Goal: Task Accomplishment & Management: Manage account settings

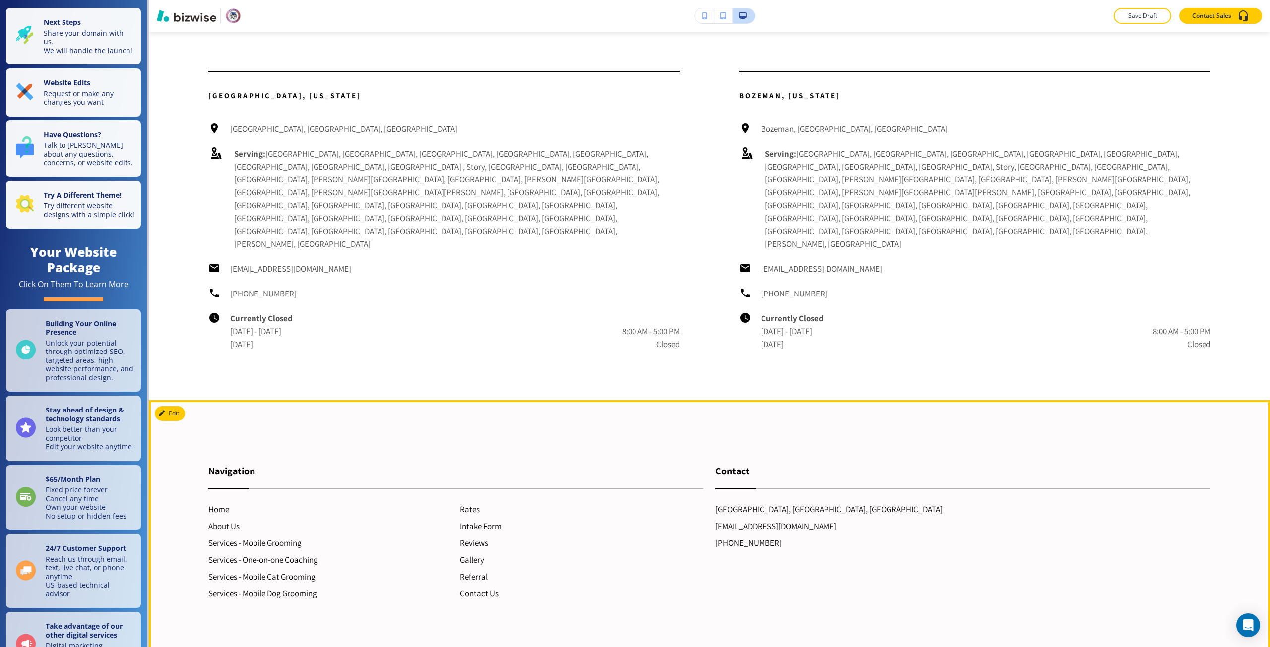
scroll to position [5230, 0]
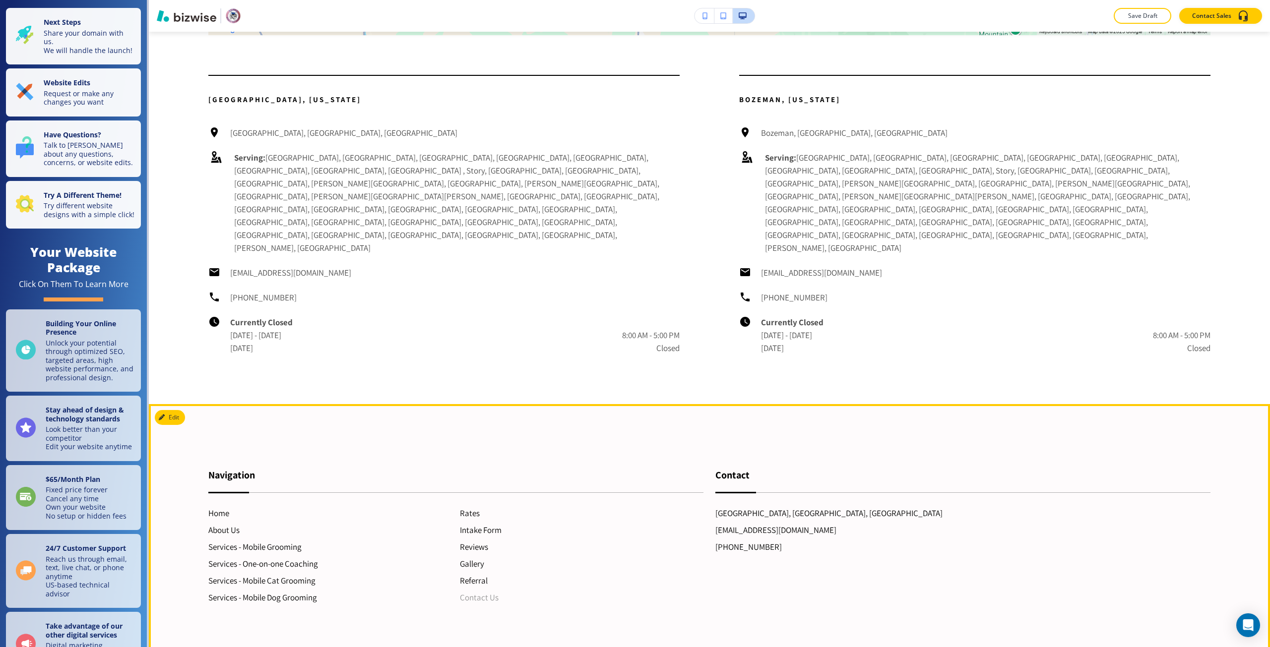
click at [473, 591] on h6 "Contact Us" at bounding box center [581, 597] width 243 height 13
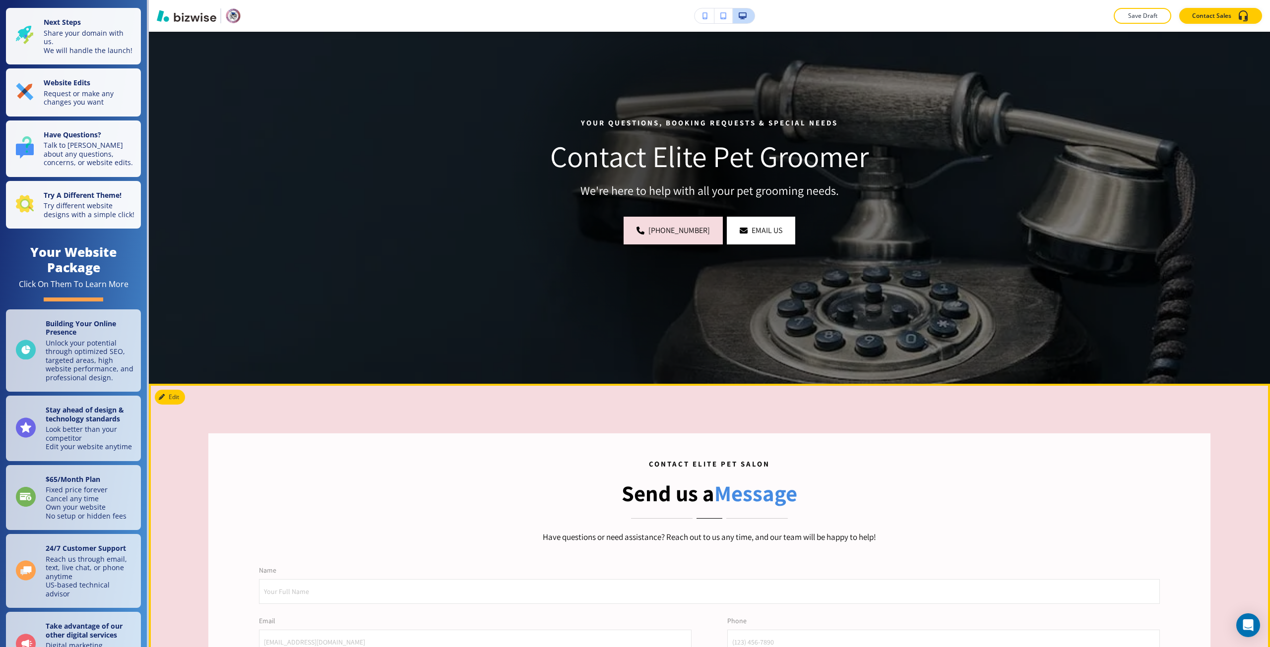
scroll to position [248, 0]
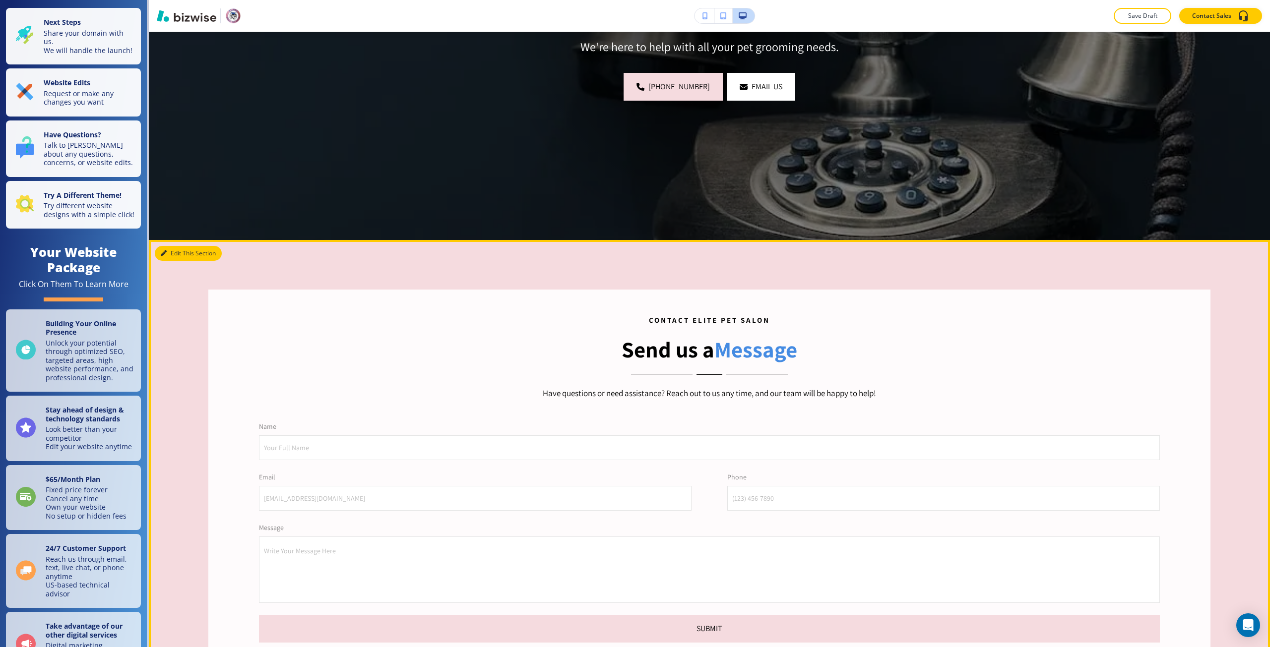
click at [170, 247] on button "Edit This Section" at bounding box center [188, 253] width 67 height 15
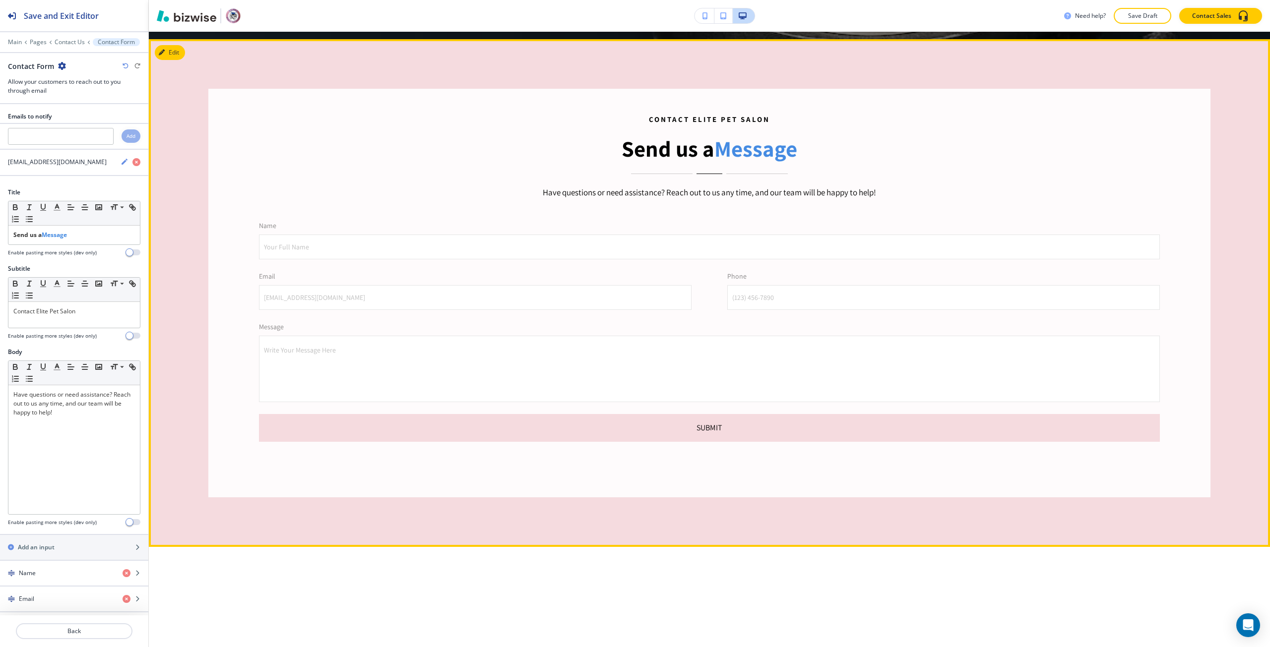
scroll to position [456, 0]
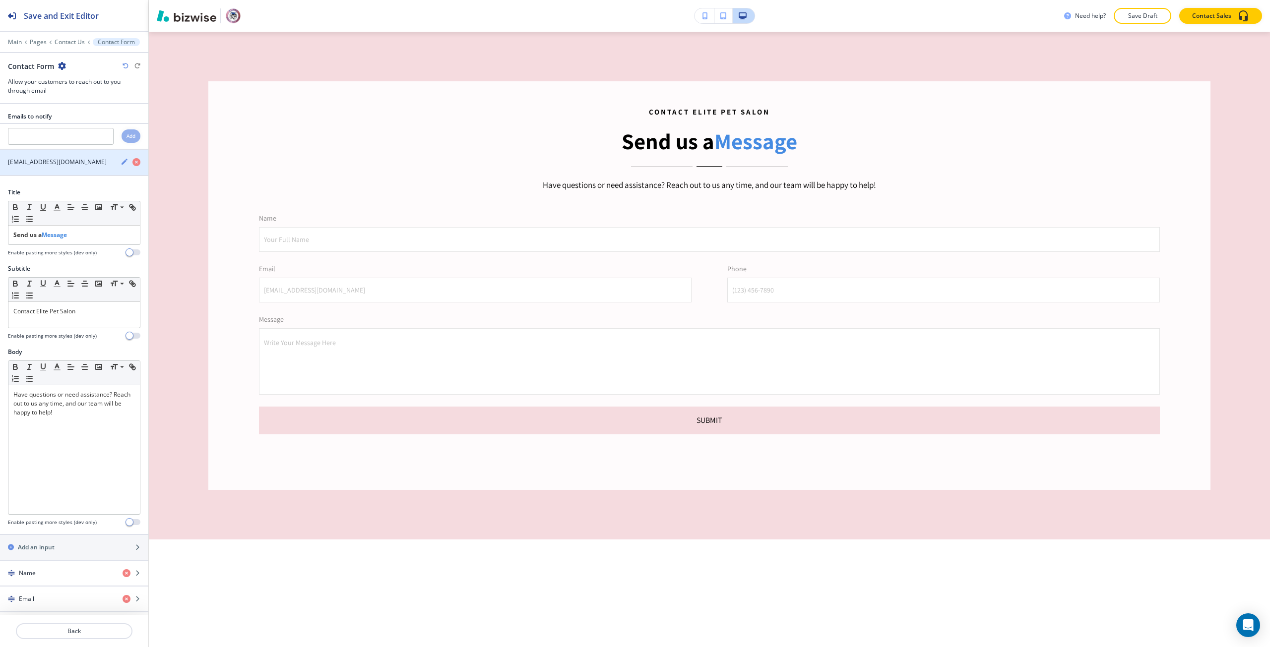
click at [121, 163] on icon "button" at bounding box center [124, 162] width 6 height 6
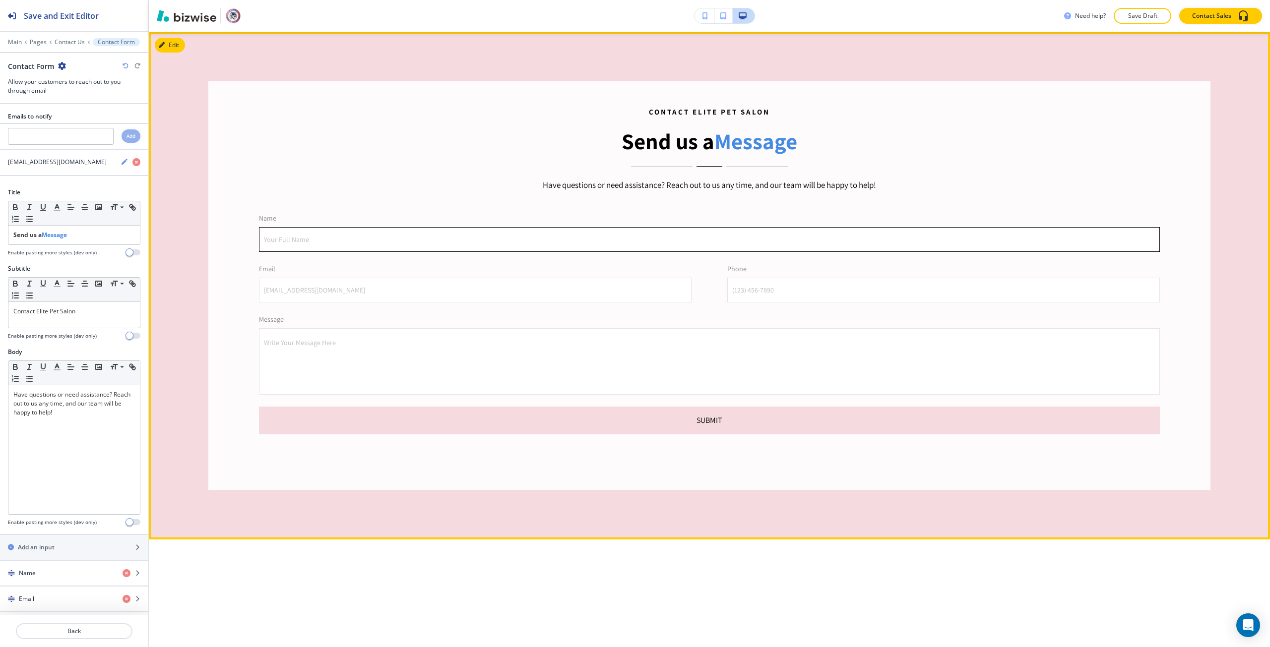
click at [526, 235] on input "Your Full Name" at bounding box center [709, 240] width 900 height 24
click at [522, 215] on p "Name" at bounding box center [709, 218] width 901 height 10
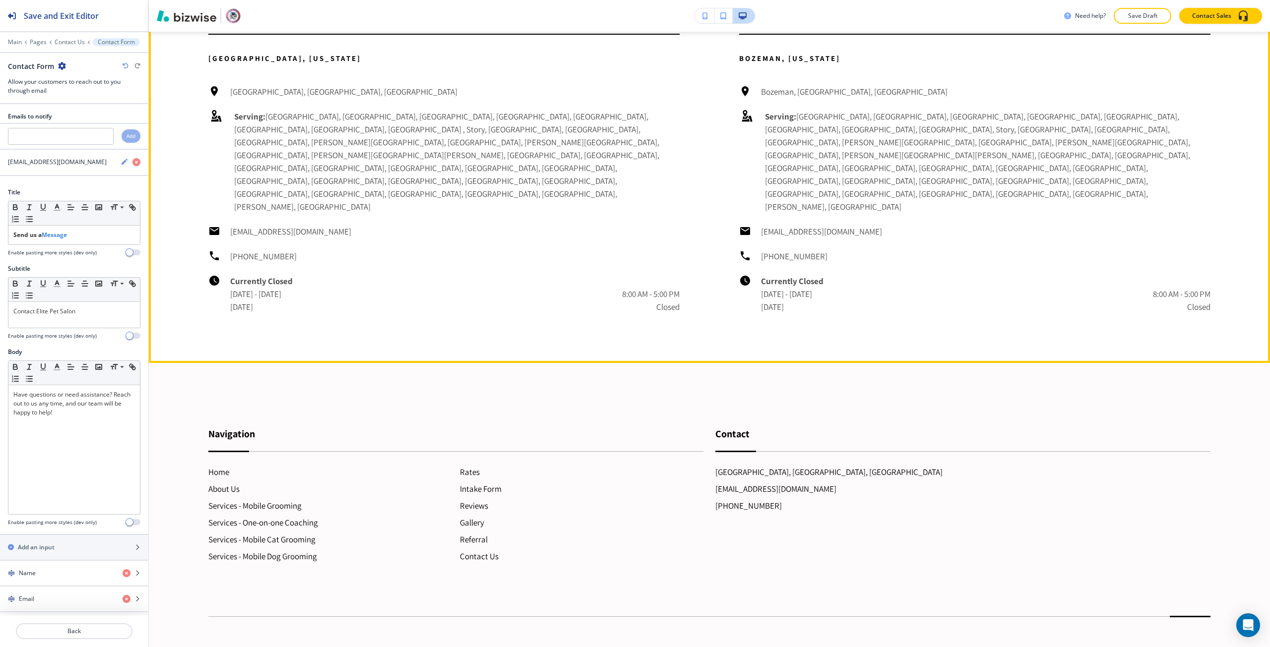
scroll to position [1372, 0]
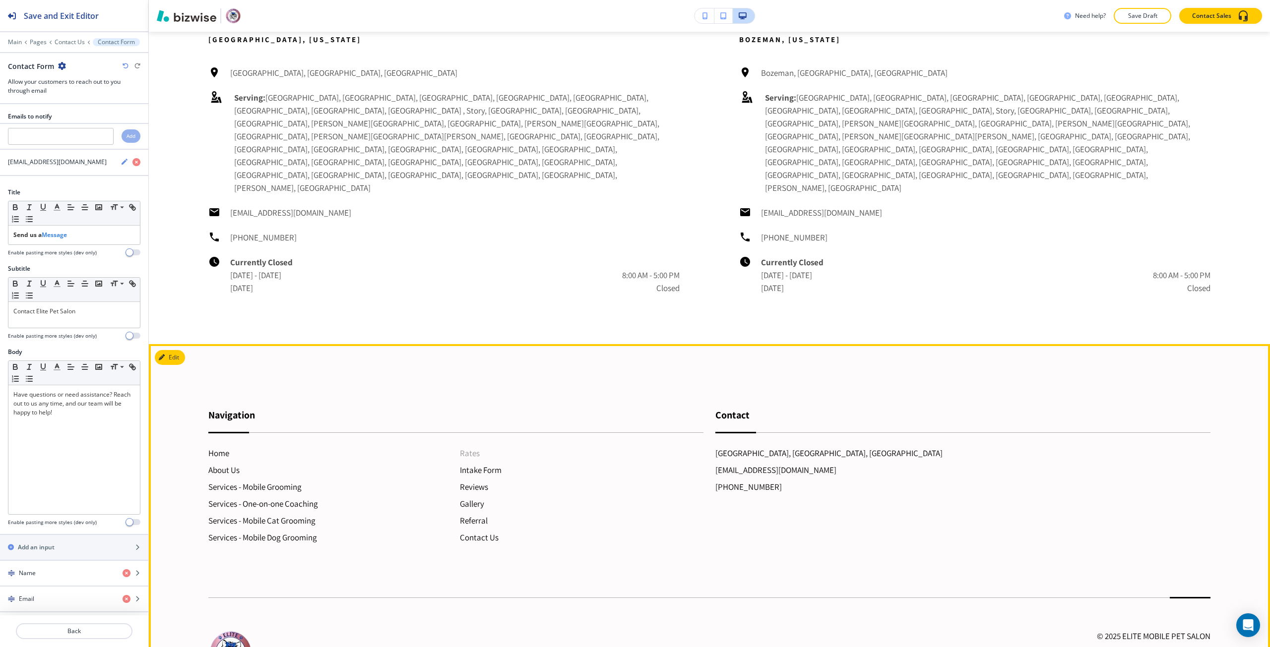
click at [471, 447] on h6 "Rates" at bounding box center [581, 453] width 243 height 13
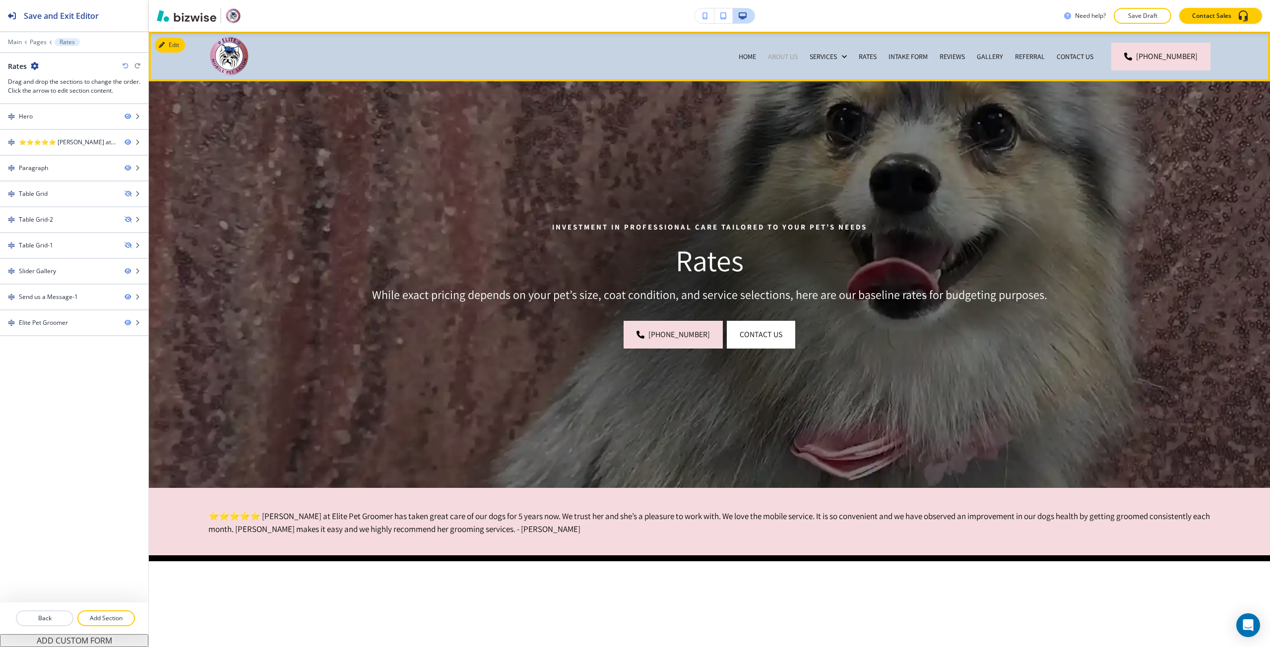
click at [776, 57] on p "About Us" at bounding box center [783, 57] width 30 height 10
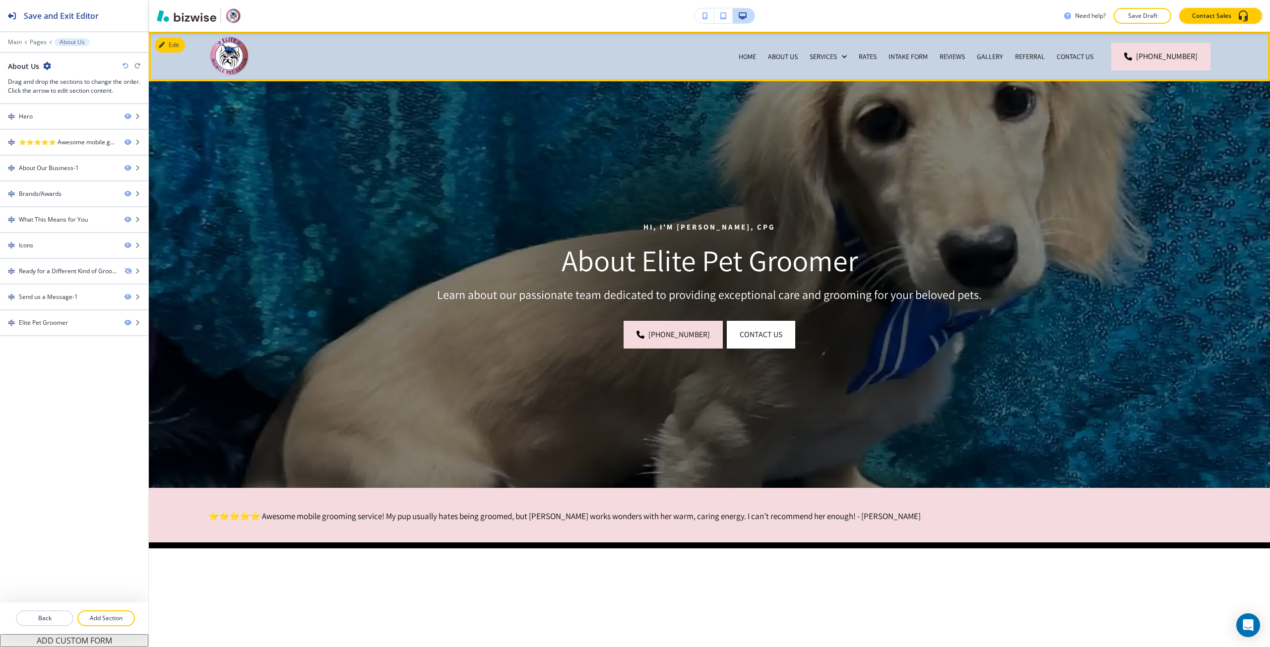
click at [746, 50] on div "Home" at bounding box center [746, 57] width 29 height 50
click at [751, 54] on p "Home" at bounding box center [746, 57] width 17 height 10
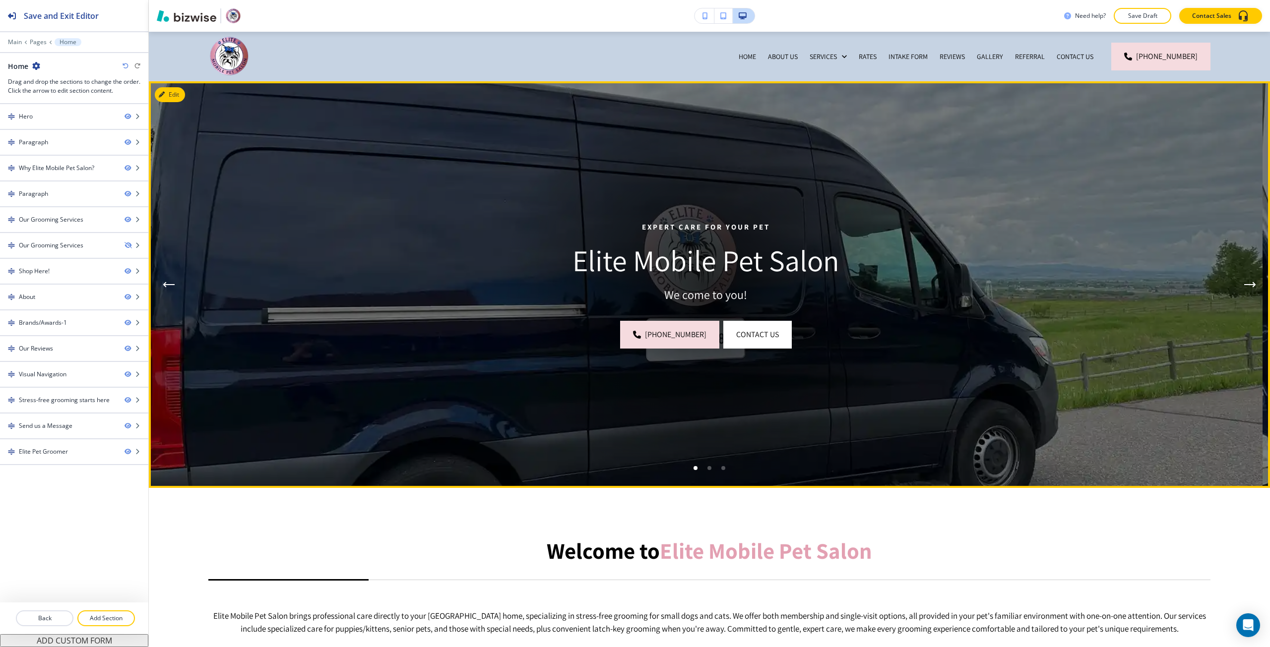
click at [686, 261] on p "Elite Mobile Pet Salon" at bounding box center [705, 260] width 881 height 35
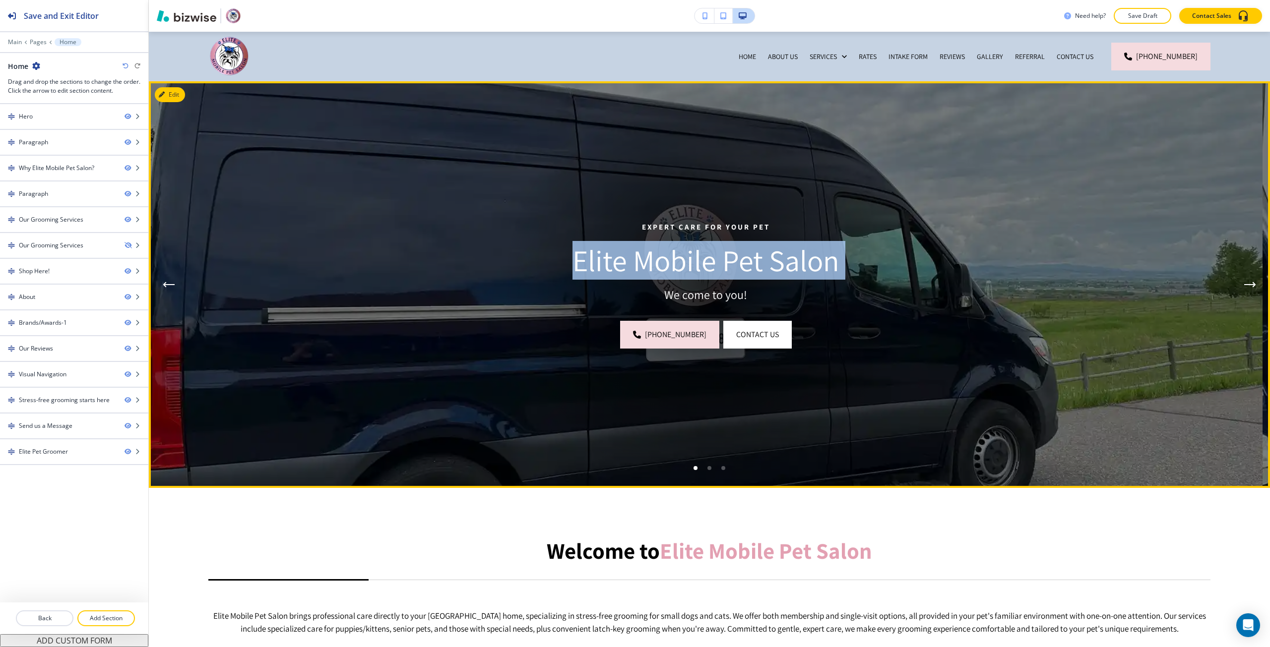
click at [686, 261] on p "Elite Mobile Pet Salon" at bounding box center [705, 260] width 881 height 35
copy p "Elite Mobile Pet Salon"
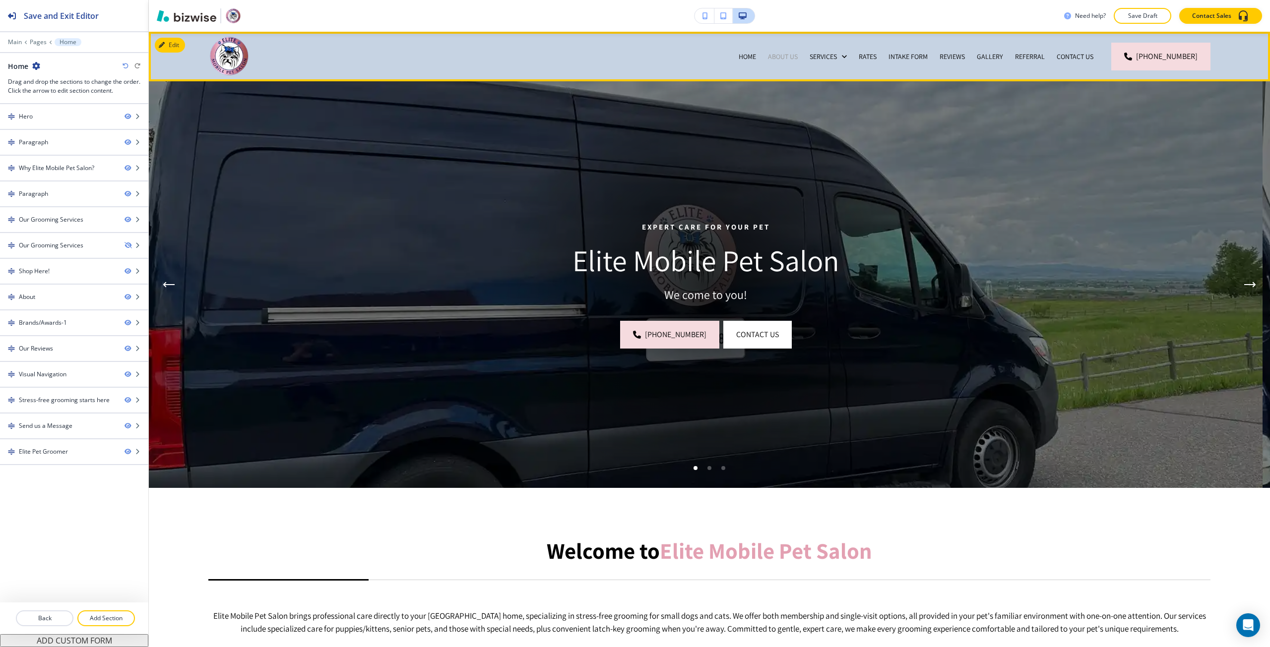
click at [789, 56] on p "About Us" at bounding box center [783, 57] width 30 height 10
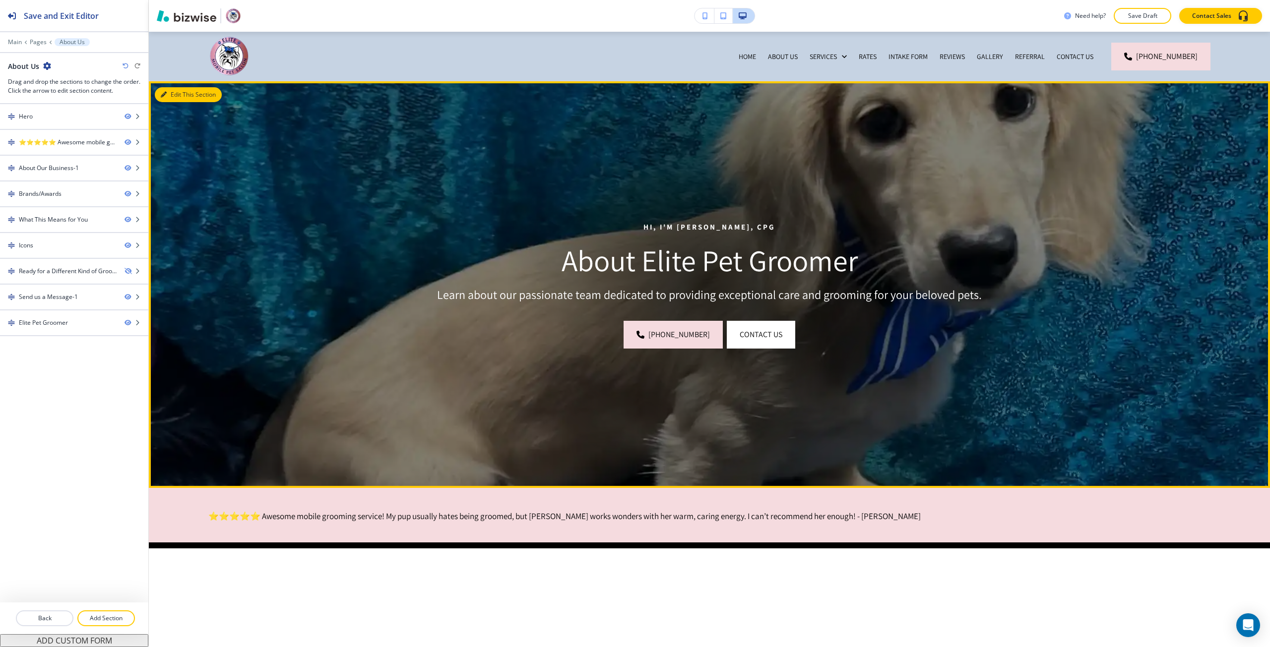
click at [166, 92] on icon "button" at bounding box center [164, 95] width 6 height 6
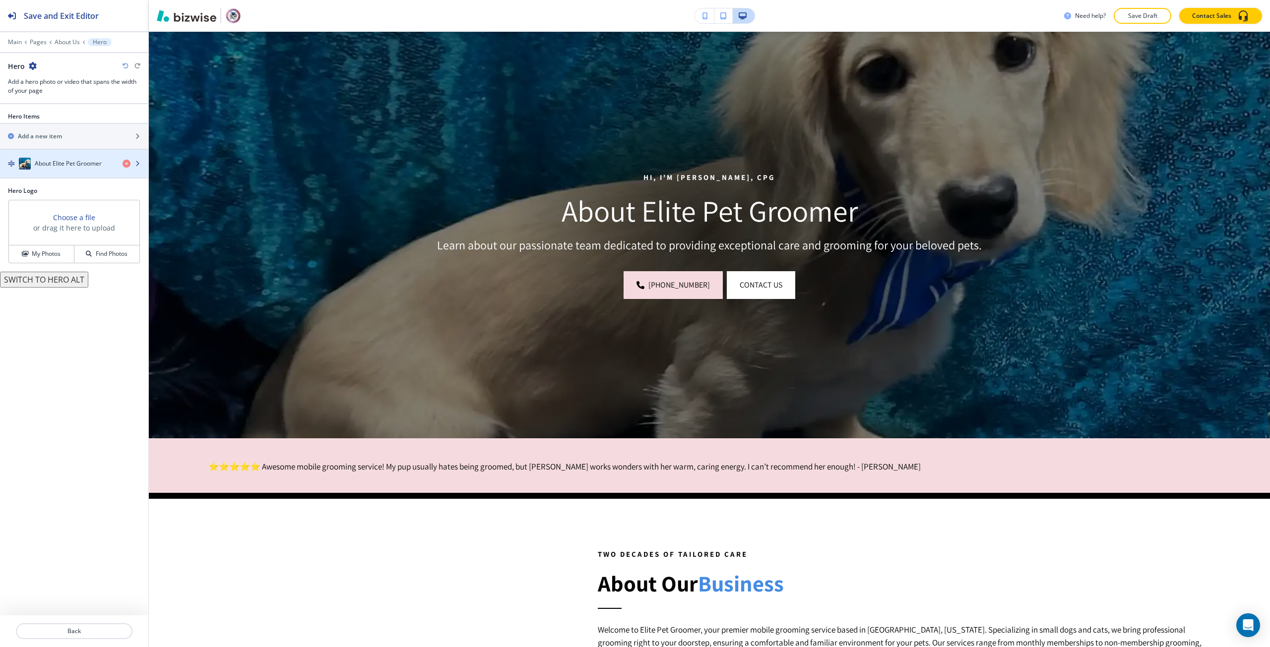
click at [78, 153] on div "button" at bounding box center [74, 154] width 148 height 8
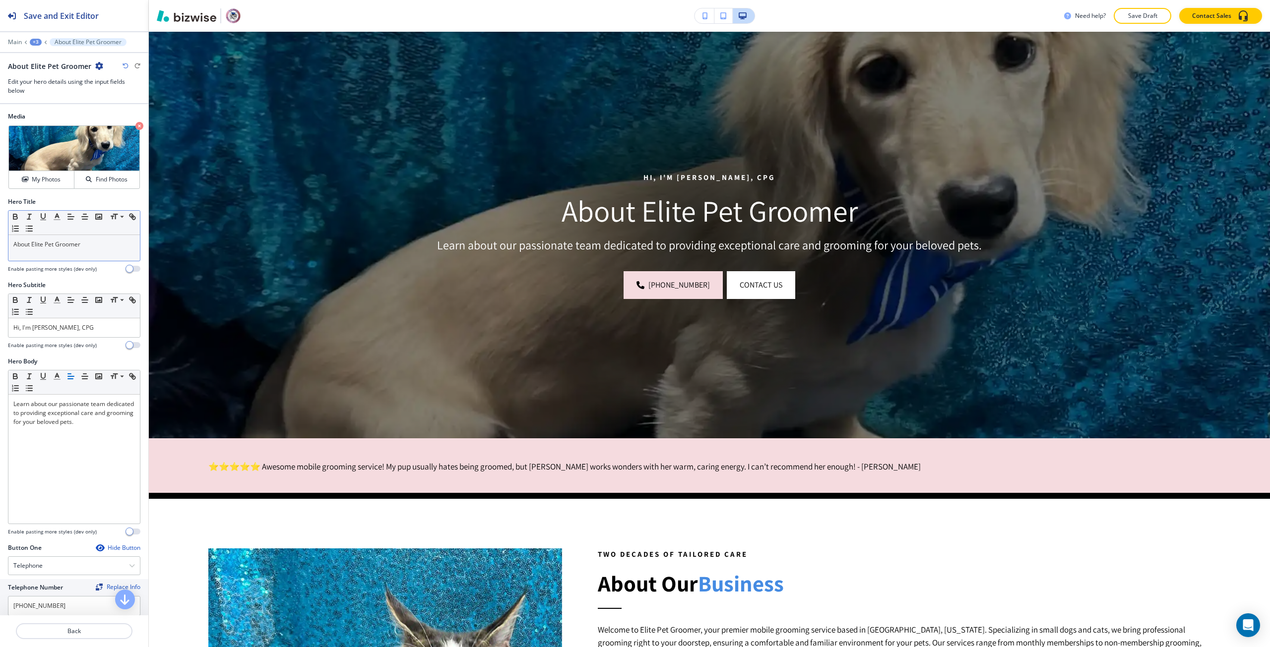
click at [41, 245] on p "About Elite Pet Groomer" at bounding box center [73, 244] width 121 height 9
drag, startPoint x: 41, startPoint y: 245, endPoint x: 74, endPoint y: 242, distance: 33.9
click at [74, 242] on p "About Elite Pet Groomer" at bounding box center [73, 244] width 121 height 9
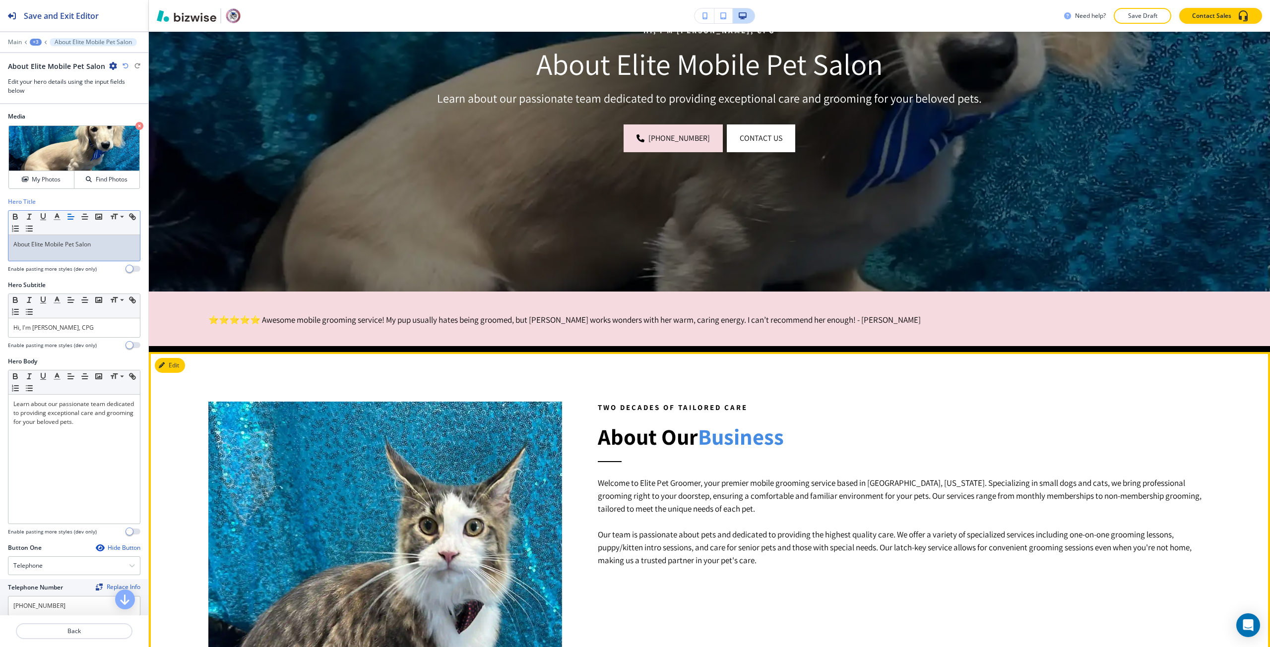
scroll to position [198, 0]
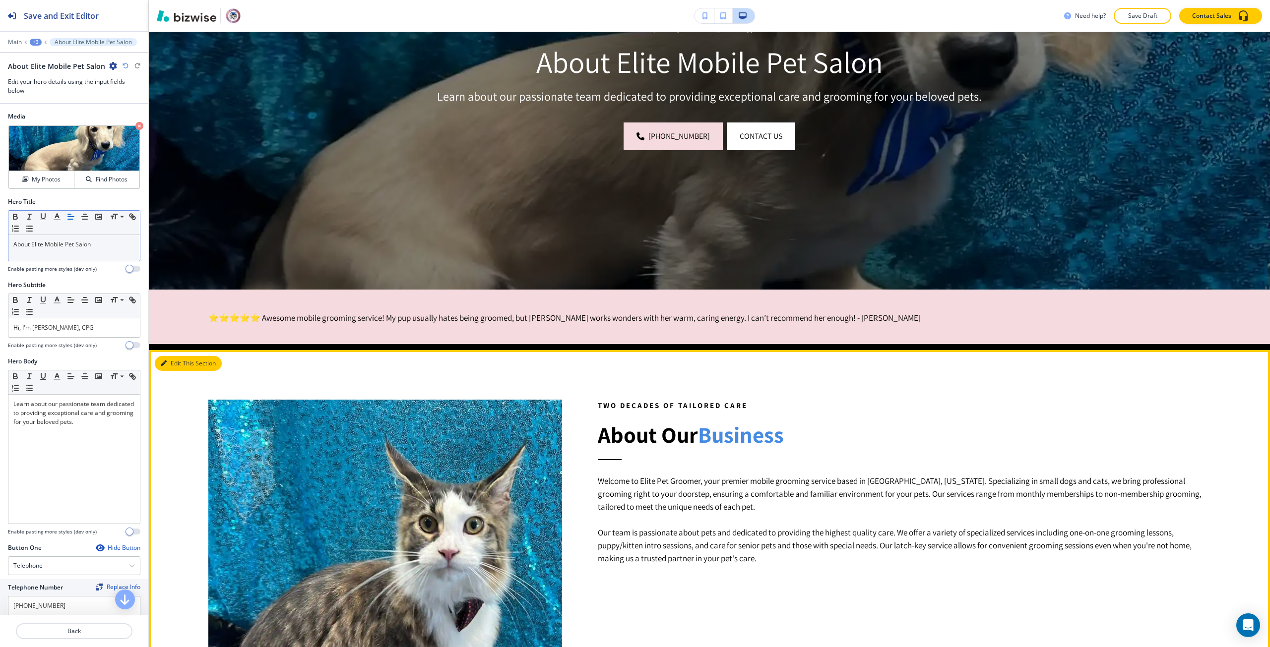
click at [172, 360] on button "Edit This Section" at bounding box center [188, 363] width 67 height 15
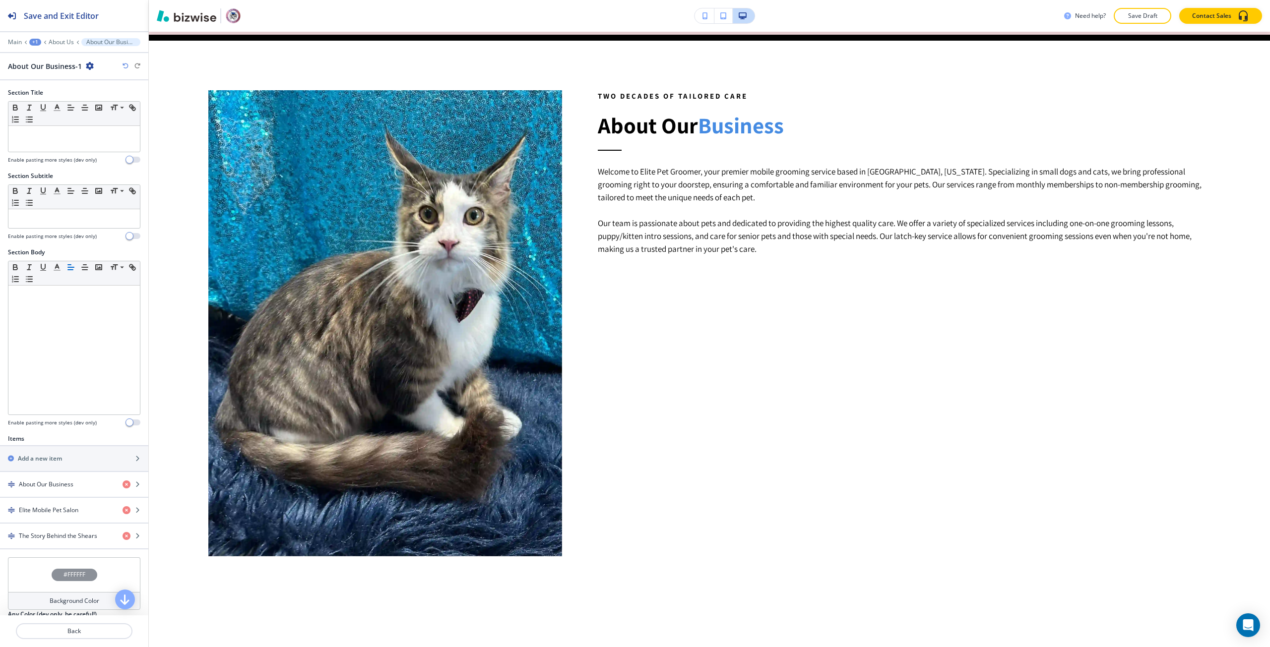
scroll to position [517, 0]
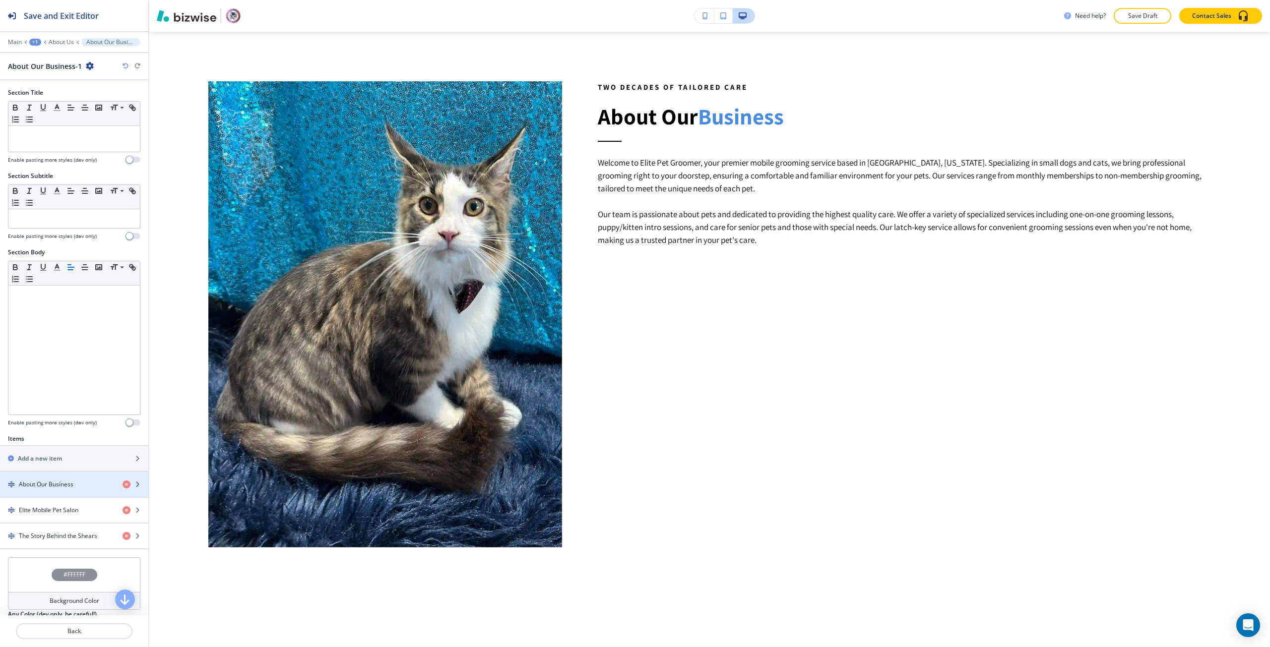
click at [62, 489] on div "button" at bounding box center [74, 493] width 148 height 8
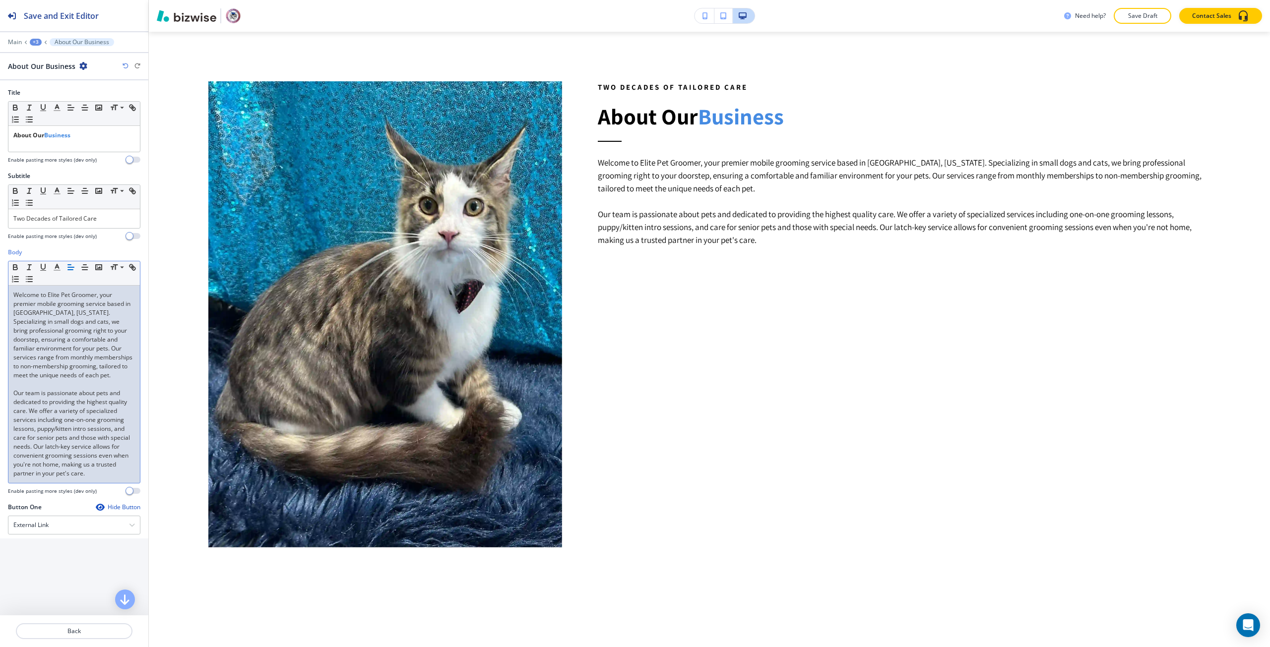
click at [53, 291] on p "Welcome to Elite Pet Groomer, your premier mobile grooming service based in [GE…" at bounding box center [73, 335] width 121 height 89
drag, startPoint x: 53, startPoint y: 291, endPoint x: 78, endPoint y: 293, distance: 25.4
click at [78, 293] on p "Welcome to Elite Pet Groomer, your premier mobile grooming service based in [GE…" at bounding box center [73, 335] width 121 height 89
click at [33, 315] on p "Welcome to Elite Mobile Pet Salon, your premier mobile grooming service based i…" at bounding box center [73, 335] width 121 height 89
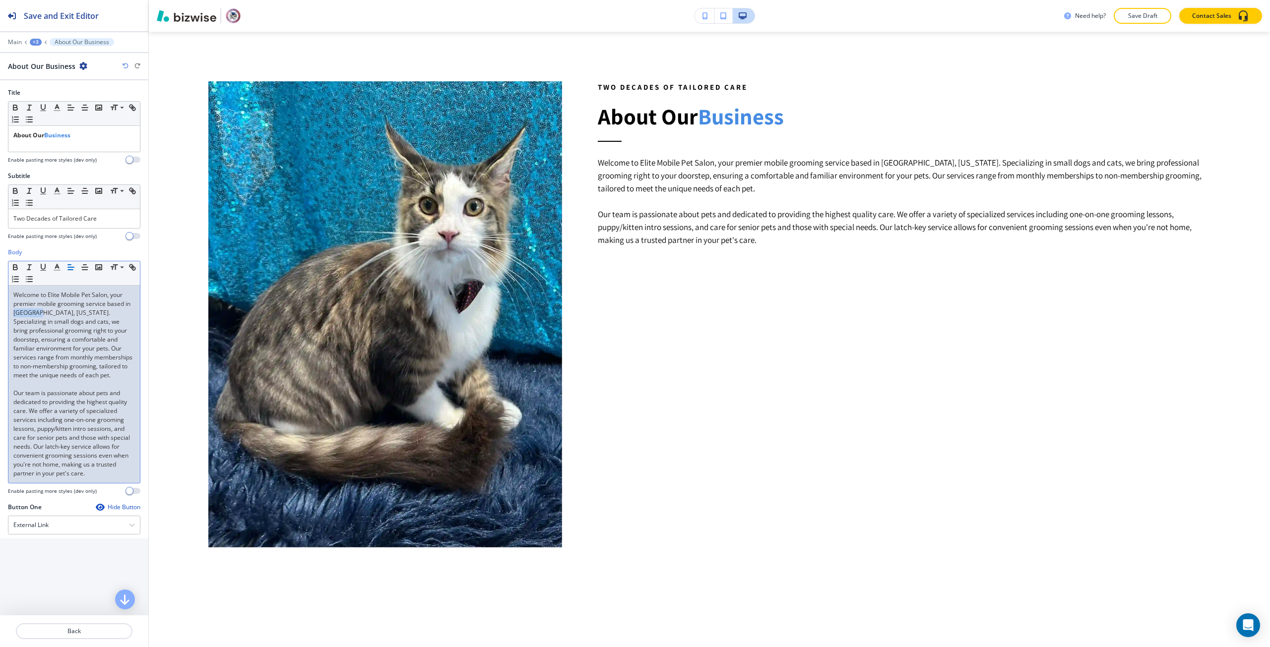
click at [33, 315] on p "Welcome to Elite Mobile Pet Salon, your premier mobile grooming service based i…" at bounding box center [73, 335] width 121 height 89
click at [75, 309] on p "Welcome to Elite Mobile Pet Salon, your premier mobile grooming service based i…" at bounding box center [73, 335] width 121 height 89
click at [82, 312] on p "Welcome to Elite Mobile Pet Salon, your premier mobile grooming service based i…" at bounding box center [73, 340] width 121 height 98
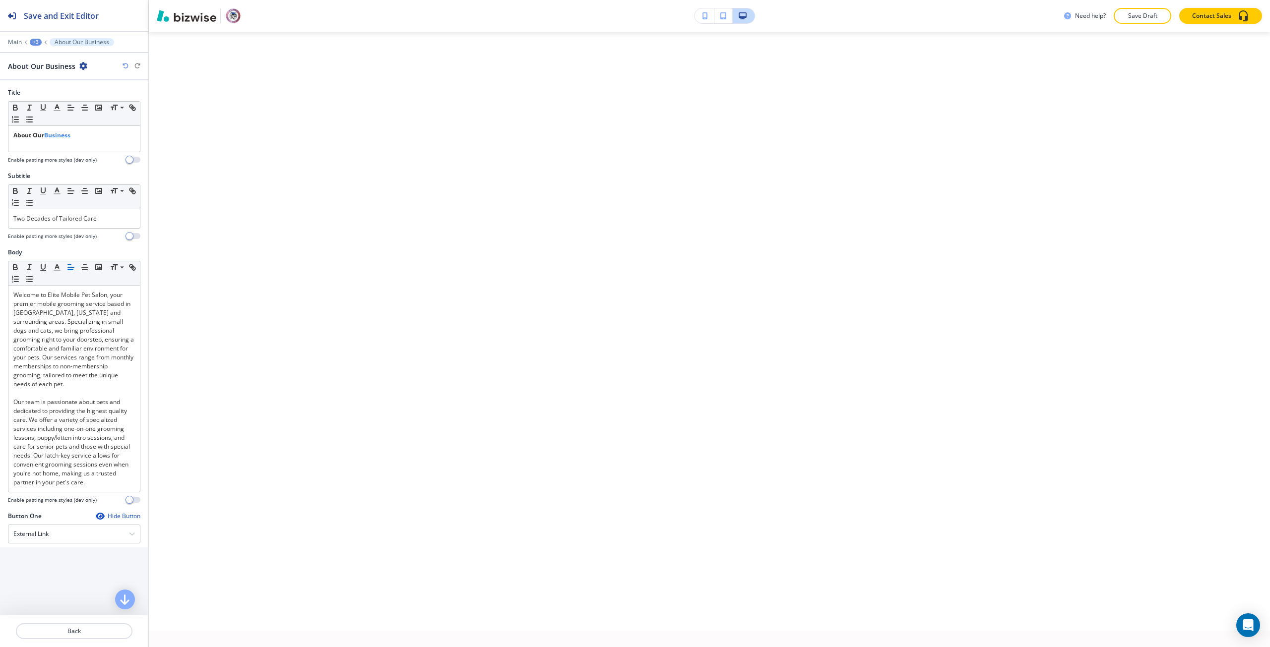
scroll to position [3443, 0]
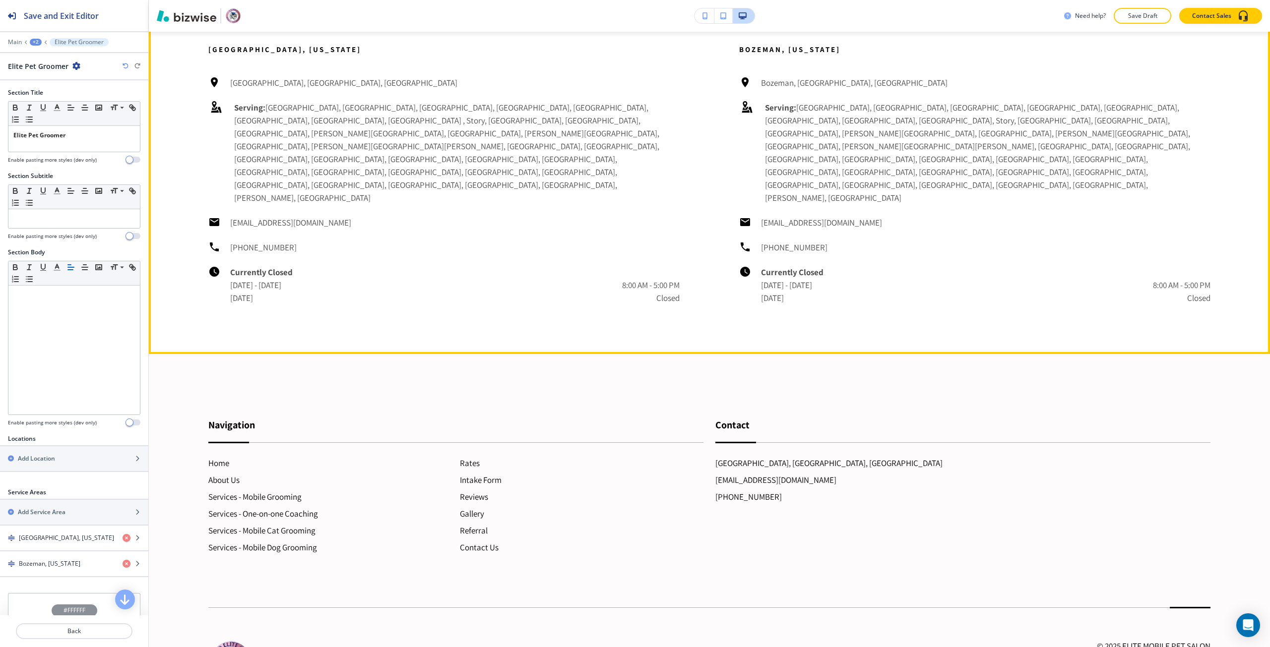
scroll to position [3605, 0]
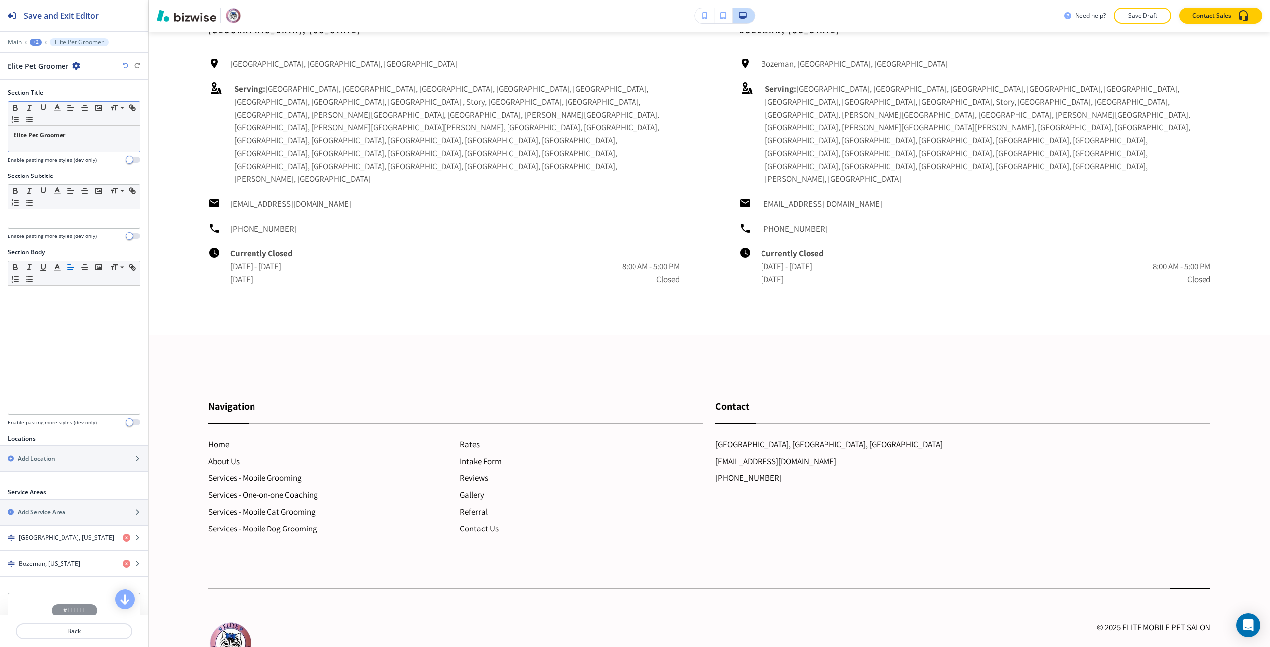
click at [47, 140] on div "Elite Pet Groomer" at bounding box center [73, 139] width 131 height 26
drag, startPoint x: 47, startPoint y: 140, endPoint x: 19, endPoint y: 135, distance: 28.7
click at [19, 135] on div "Elite Pet Groomer" at bounding box center [73, 139] width 131 height 26
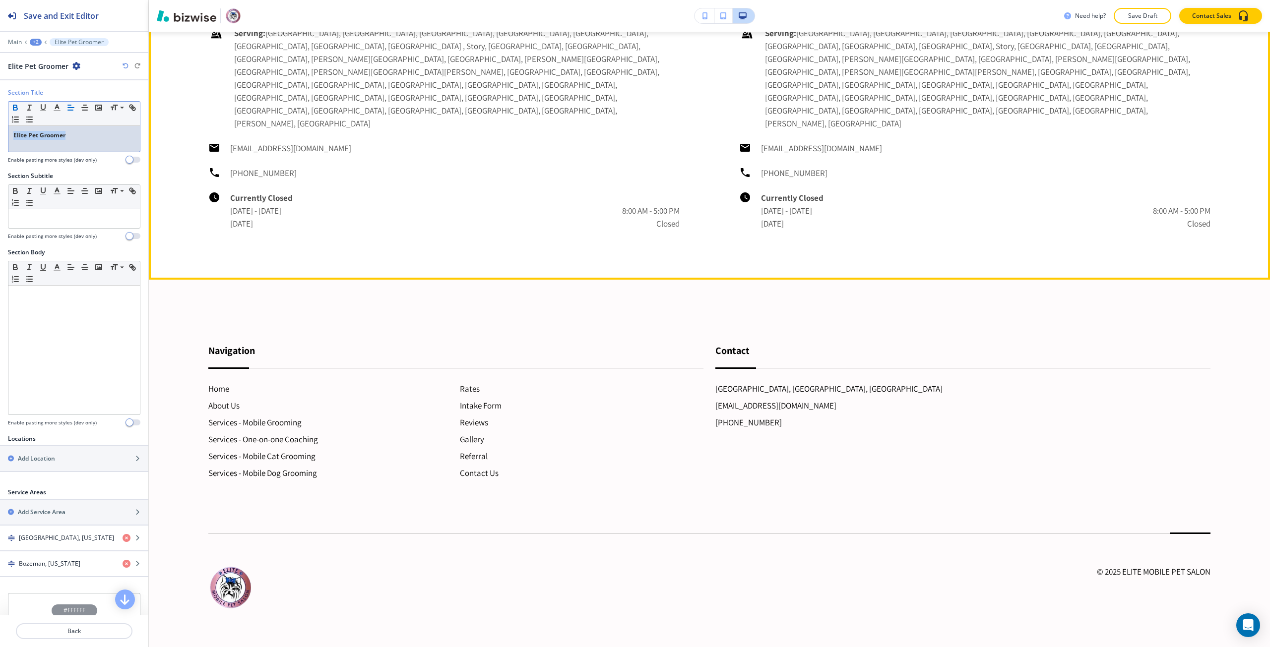
scroll to position [3803, 0]
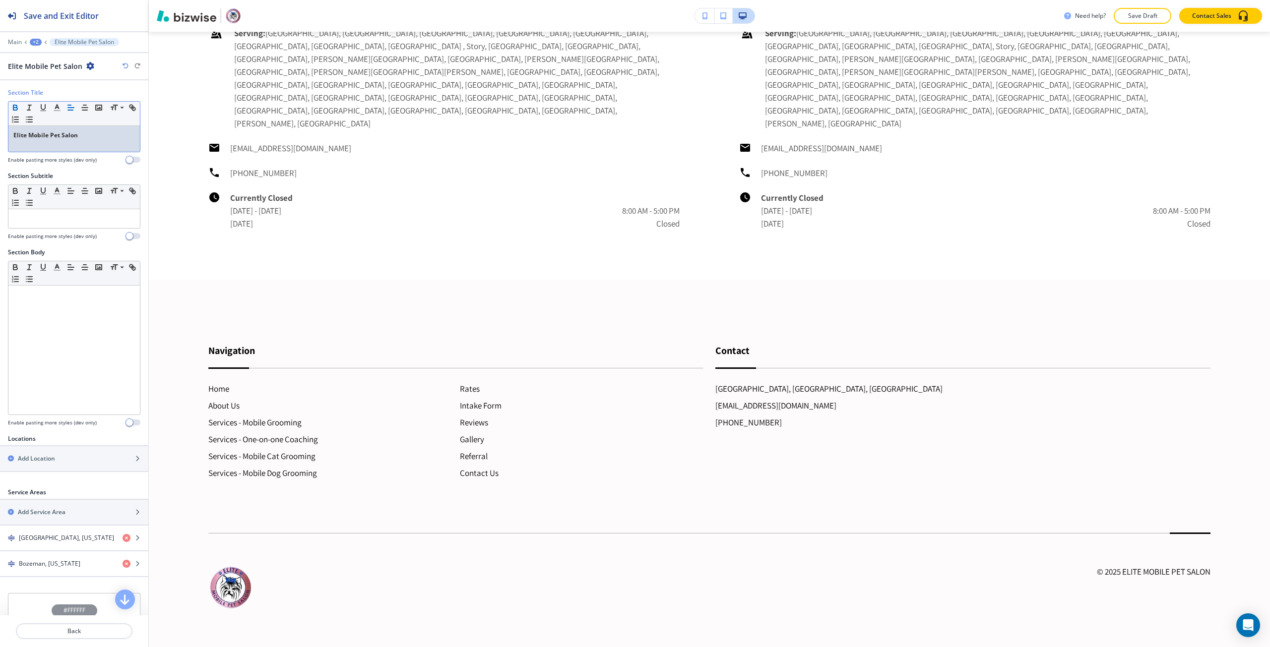
click at [43, 143] on div "Elite Mobile Pet Salon" at bounding box center [73, 139] width 131 height 26
copy strong "Elite Mobile Pet Salon"
click at [122, 539] on icon "button" at bounding box center [126, 538] width 8 height 8
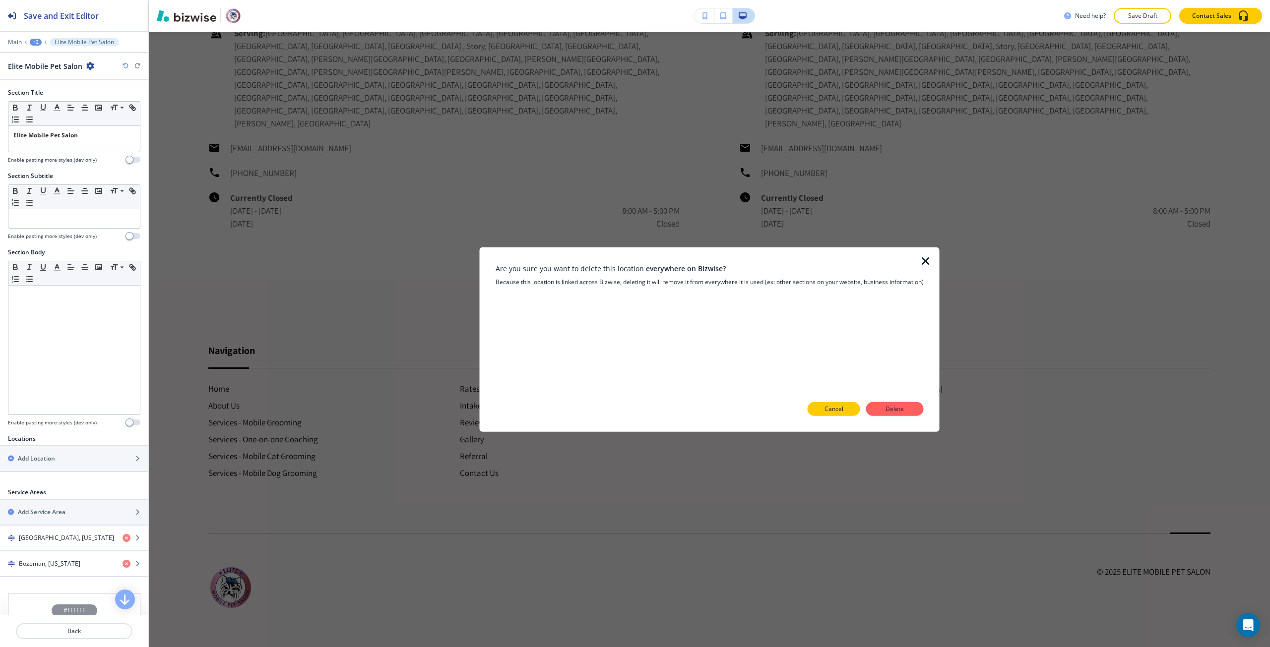
click at [847, 409] on button "Cancel" at bounding box center [833, 409] width 53 height 14
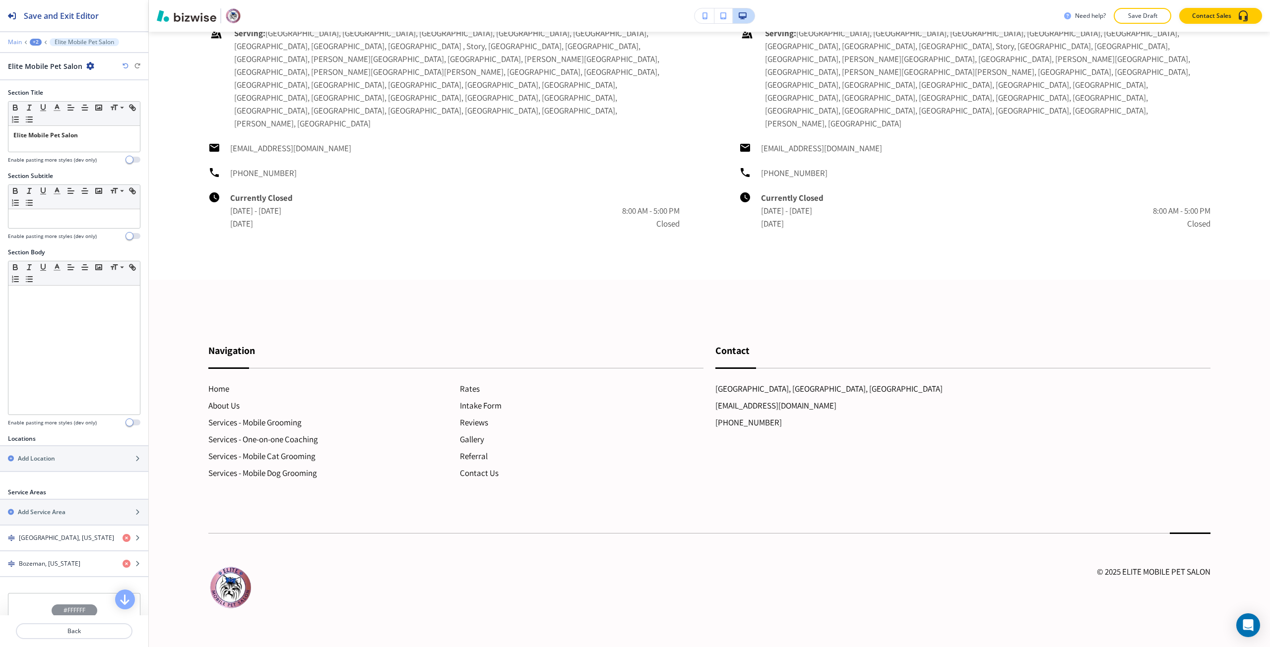
click at [18, 39] on p "Main" at bounding box center [15, 42] width 14 height 7
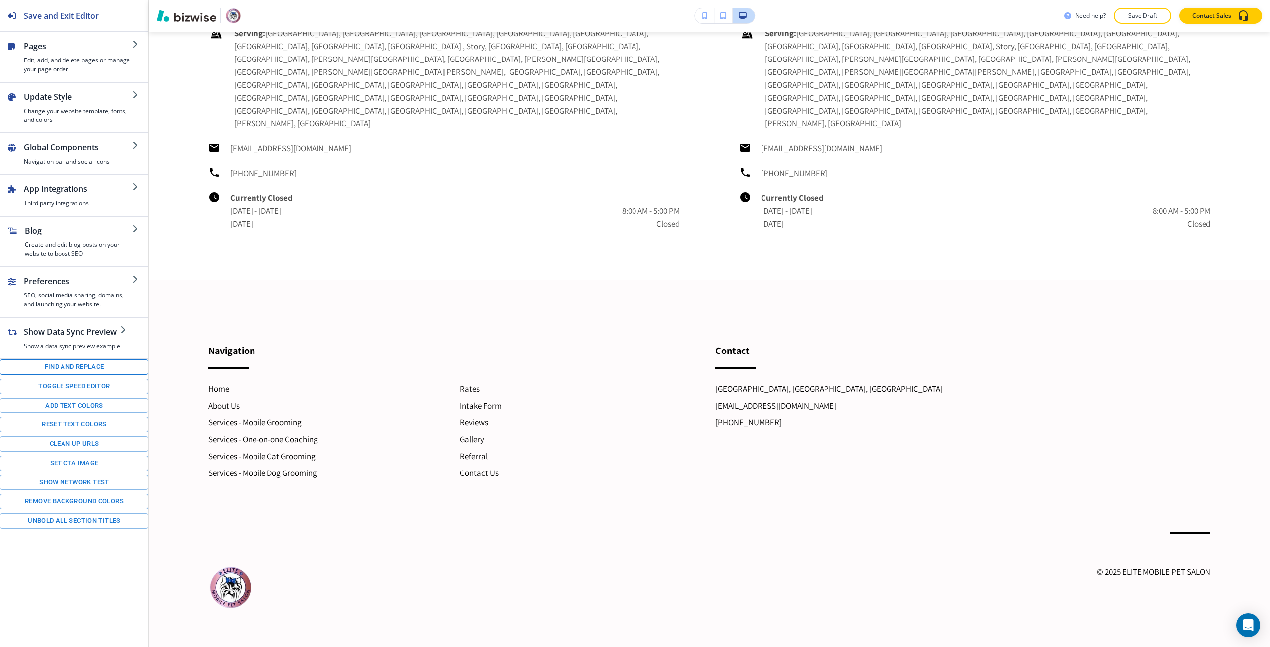
click at [115, 367] on button "Find and replace" at bounding box center [74, 367] width 148 height 15
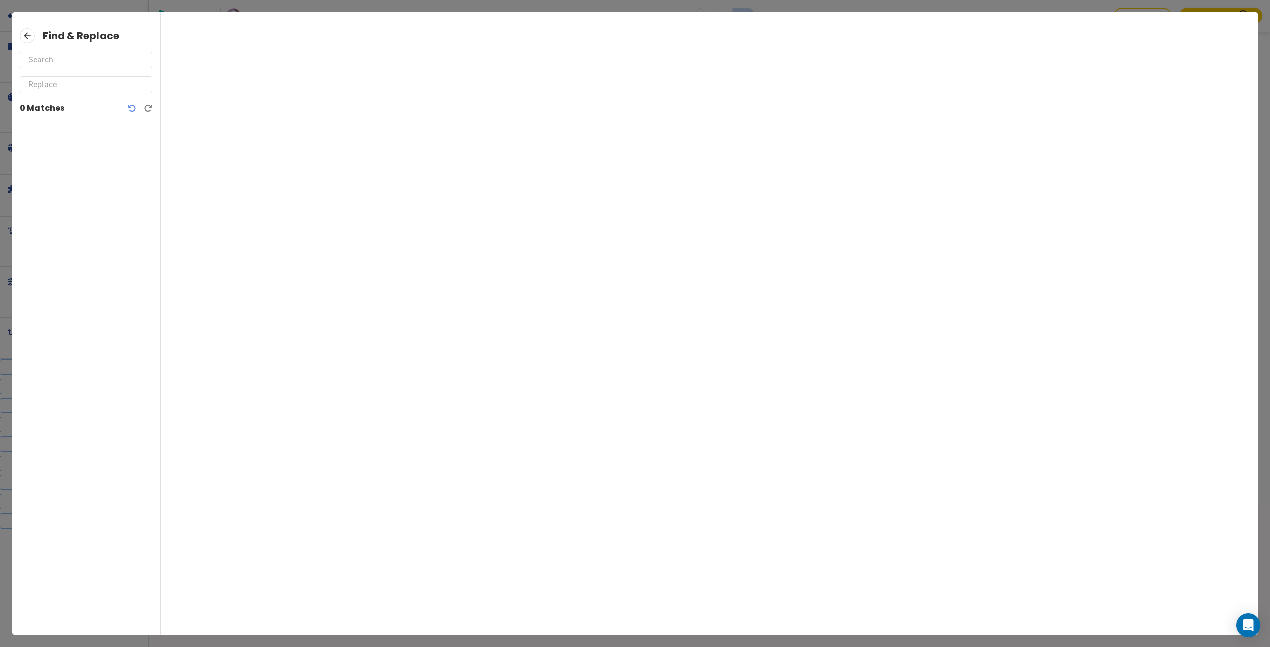
click at [66, 60] on input "text" at bounding box center [86, 60] width 116 height 16
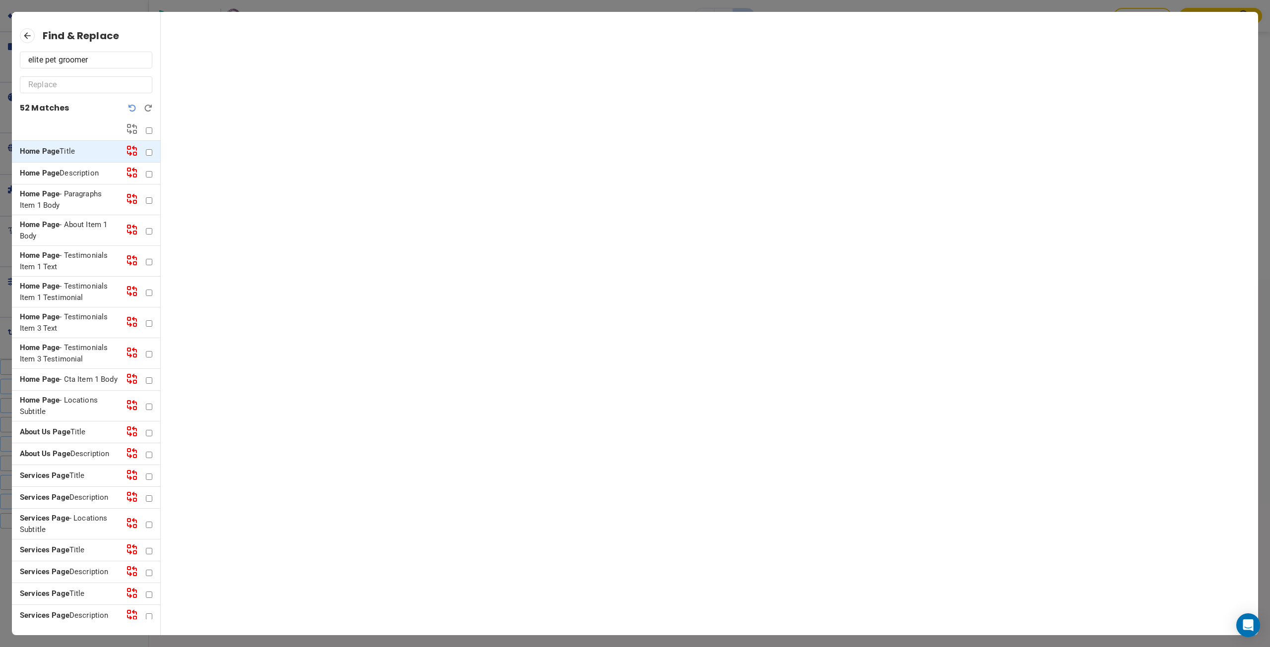
type input "elite pet groomer"
click at [47, 89] on input "text" at bounding box center [86, 85] width 116 height 16
paste input "Elite Mobile Pet Salon"
type input "Elite Mobile Pet Salon"
click at [69, 177] on p "Home Page Description" at bounding box center [69, 173] width 98 height 11
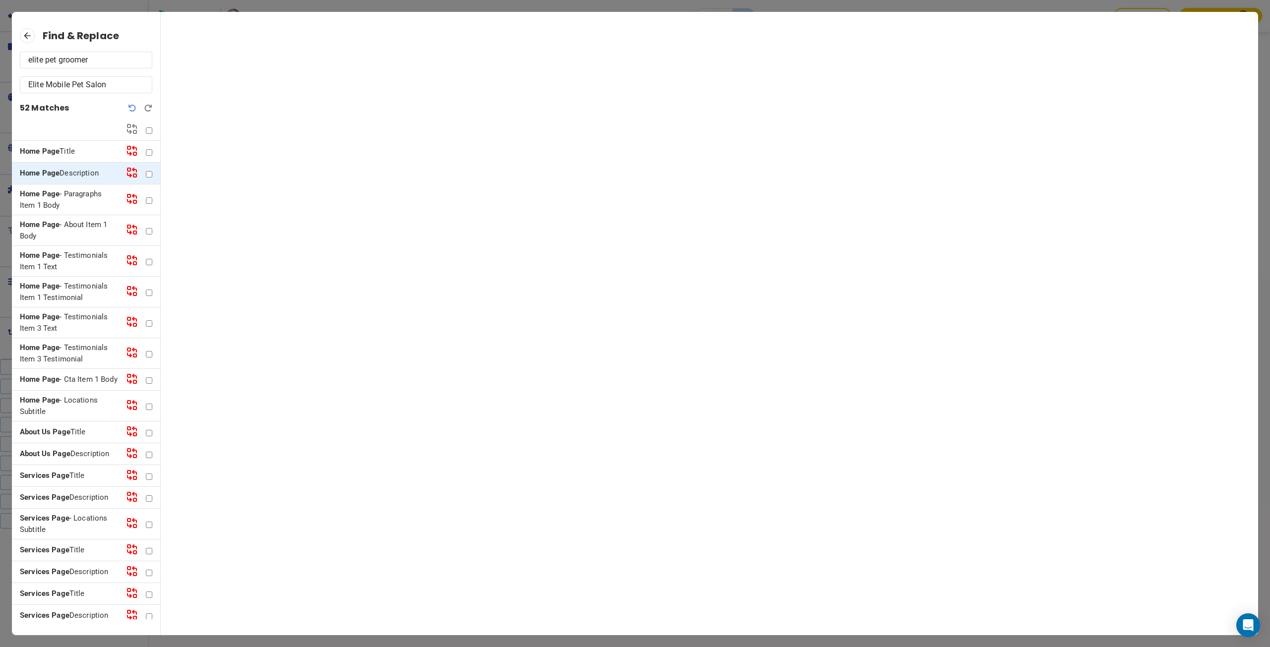
click at [66, 197] on p "Home Page - Paragraphs Item 1 Body" at bounding box center [69, 199] width 98 height 22
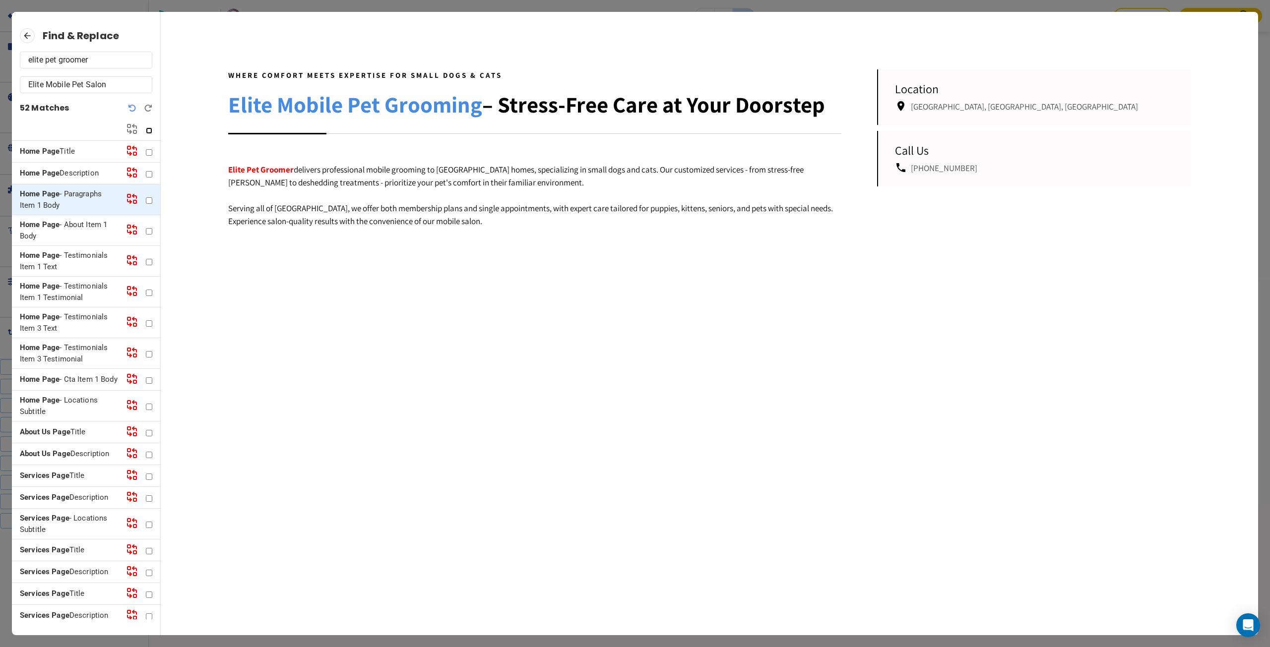
click at [149, 131] on input "checkbox" at bounding box center [149, 130] width 6 height 6
checkbox input "true"
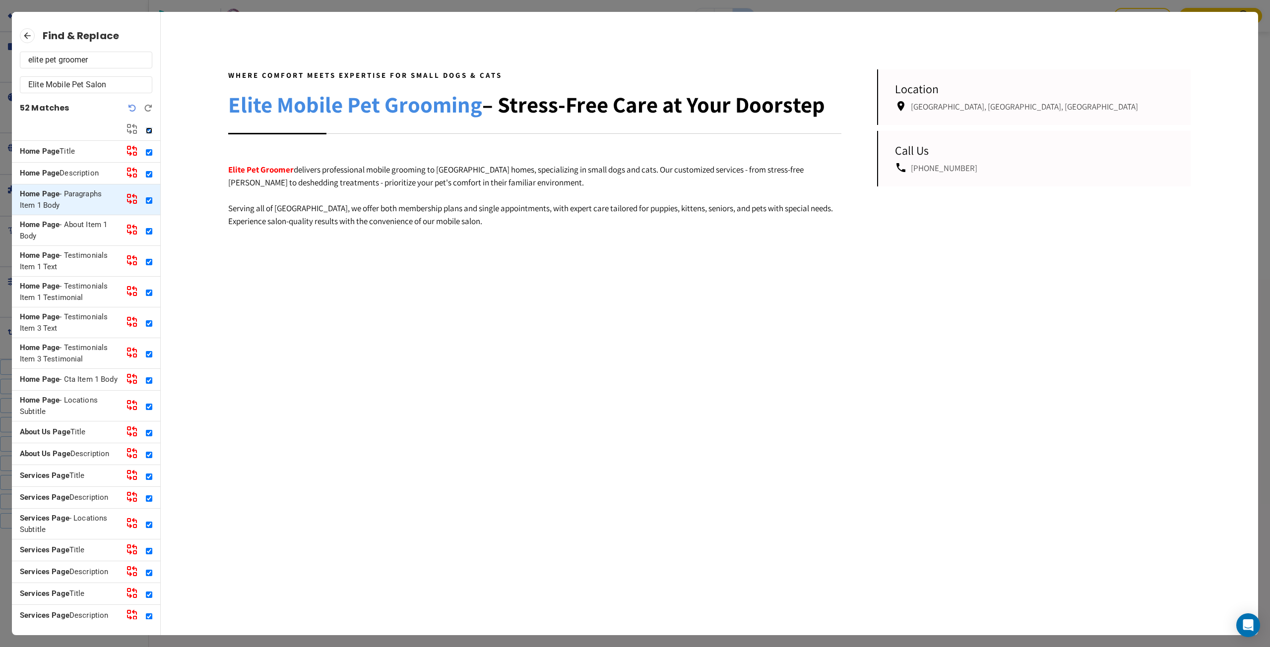
checkbox input "true"
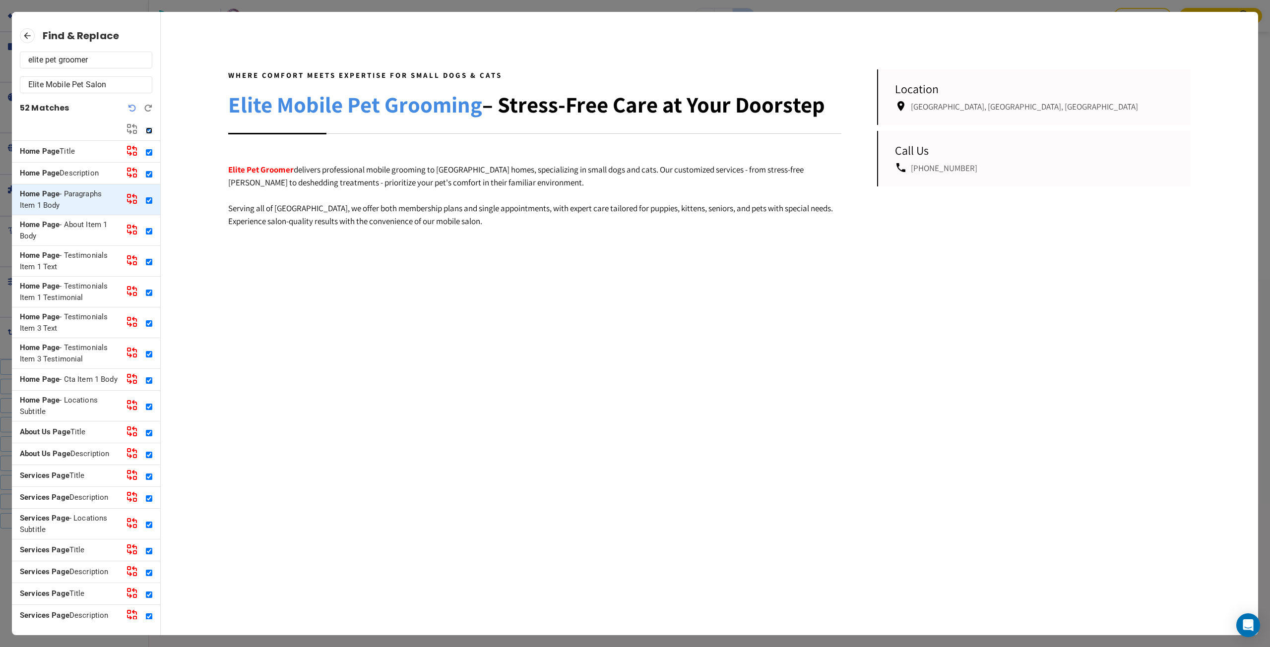
checkbox input "true"
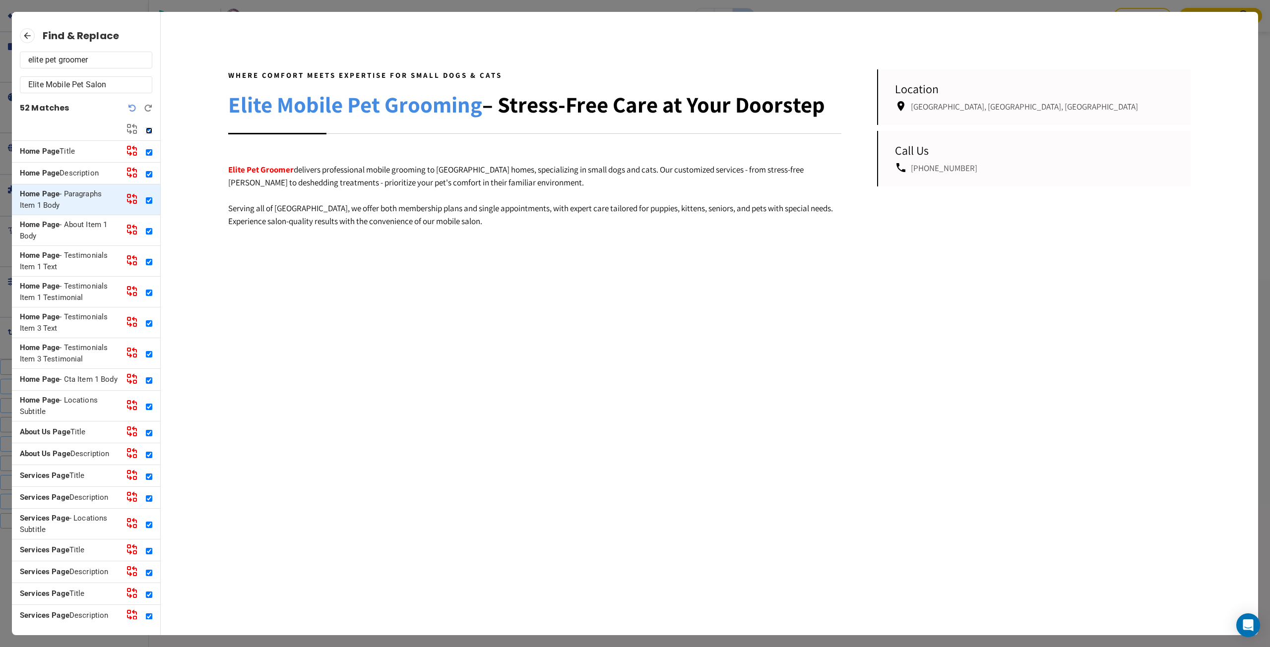
checkbox input "true"
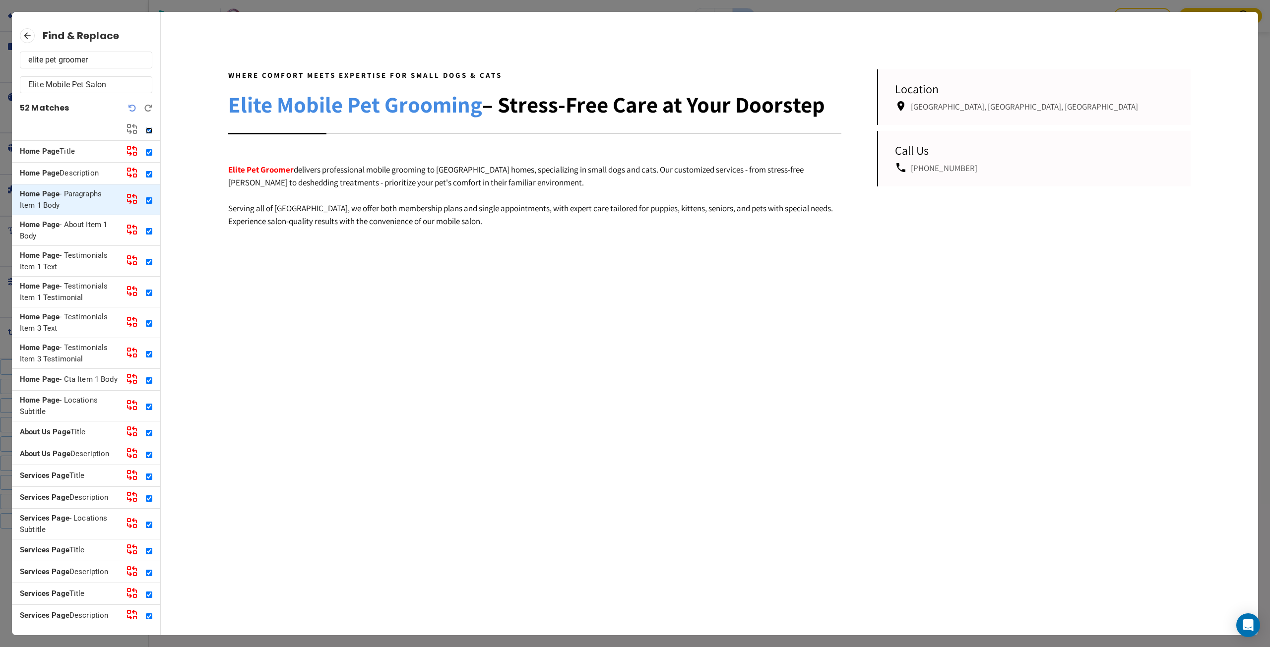
checkbox input "true"
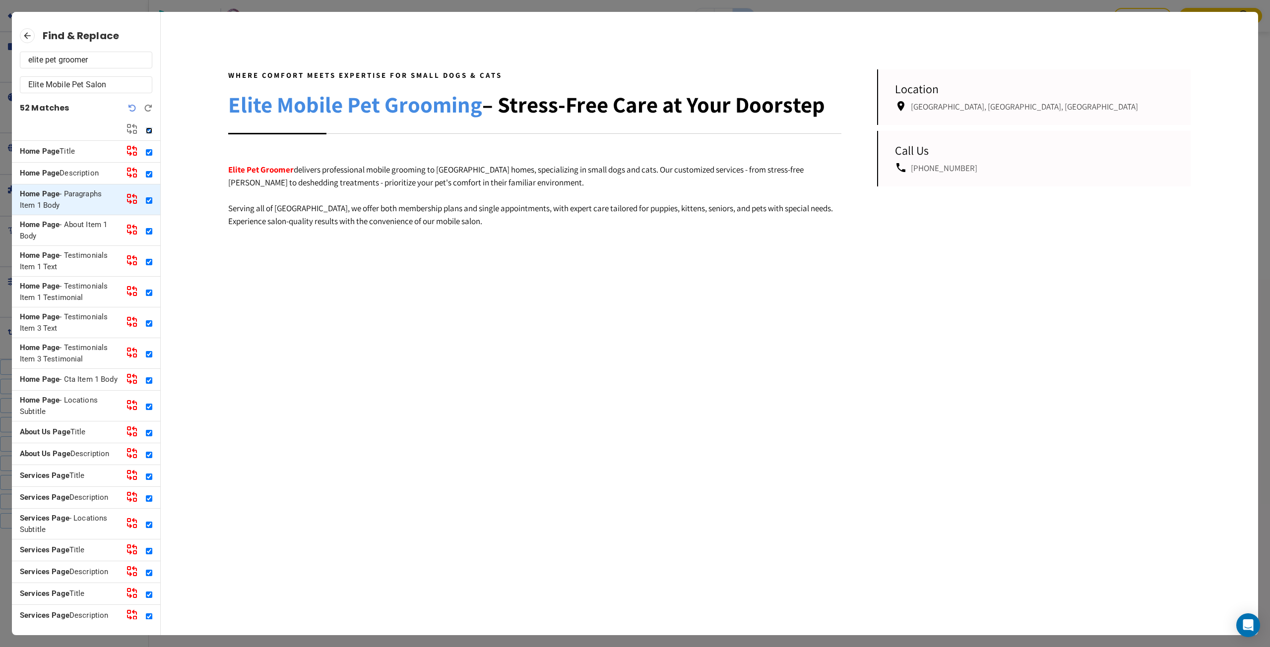
checkbox input "true"
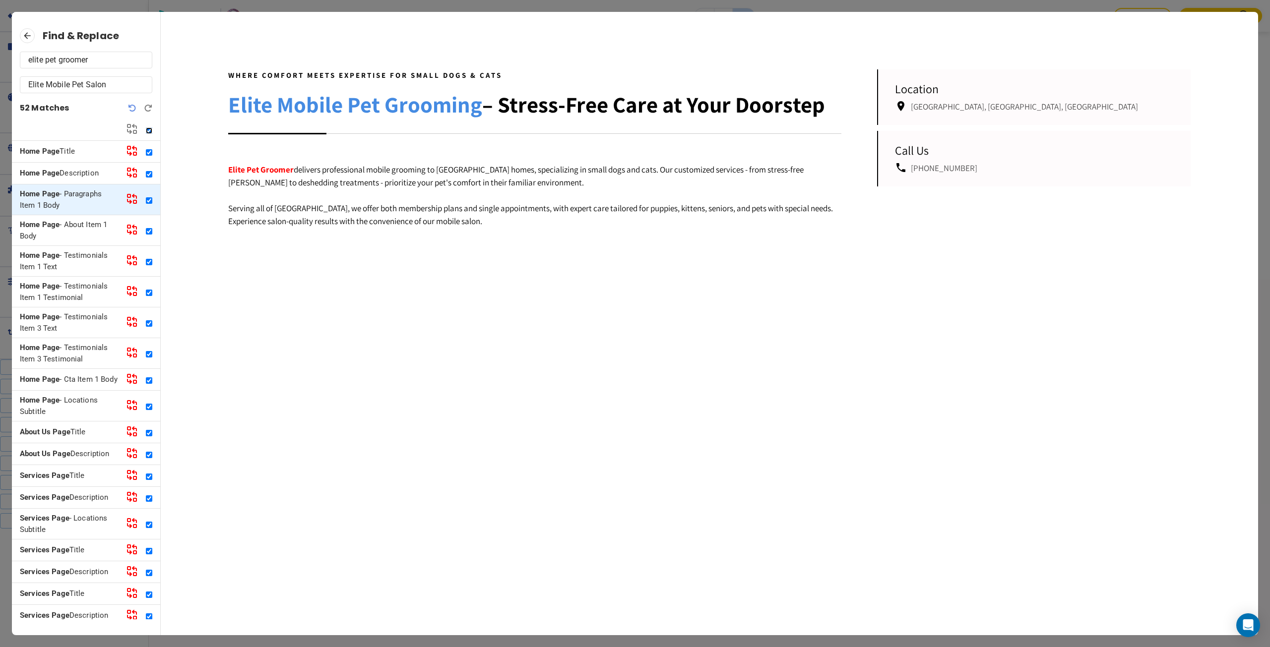
checkbox input "true"
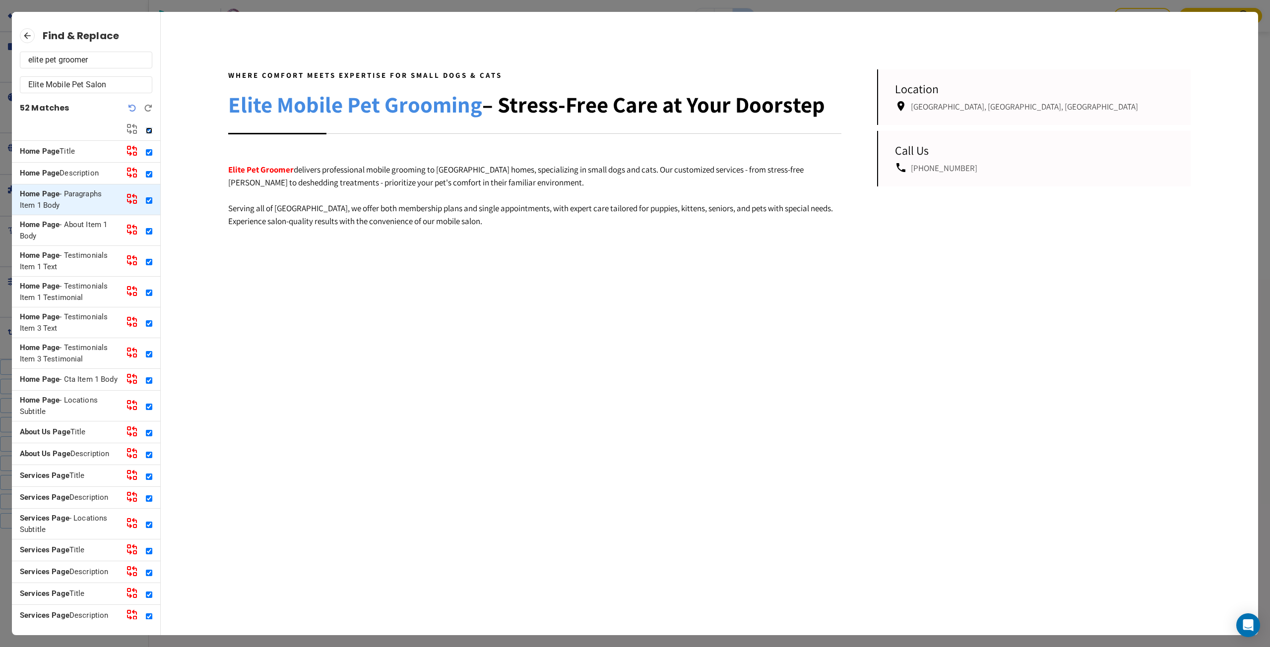
checkbox input "true"
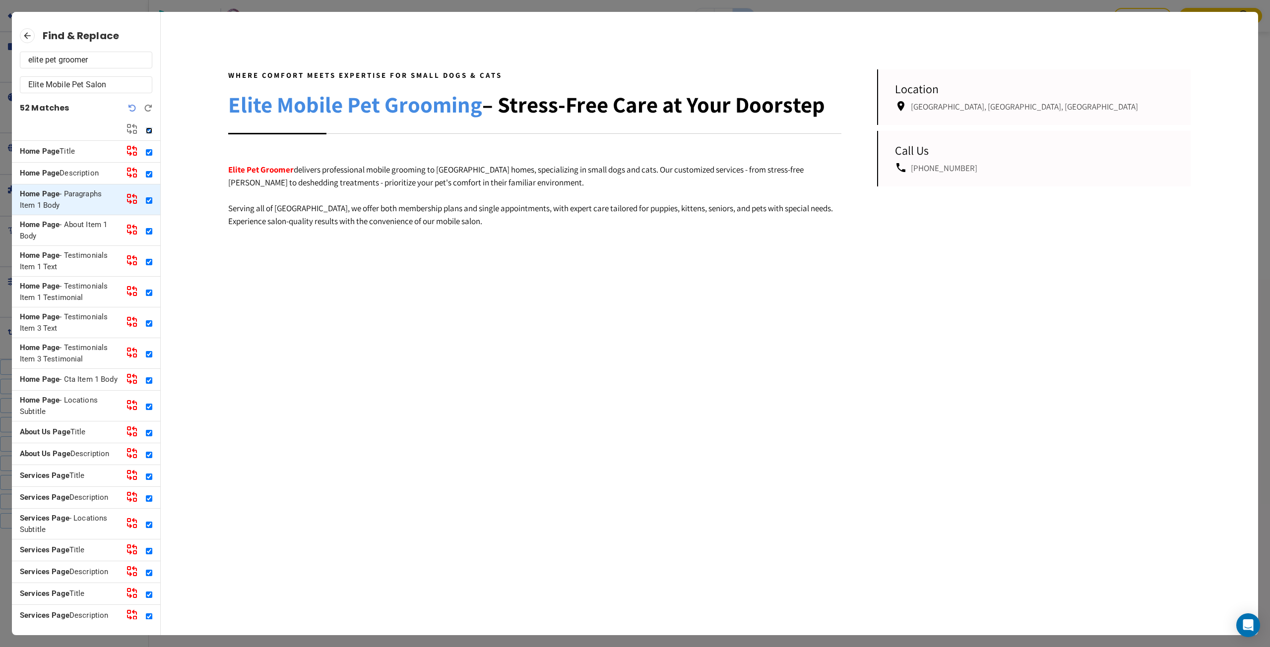
checkbox input "true"
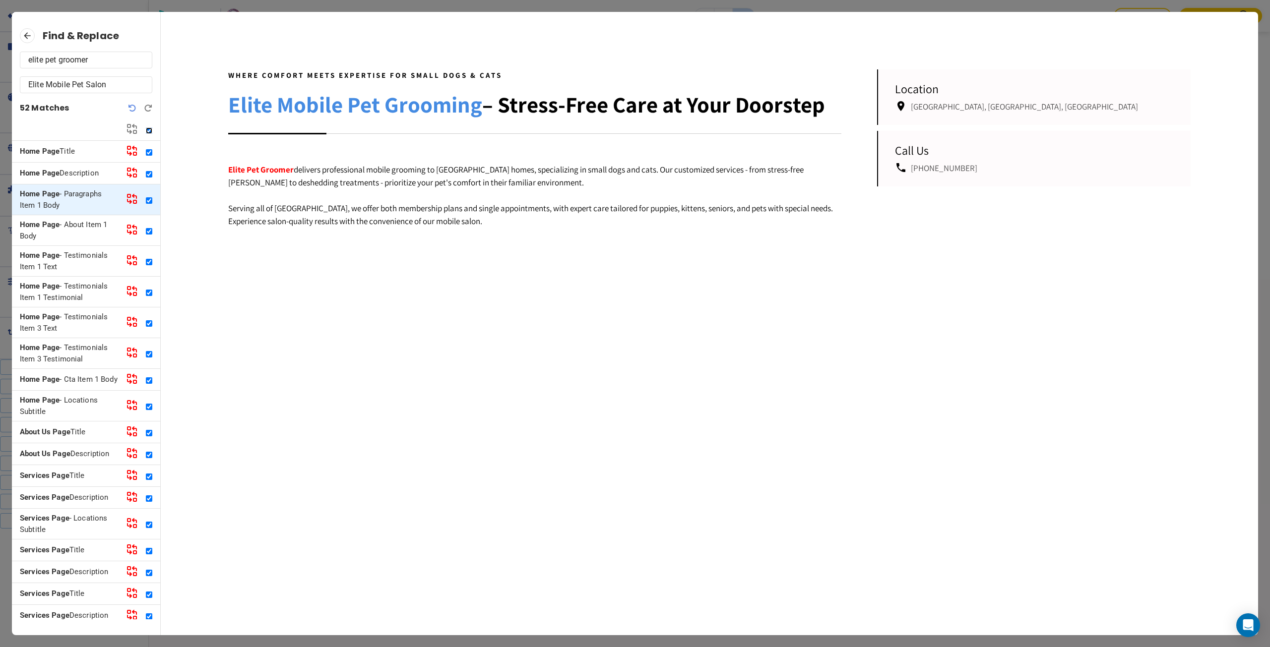
checkbox input "true"
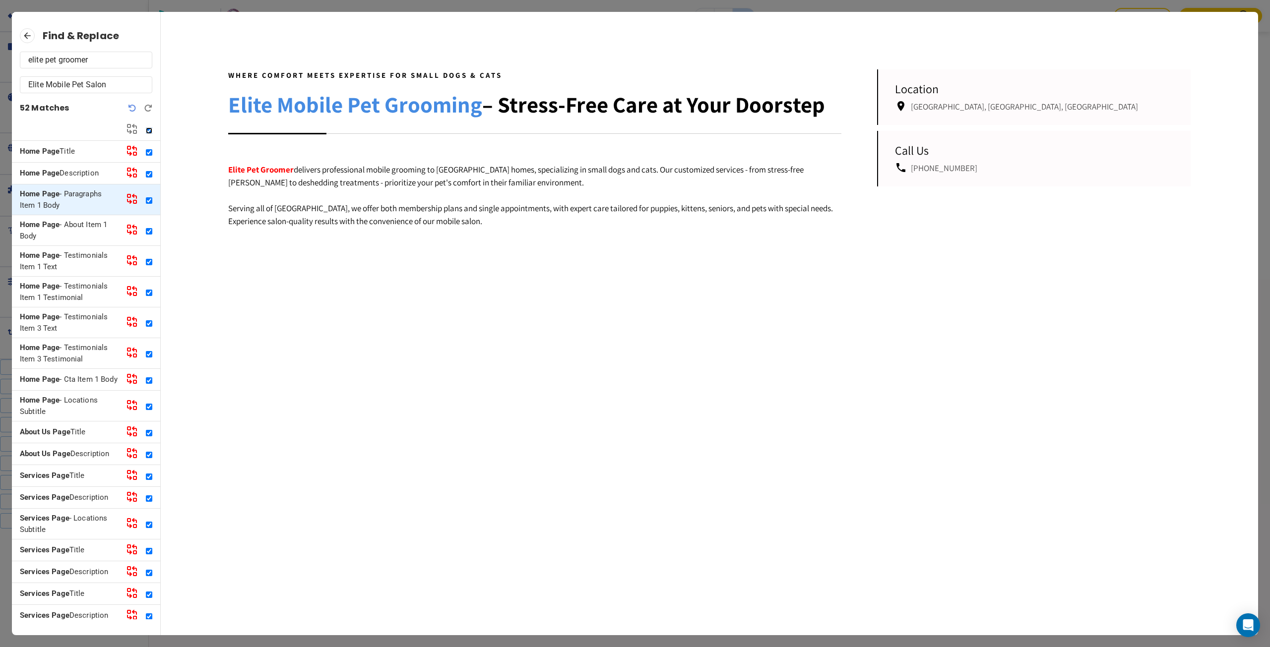
checkbox input "true"
click at [127, 128] on icon at bounding box center [132, 129] width 12 height 12
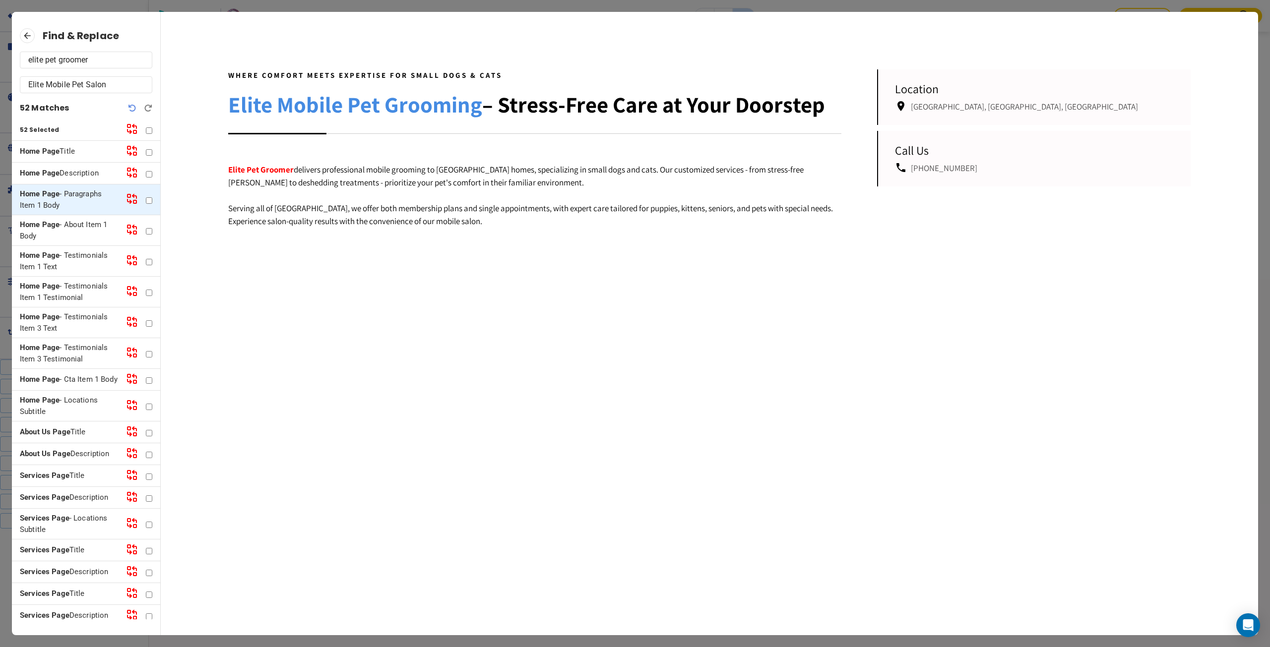
checkbox input "false"
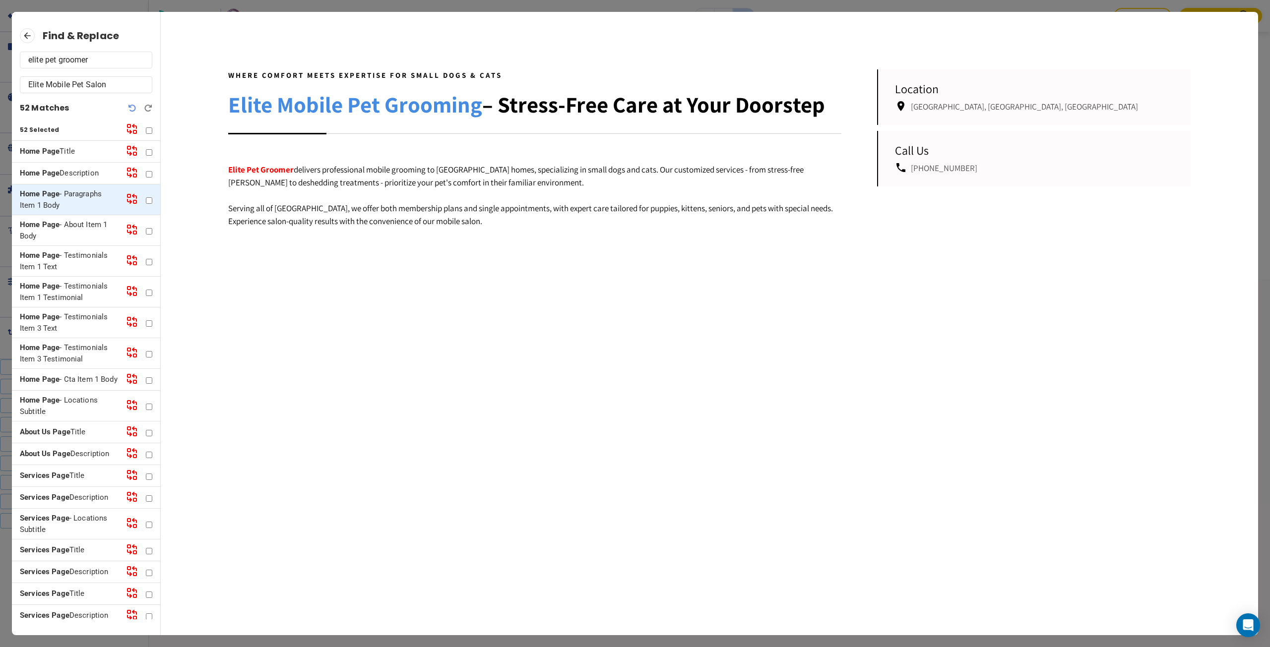
checkbox input "false"
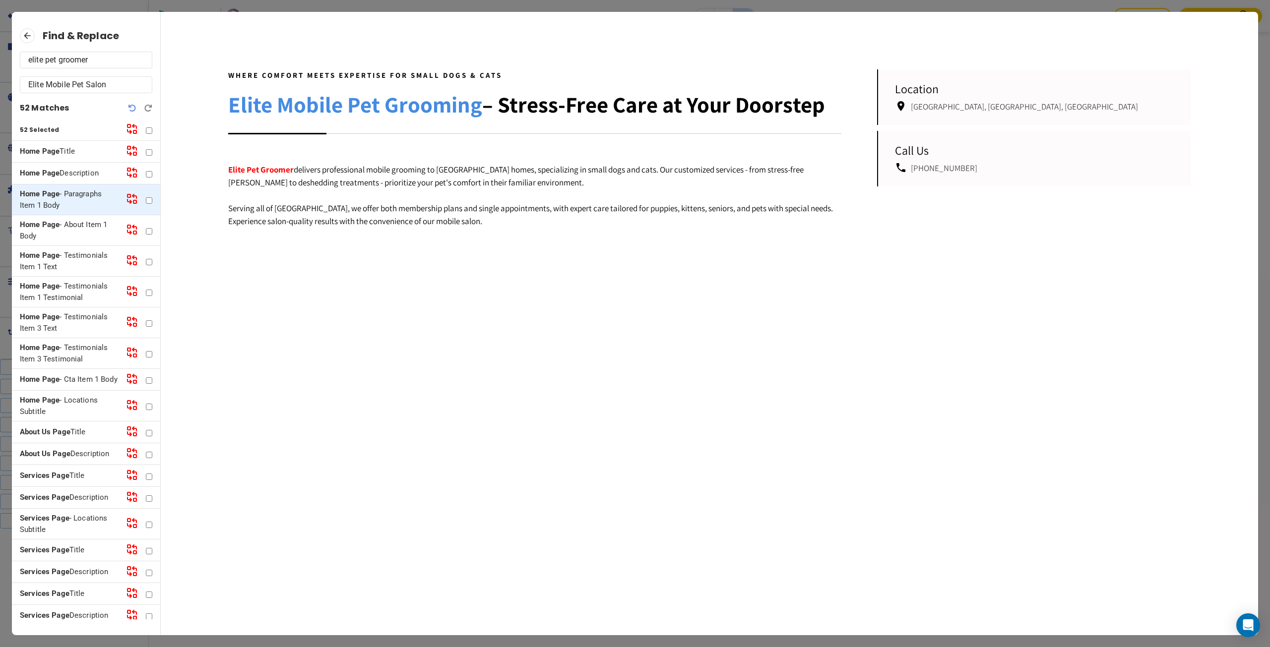
checkbox input "false"
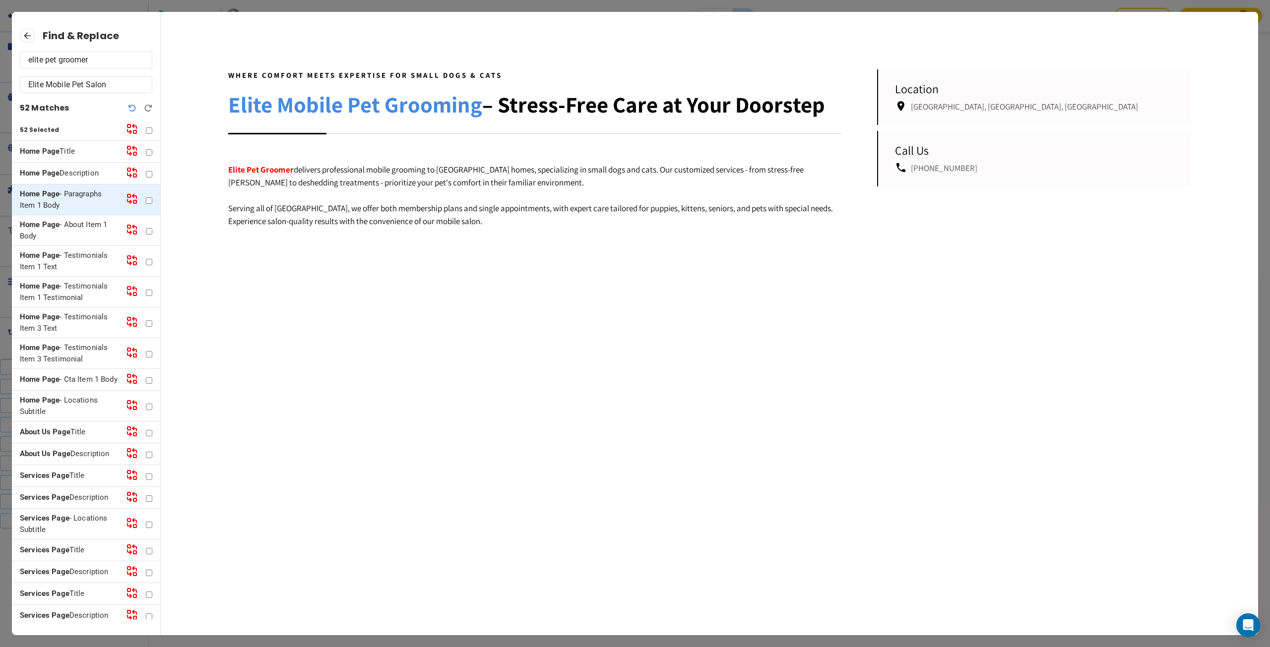
checkbox input "false"
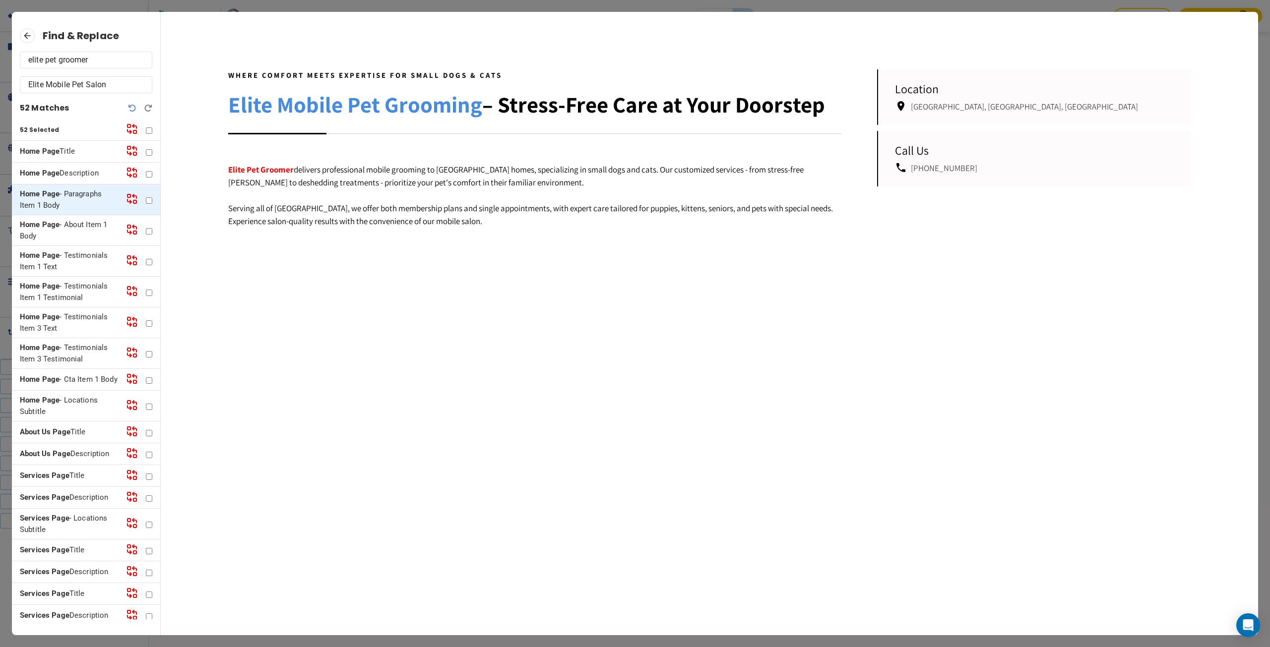
checkbox input "false"
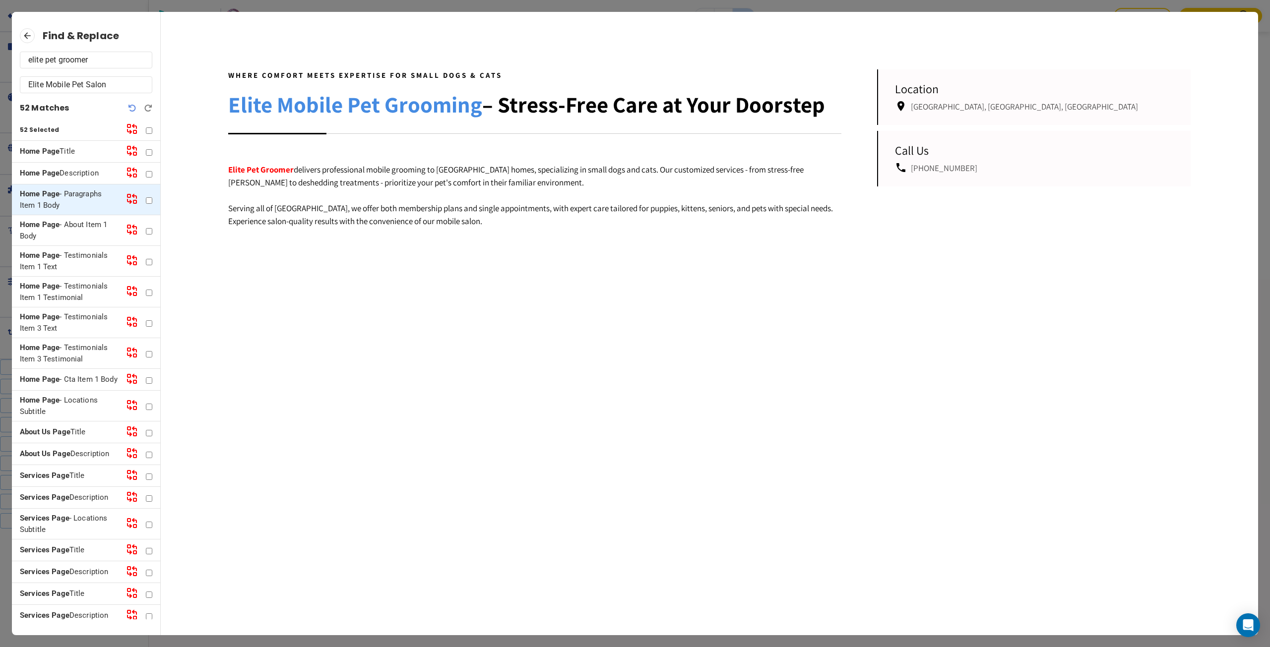
checkbox input "false"
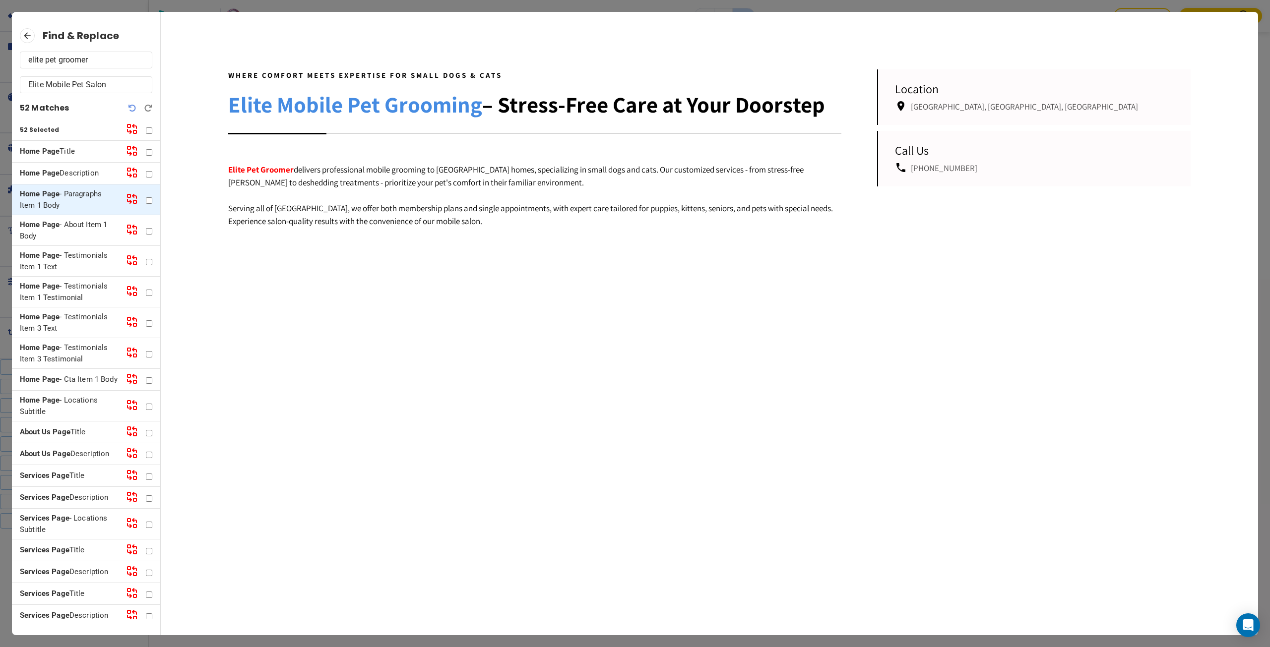
checkbox input "false"
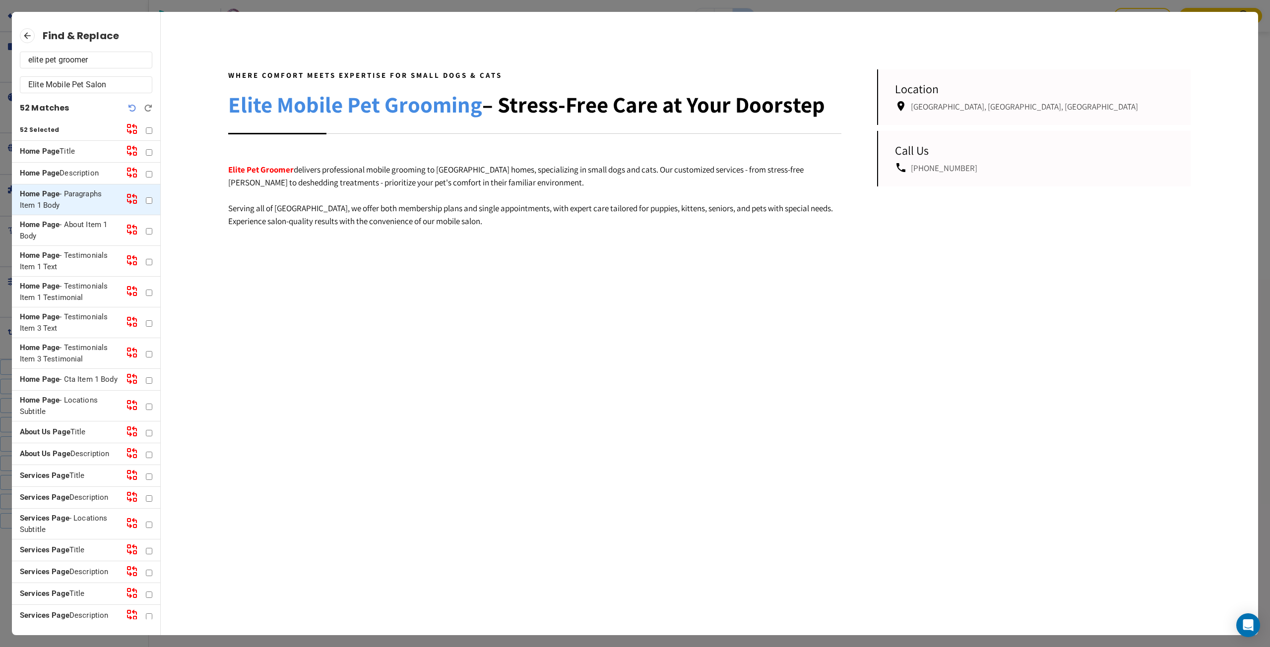
checkbox input "false"
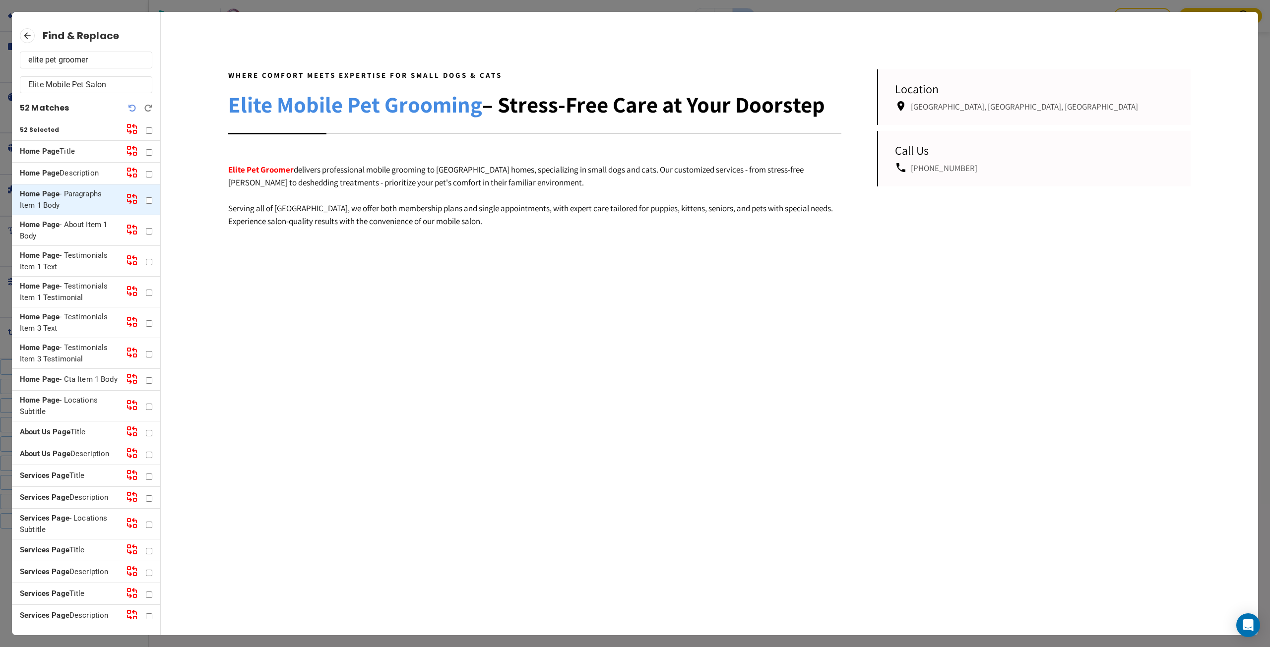
checkbox input "false"
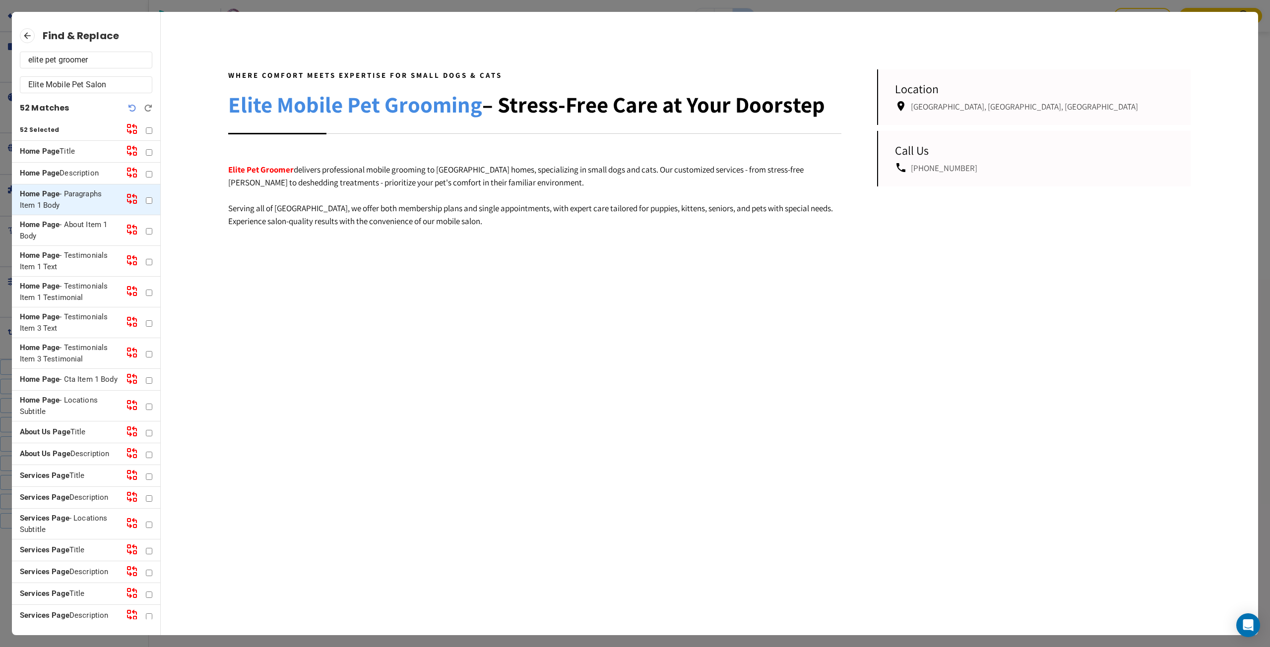
checkbox input "false"
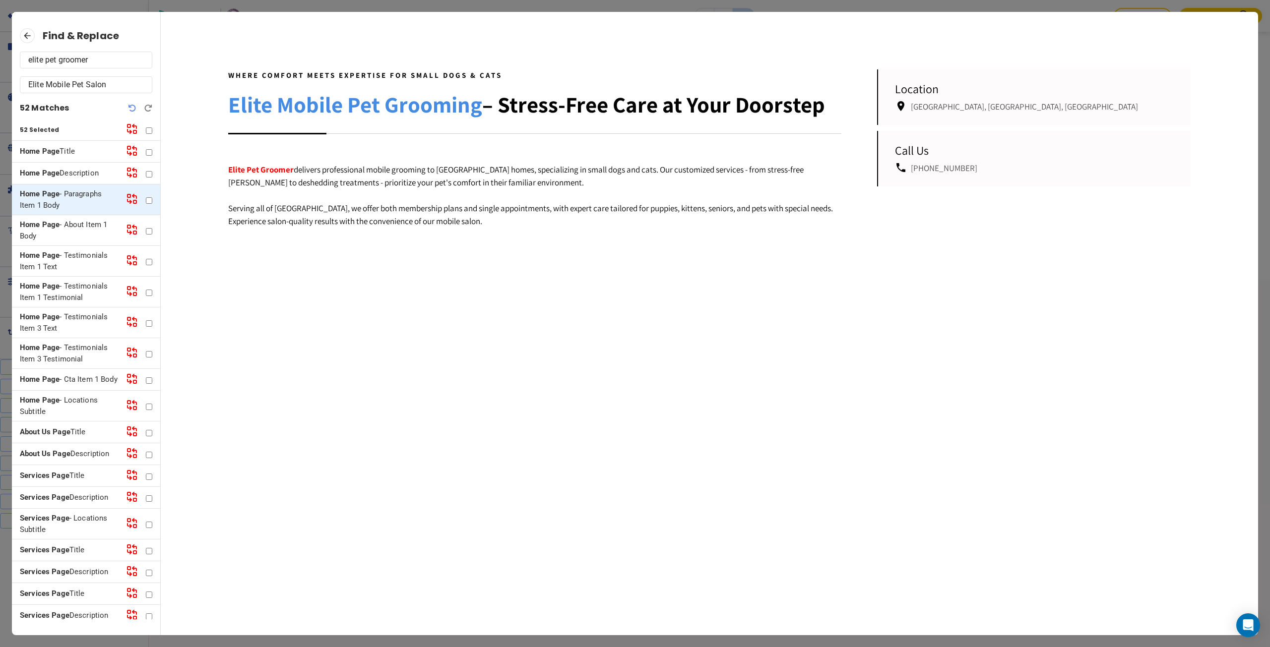
checkbox input "false"
click at [84, 315] on p "Home Page - Testimonials Item 3 Text" at bounding box center [69, 322] width 98 height 22
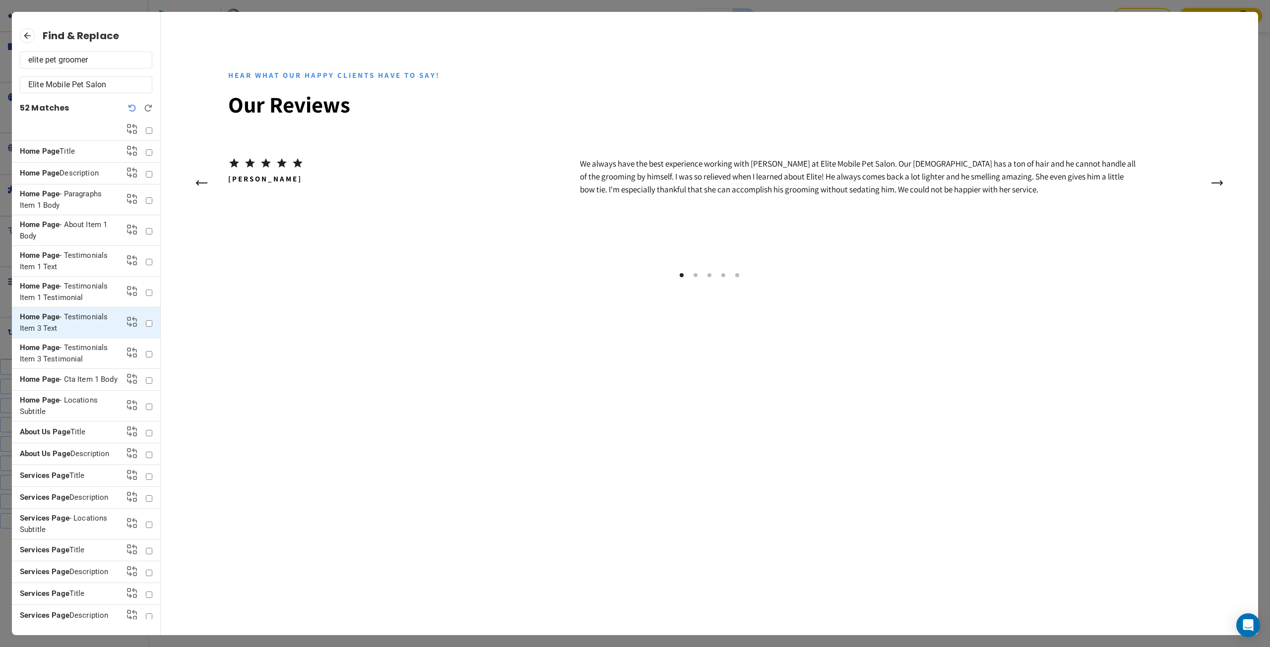
click at [60, 417] on p "Home Page - Locations Subtitle" at bounding box center [69, 406] width 98 height 22
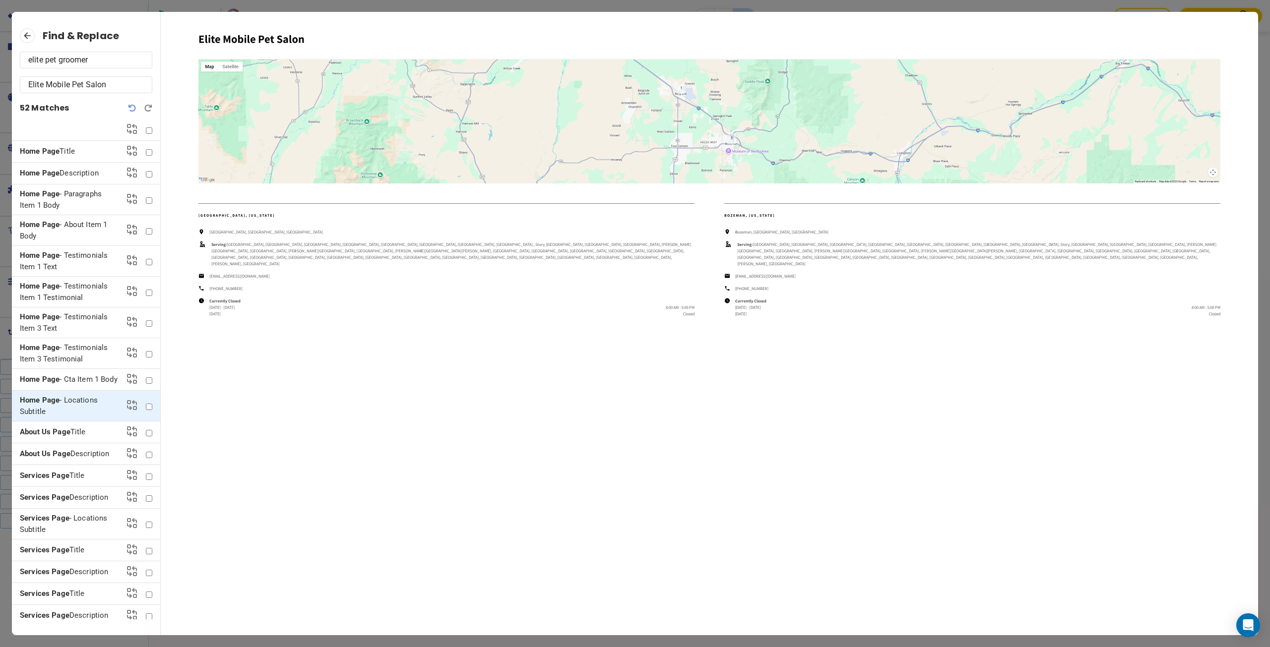
click at [69, 454] on div "About Us Page Description" at bounding box center [86, 454] width 148 height 22
click at [71, 475] on div "Services Page Title" at bounding box center [86, 476] width 148 height 22
click at [72, 482] on p "Services Page Title" at bounding box center [69, 475] width 98 height 11
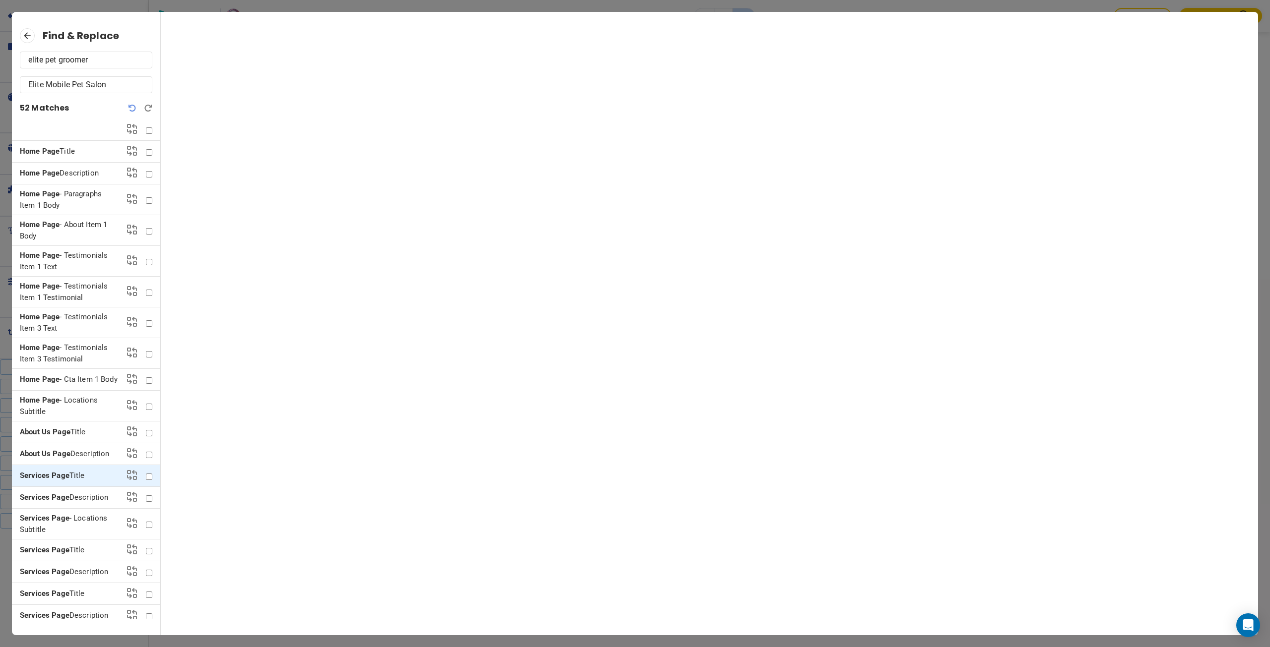
click at [72, 509] on div "Services Page Description" at bounding box center [86, 498] width 148 height 22
click at [75, 503] on p "Services Page Description" at bounding box center [69, 497] width 98 height 11
click at [77, 529] on p "Services Page - Locations Subtitle" at bounding box center [69, 524] width 98 height 22
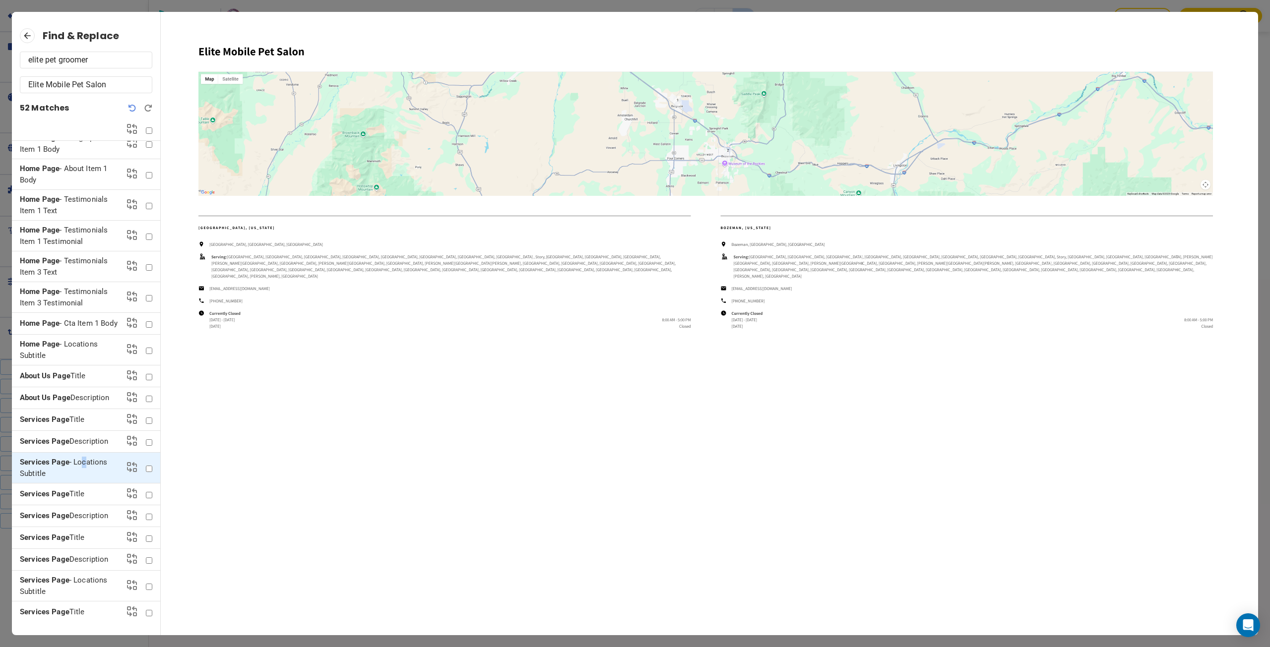
scroll to position [248, 0]
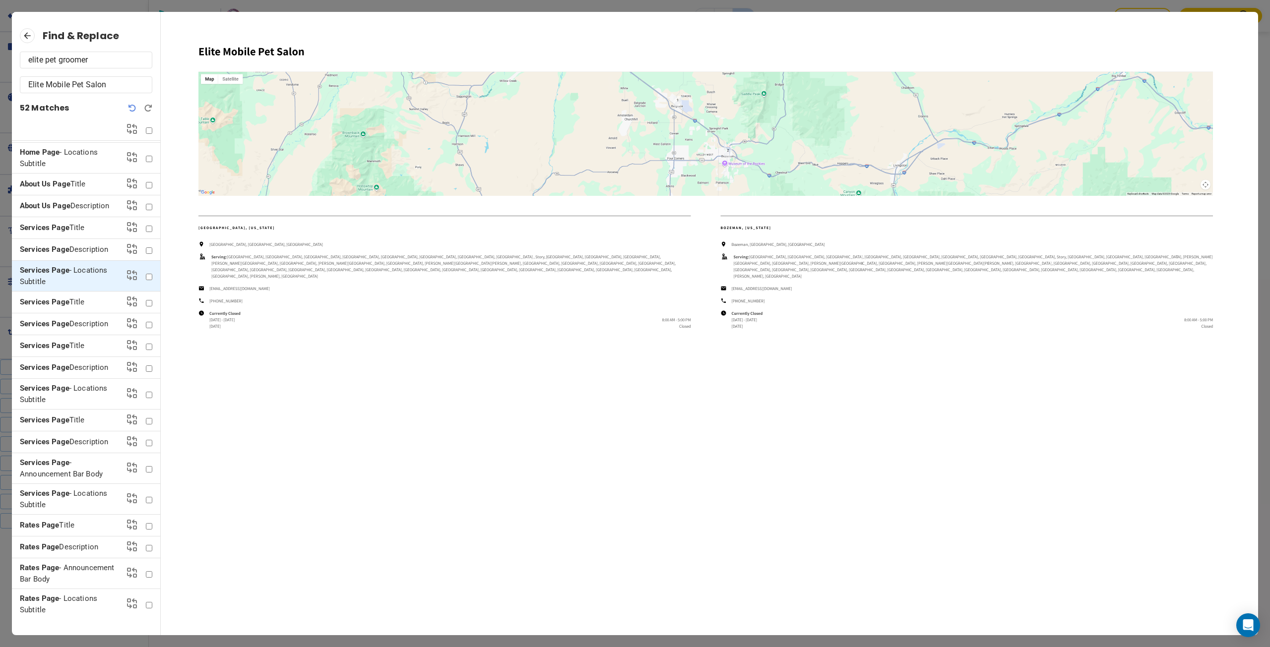
click at [77, 499] on p "Services Page - Locations Subtitle" at bounding box center [69, 499] width 98 height 22
click at [76, 480] on p "Services Page - Announcement Bar Body" at bounding box center [69, 468] width 98 height 22
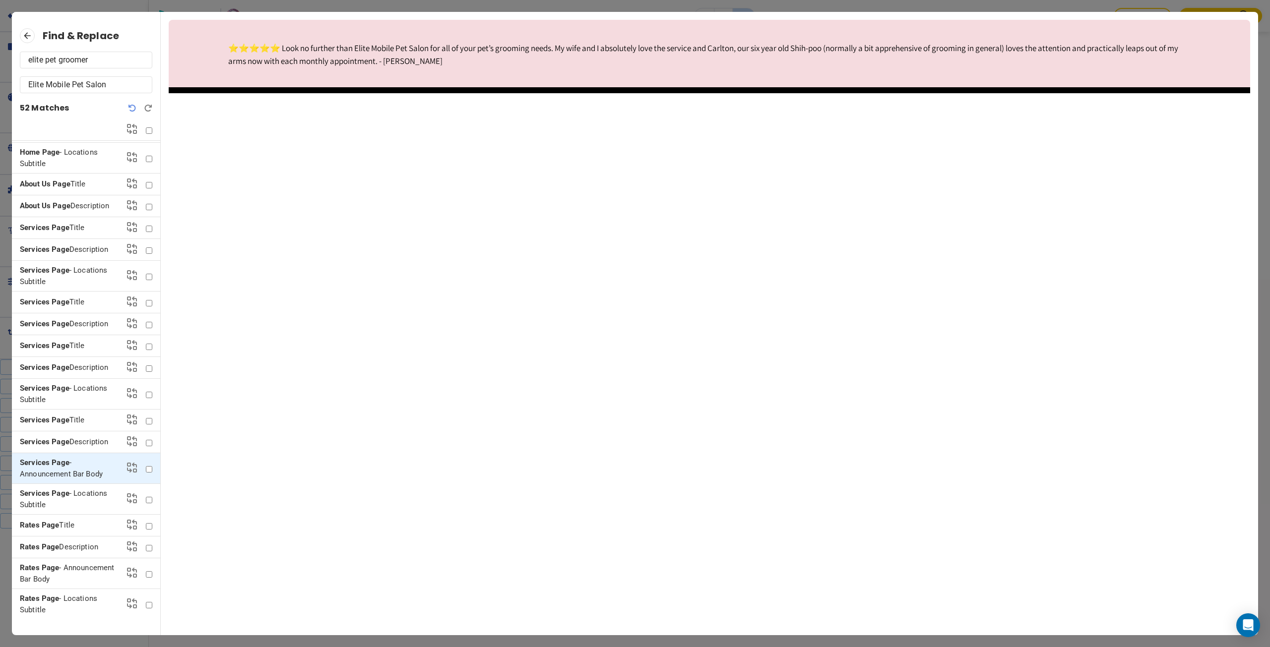
click at [28, 38] on icon at bounding box center [27, 35] width 15 height 15
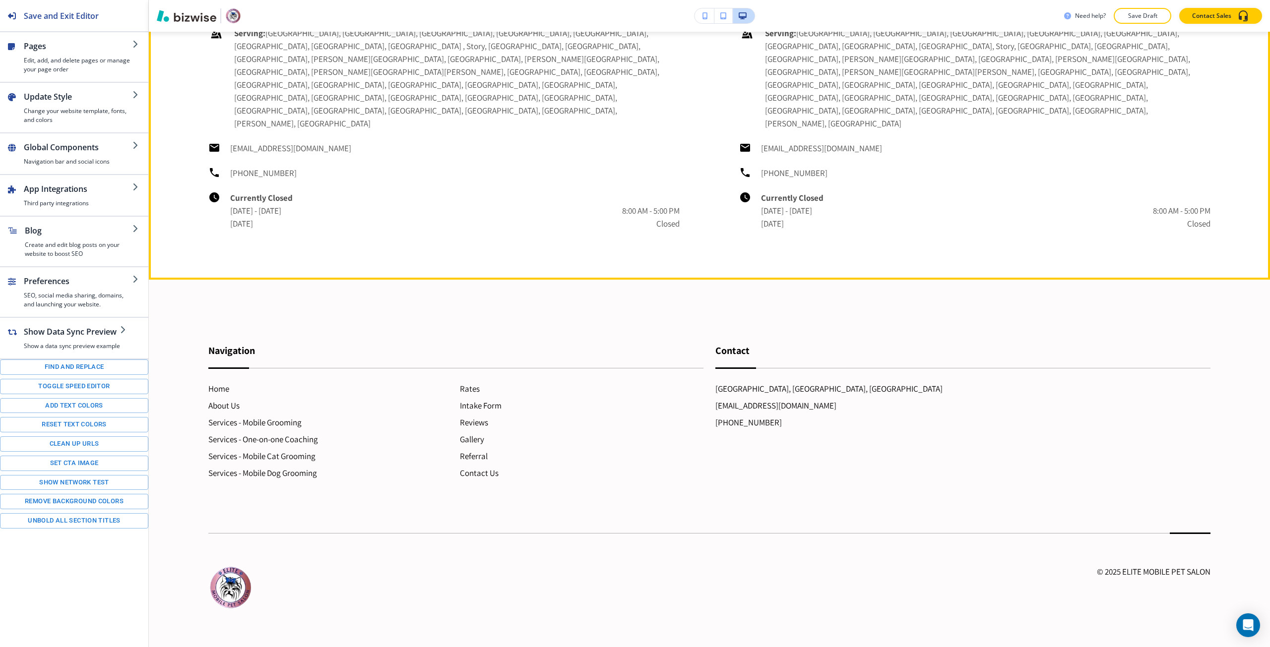
drag, startPoint x: 182, startPoint y: 450, endPoint x: 197, endPoint y: 409, distance: 43.3
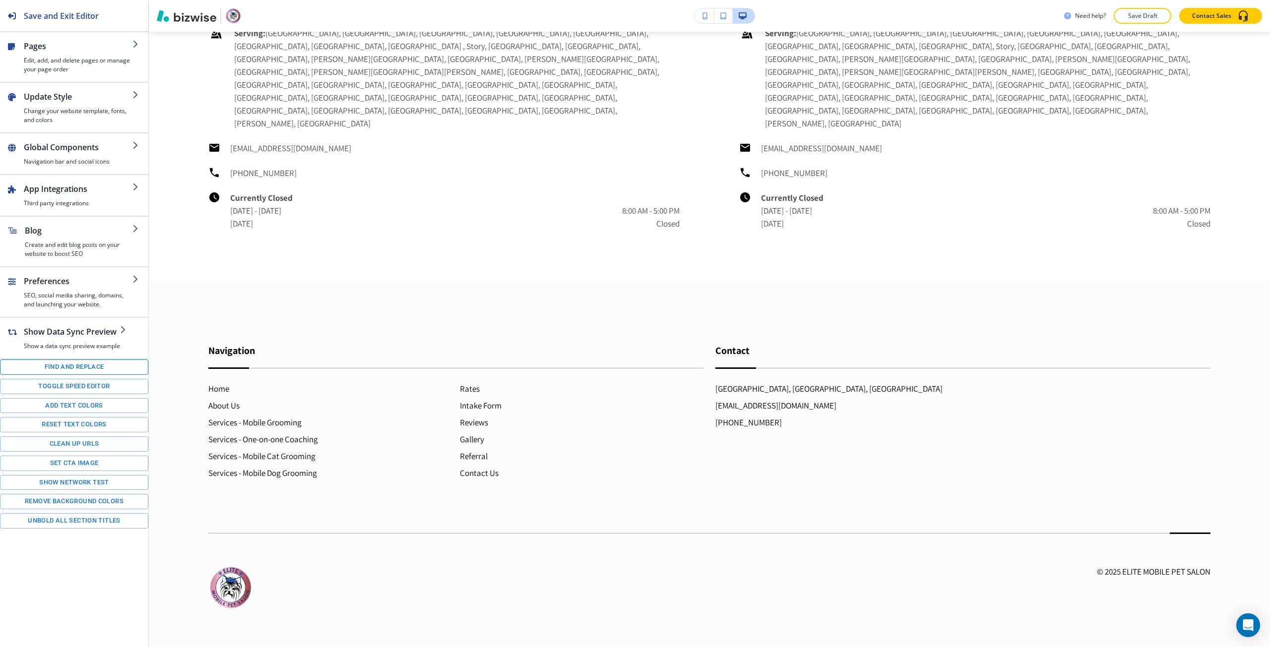
click at [34, 367] on button "Find and replace" at bounding box center [74, 367] width 148 height 15
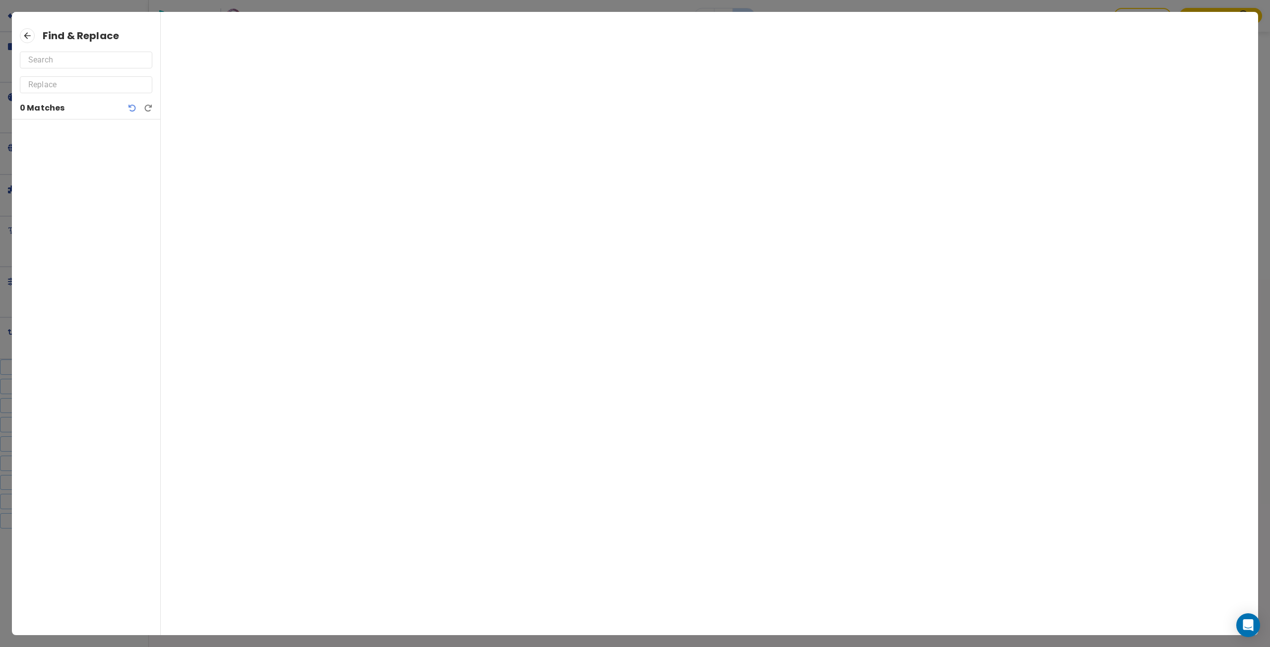
click at [54, 58] on input "text" at bounding box center [86, 60] width 116 height 16
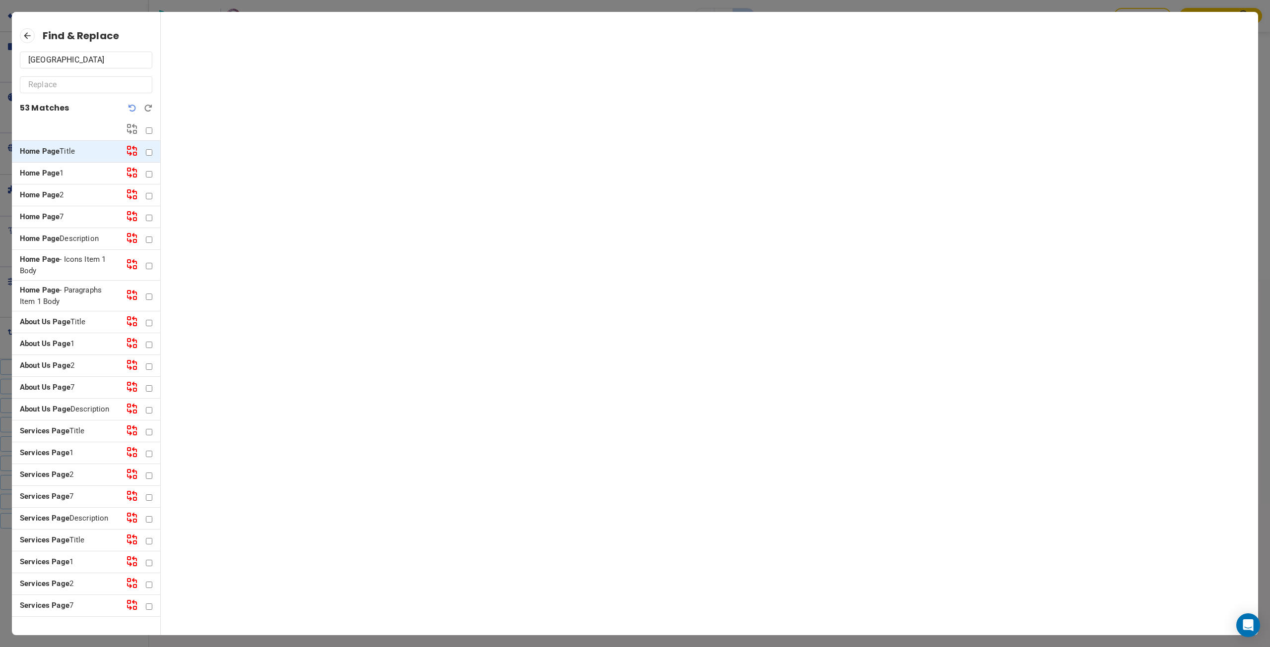
type input "[GEOGRAPHIC_DATA]"
click at [60, 89] on input "text" at bounding box center [86, 85] width 116 height 16
click at [33, 76] on div "bozeman" at bounding box center [86, 84] width 132 height 17
type input "Bozeman"
click at [73, 236] on p "Home Page Description" at bounding box center [69, 238] width 98 height 11
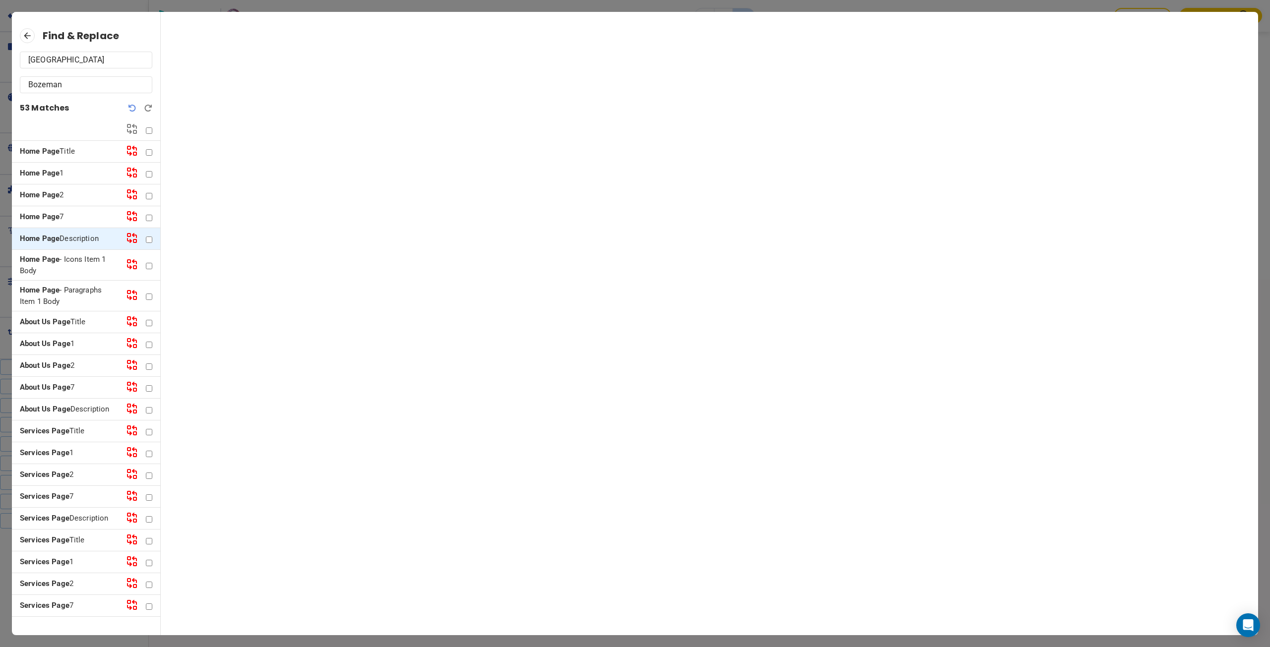
click at [72, 218] on p "Home Page 7" at bounding box center [69, 216] width 98 height 11
click at [70, 197] on p "Home Page 2" at bounding box center [69, 194] width 98 height 11
click at [70, 182] on div "Home Page 1" at bounding box center [86, 174] width 148 height 22
click at [70, 177] on p "Home Page 1" at bounding box center [69, 173] width 98 height 11
click at [70, 156] on p "Home Page Title" at bounding box center [69, 151] width 98 height 11
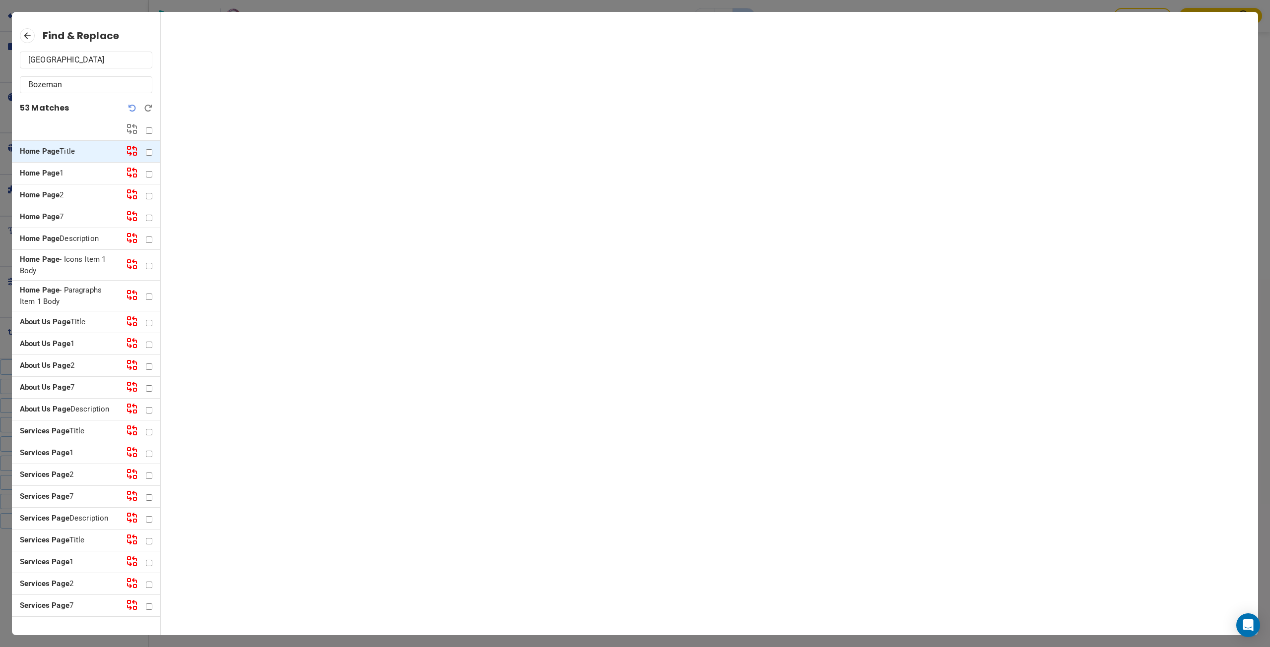
click at [83, 259] on p "Home Page - Icons Item 1 Body" at bounding box center [69, 265] width 98 height 22
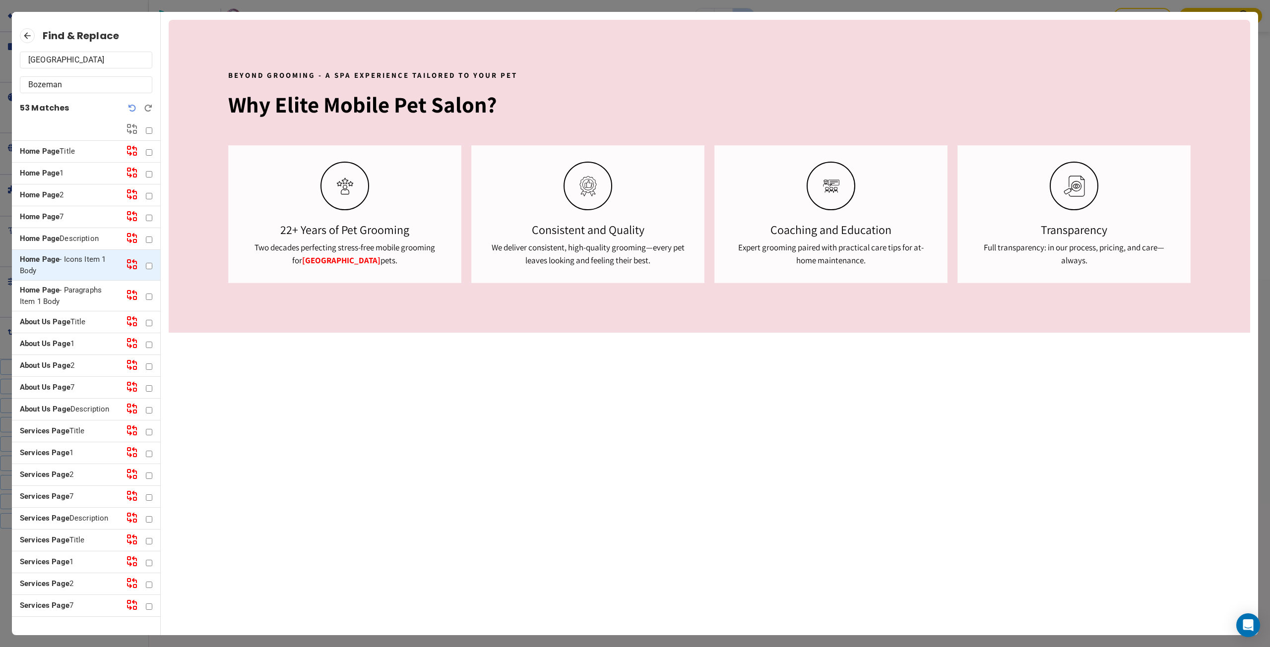
click at [126, 264] on icon at bounding box center [132, 264] width 12 height 12
click at [87, 299] on p "Home Page - Paragraphs Item 1 Body" at bounding box center [69, 296] width 98 height 22
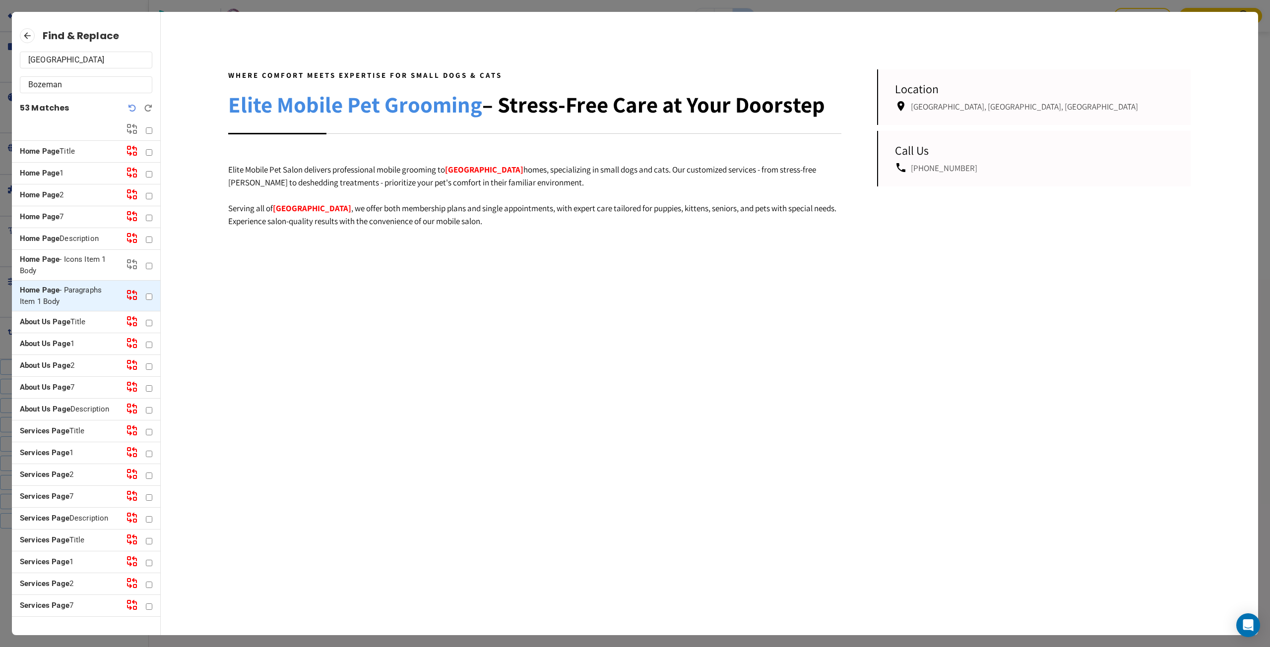
click at [127, 293] on icon at bounding box center [128, 292] width 3 height 3
click at [90, 322] on p "About Us Page Title" at bounding box center [69, 321] width 98 height 11
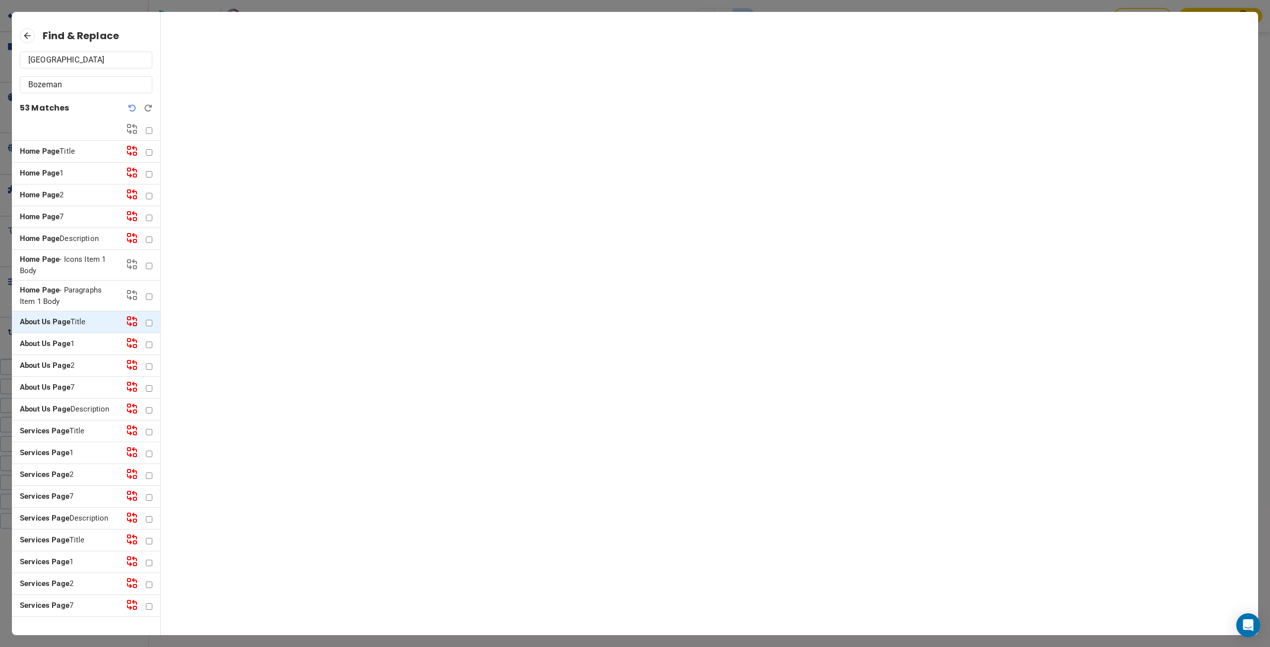
click at [86, 342] on p "About Us Page 1" at bounding box center [69, 343] width 98 height 11
click at [81, 368] on p "About Us Page 2" at bounding box center [69, 365] width 98 height 11
click at [79, 386] on p "About Us Page 7" at bounding box center [69, 387] width 98 height 11
click at [78, 406] on p "About Us Page Description" at bounding box center [69, 409] width 98 height 11
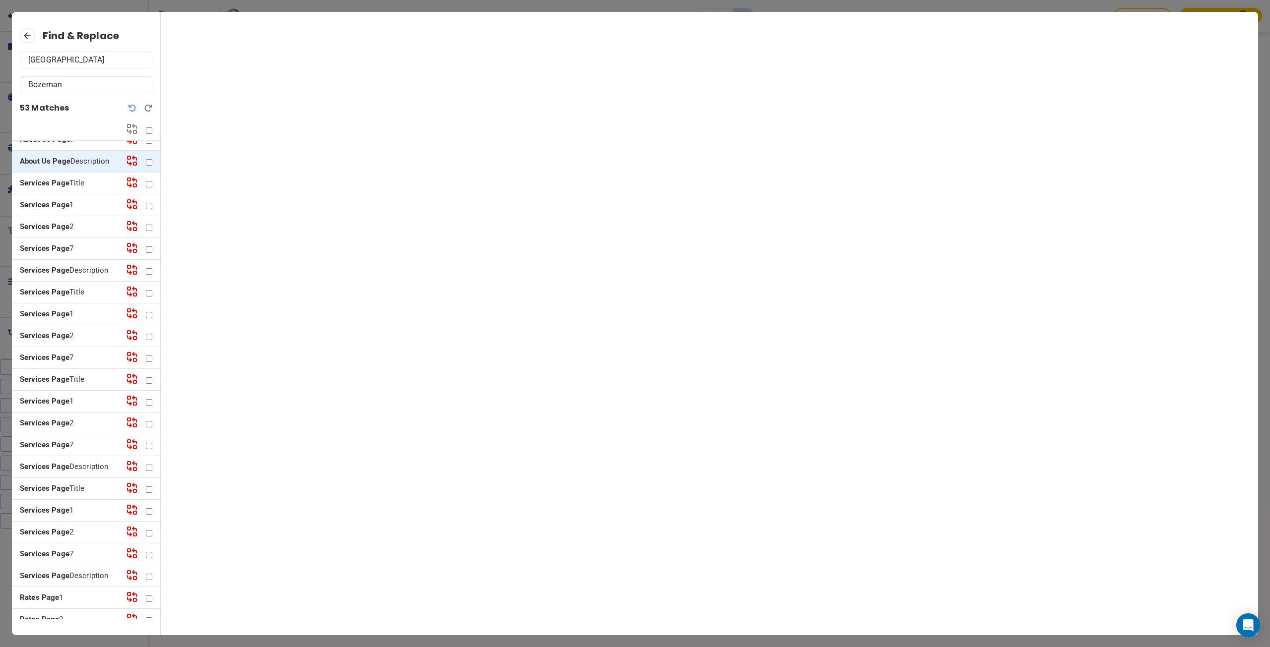
click at [70, 189] on div "Services Page Title" at bounding box center [86, 184] width 148 height 22
click at [61, 185] on strong "Services Page" at bounding box center [45, 183] width 50 height 9
click at [54, 205] on strong "Services Page" at bounding box center [45, 204] width 50 height 9
click at [55, 222] on p "Services Page 2" at bounding box center [69, 226] width 98 height 11
click at [57, 254] on div "Services Page 7" at bounding box center [86, 249] width 148 height 22
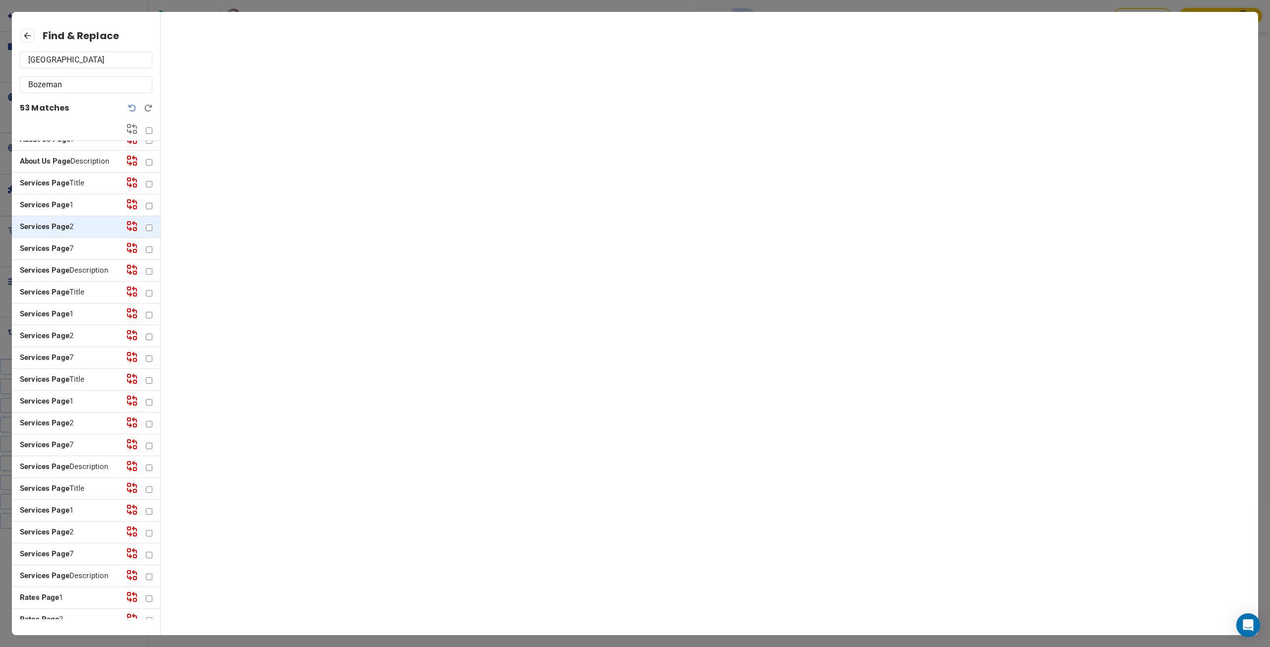
click at [60, 300] on div "Services Page Title" at bounding box center [86, 293] width 148 height 22
click at [67, 295] on strong "Services Page" at bounding box center [45, 292] width 50 height 9
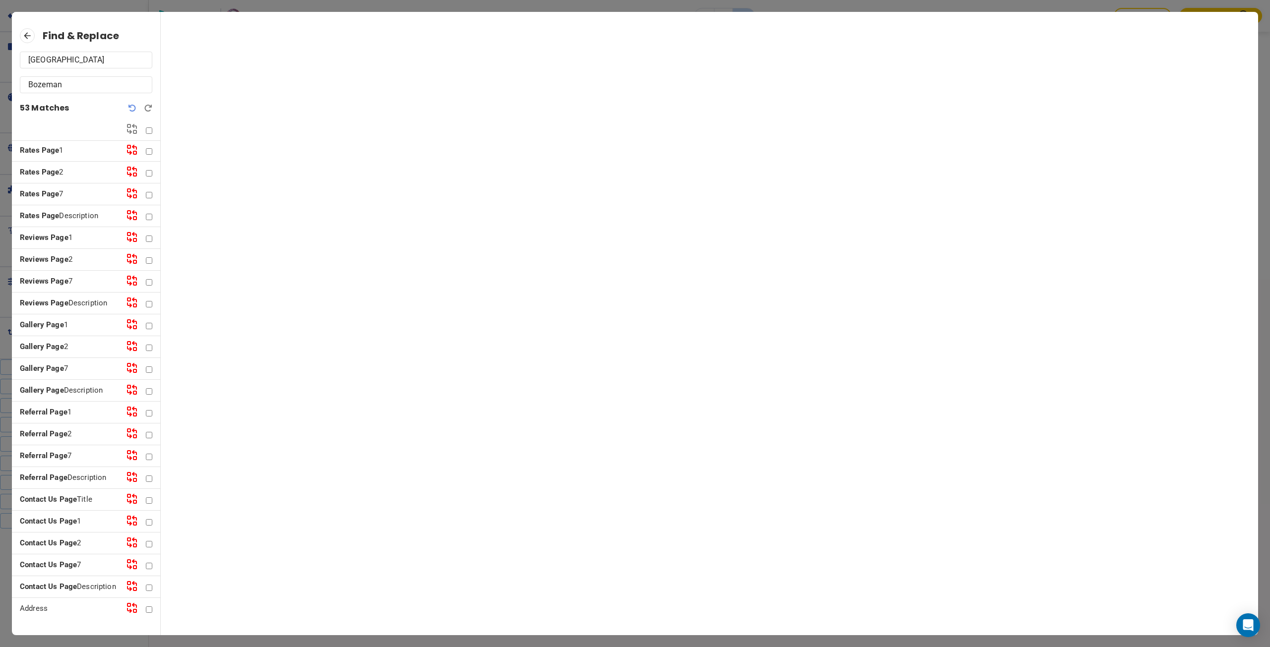
scroll to position [704, 0]
click at [63, 586] on p "Contact Us Page Description" at bounding box center [69, 586] width 98 height 11
click at [64, 562] on div "Contact Us Page 7" at bounding box center [86, 565] width 148 height 22
click at [65, 560] on strong "Contact Us Page" at bounding box center [48, 564] width 57 height 9
click at [65, 539] on strong "Contact Us Page" at bounding box center [48, 543] width 57 height 9
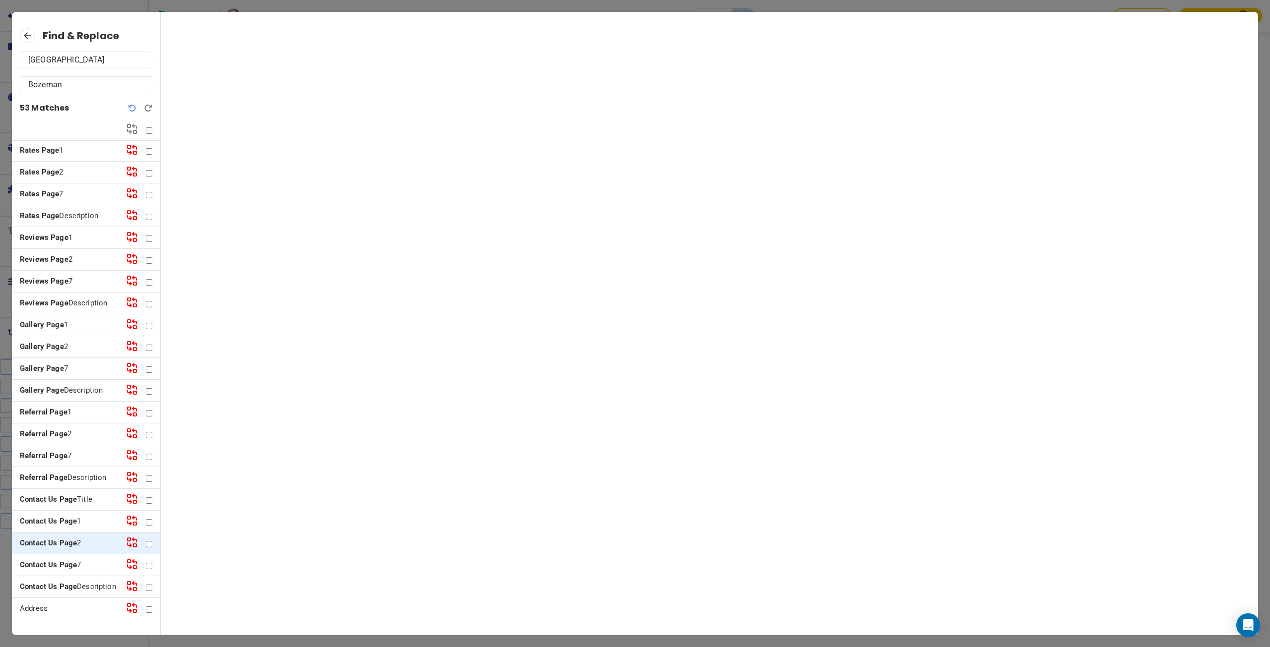
click at [65, 517] on strong "Contact Us Page" at bounding box center [48, 521] width 57 height 9
click at [62, 495] on strong "Contact Us Page" at bounding box center [48, 499] width 57 height 9
click at [62, 473] on strong "Referral Page" at bounding box center [44, 477] width 48 height 9
click at [61, 451] on strong "Referral Page" at bounding box center [44, 455] width 48 height 9
click at [59, 429] on strong "Referral Page" at bounding box center [44, 433] width 48 height 9
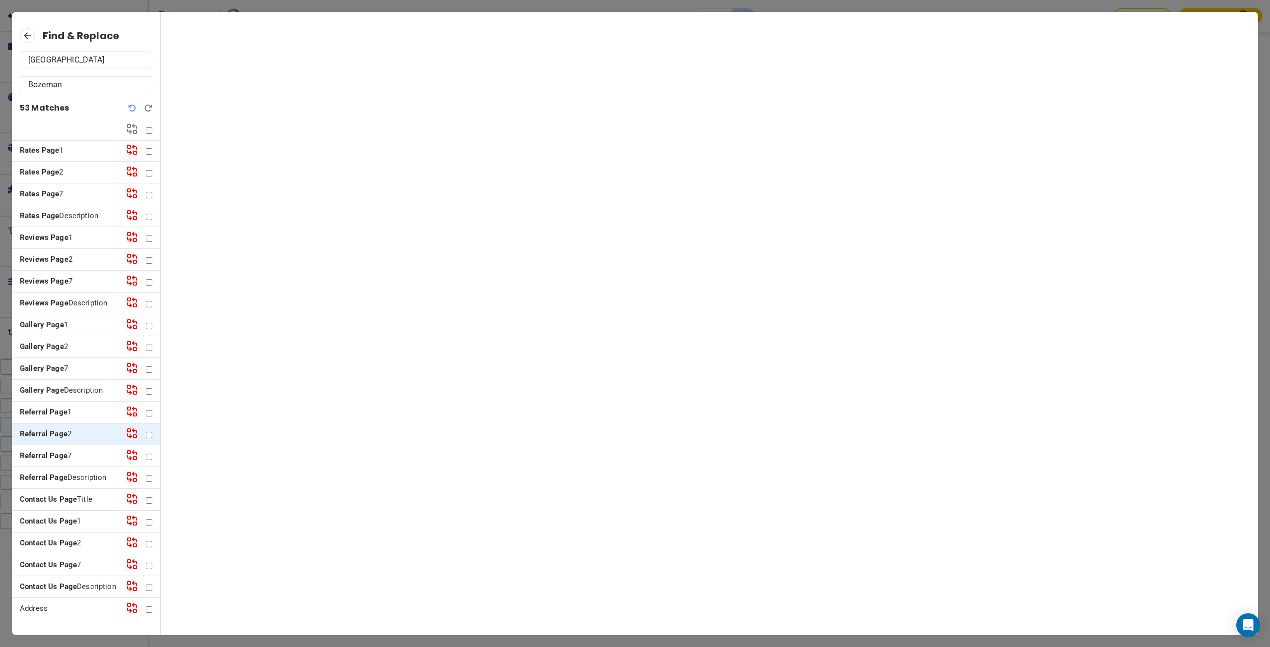
click at [57, 408] on strong "Referral Page" at bounding box center [44, 412] width 48 height 9
click at [57, 386] on strong "Gallery Page" at bounding box center [42, 390] width 44 height 9
click at [57, 364] on strong "Gallery Page" at bounding box center [42, 368] width 44 height 9
click at [57, 342] on strong "Gallery Page" at bounding box center [42, 346] width 44 height 9
click at [56, 319] on p "Gallery Page 1" at bounding box center [69, 324] width 98 height 11
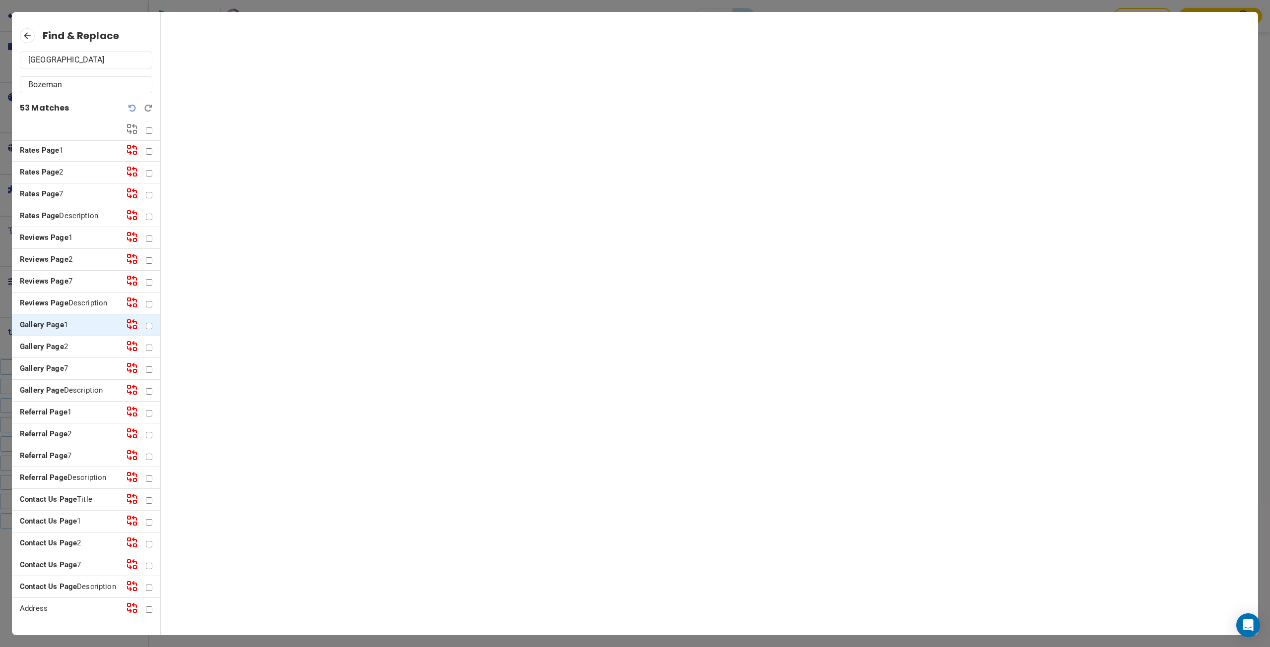
click at [56, 299] on strong "Reviews Page" at bounding box center [44, 303] width 49 height 9
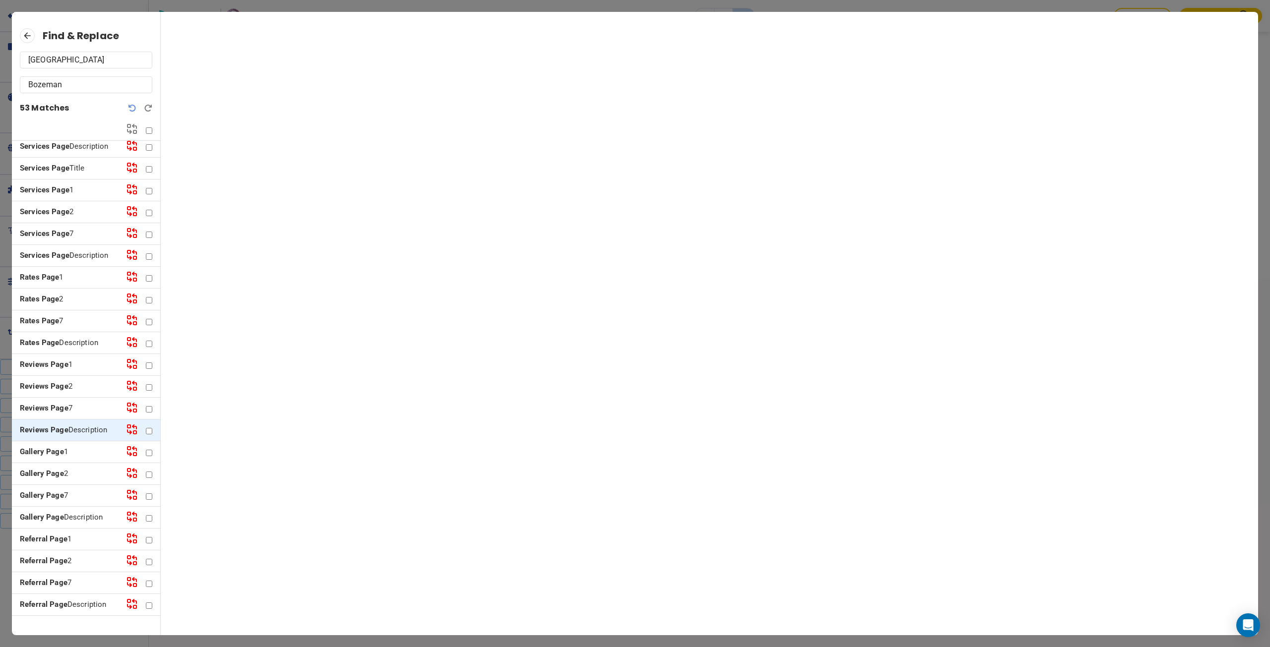
scroll to position [555, 0]
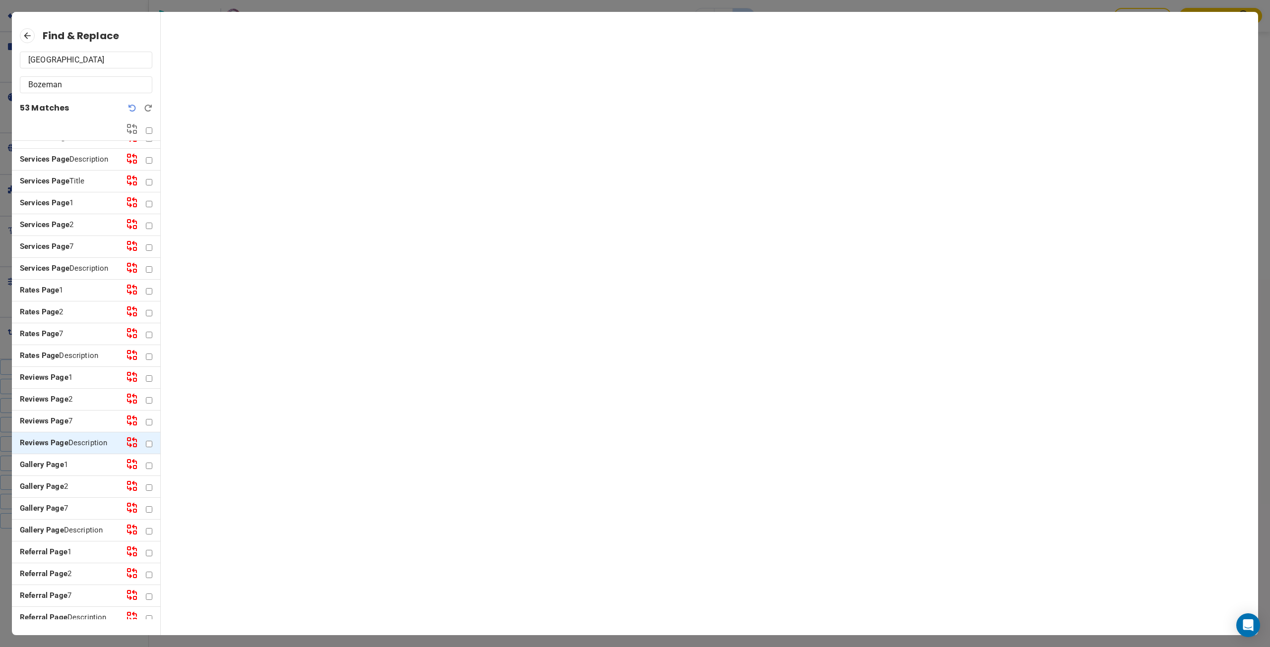
click at [65, 419] on strong "Reviews Page" at bounding box center [44, 421] width 49 height 9
click at [63, 400] on strong "Reviews Page" at bounding box center [44, 399] width 49 height 9
click at [62, 380] on strong "Reviews Page" at bounding box center [44, 377] width 49 height 9
click at [56, 355] on strong "Rates Page" at bounding box center [39, 355] width 39 height 9
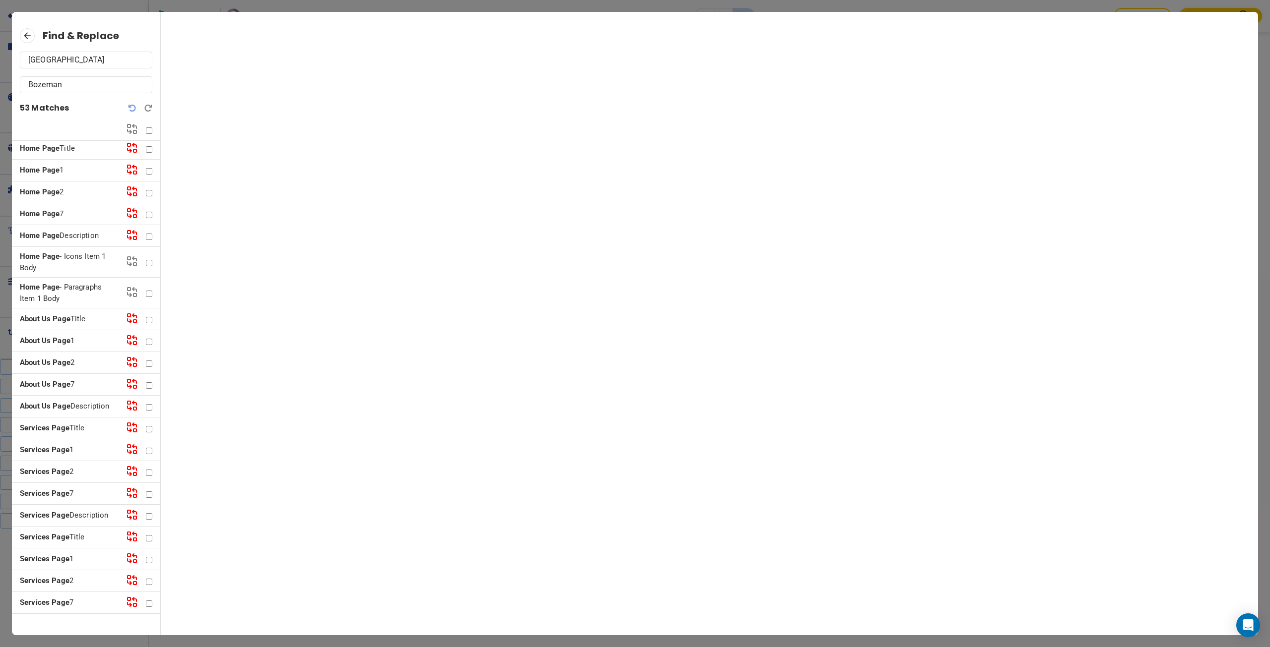
scroll to position [0, 0]
click at [70, 238] on p "Home Page Description" at bounding box center [69, 238] width 98 height 11
click at [150, 129] on input "checkbox" at bounding box center [149, 130] width 6 height 6
checkbox input "true"
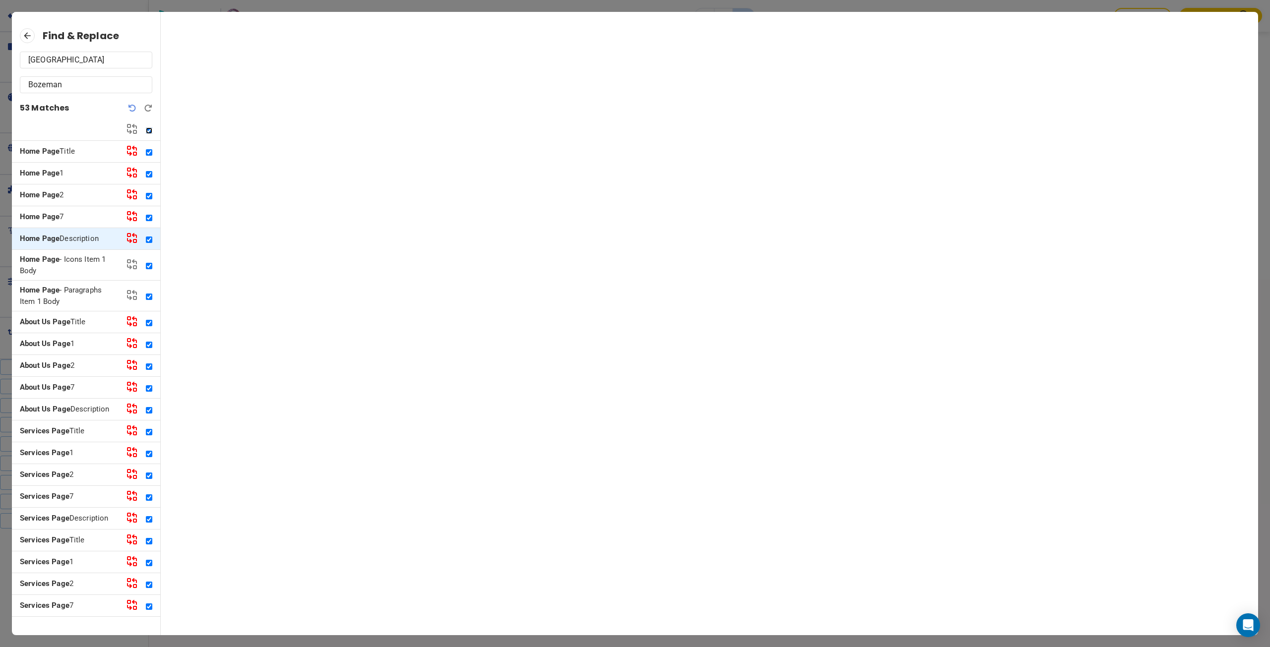
checkbox input "true"
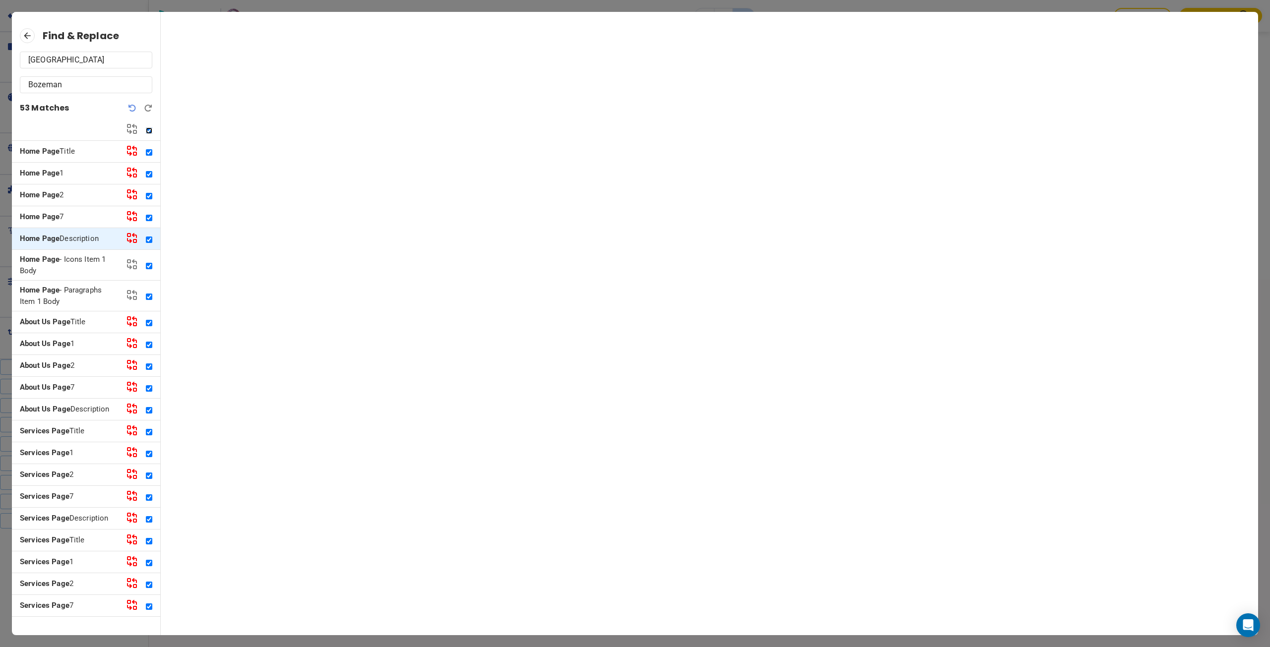
checkbox input "true"
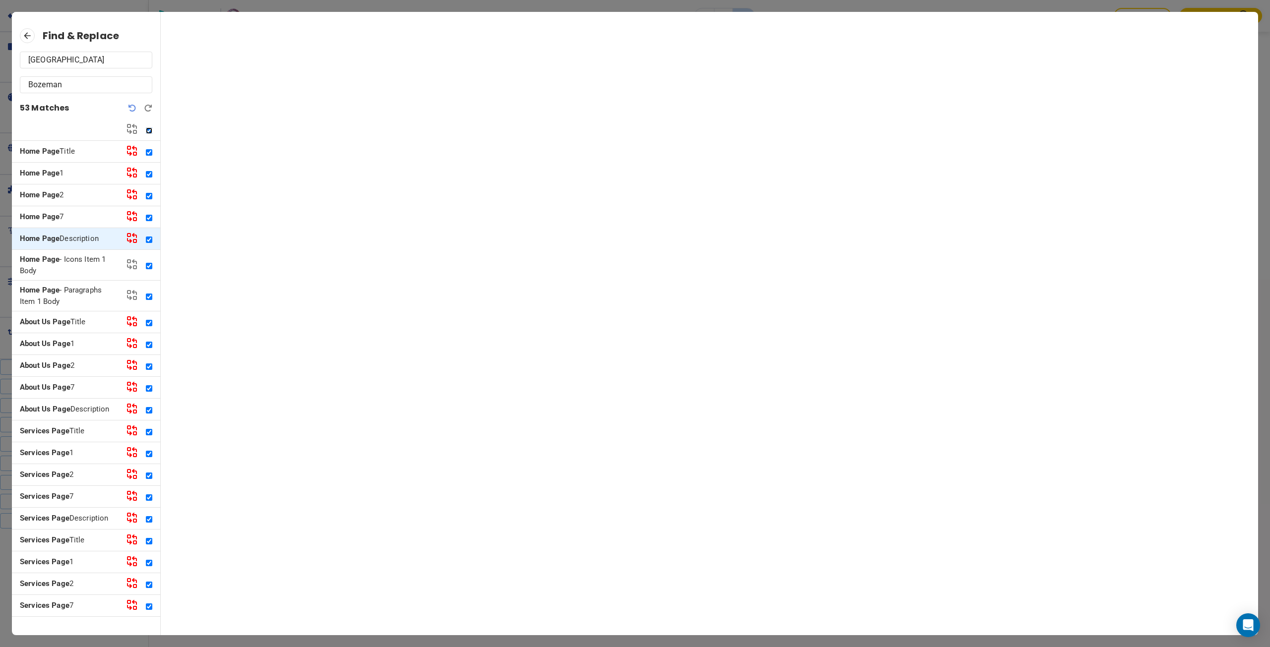
checkbox input "true"
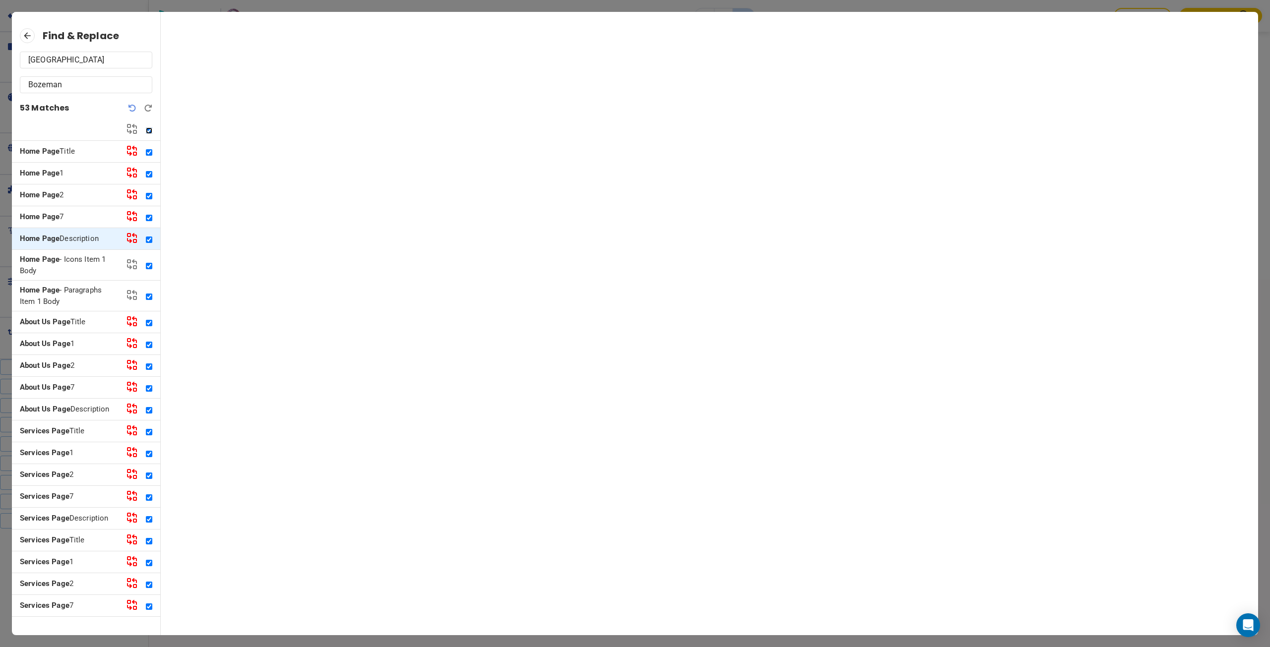
checkbox input "true"
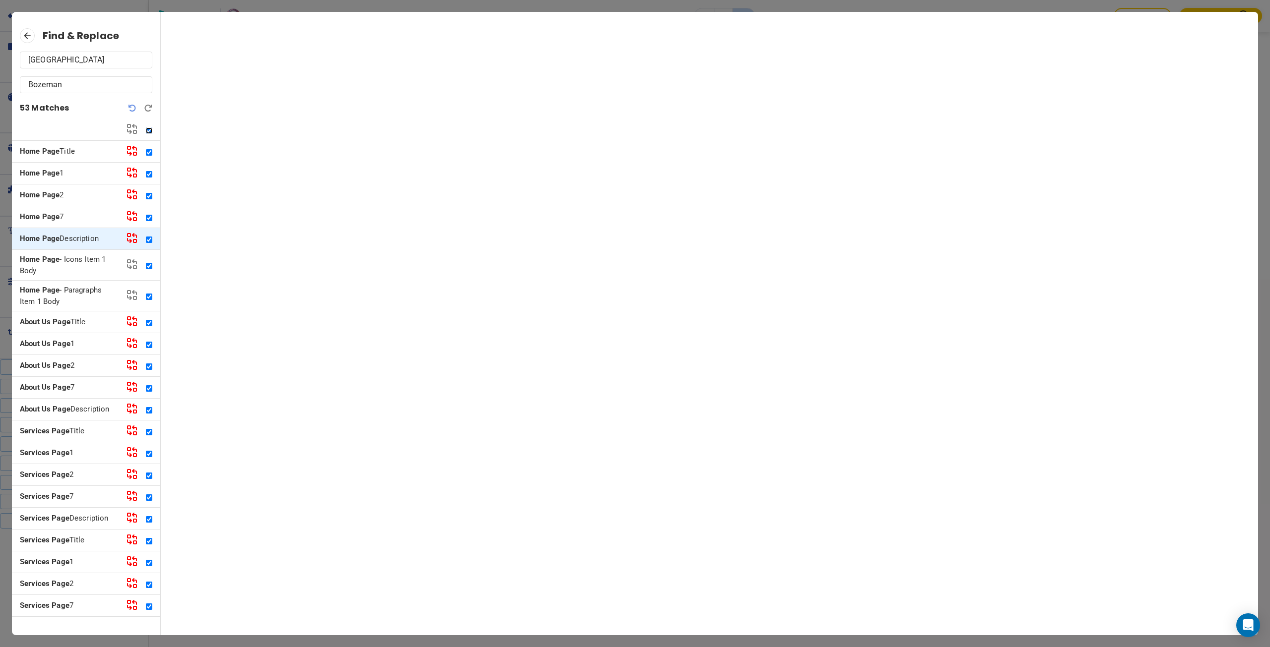
checkbox input "true"
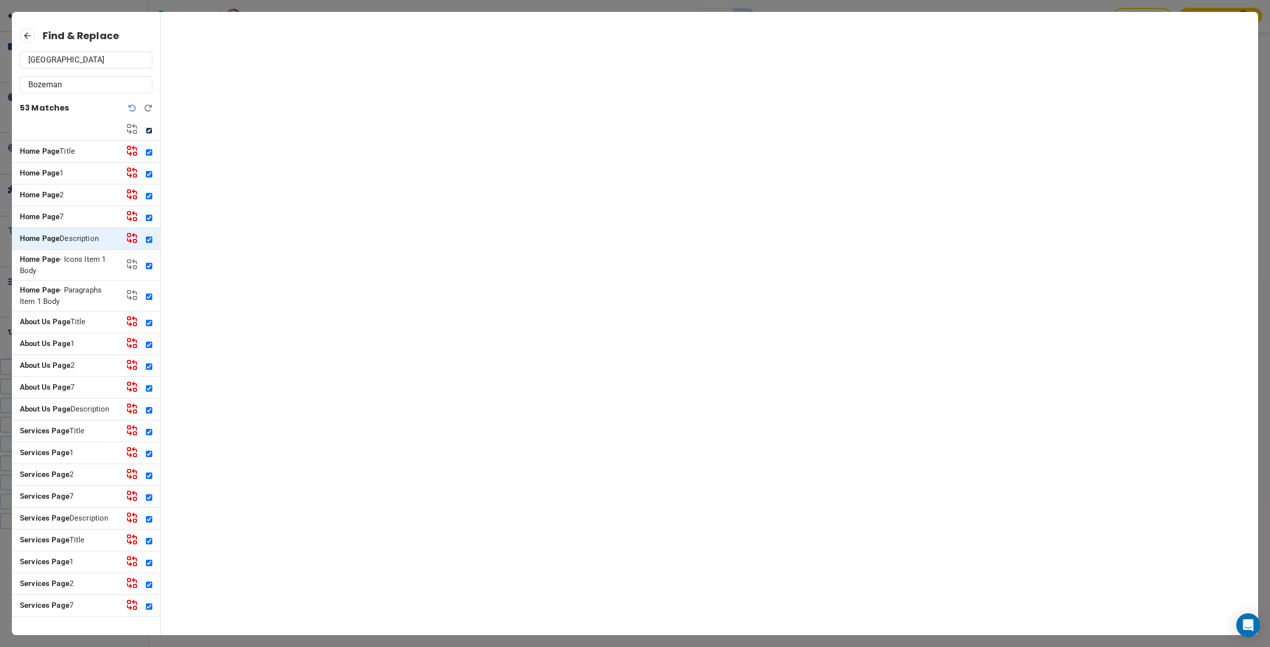
checkbox input "true"
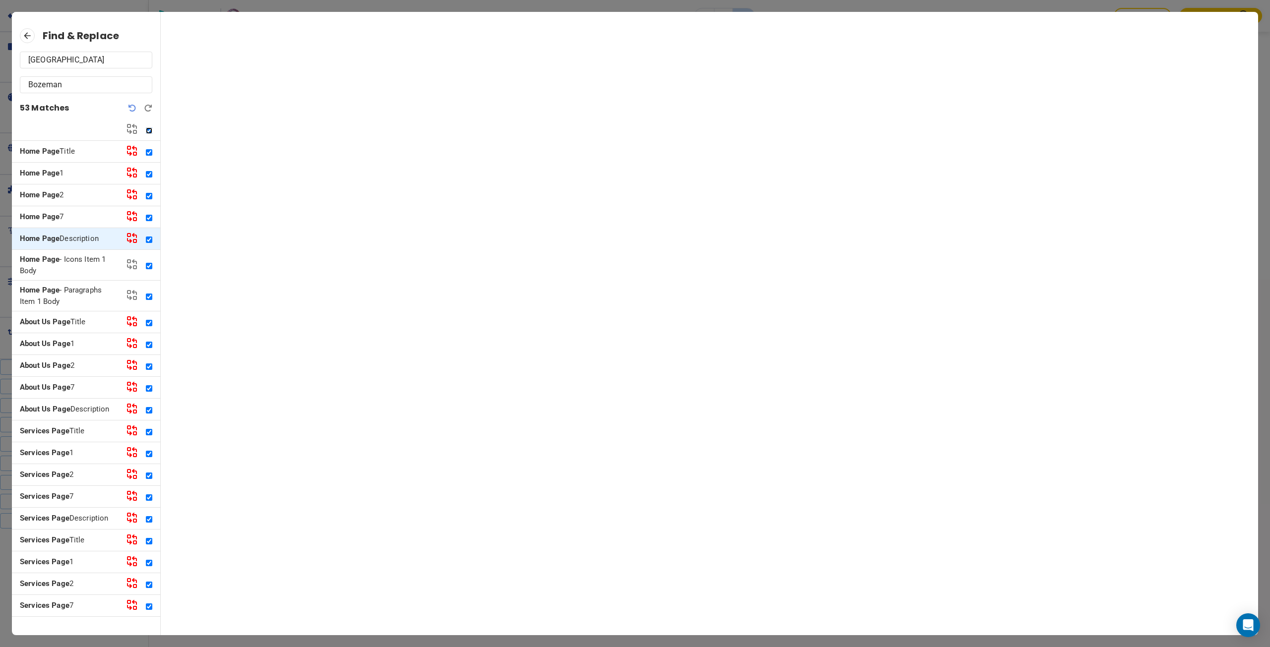
checkbox input "true"
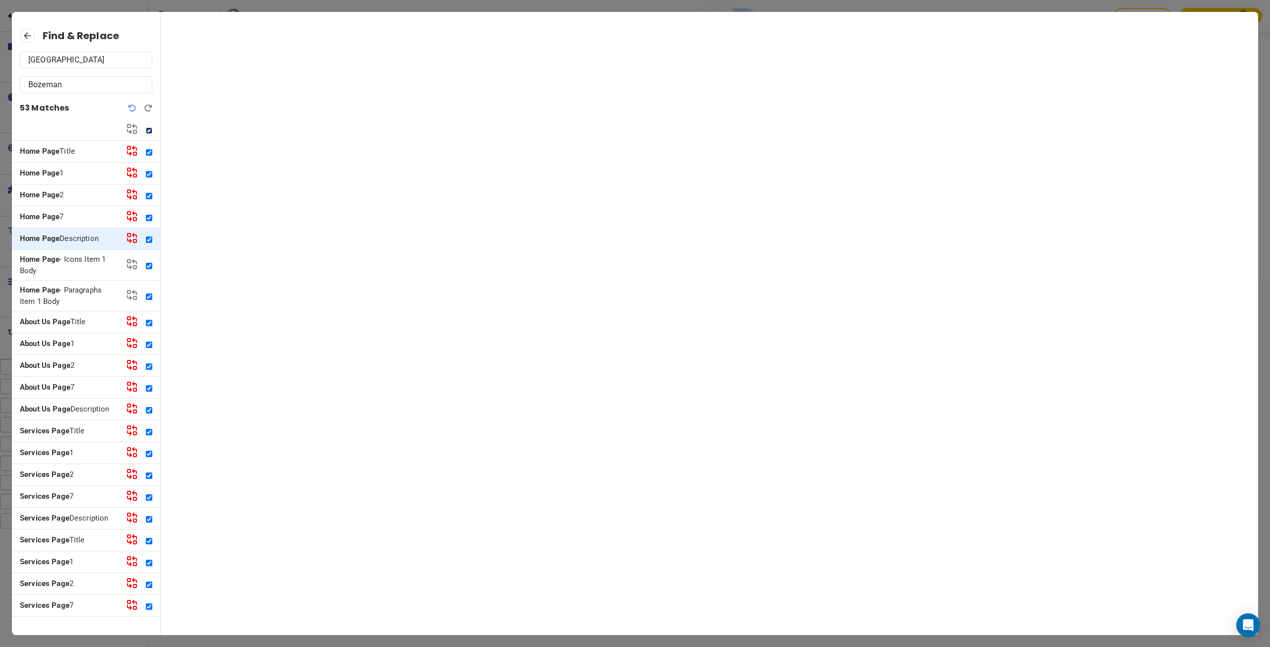
checkbox input "true"
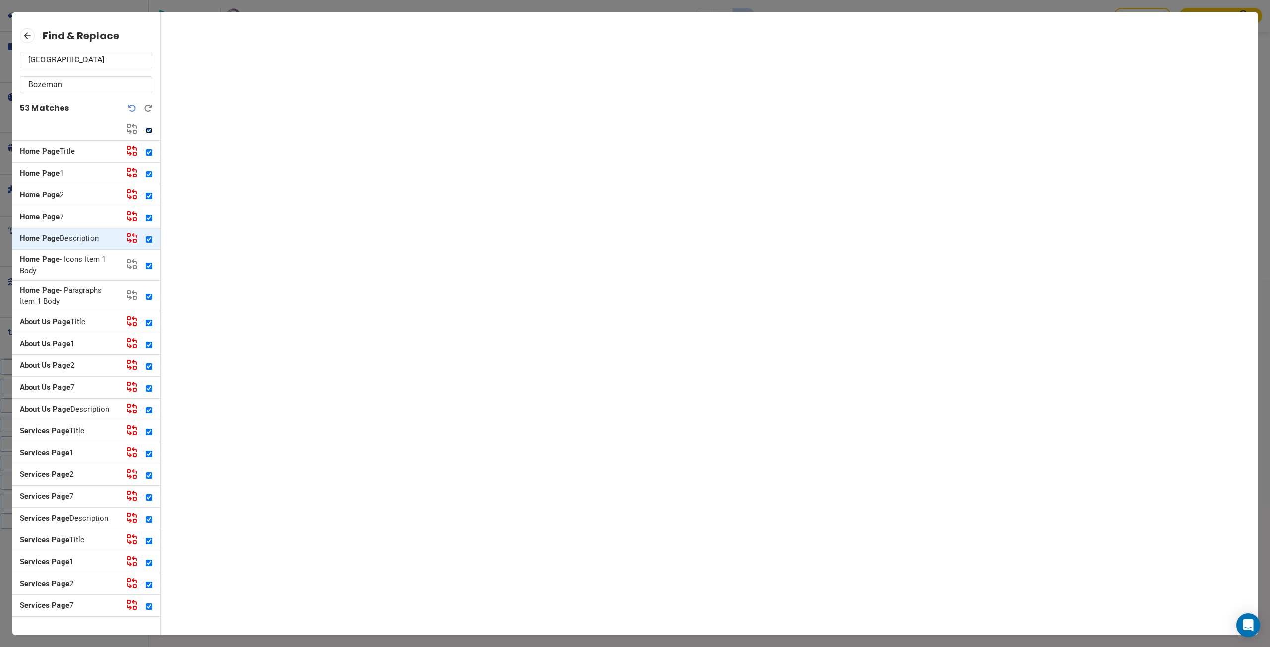
checkbox input "true"
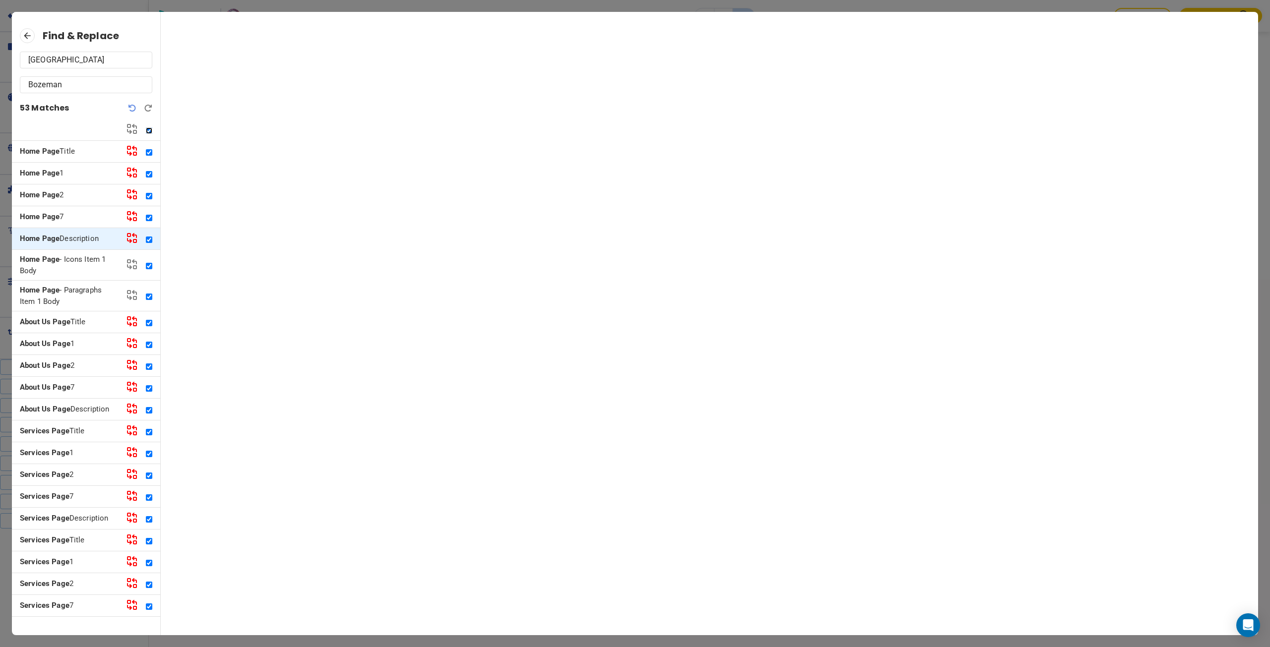
checkbox input "true"
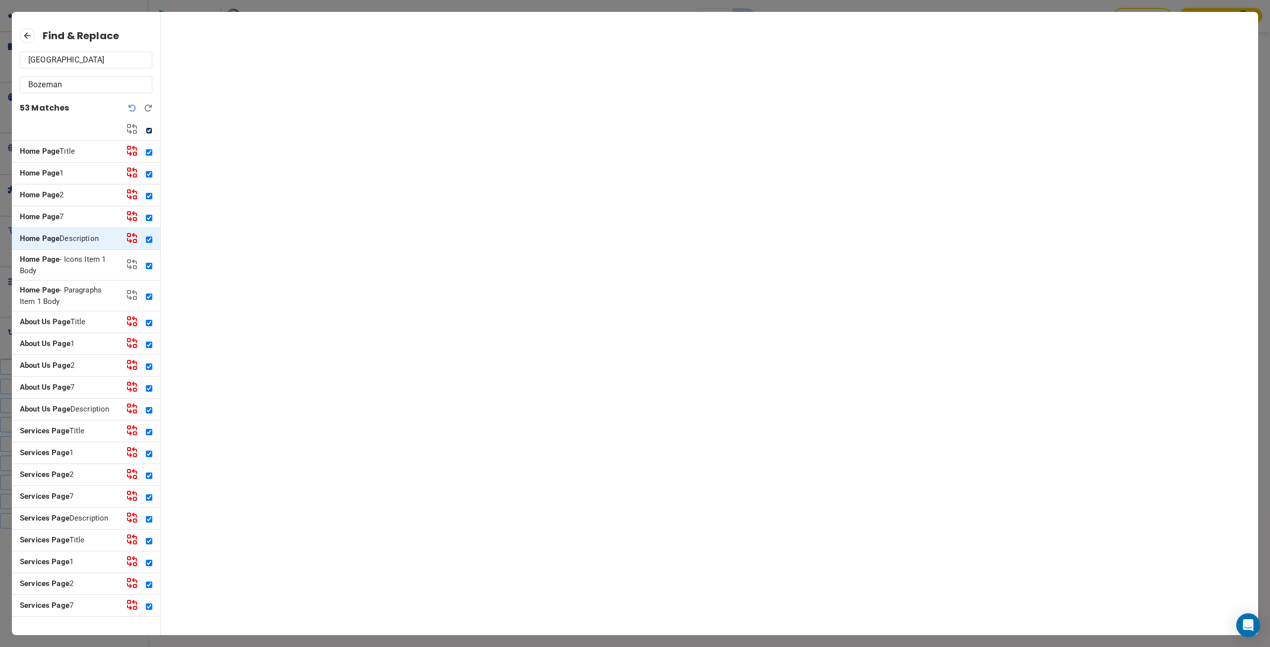
checkbox input "true"
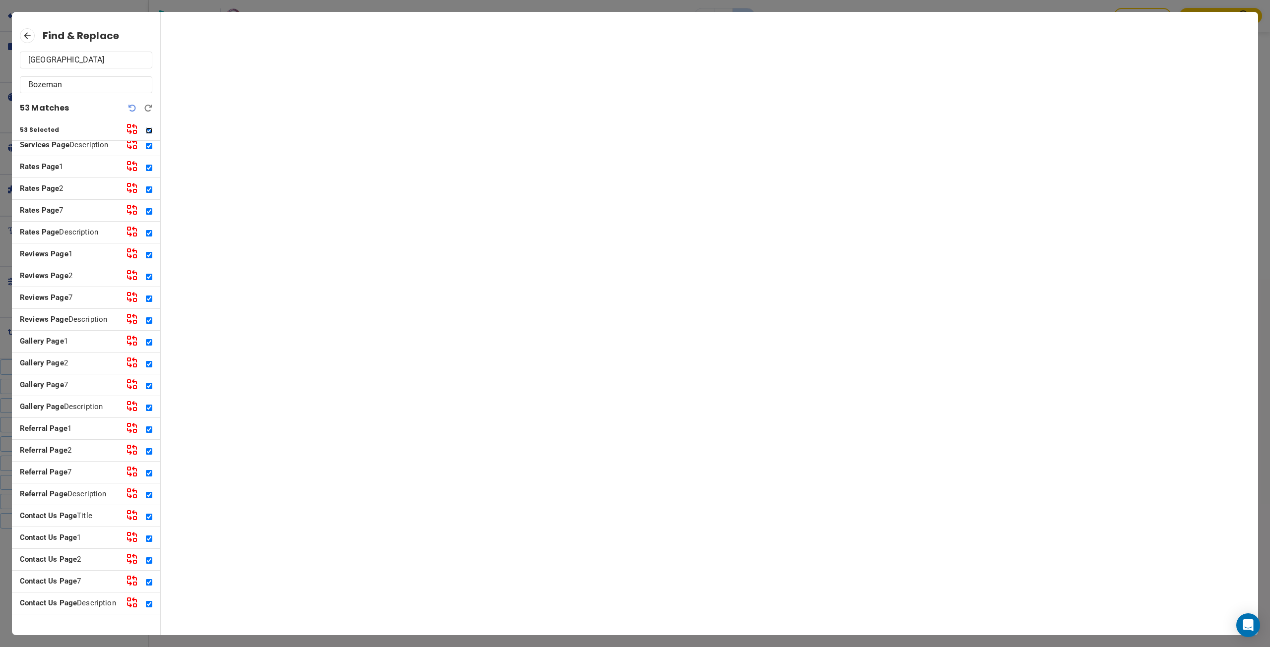
scroll to position [704, 0]
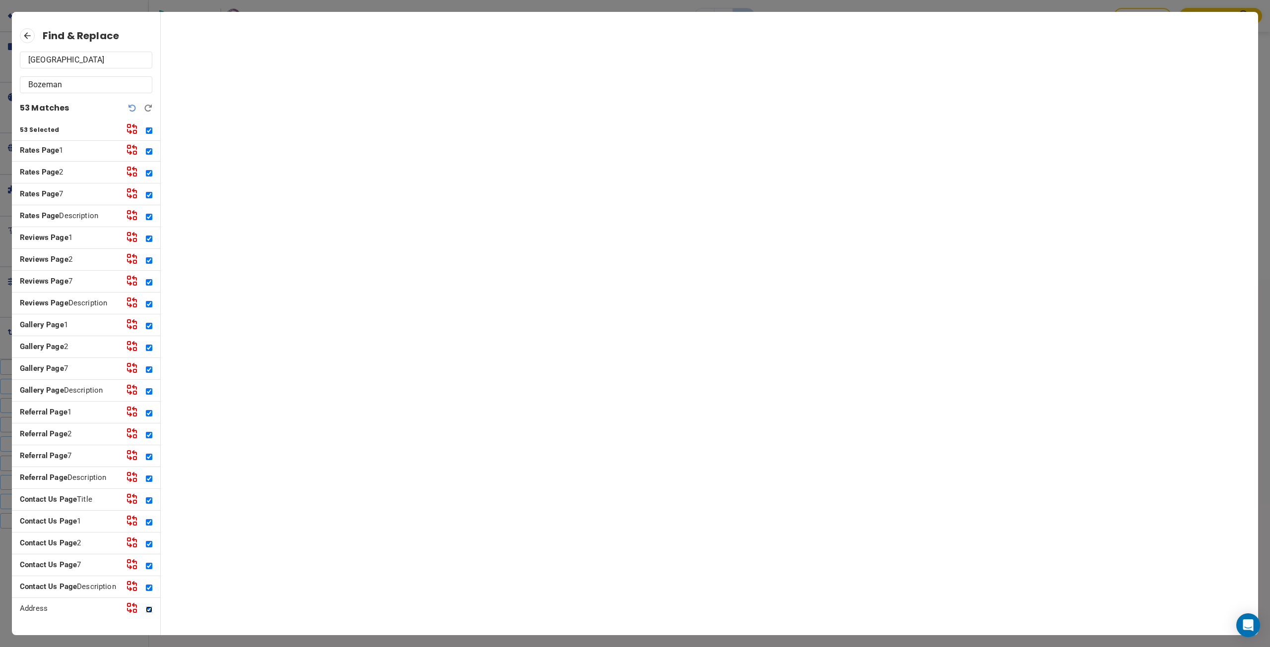
click at [146, 611] on input "checkbox" at bounding box center [149, 609] width 6 height 6
checkbox input "false"
click at [135, 127] on icon at bounding box center [132, 129] width 12 height 12
checkbox input "false"
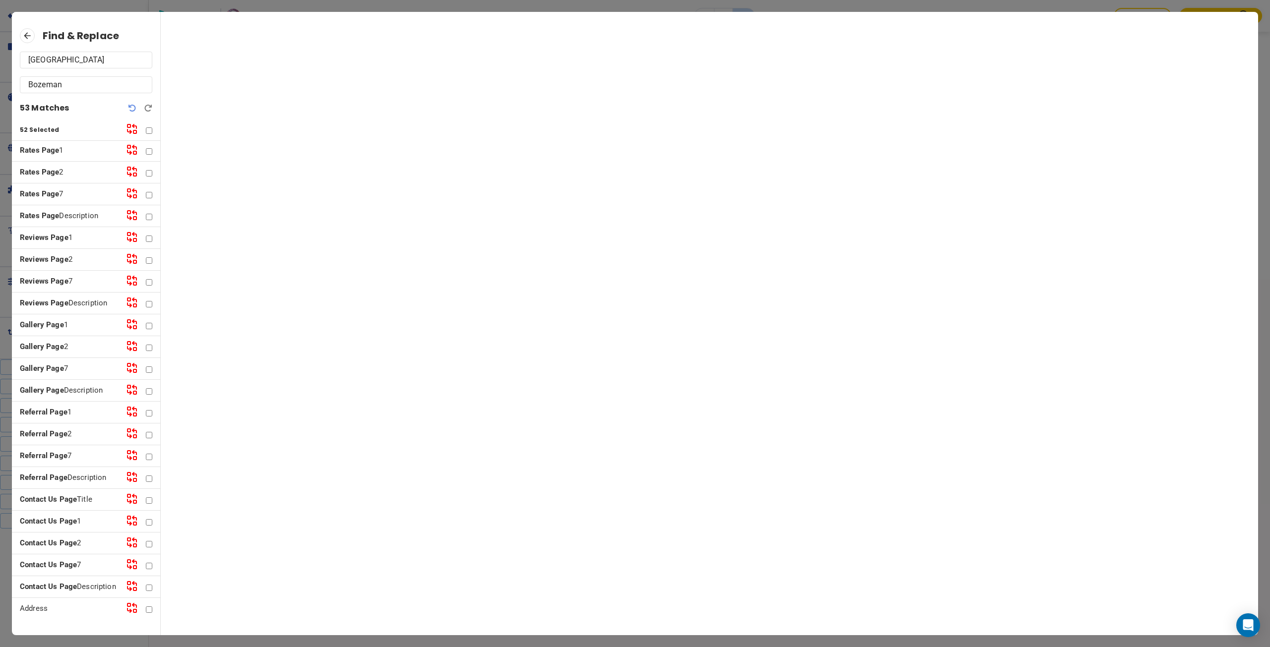
checkbox input "false"
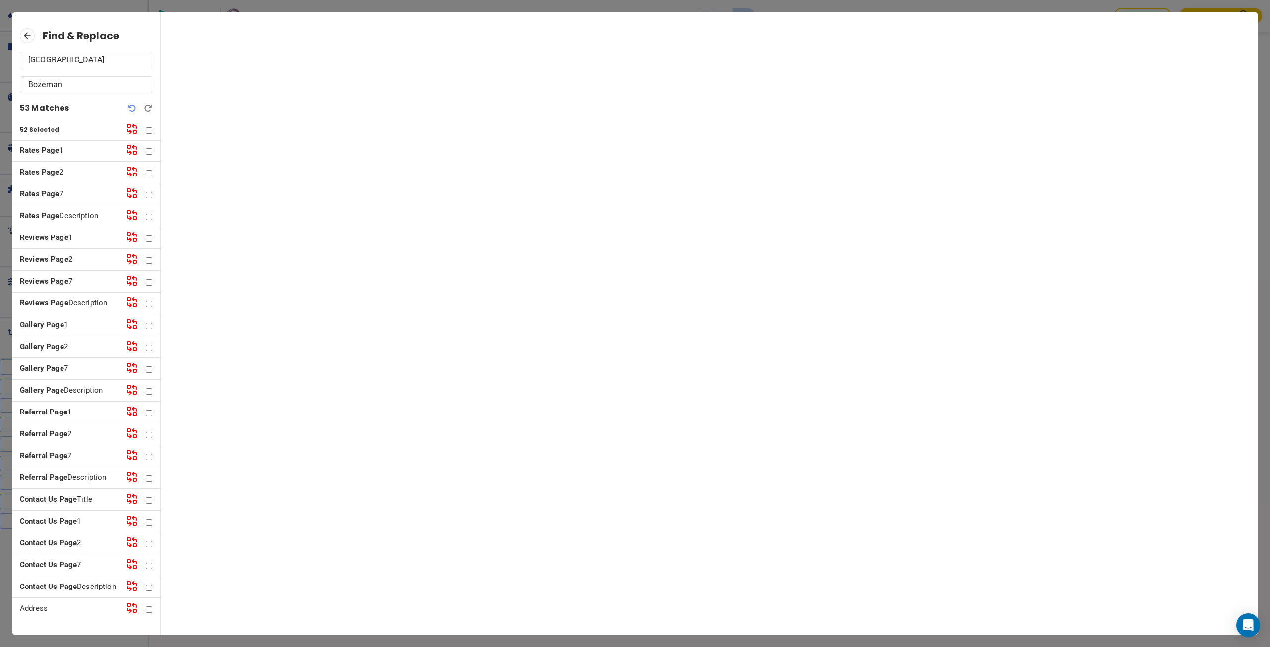
checkbox input "false"
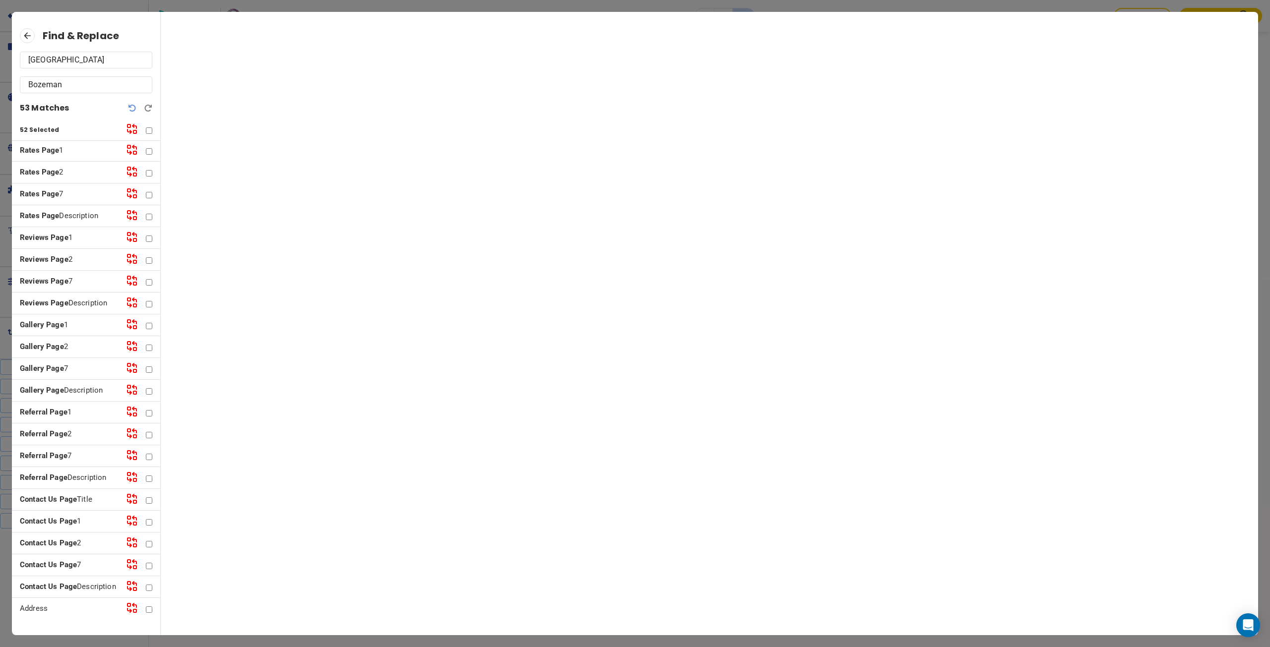
checkbox input "false"
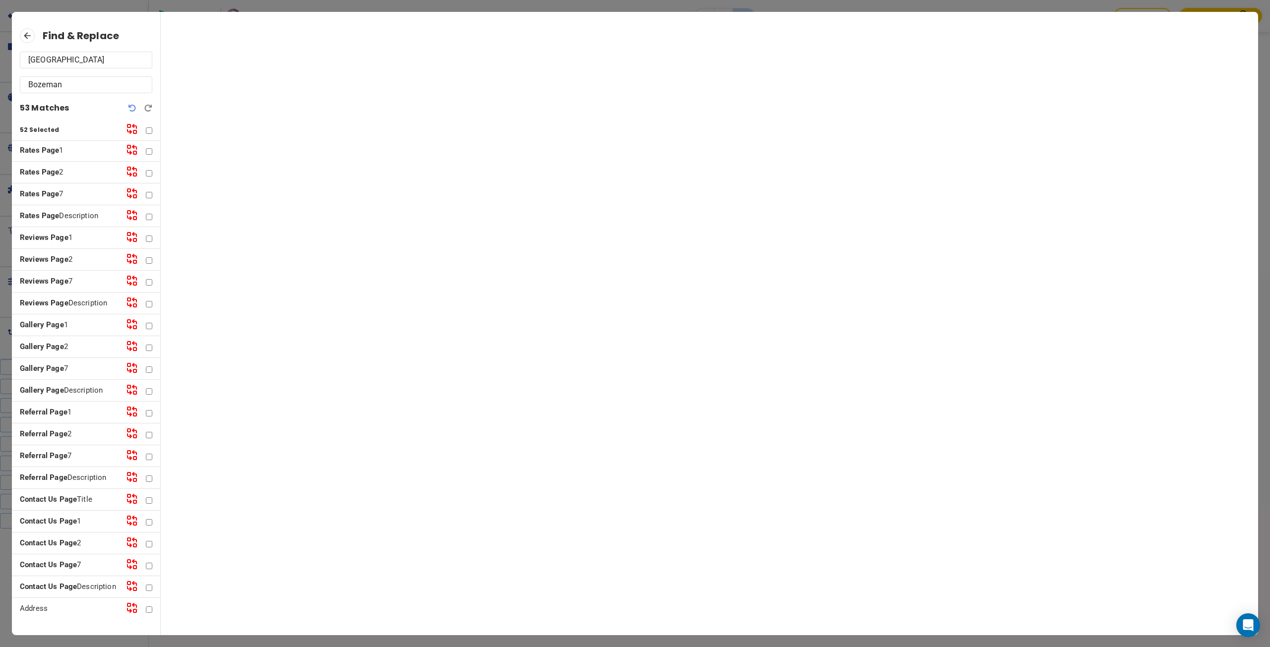
checkbox input "false"
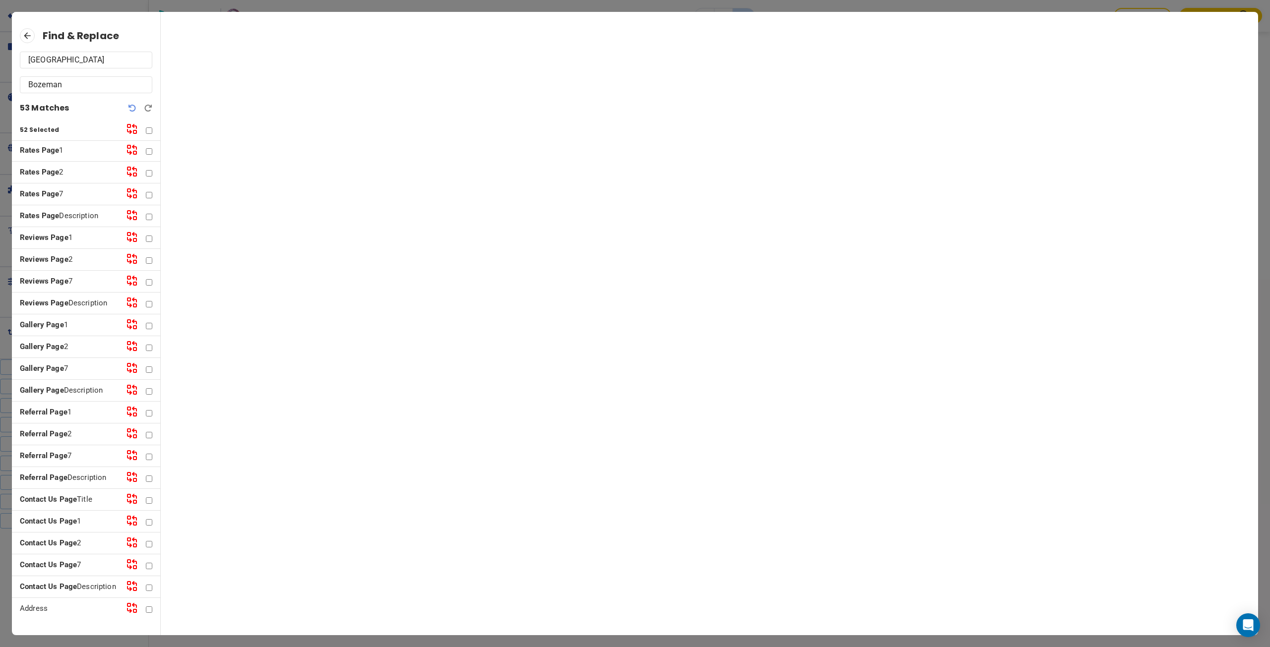
checkbox input "false"
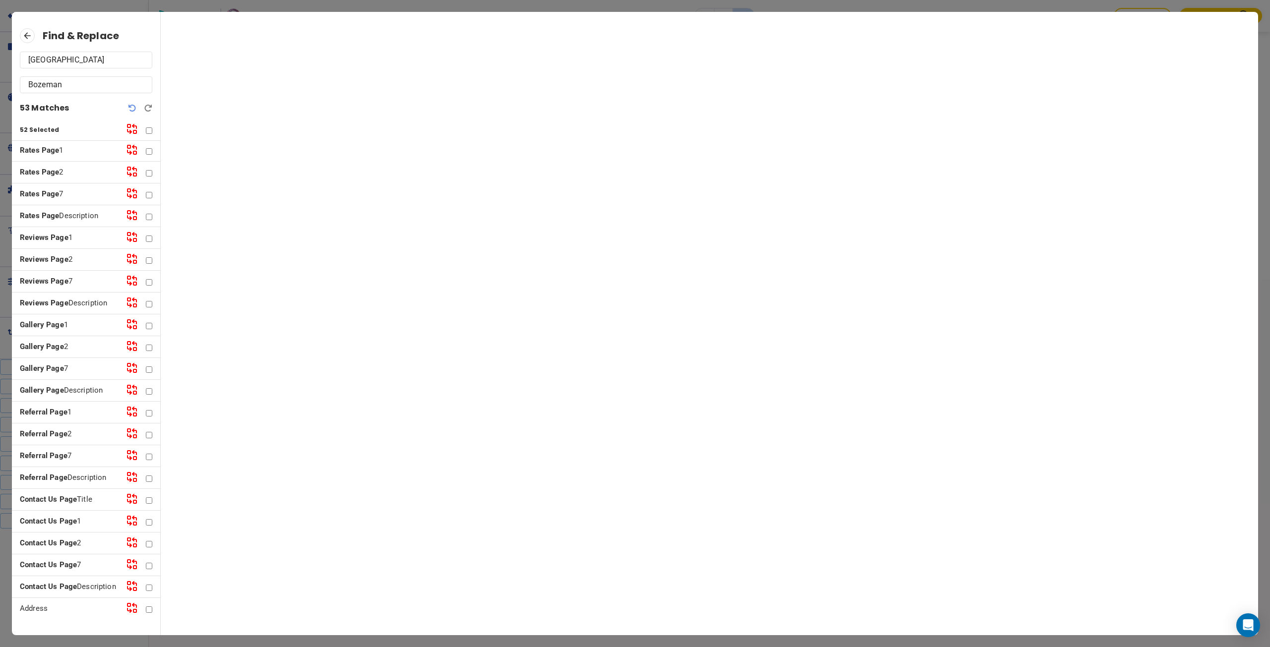
checkbox input "false"
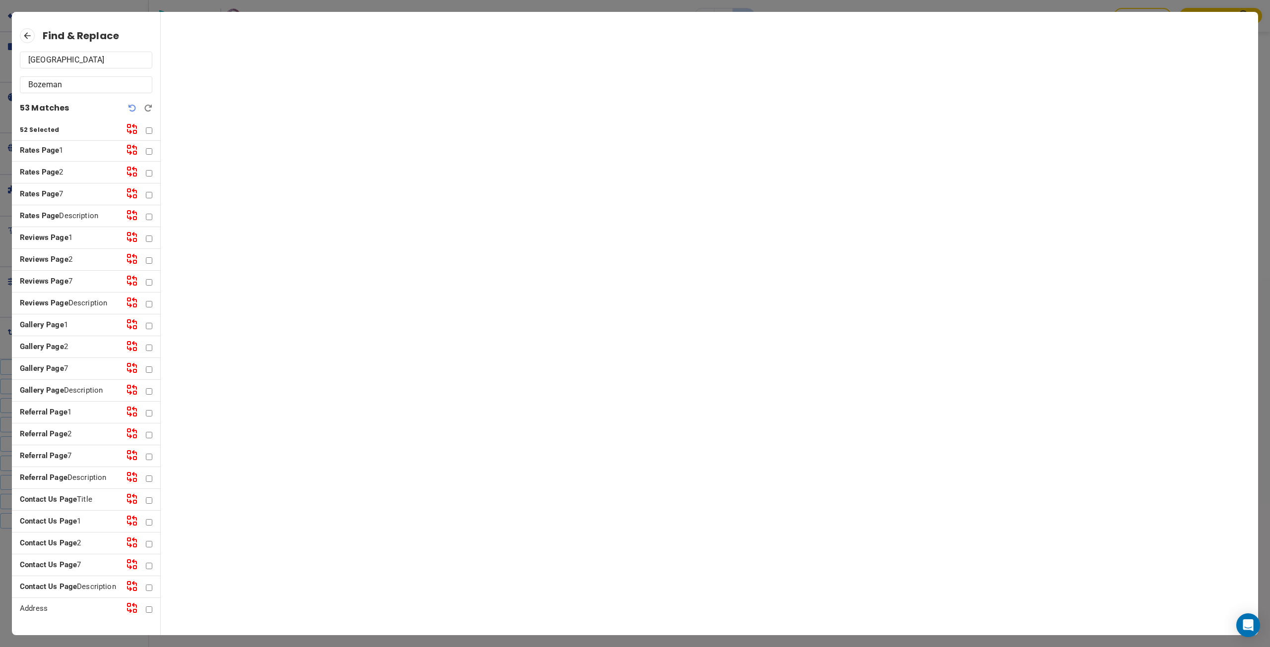
checkbox input "false"
click at [33, 36] on icon at bounding box center [27, 35] width 15 height 15
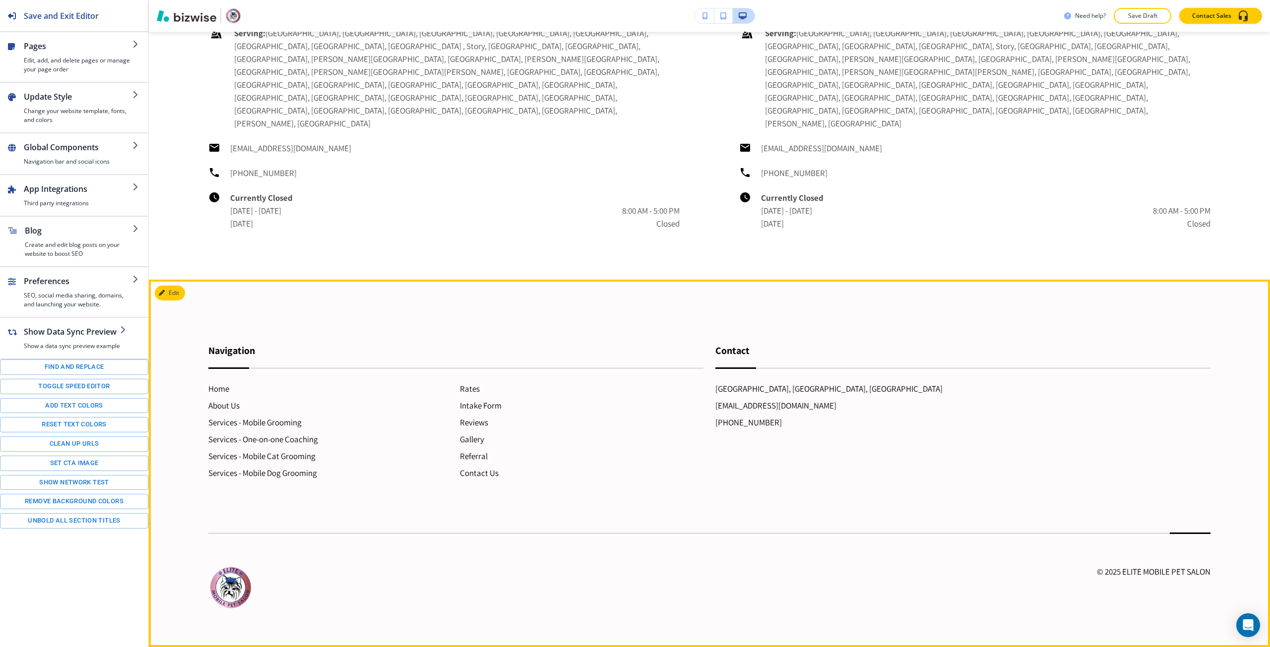
scroll to position [3952, 0]
click at [468, 395] on h6 "Rates" at bounding box center [581, 388] width 243 height 13
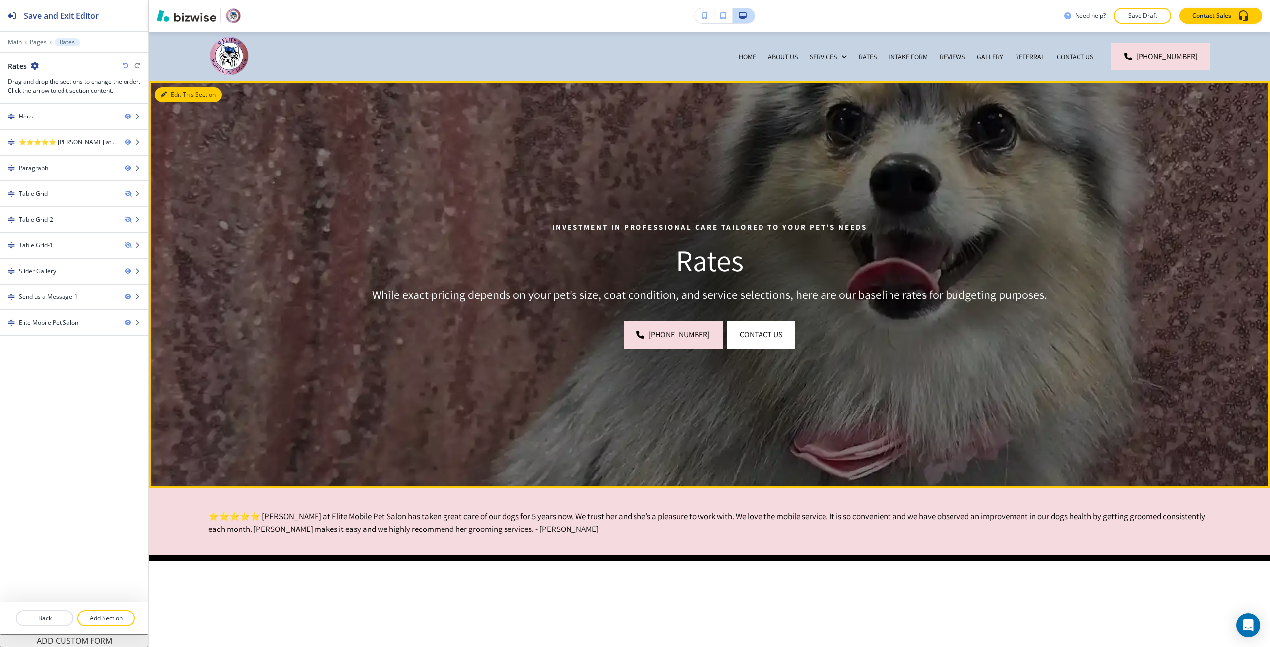
click at [167, 97] on button "Edit This Section" at bounding box center [188, 94] width 67 height 15
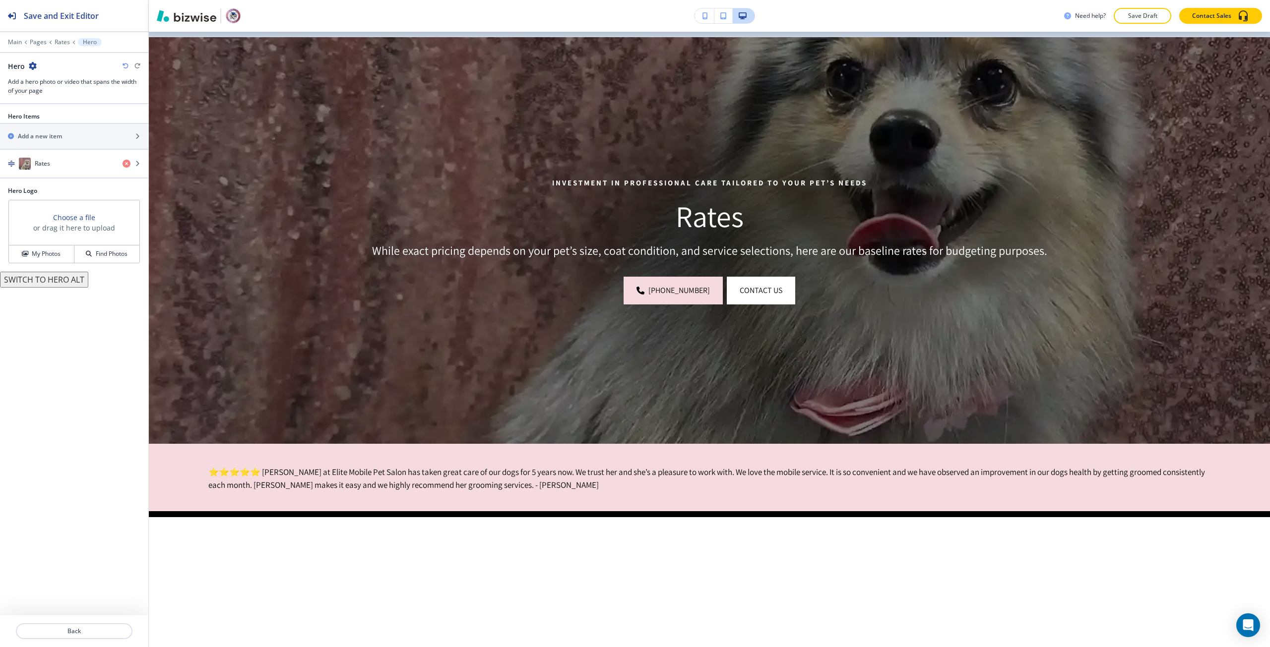
scroll to position [50, 0]
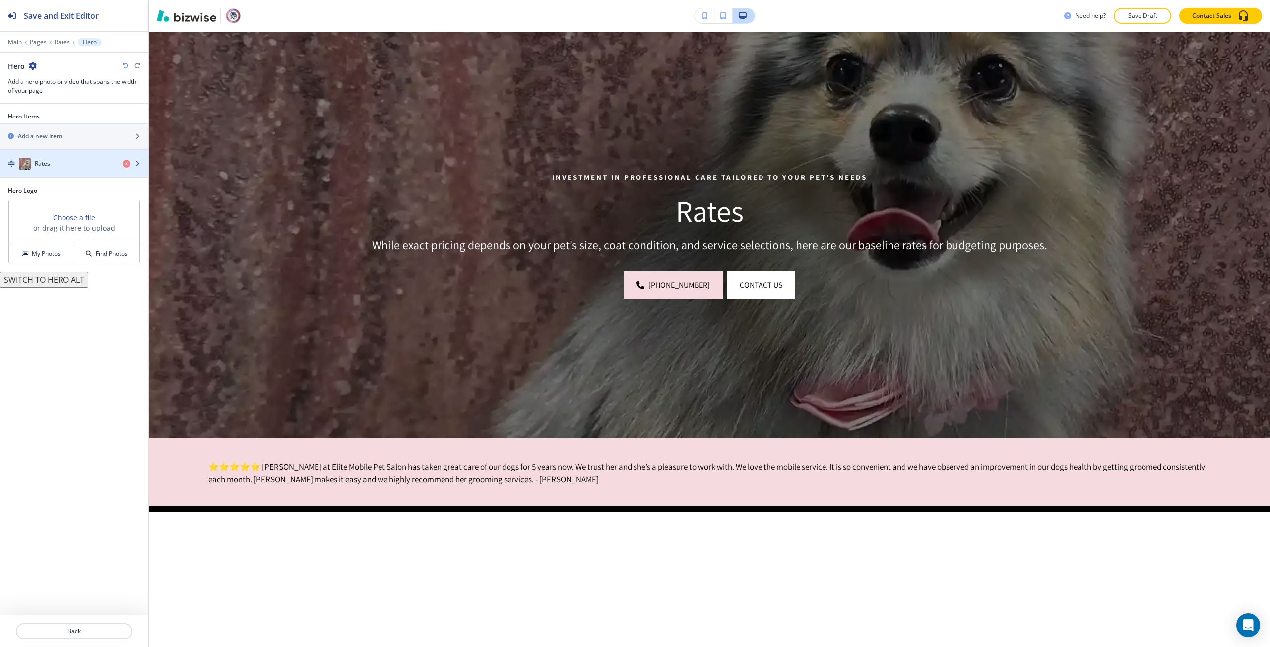
click at [83, 154] on div "button" at bounding box center [74, 154] width 148 height 8
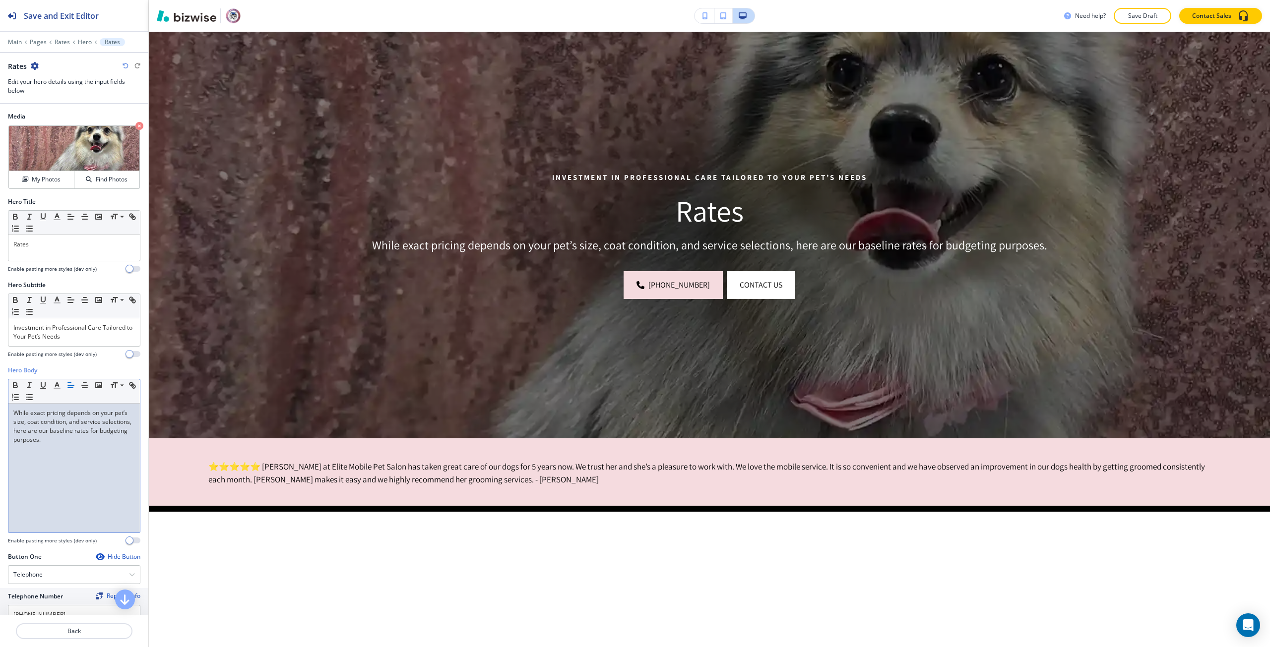
click at [66, 416] on p "While exact pricing depends on your pet’s size, coat condition, and service sel…" at bounding box center [73, 427] width 121 height 36
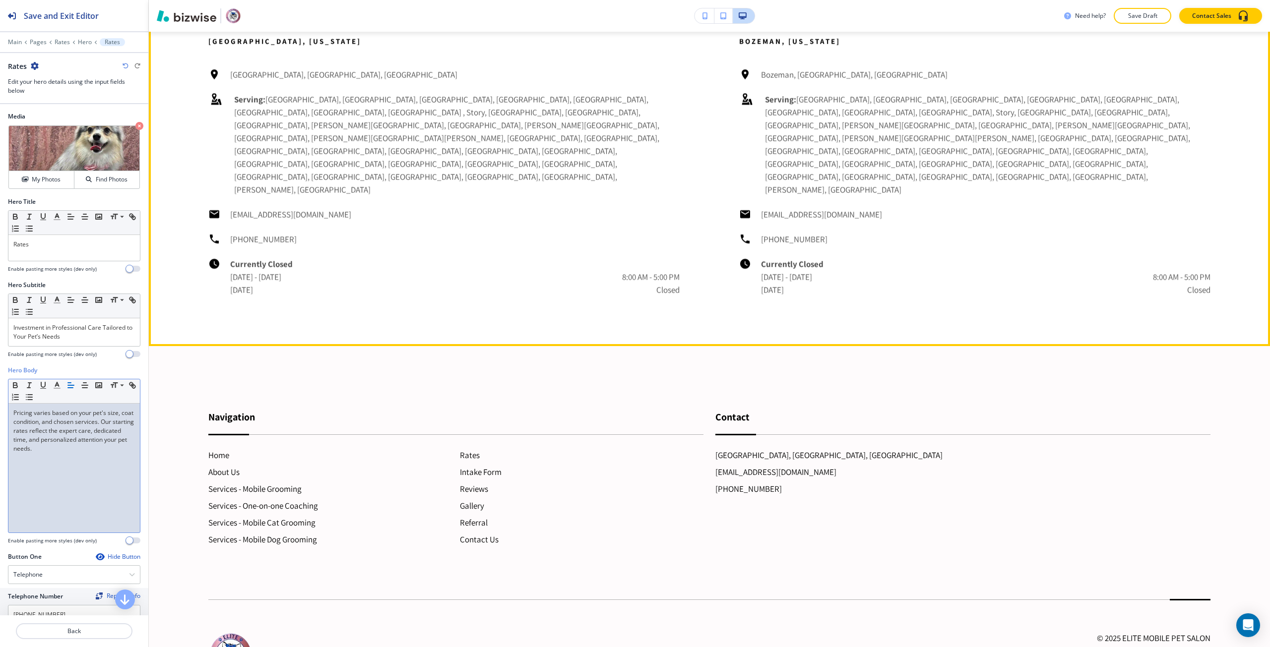
scroll to position [2628, 0]
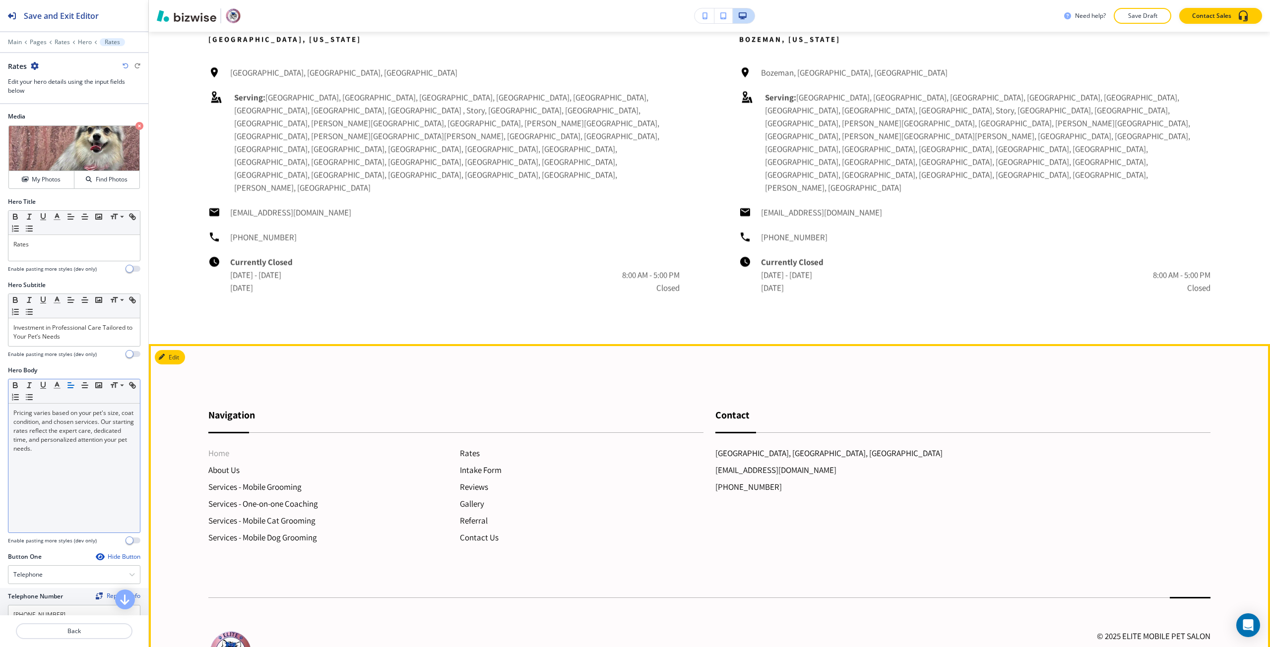
click at [226, 447] on h6 "Home" at bounding box center [329, 453] width 243 height 13
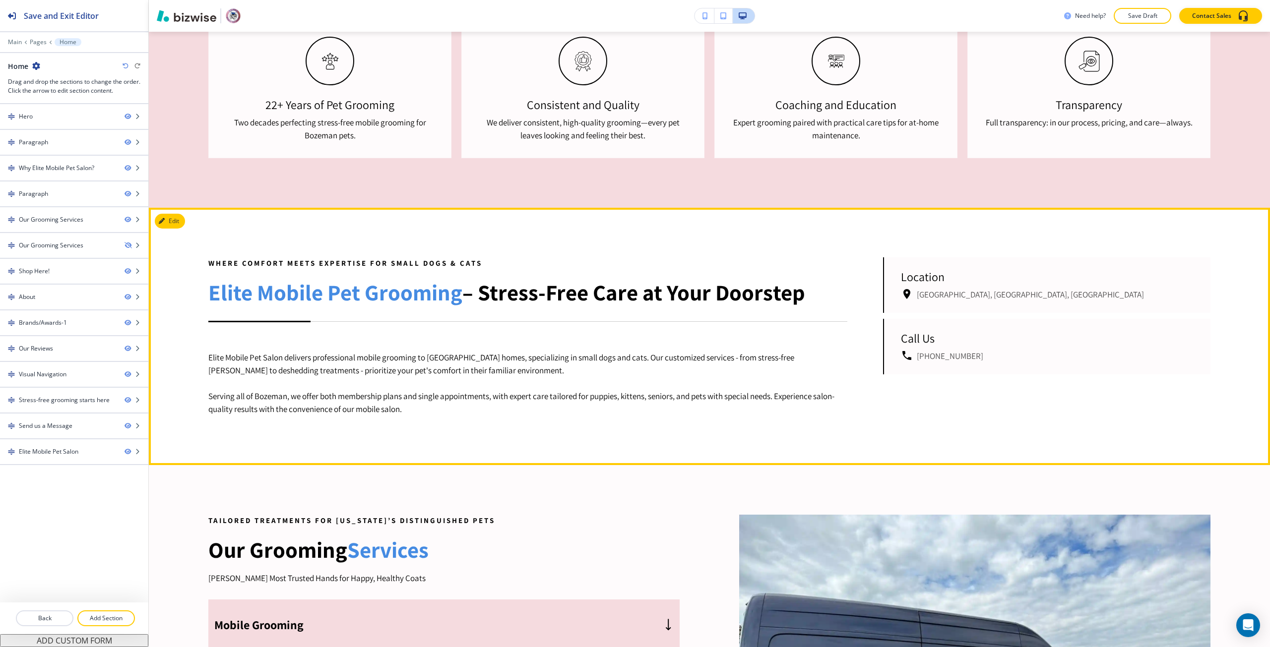
scroll to position [793, 0]
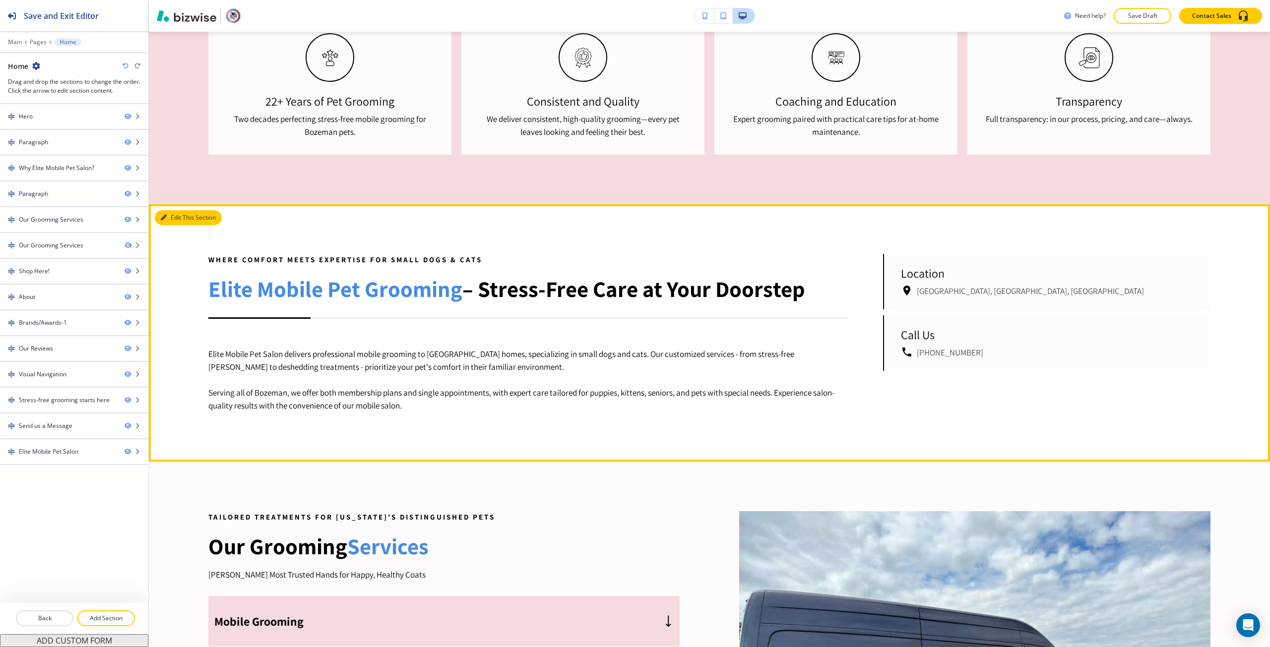
click at [177, 221] on button "Edit This Section" at bounding box center [188, 217] width 67 height 15
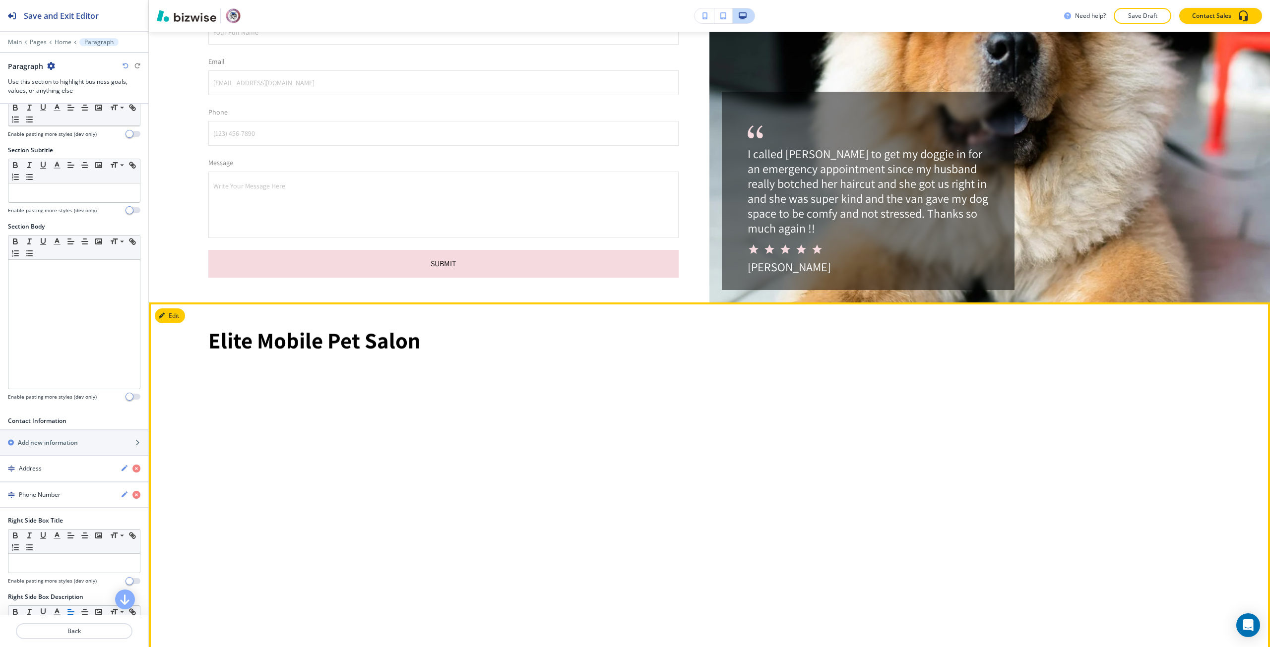
scroll to position [4834, 0]
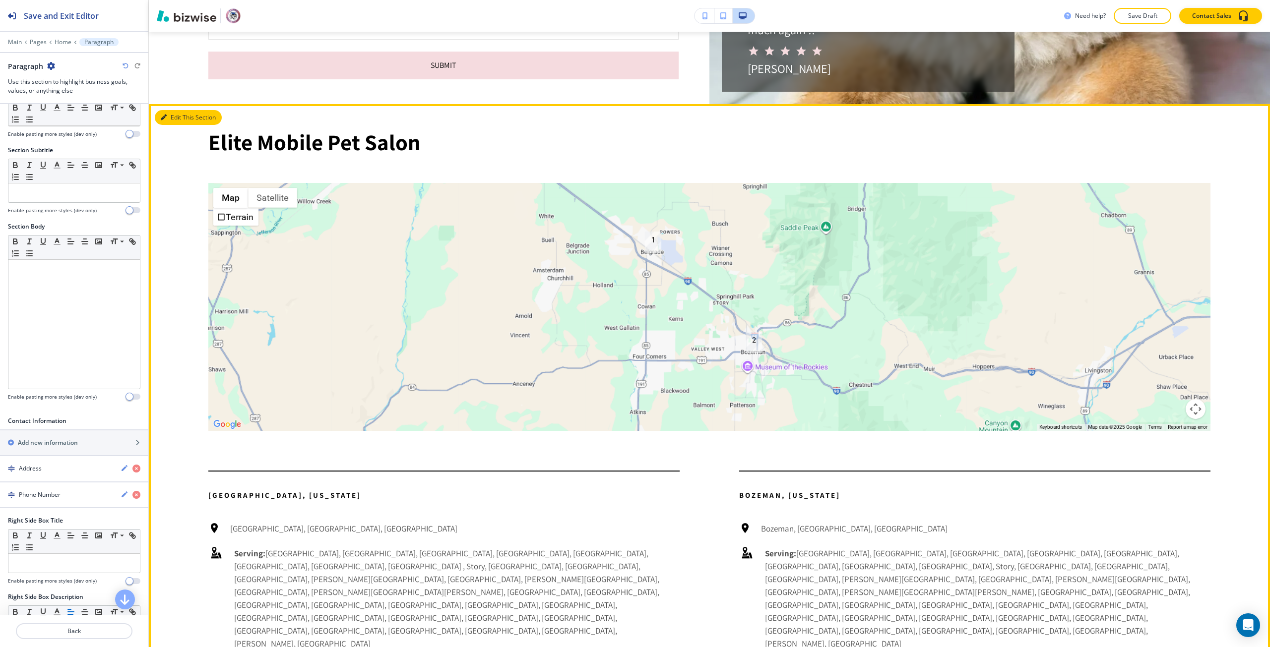
click at [180, 110] on button "Edit This Section" at bounding box center [188, 117] width 67 height 15
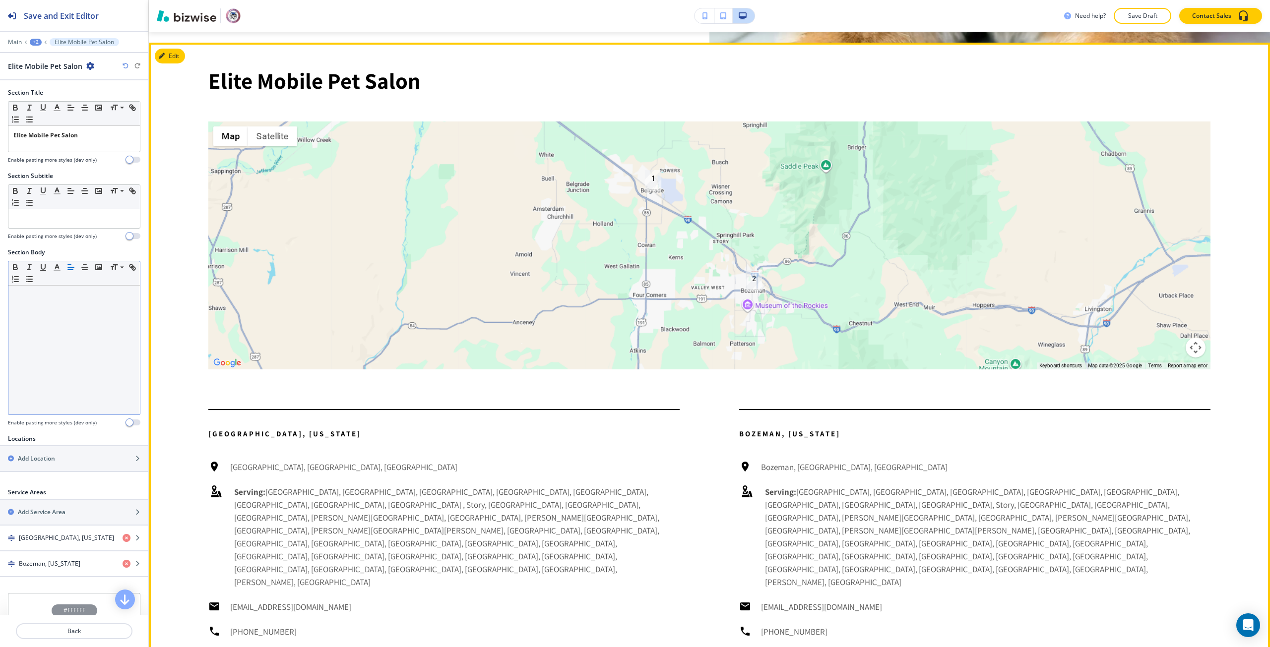
scroll to position [4896, 0]
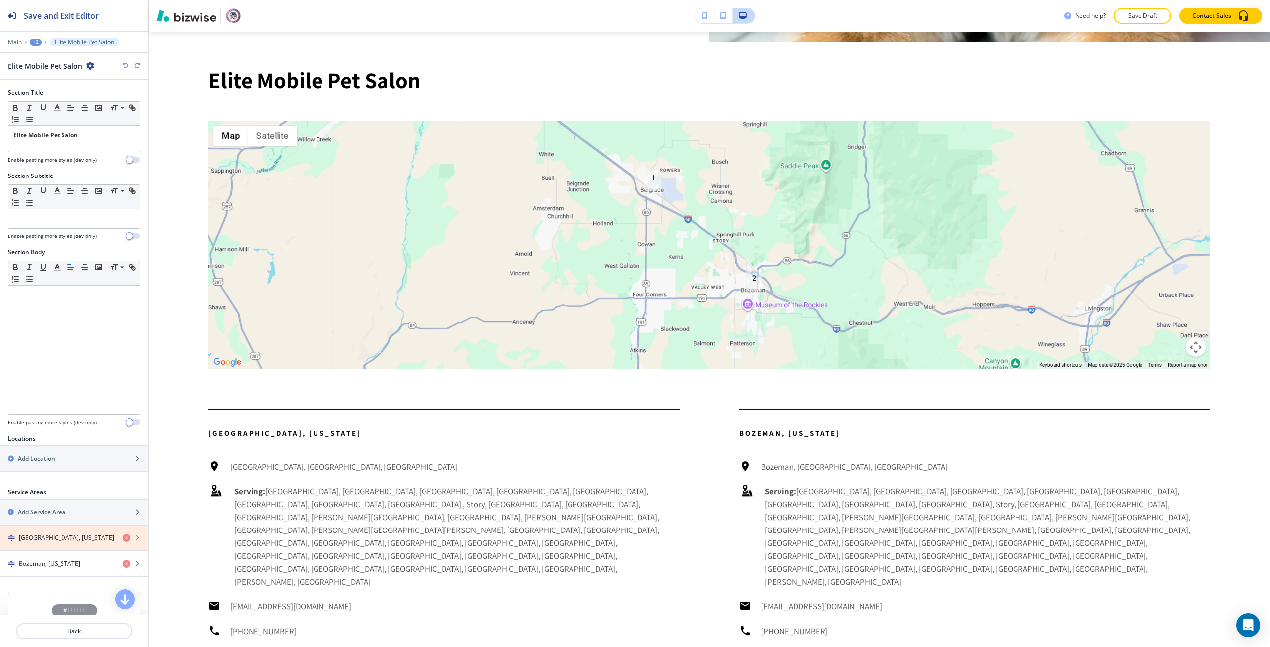
click at [122, 538] on icon "button" at bounding box center [126, 538] width 8 height 8
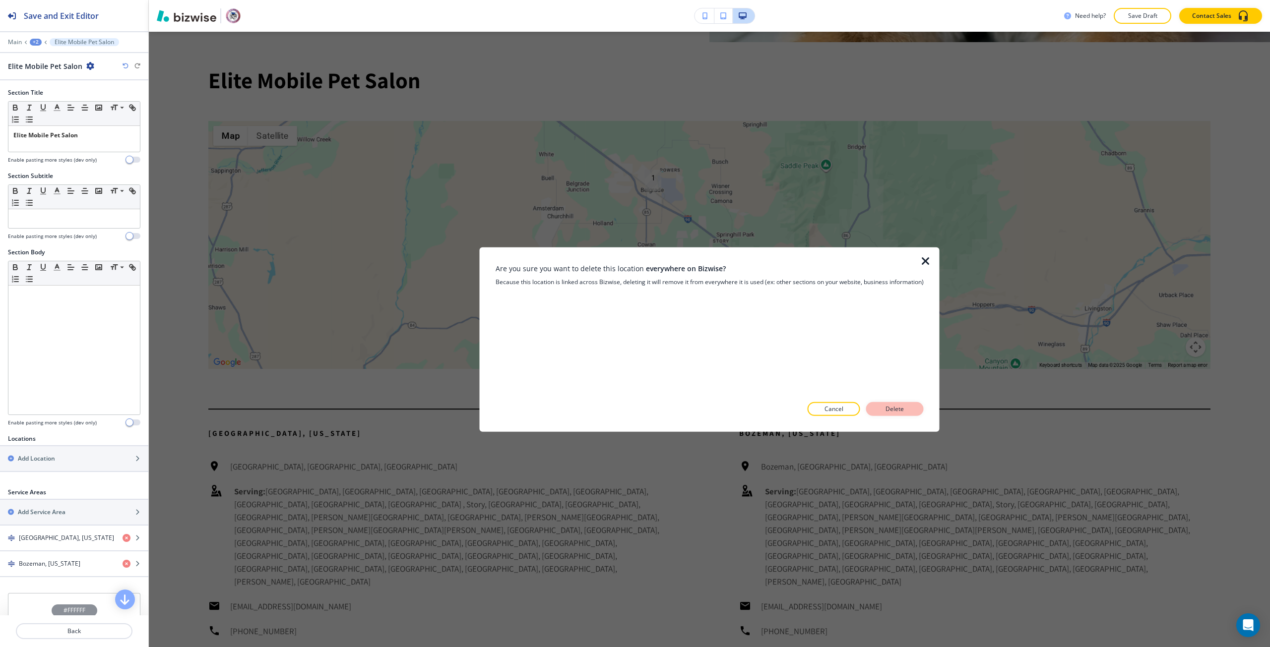
click at [912, 403] on button "Delete" at bounding box center [895, 409] width 58 height 14
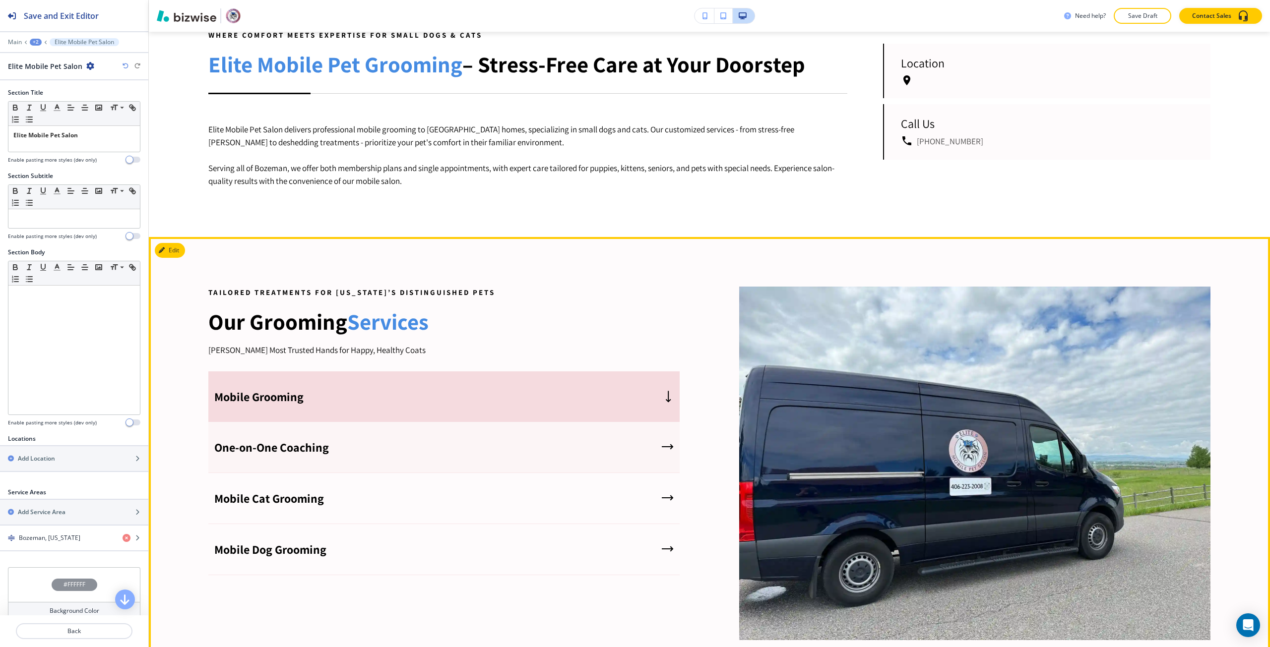
scroll to position [830, 0]
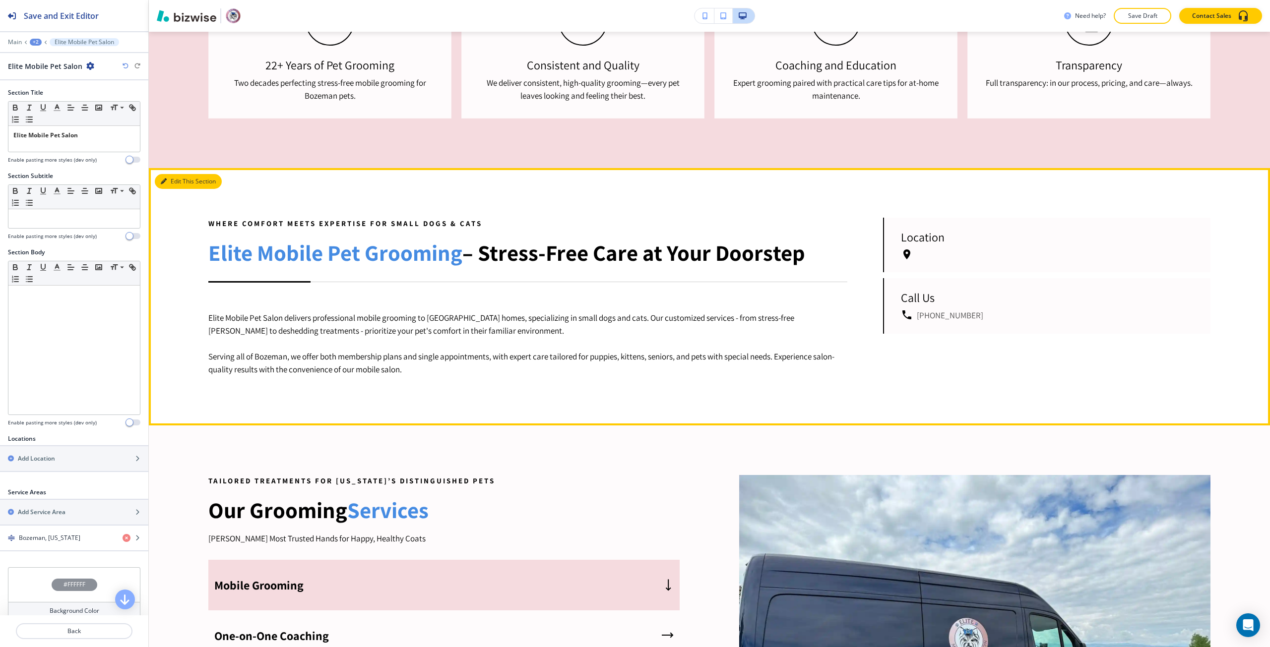
click at [171, 179] on button "Edit This Section" at bounding box center [188, 181] width 67 height 15
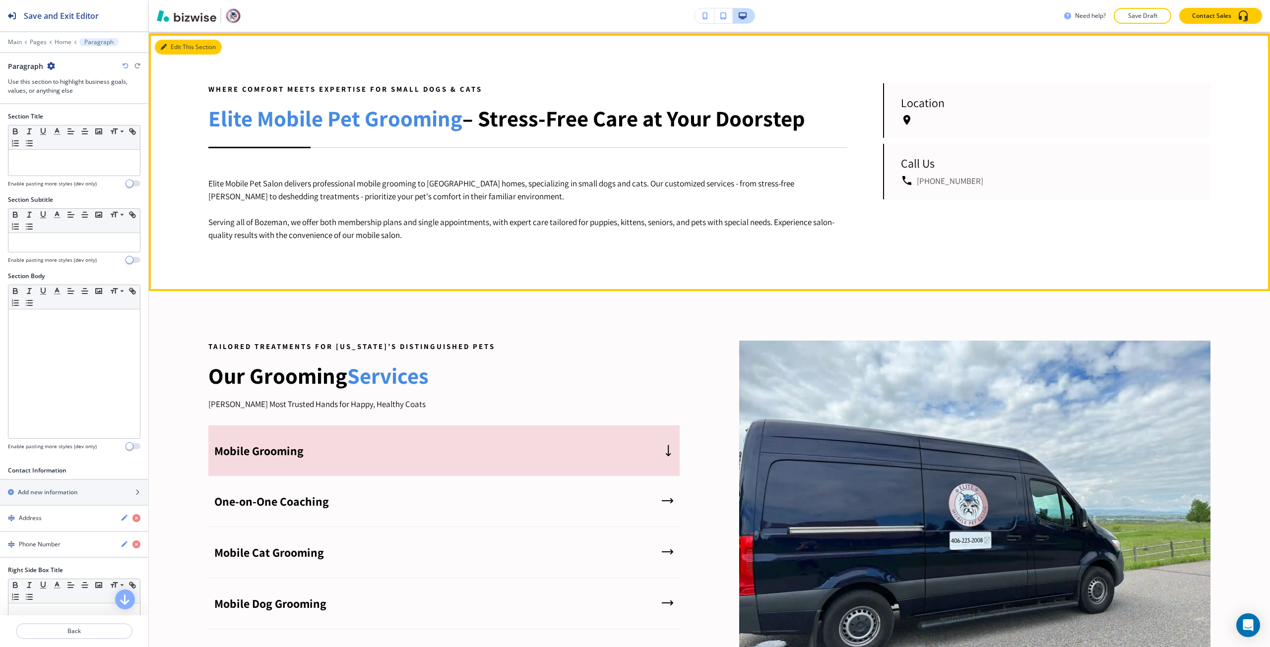
scroll to position [966, 0]
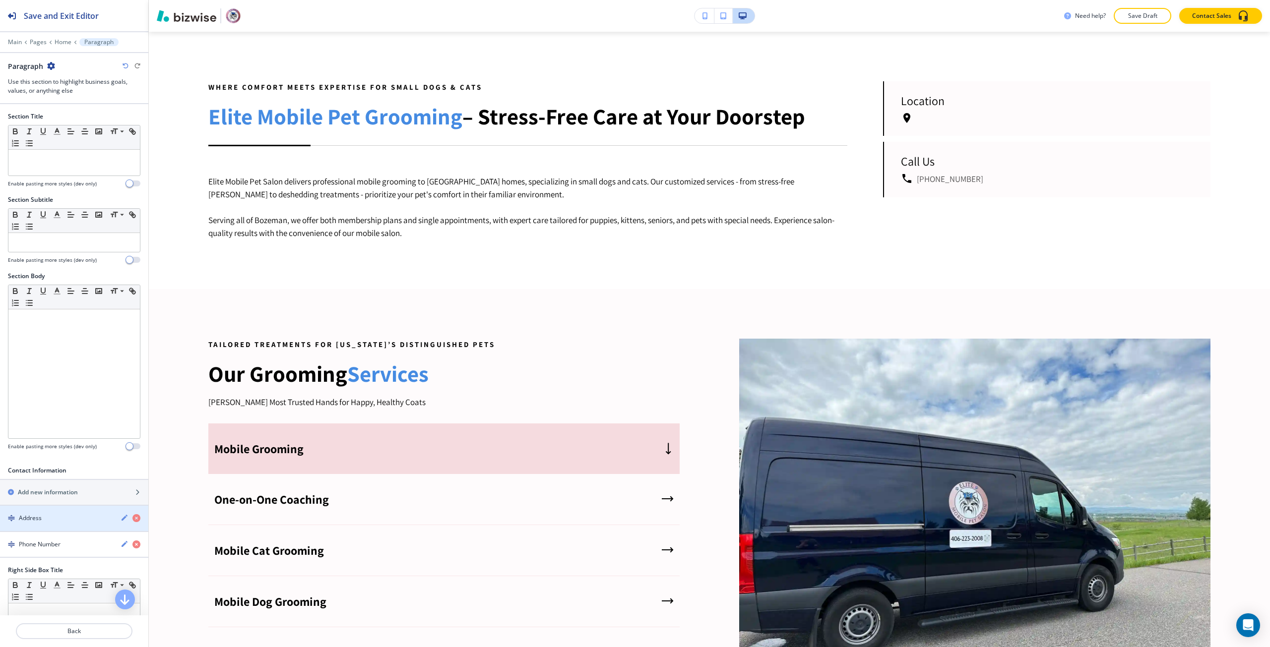
click at [55, 520] on div "Address" at bounding box center [56, 518] width 113 height 9
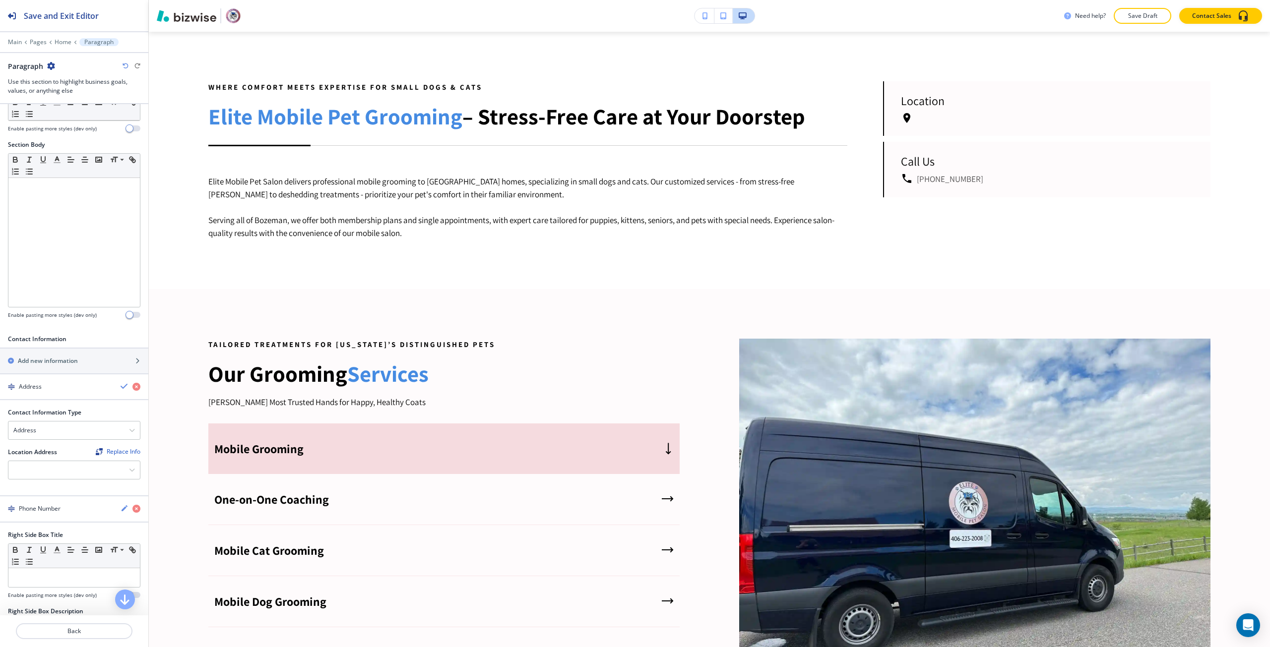
scroll to position [149, 0]
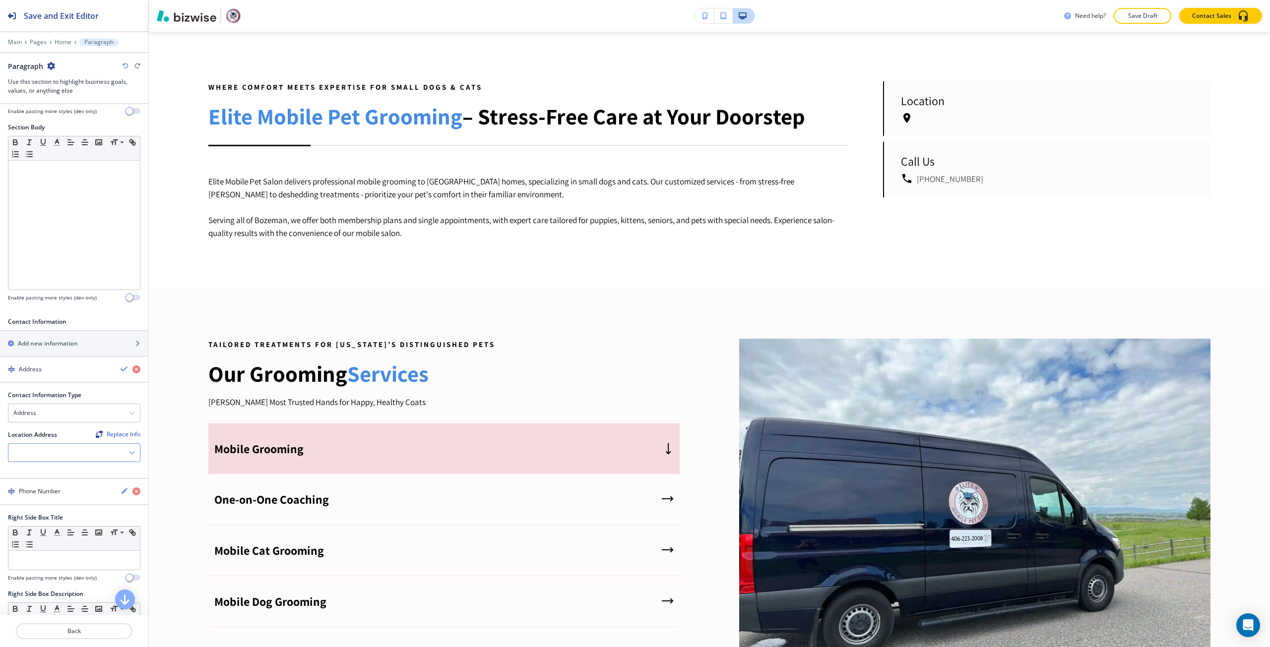
click at [68, 451] on div at bounding box center [73, 453] width 131 height 18
click at [65, 467] on h4 "Bozeman, [GEOGRAPHIC_DATA], [GEOGRAPHIC_DATA]" at bounding box center [73, 475] width 121 height 18
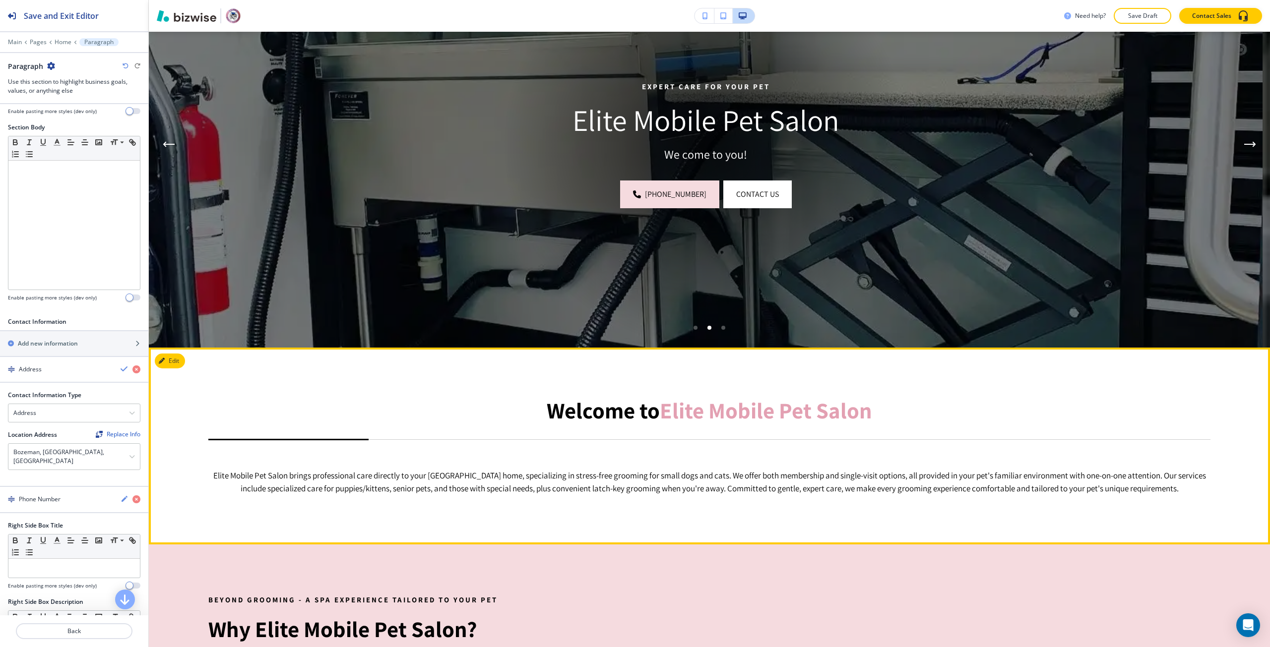
scroll to position [0, 0]
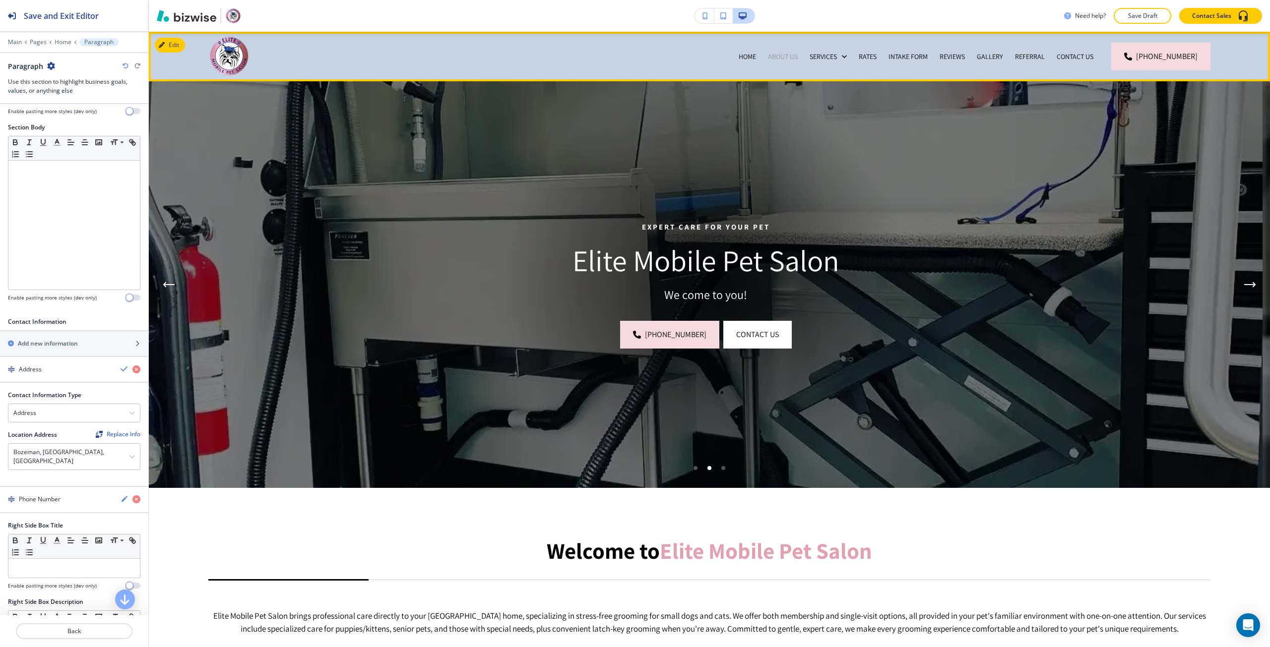
click at [777, 56] on p "About Us" at bounding box center [783, 57] width 30 height 10
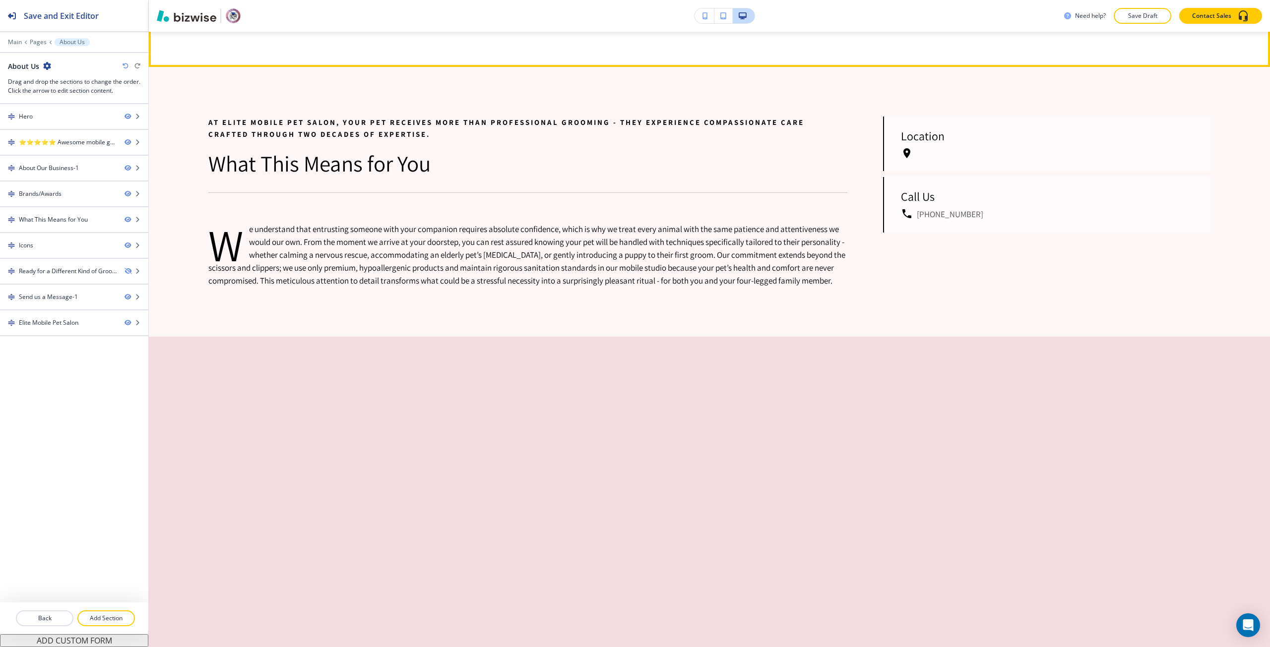
scroll to position [2232, 0]
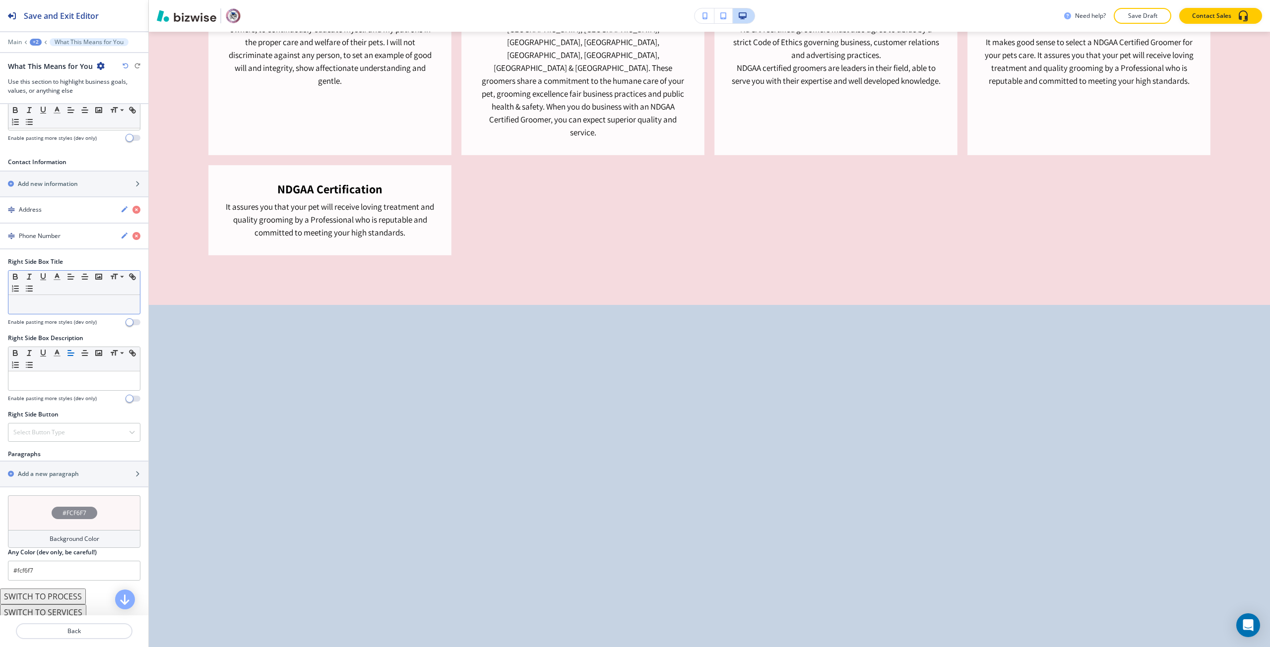
scroll to position [446, 0]
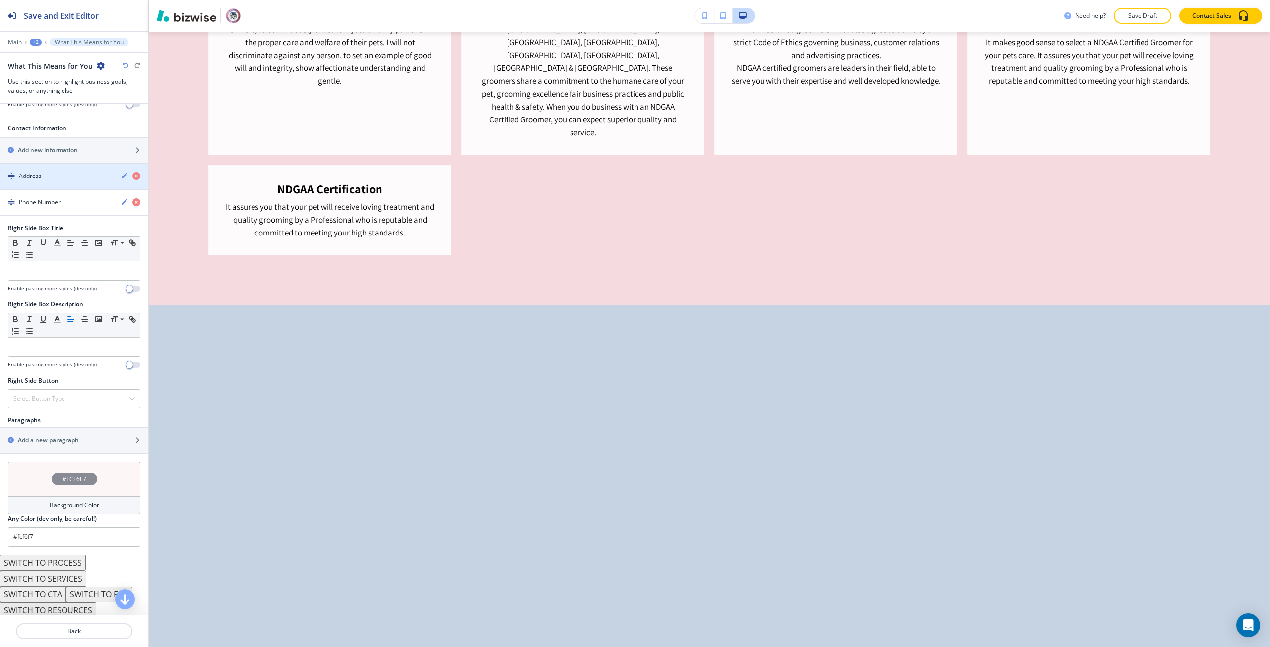
click at [72, 172] on div "button" at bounding box center [74, 168] width 148 height 8
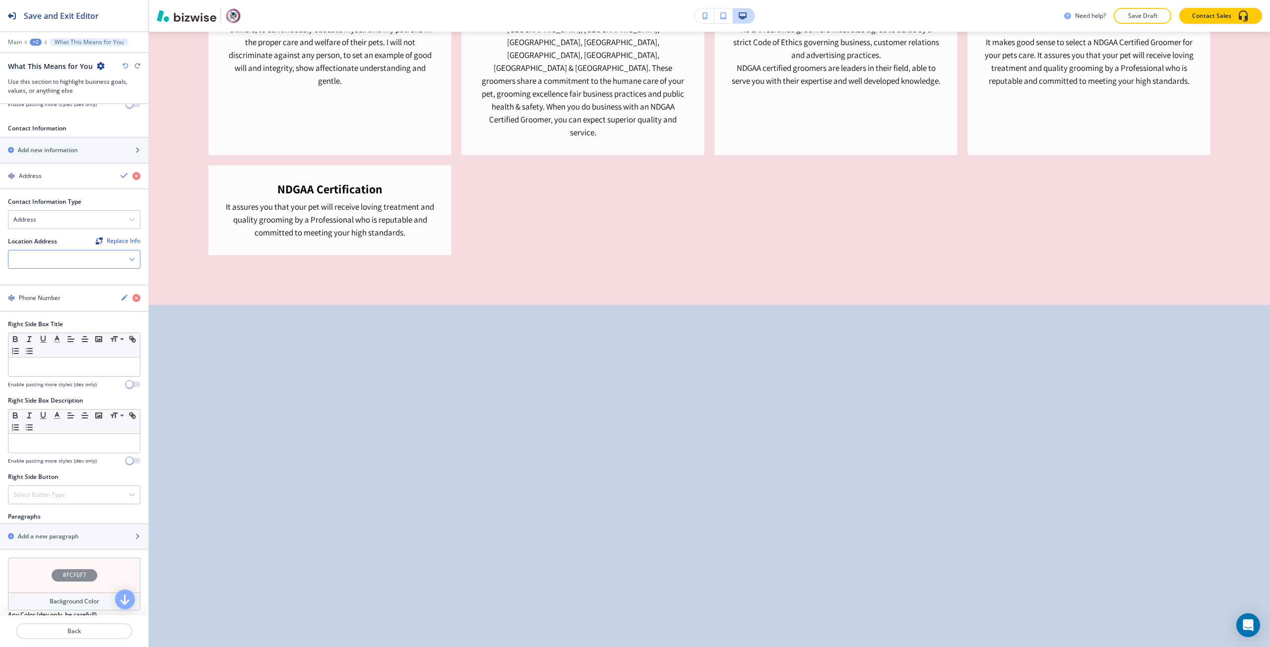
click at [88, 268] on div at bounding box center [73, 259] width 131 height 18
click at [87, 290] on h4 "Bozeman, [GEOGRAPHIC_DATA], [GEOGRAPHIC_DATA]" at bounding box center [73, 281] width 121 height 18
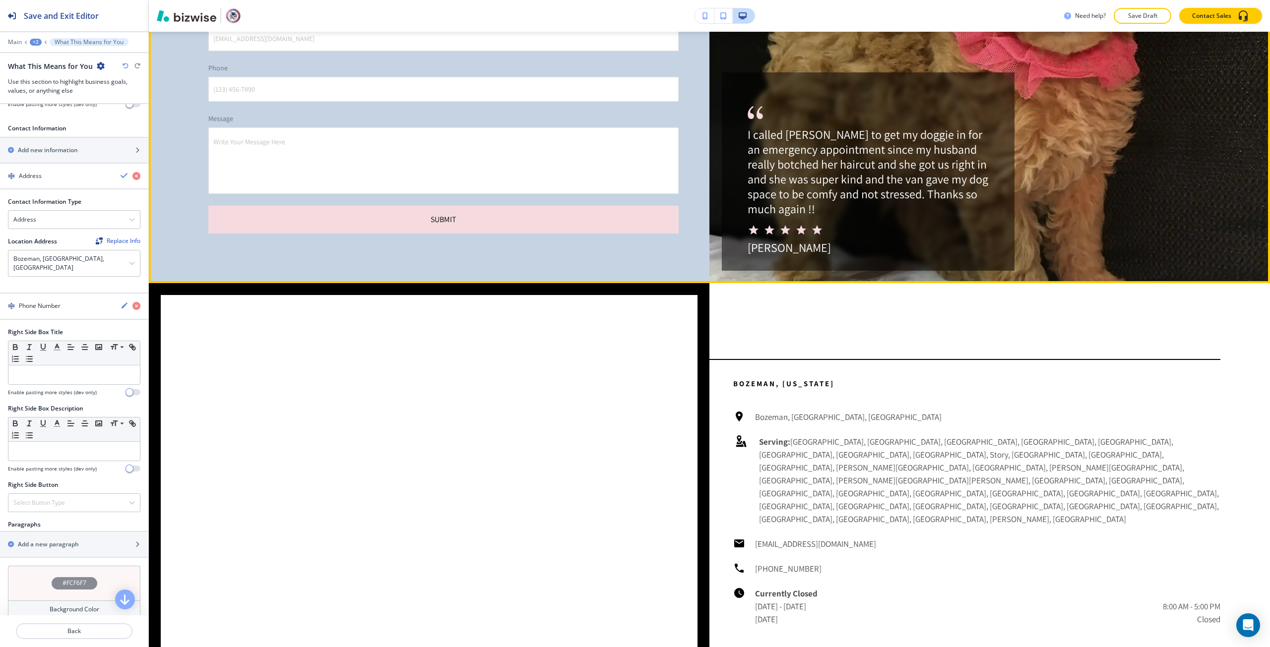
scroll to position [2958, 0]
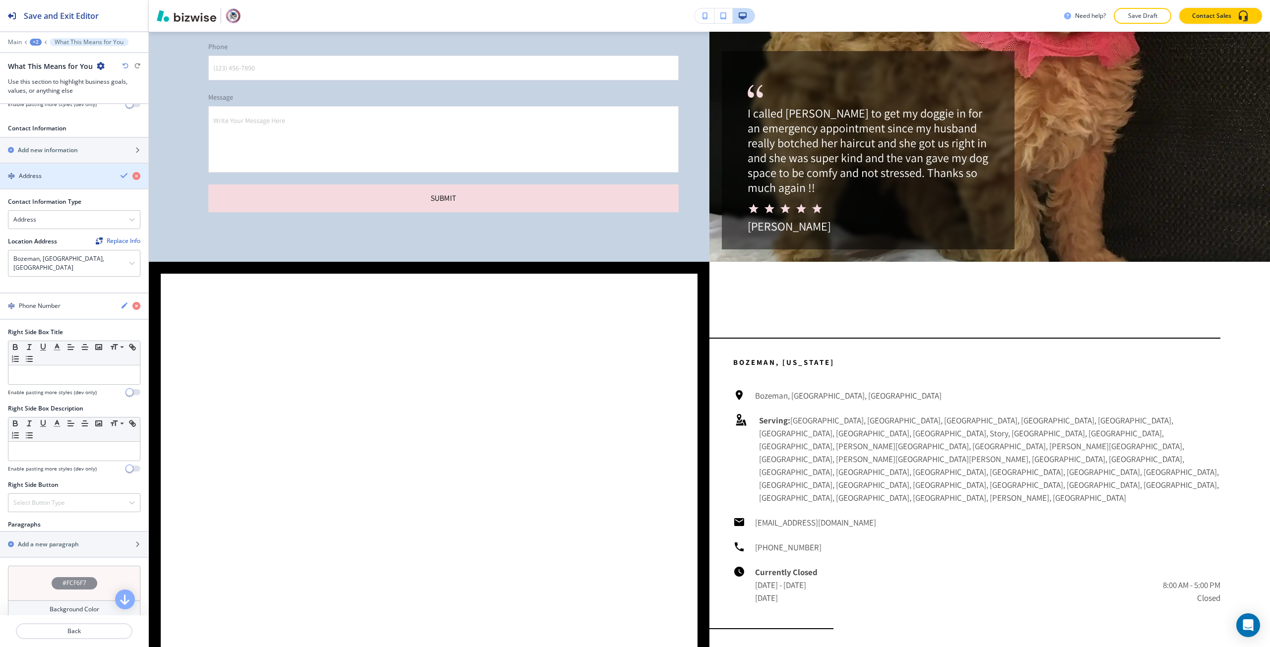
click at [121, 180] on icon "button" at bounding box center [125, 176] width 8 height 8
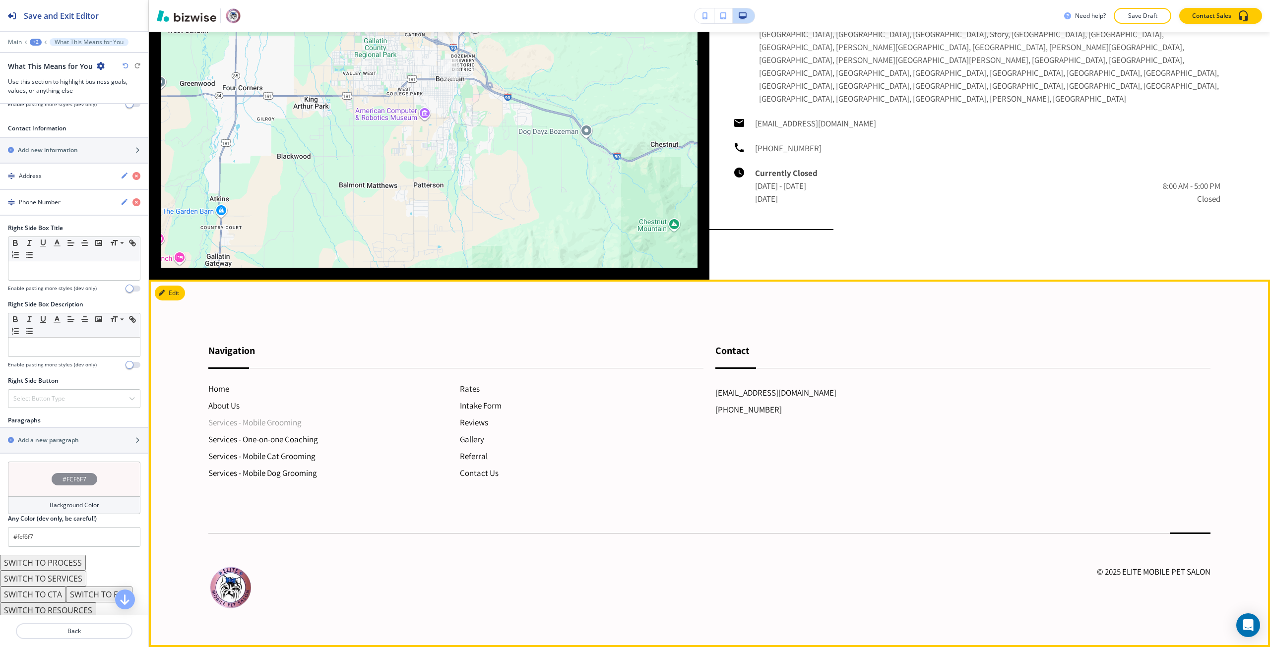
scroll to position [3722, 0]
click at [275, 419] on h6 "Services - Mobile Grooming" at bounding box center [329, 422] width 243 height 13
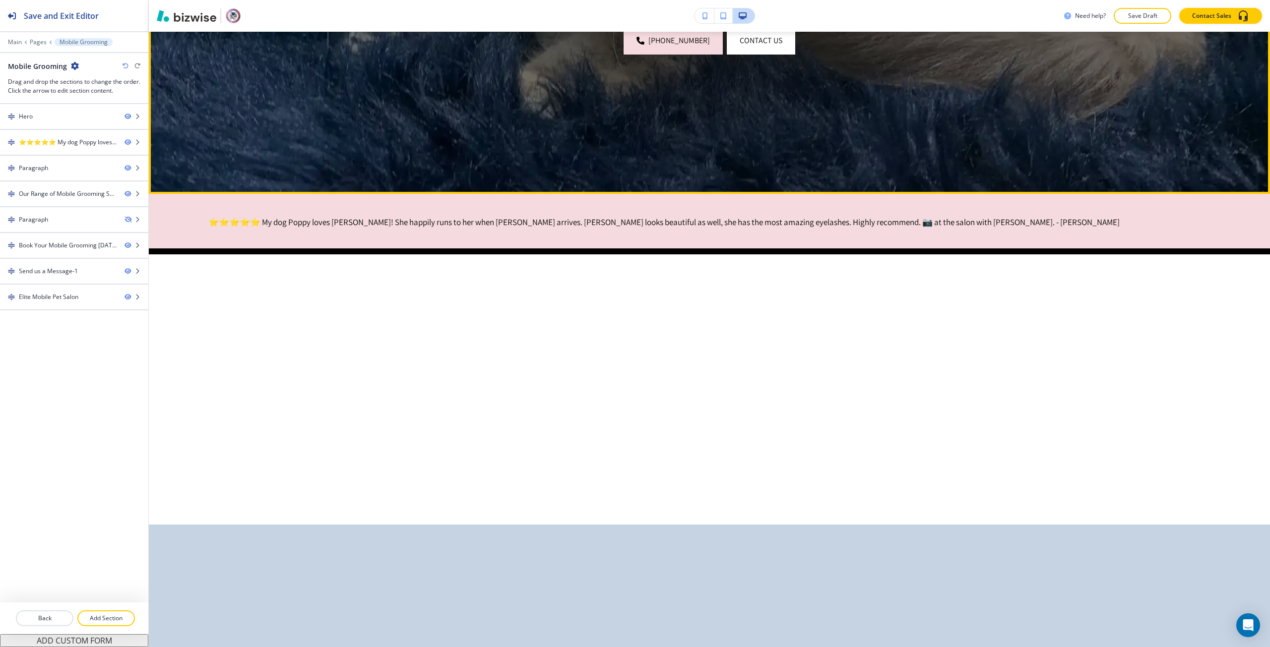
scroll to position [298, 0]
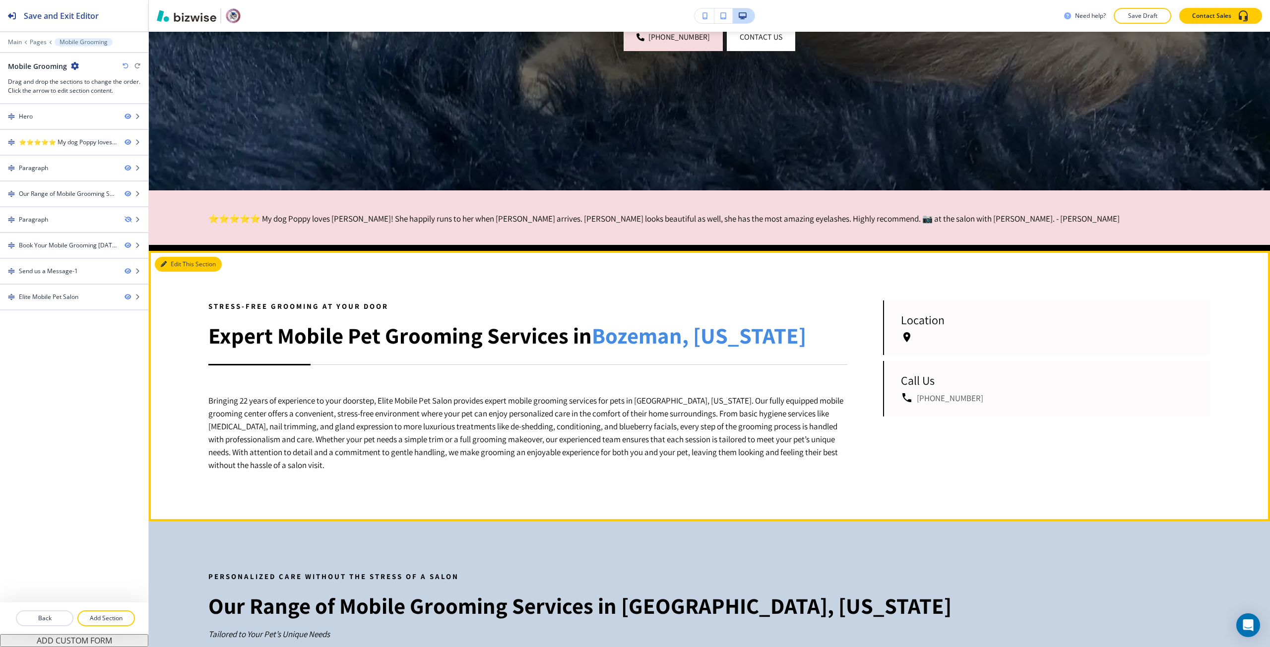
click at [160, 268] on button "Edit This Section" at bounding box center [188, 264] width 67 height 15
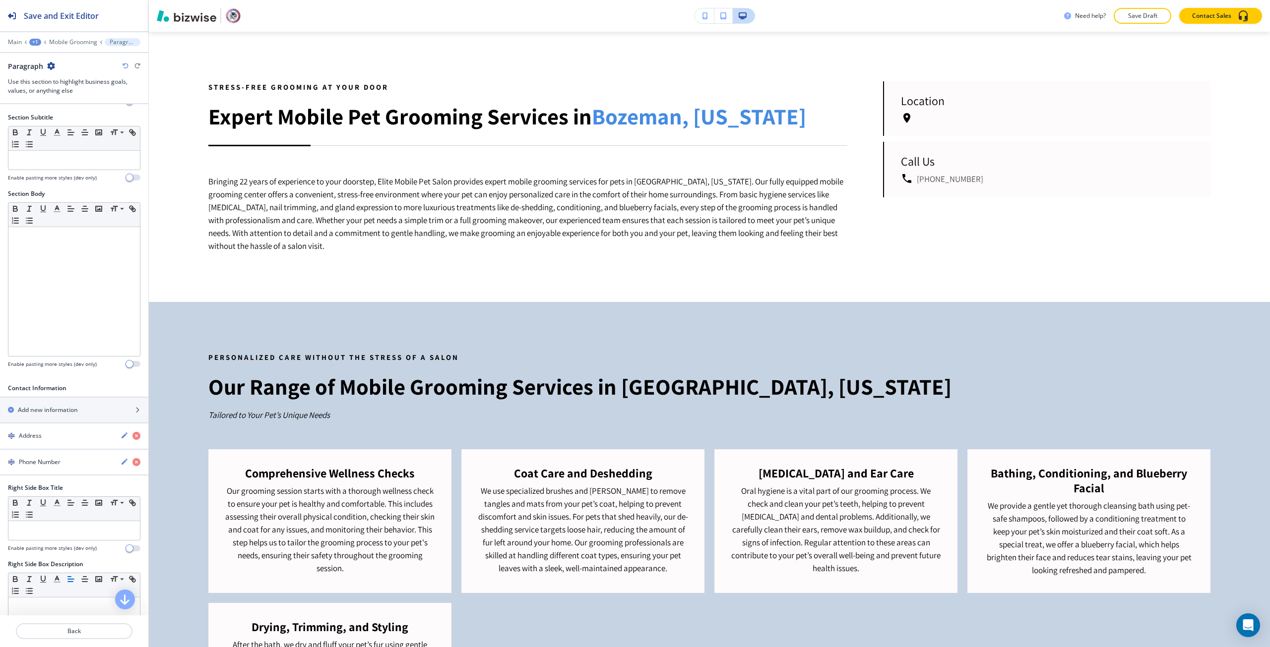
scroll to position [149, 0]
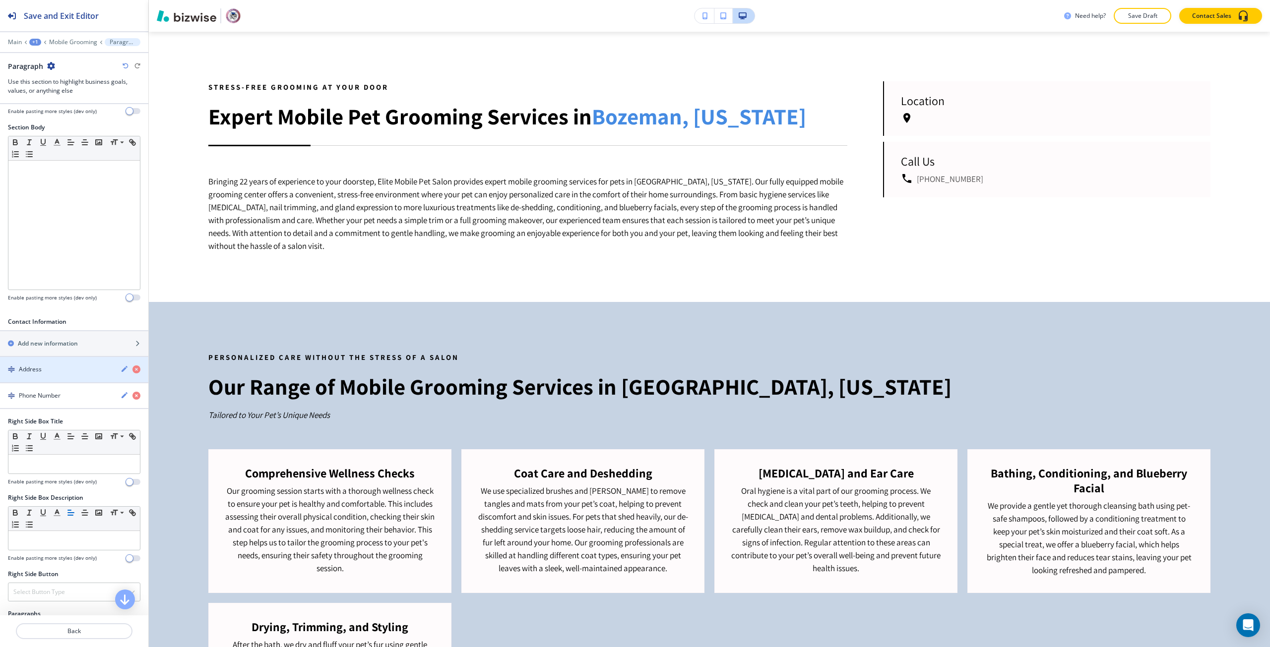
click at [45, 379] on div "button" at bounding box center [74, 378] width 148 height 8
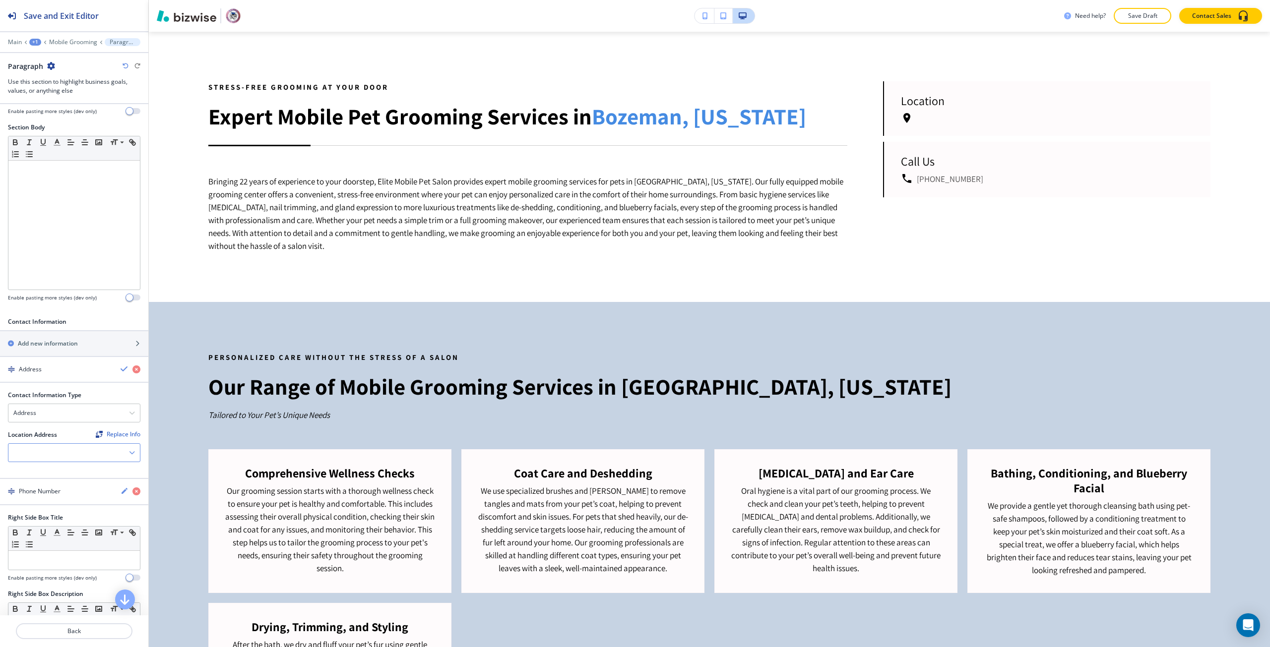
click at [64, 448] on div at bounding box center [73, 453] width 131 height 18
click at [64, 466] on h4 "Bozeman, [GEOGRAPHIC_DATA], [GEOGRAPHIC_DATA]" at bounding box center [73, 475] width 121 height 18
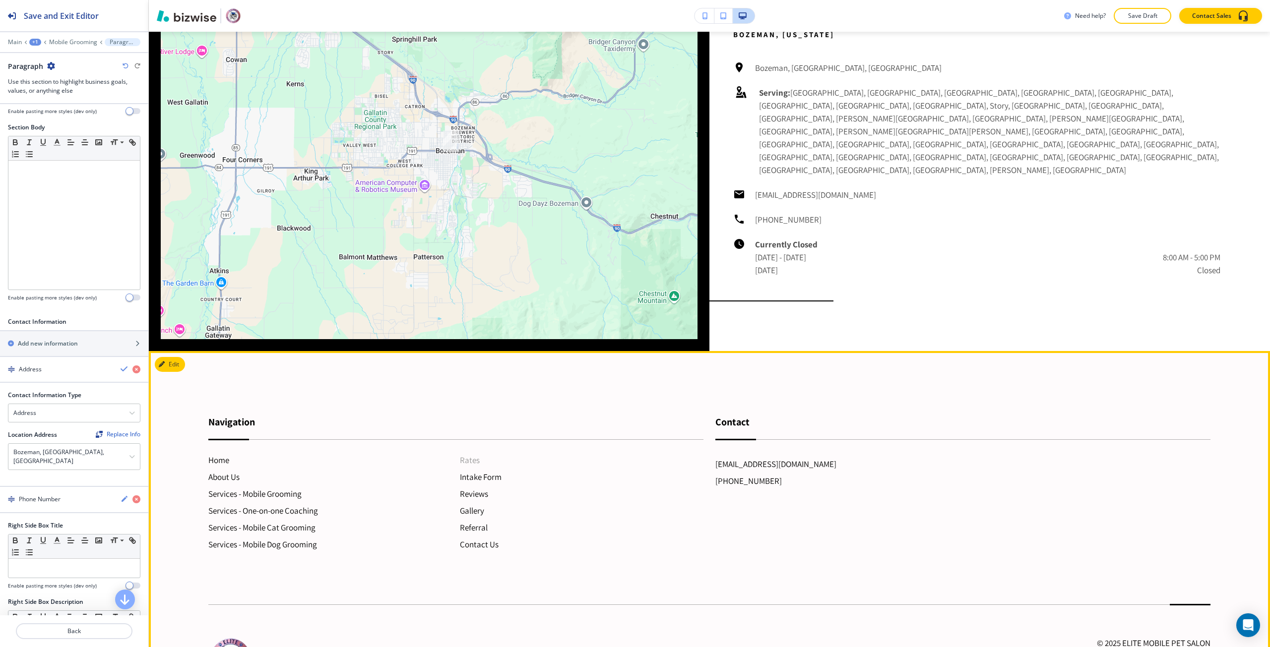
scroll to position [2334, 0]
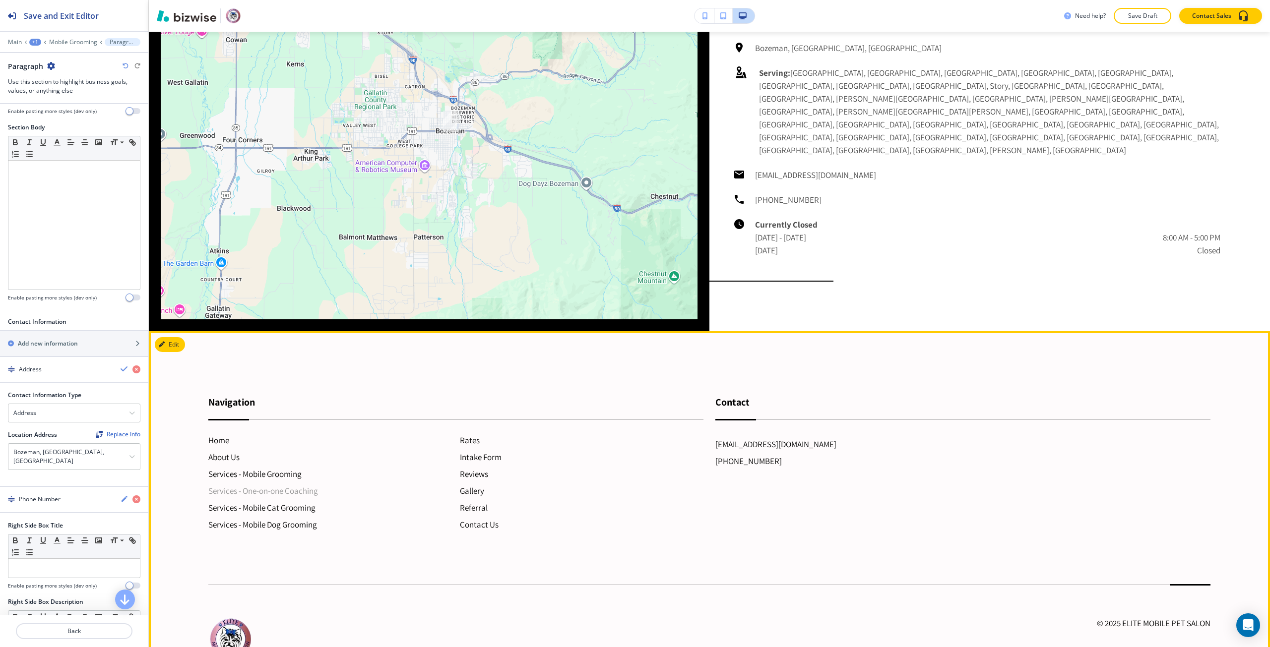
click at [321, 485] on h6 "Services - One-on-one Coaching" at bounding box center [329, 491] width 243 height 13
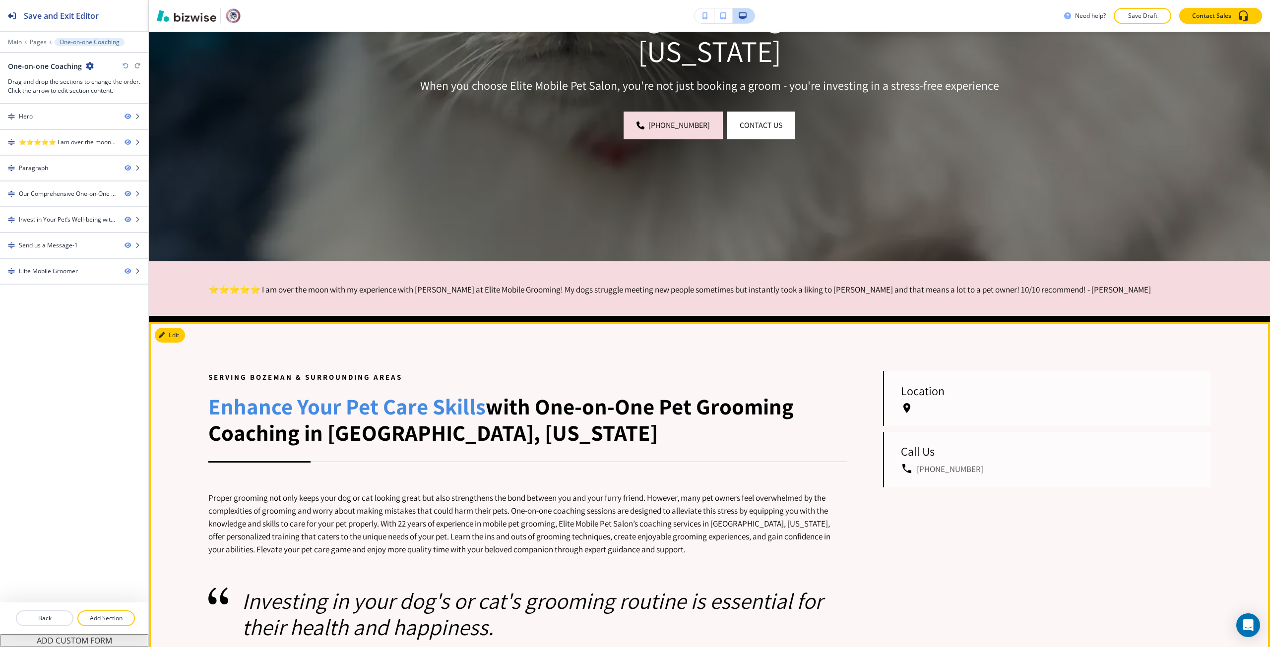
scroll to position [248, 0]
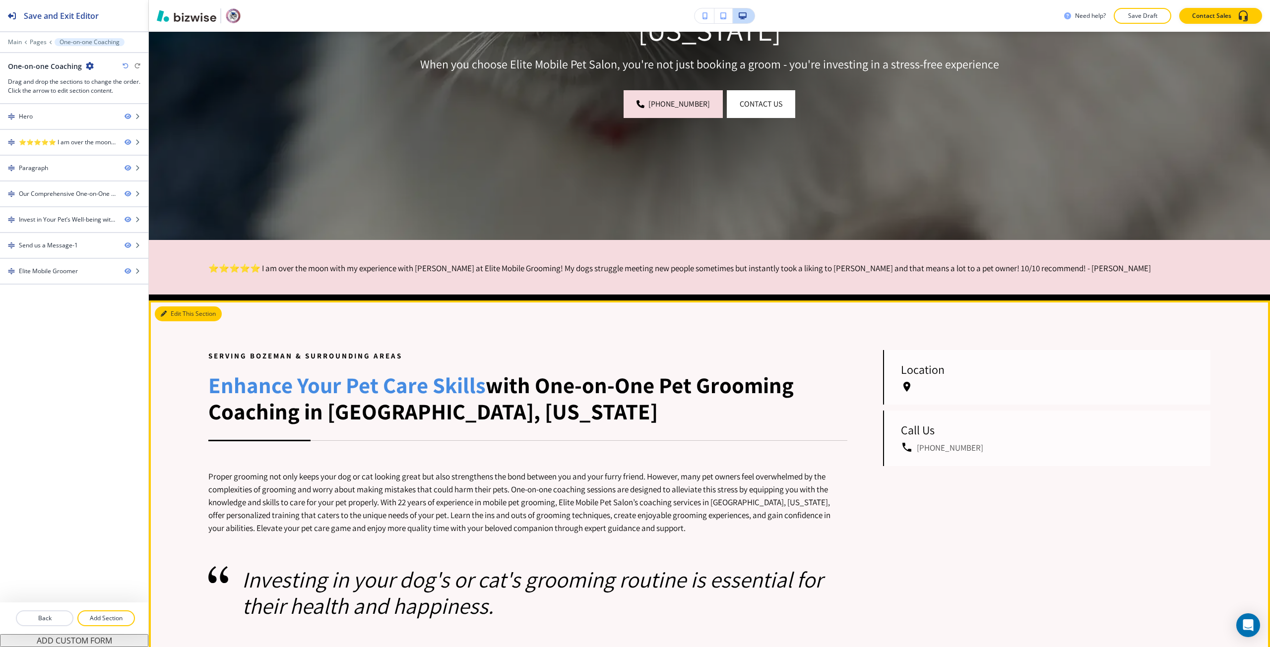
click at [175, 314] on button "Edit This Section" at bounding box center [188, 313] width 67 height 15
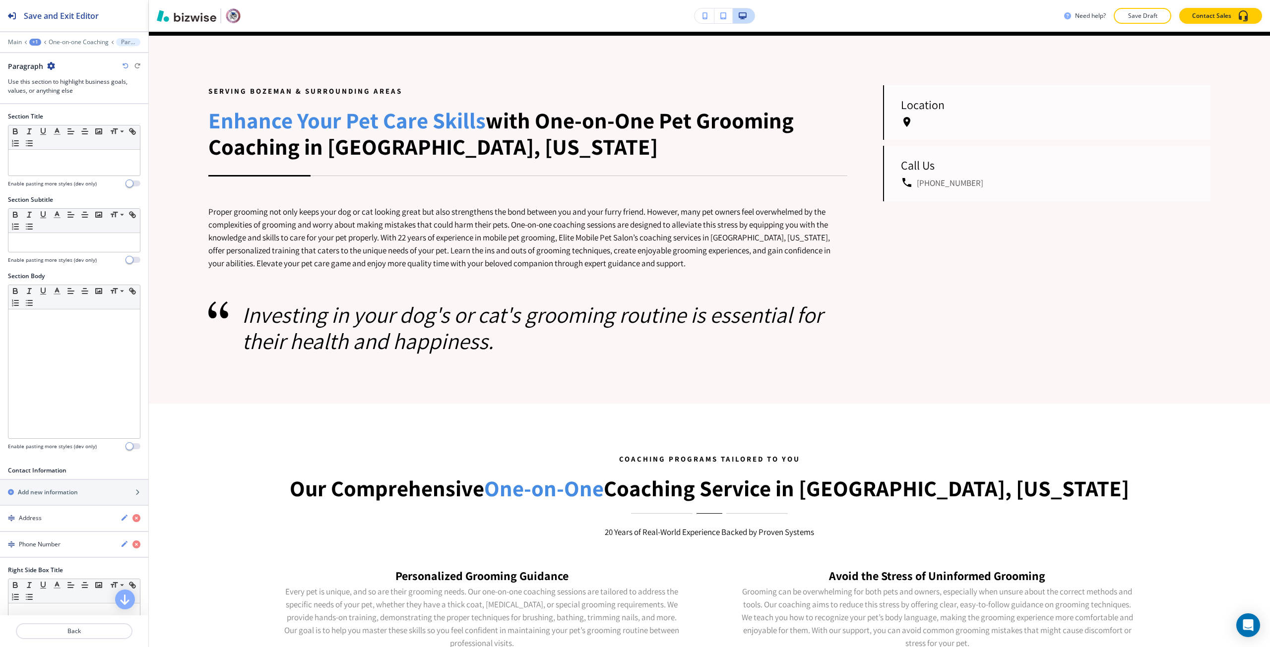
scroll to position [517, 0]
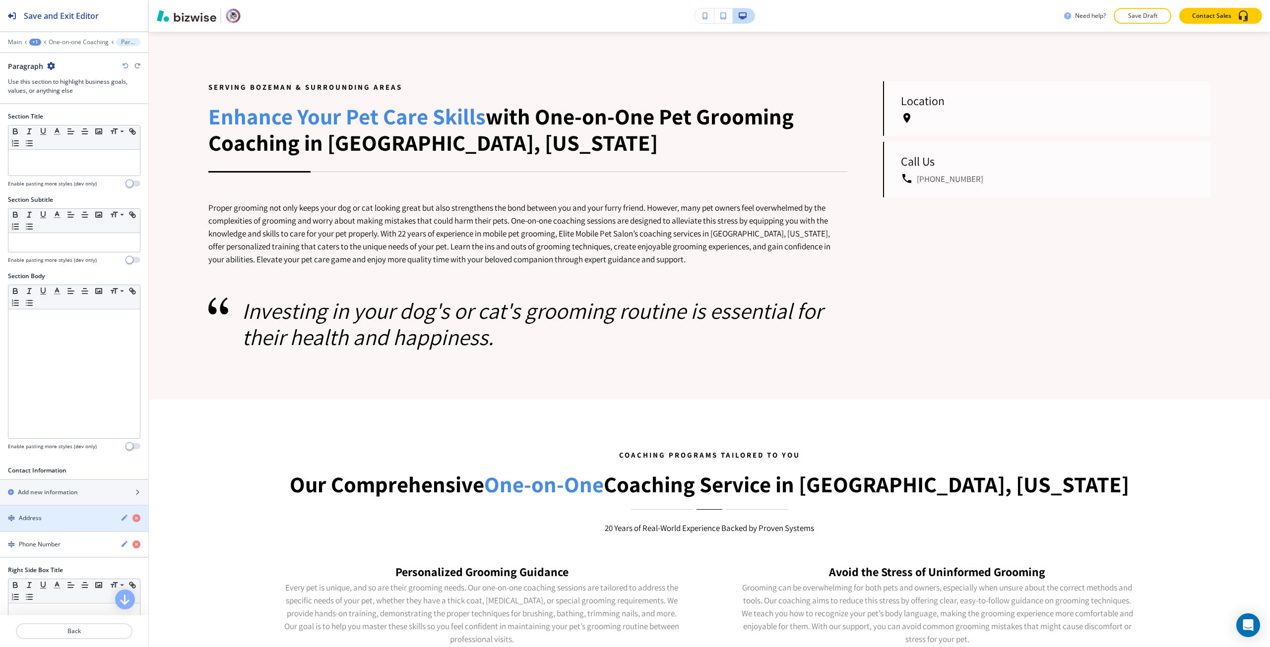
click at [58, 526] on div "button" at bounding box center [74, 527] width 148 height 8
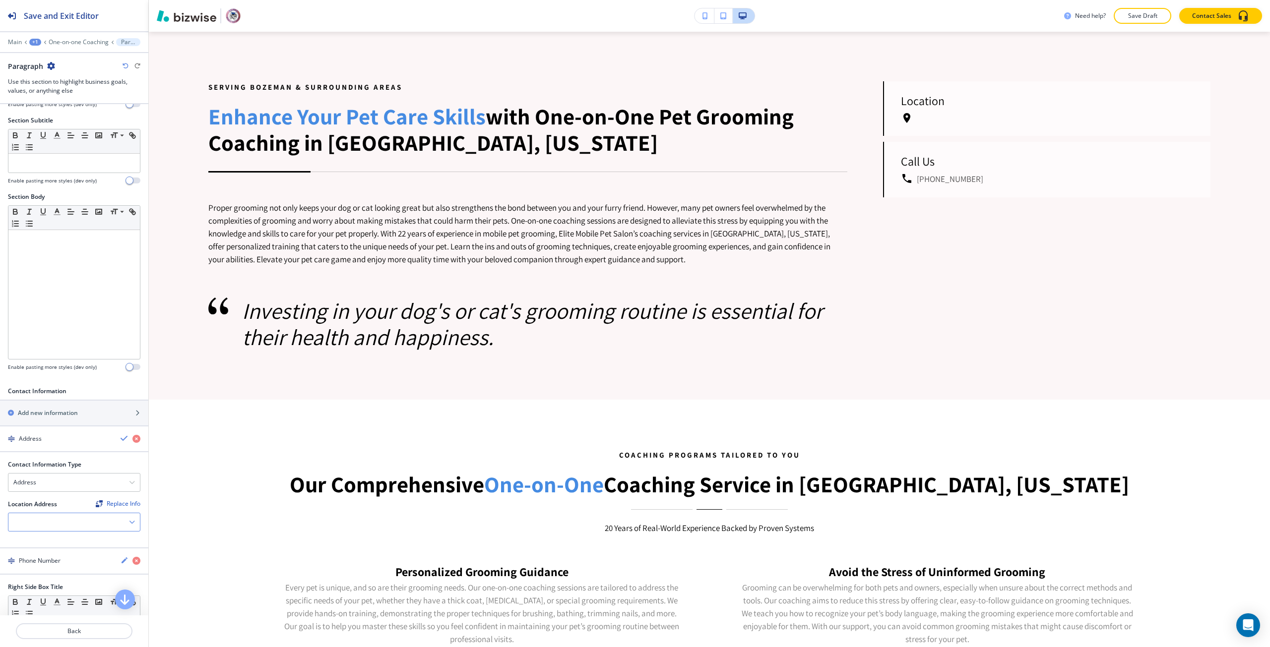
scroll to position [99, 0]
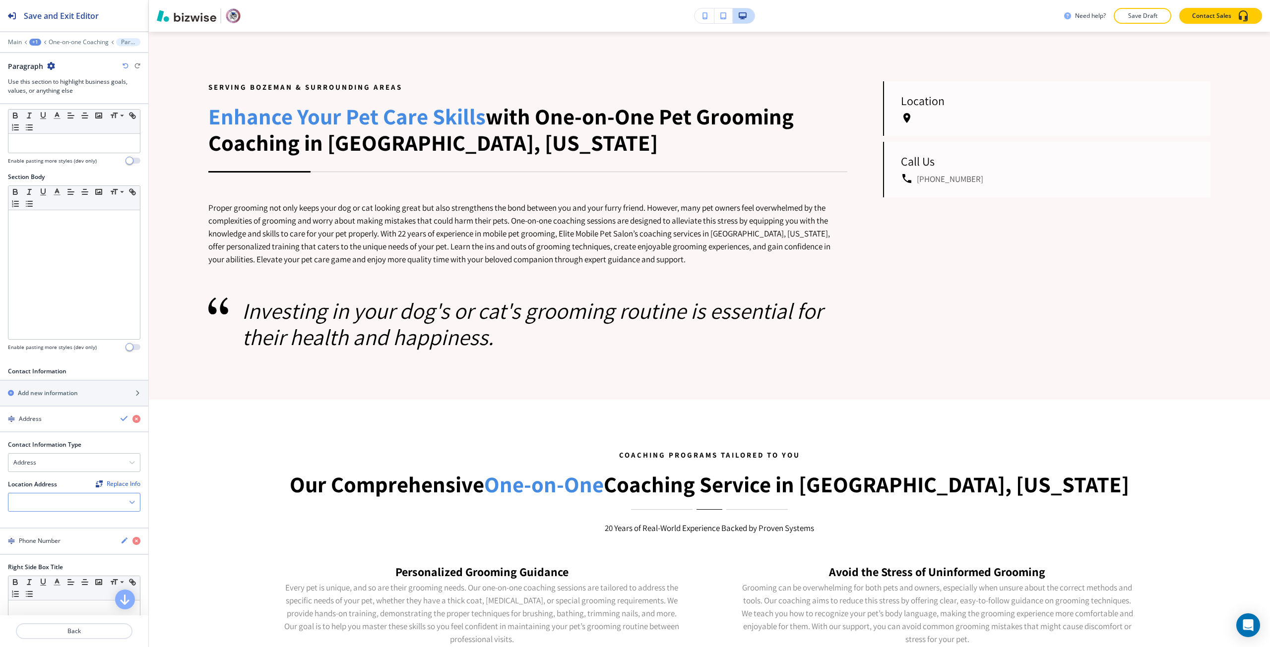
click at [55, 502] on div at bounding box center [73, 502] width 131 height 18
click at [53, 516] on h4 "Bozeman, [GEOGRAPHIC_DATA], [GEOGRAPHIC_DATA]" at bounding box center [73, 524] width 121 height 18
click at [121, 420] on icon "button" at bounding box center [125, 419] width 8 height 8
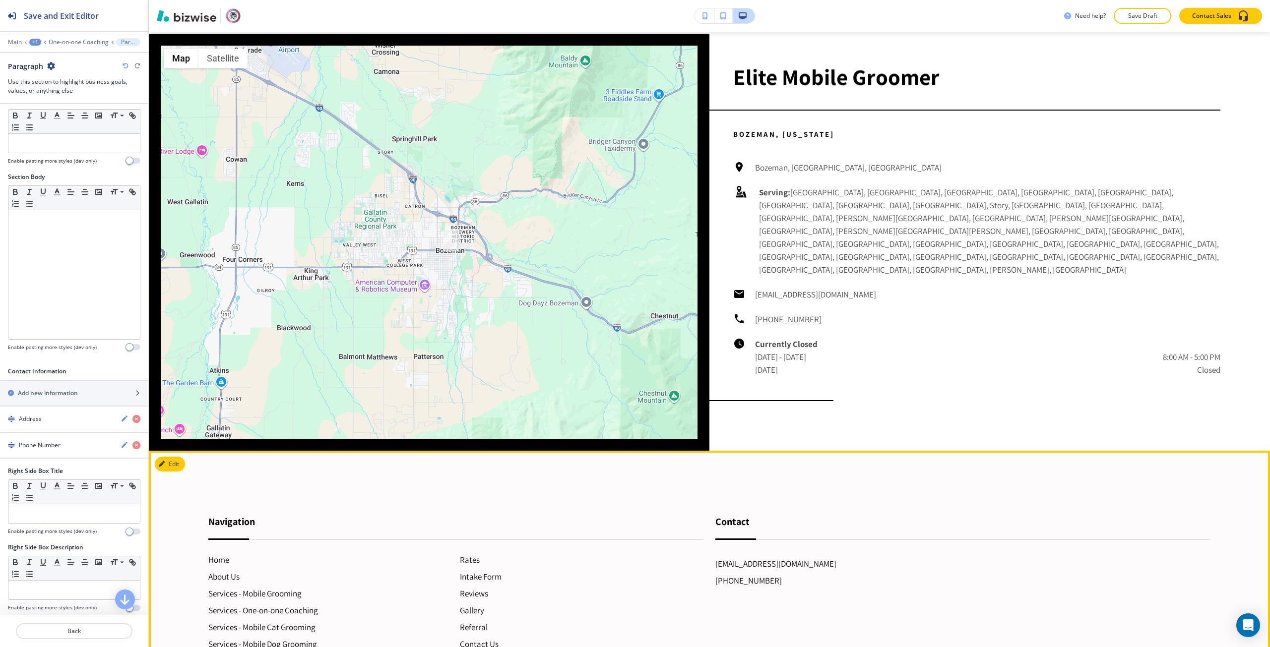
scroll to position [2337, 0]
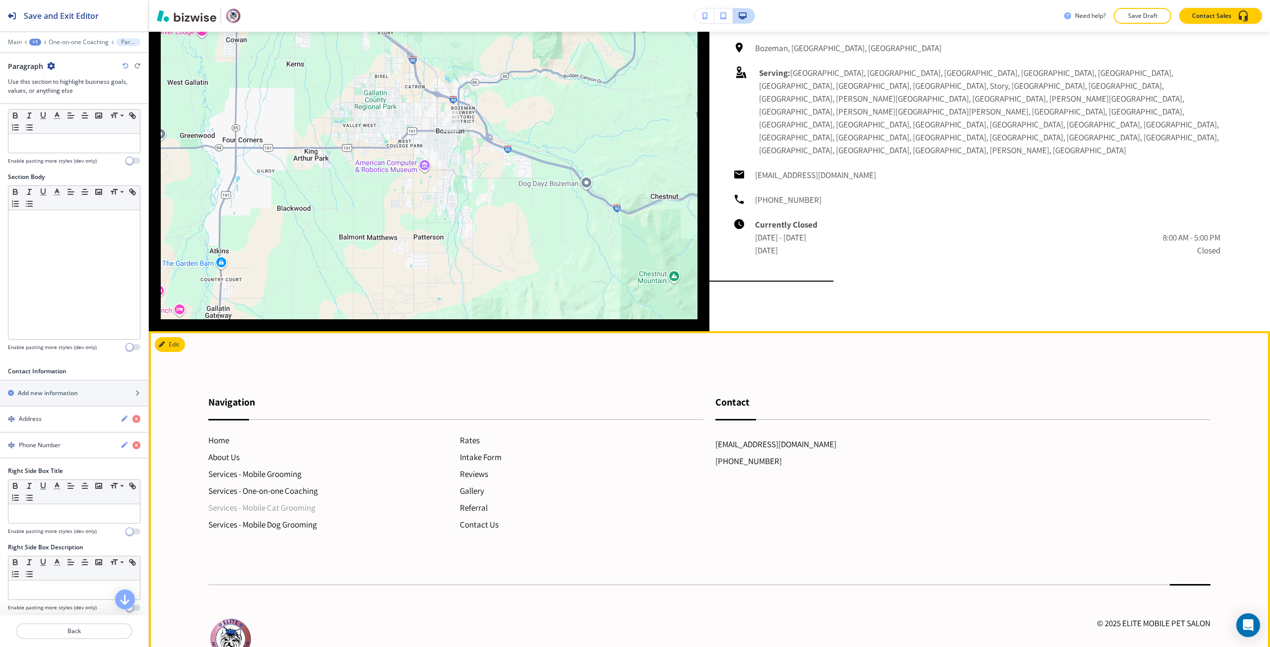
click at [308, 501] on h6 "Services - Mobile Cat Grooming" at bounding box center [329, 507] width 243 height 13
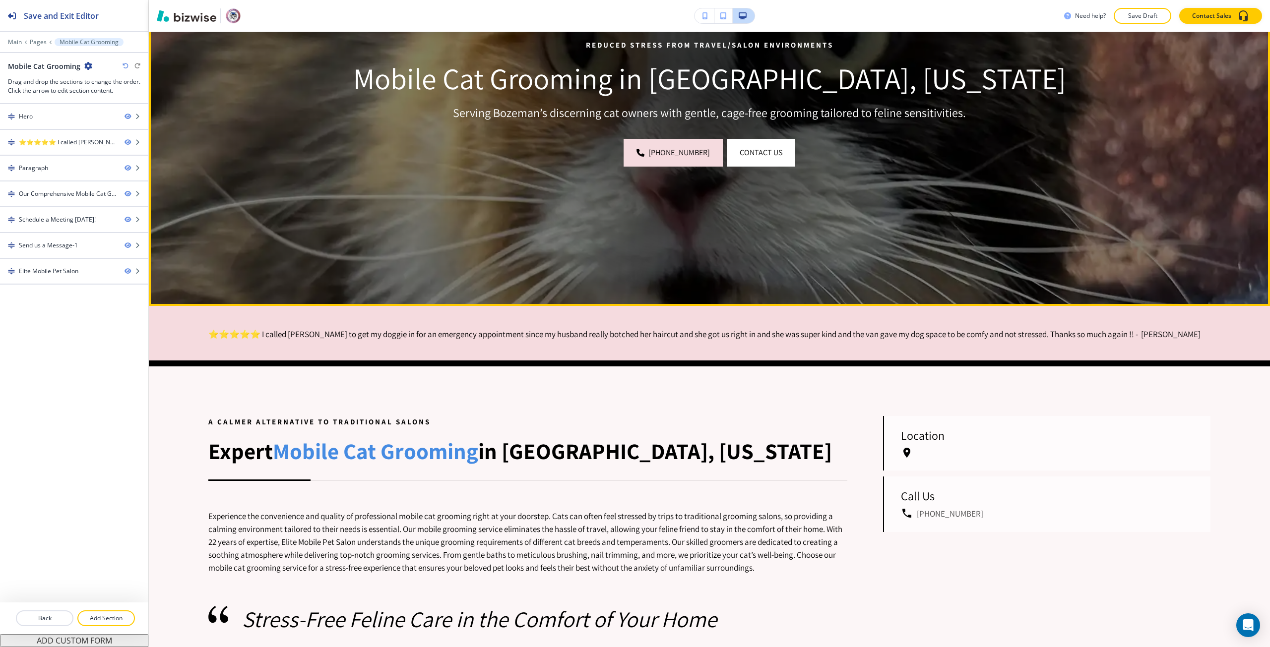
scroll to position [198, 0]
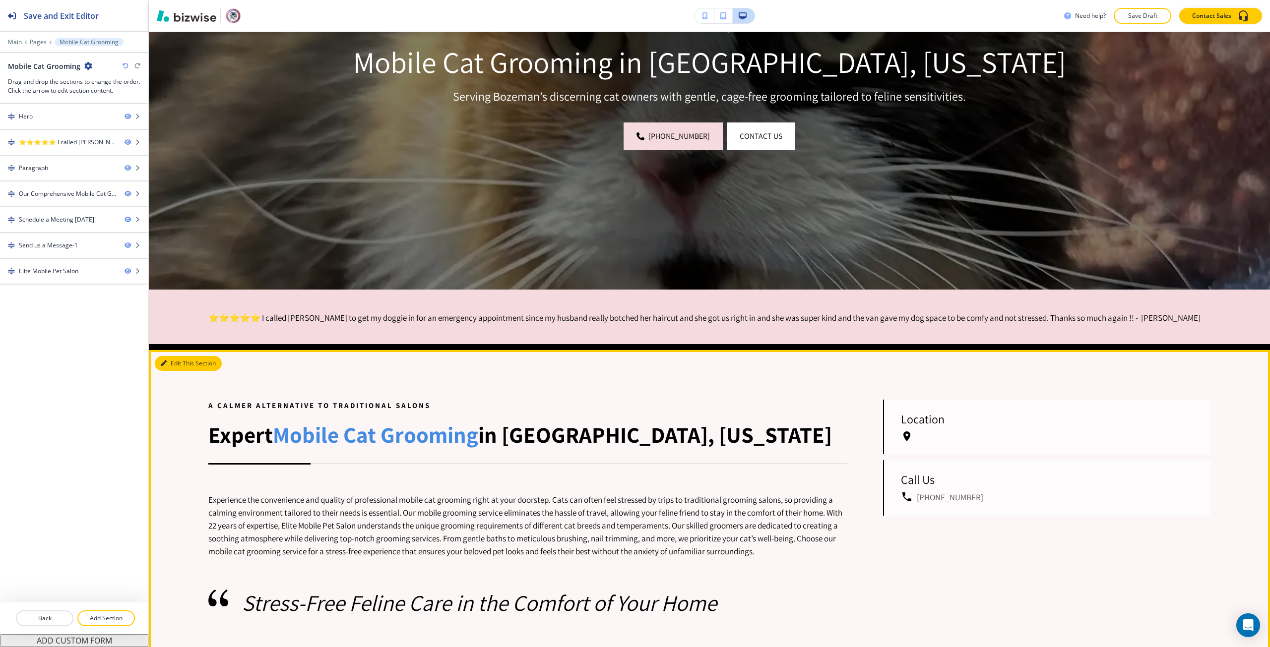
click at [164, 367] on button "Edit This Section" at bounding box center [188, 363] width 67 height 15
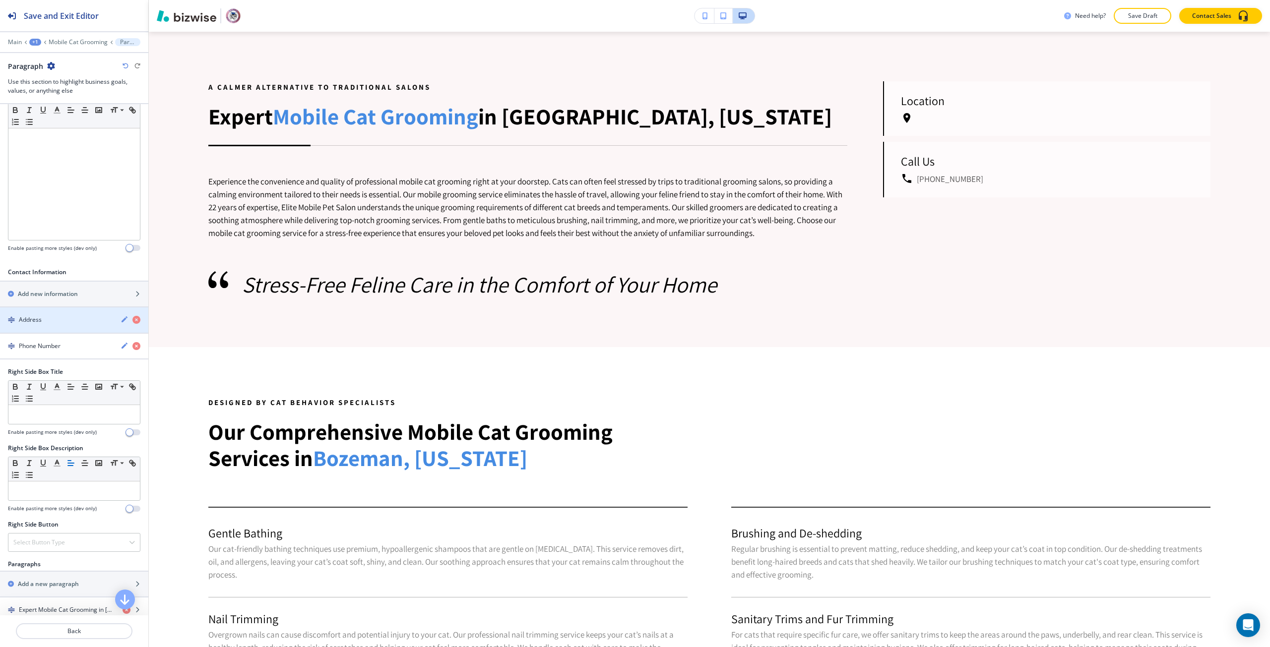
click at [50, 325] on div "button" at bounding box center [74, 329] width 148 height 8
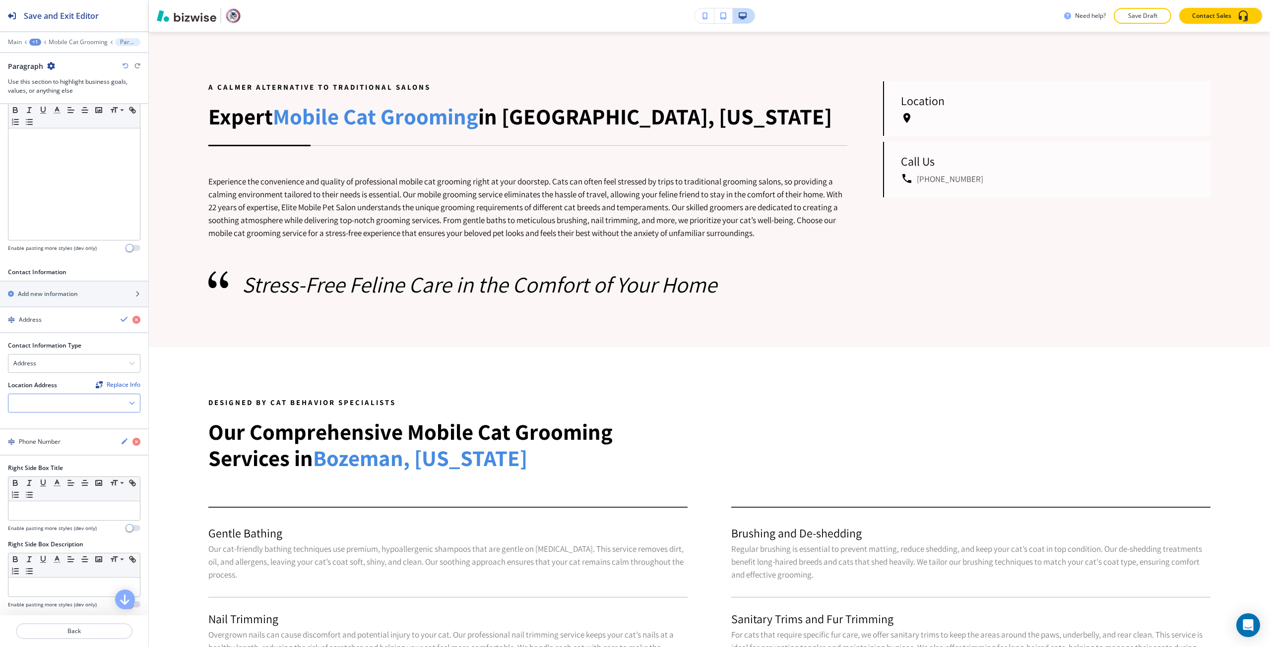
click at [74, 400] on div at bounding box center [73, 403] width 131 height 18
click at [72, 419] on h4 "Bozeman, [GEOGRAPHIC_DATA], [GEOGRAPHIC_DATA]" at bounding box center [73, 425] width 121 height 18
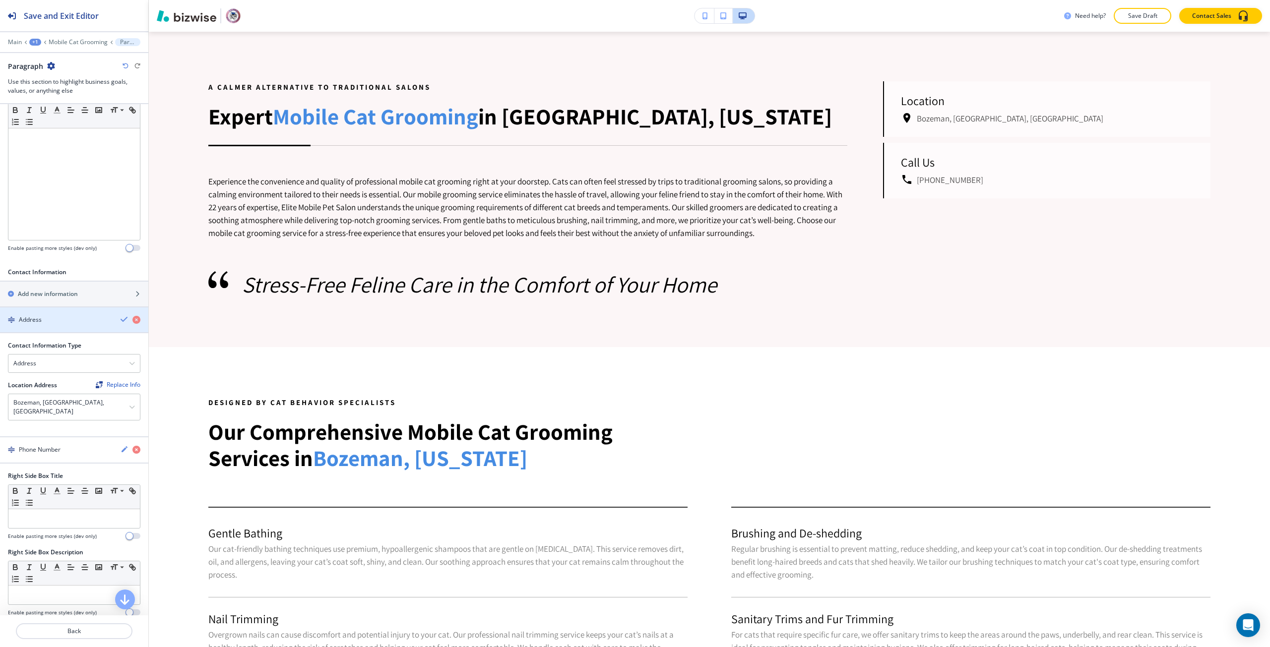
click at [121, 318] on icon "button" at bounding box center [125, 319] width 8 height 8
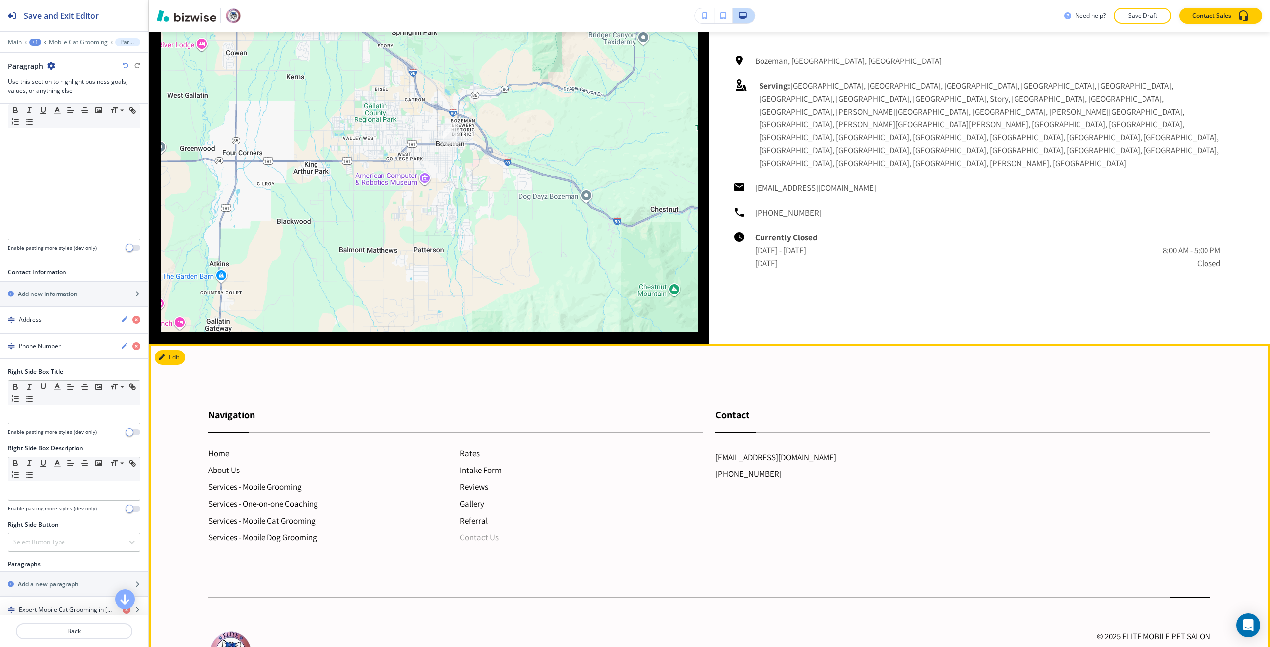
scroll to position [2332, 0]
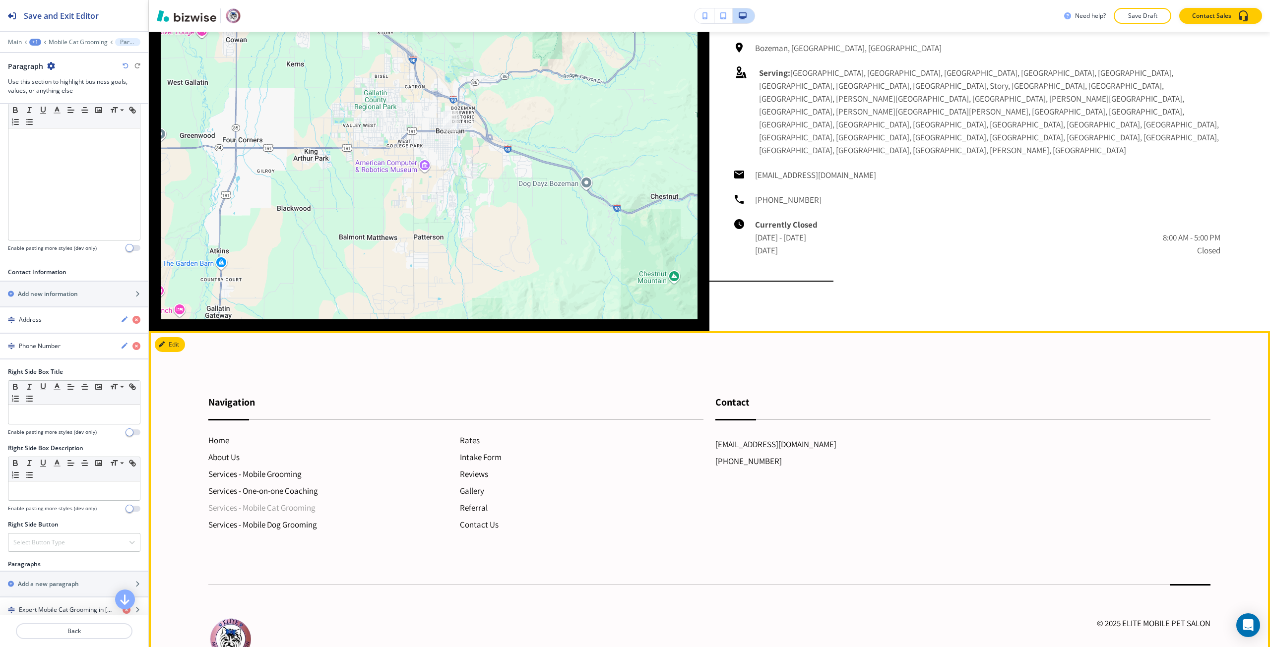
click at [320, 501] on h6 "Services - Mobile Cat Grooming" at bounding box center [329, 507] width 243 height 13
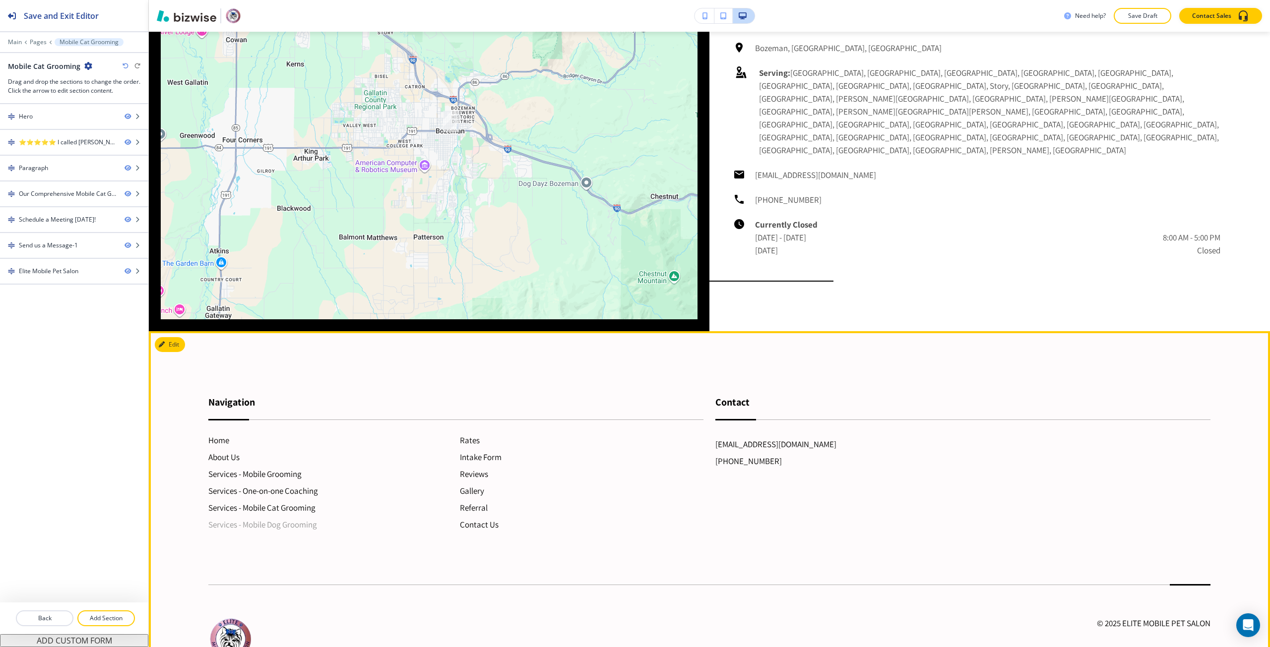
click at [308, 518] on h6 "Services - Mobile Dog Grooming" at bounding box center [329, 524] width 243 height 13
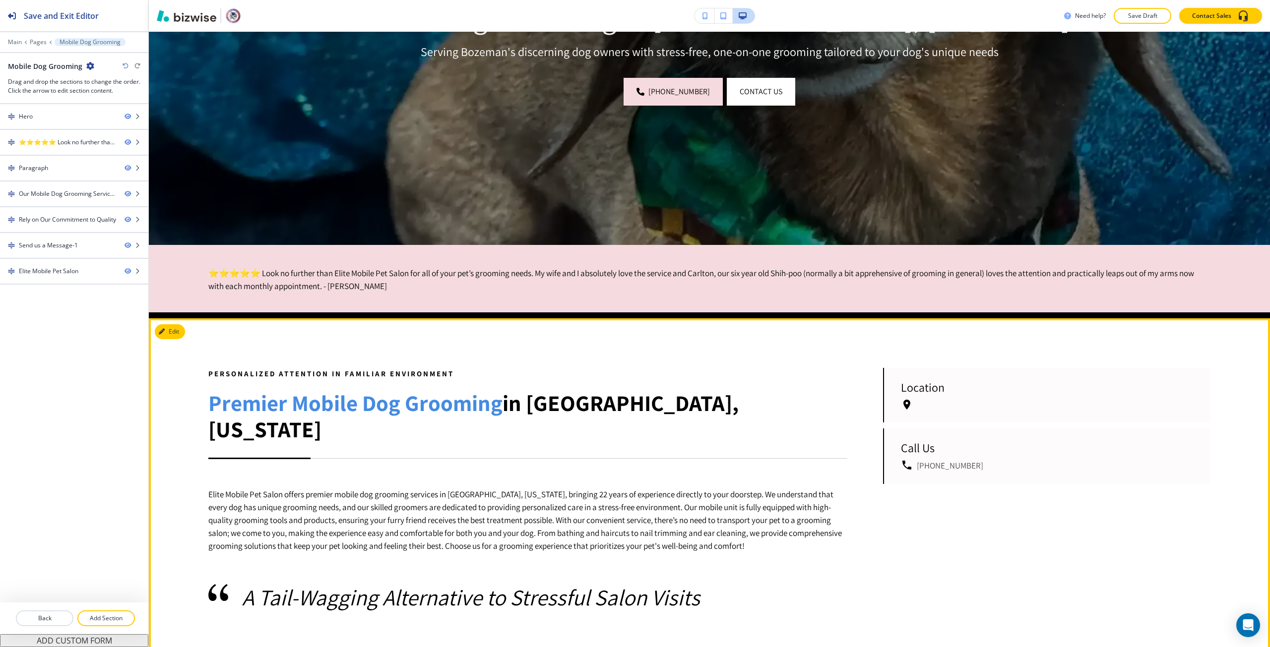
scroll to position [248, 0]
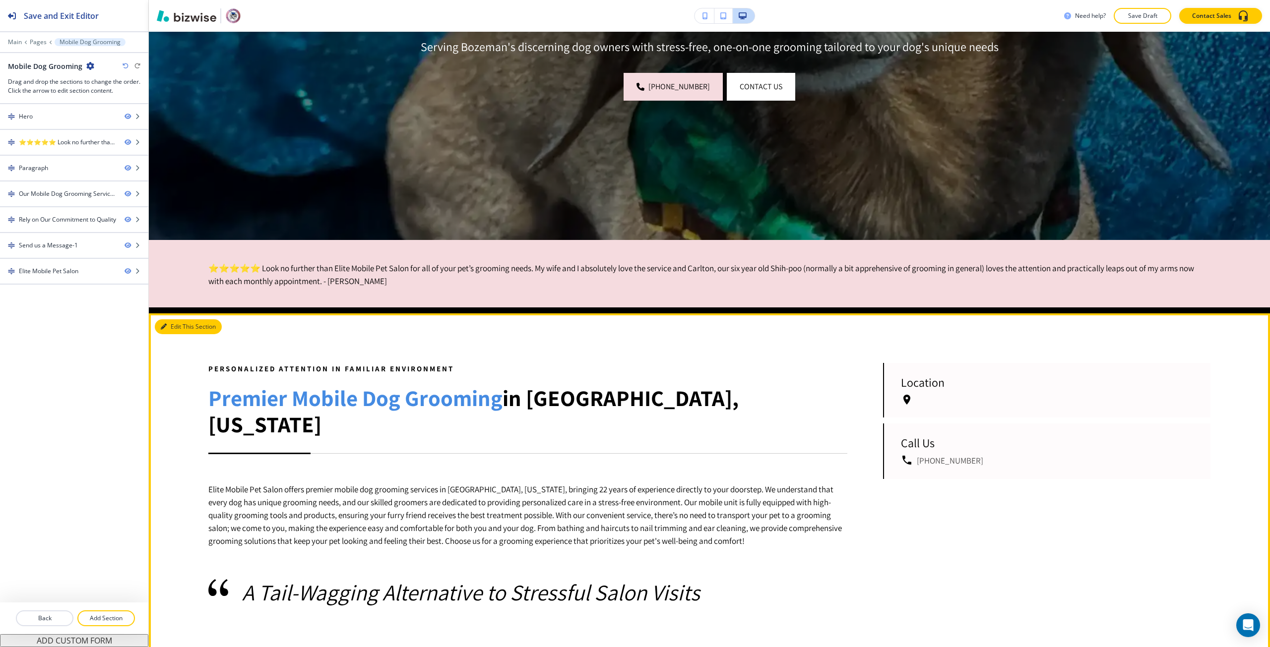
click at [174, 328] on button "Edit This Section" at bounding box center [188, 326] width 67 height 15
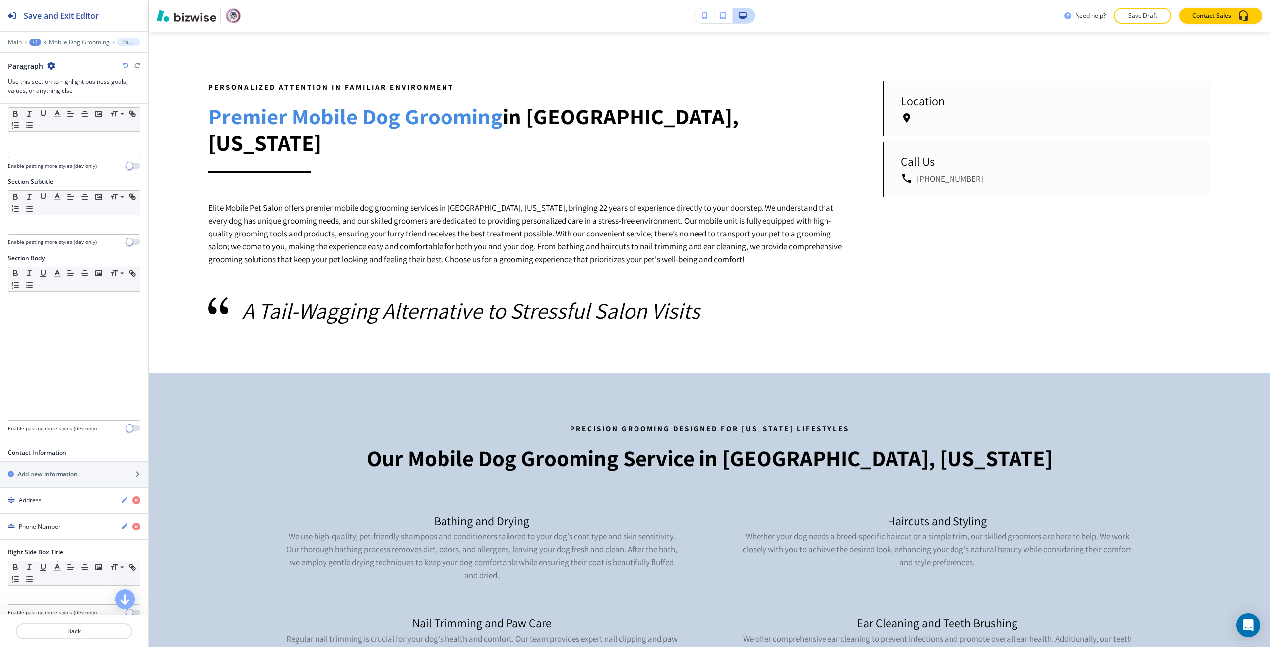
scroll to position [50, 0]
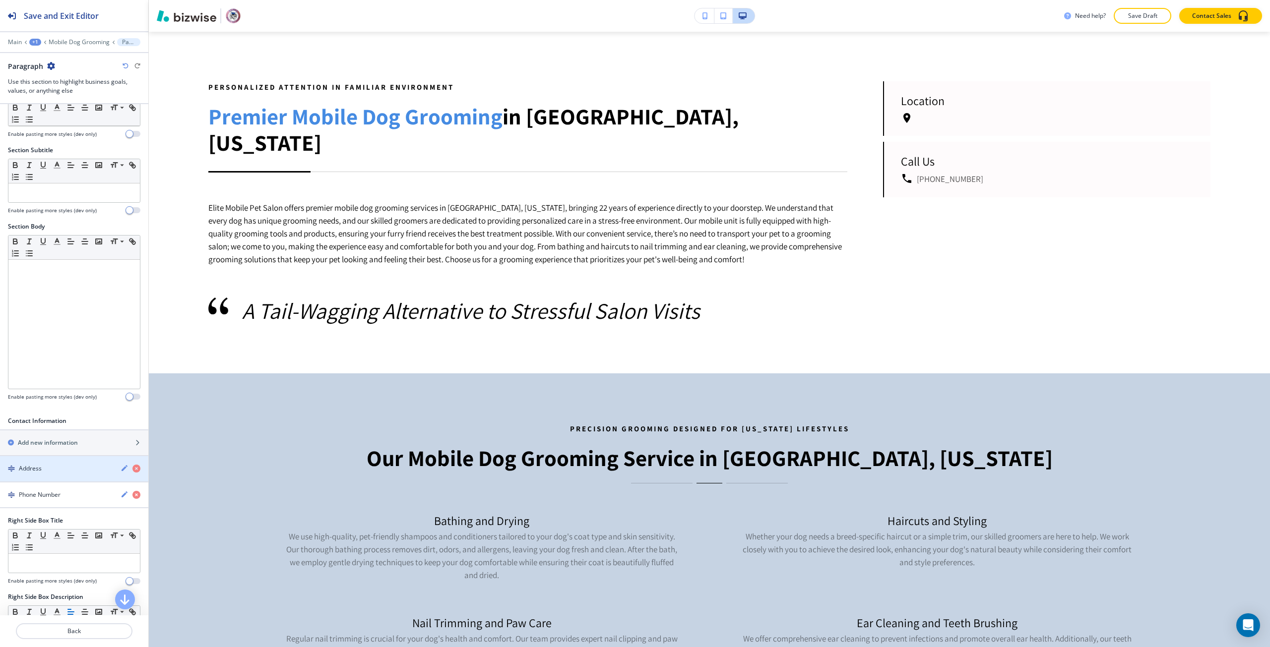
click at [48, 465] on div "Address" at bounding box center [56, 468] width 113 height 9
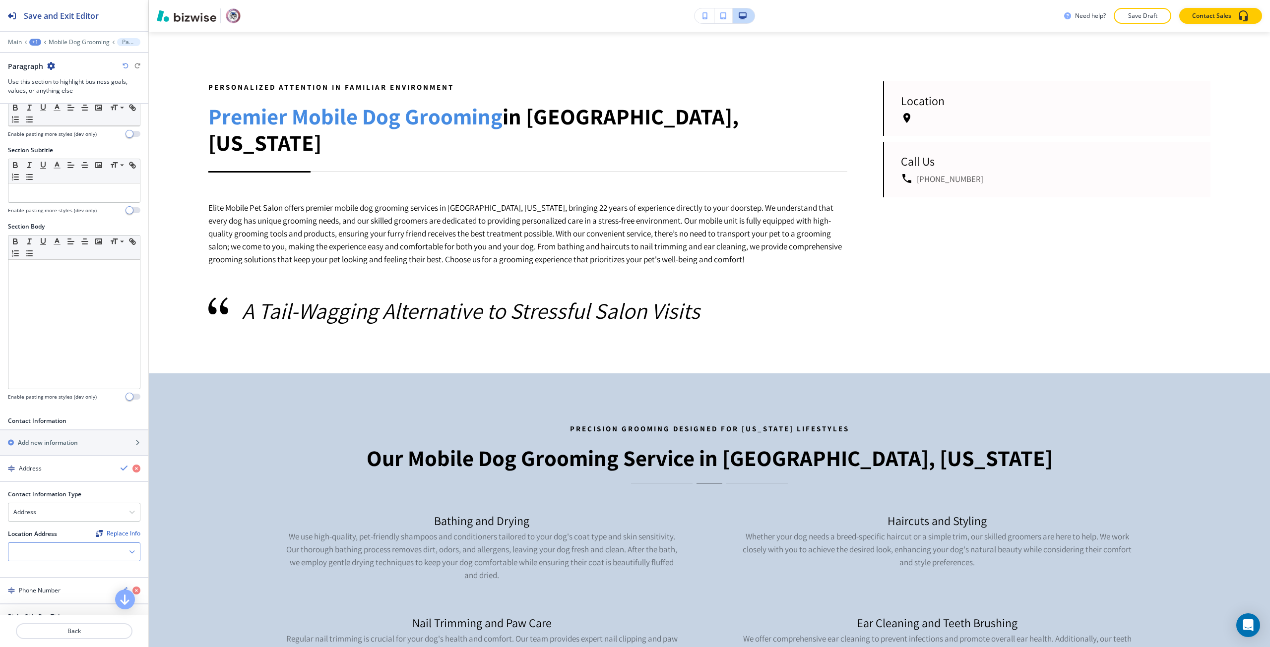
click at [58, 549] on div at bounding box center [73, 552] width 131 height 18
click at [58, 569] on h4 "Bozeman, [GEOGRAPHIC_DATA], [GEOGRAPHIC_DATA]" at bounding box center [73, 574] width 121 height 18
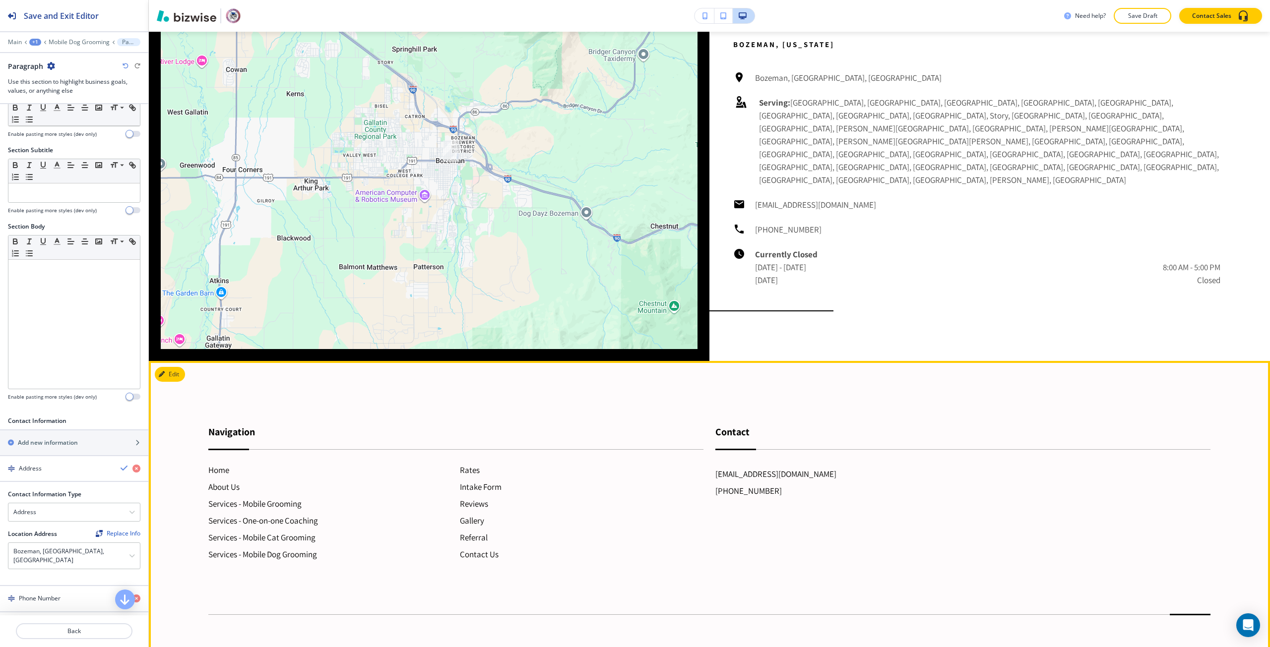
scroll to position [2310, 0]
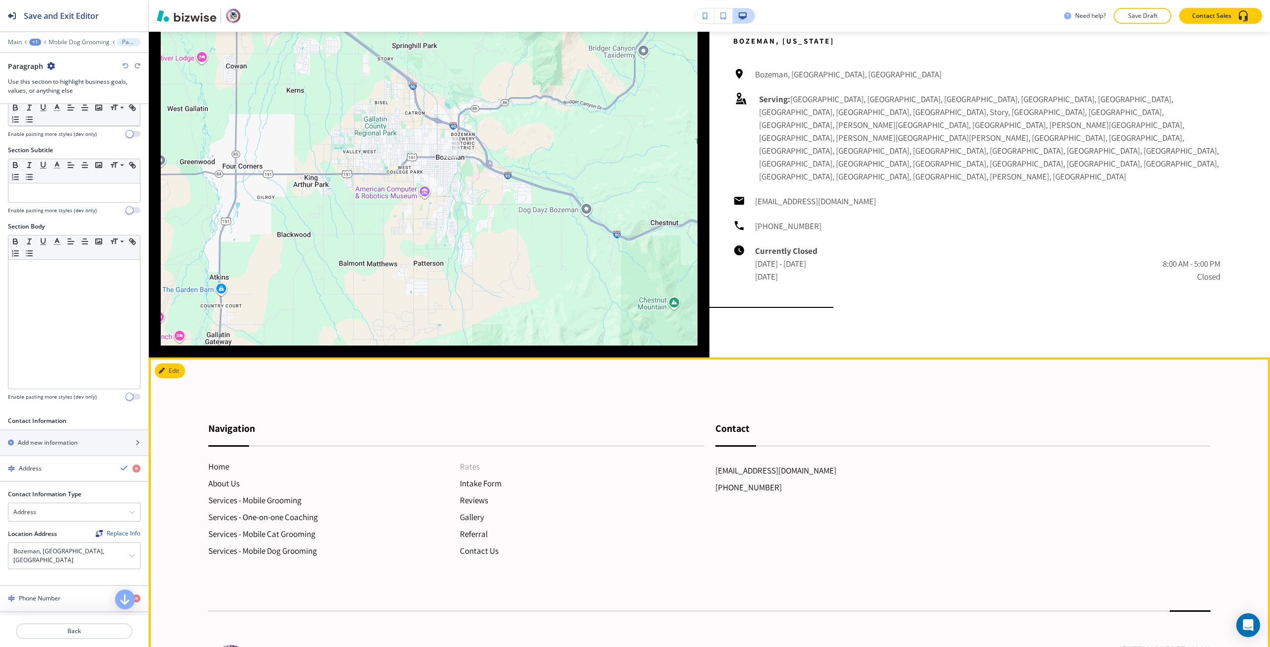
click at [471, 460] on h6 "Rates" at bounding box center [581, 466] width 243 height 13
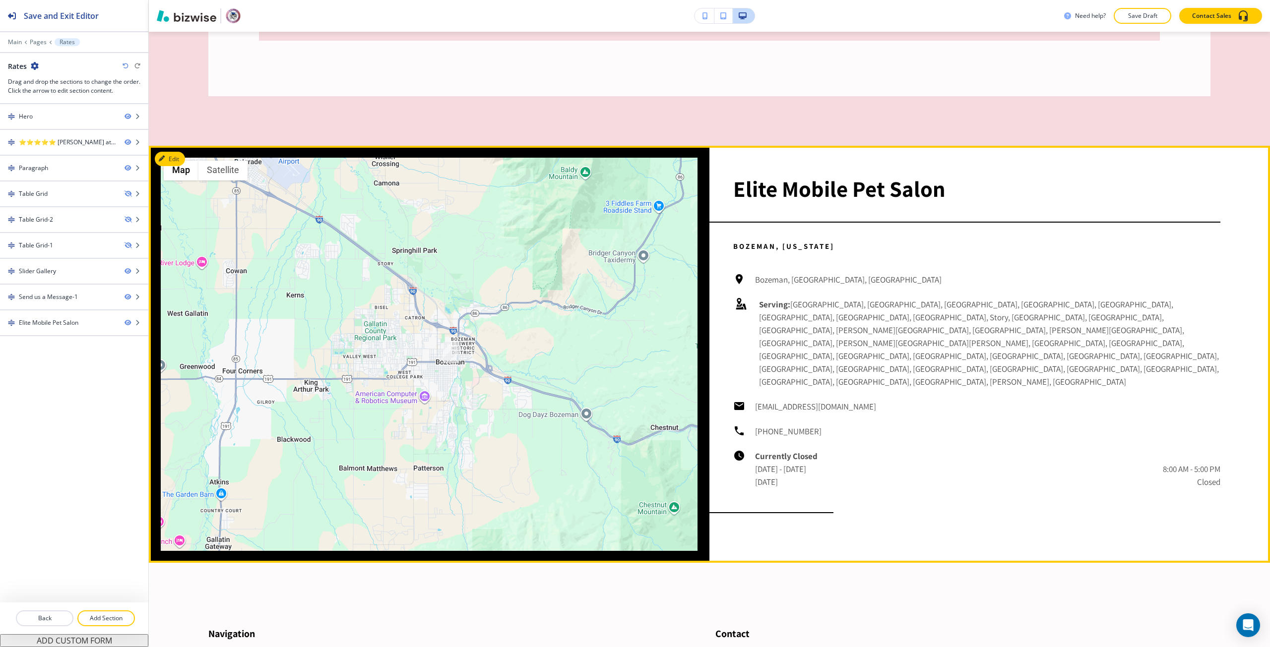
scroll to position [2281, 0]
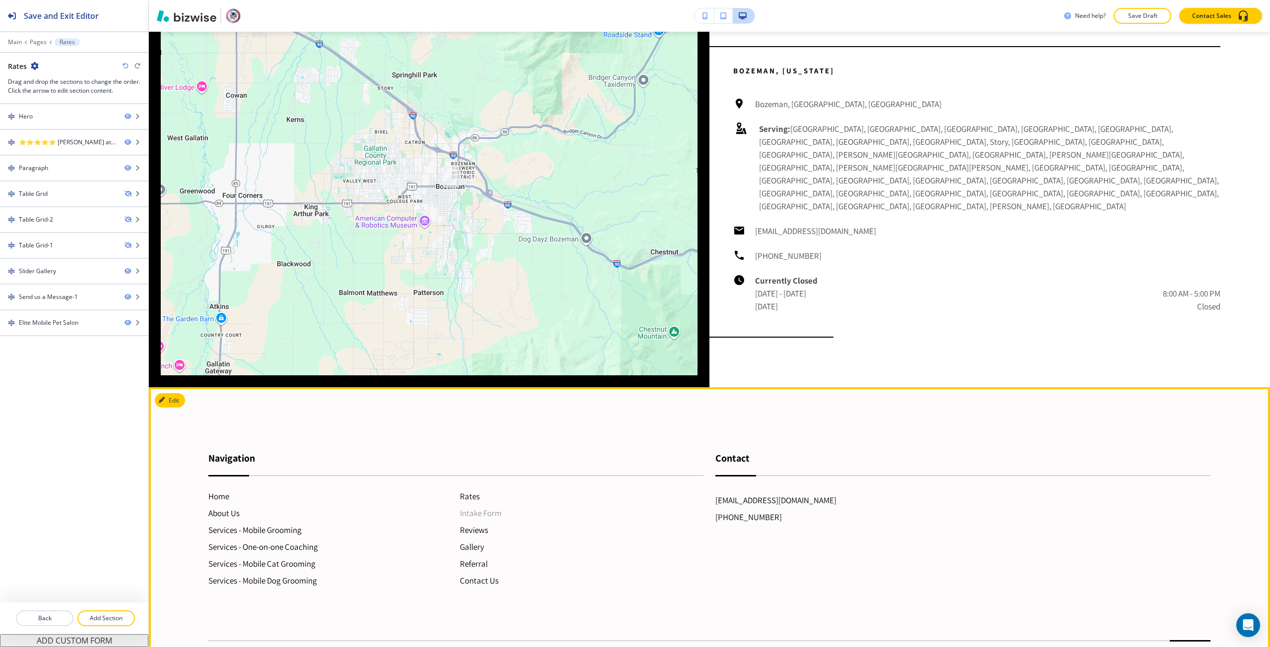
click at [505, 507] on h6 "Intake Form" at bounding box center [581, 513] width 243 height 13
click at [479, 524] on h6 "Reviews" at bounding box center [581, 530] width 243 height 13
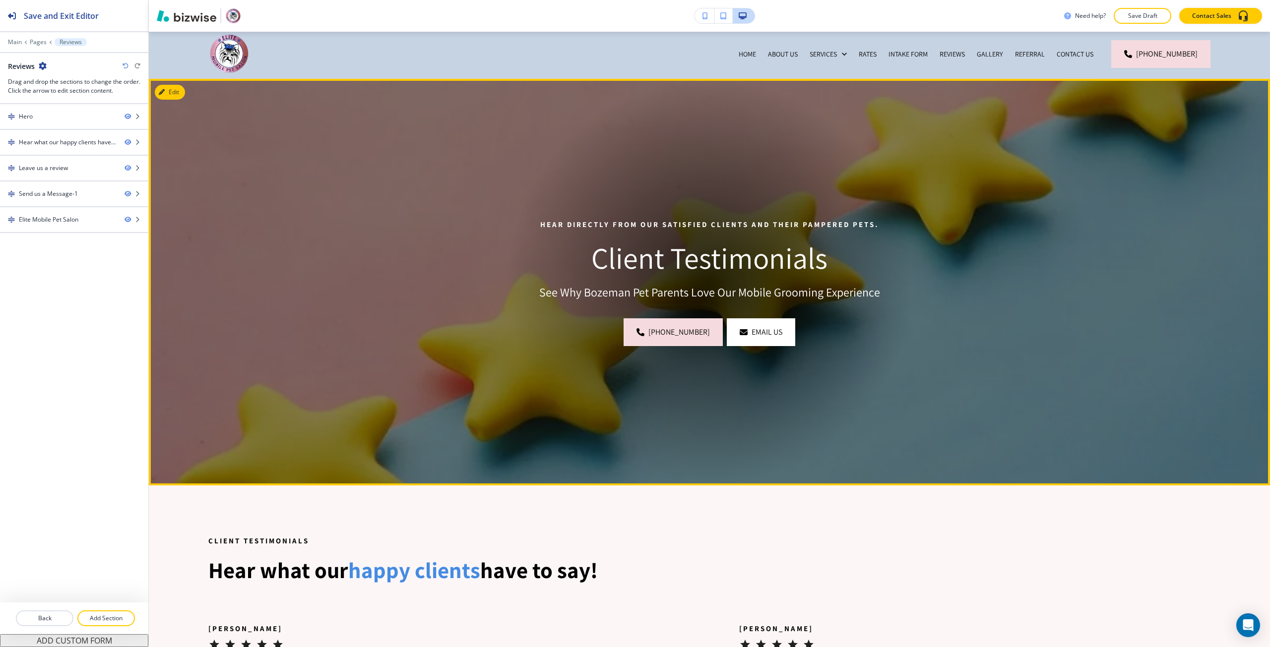
scroll to position [0, 0]
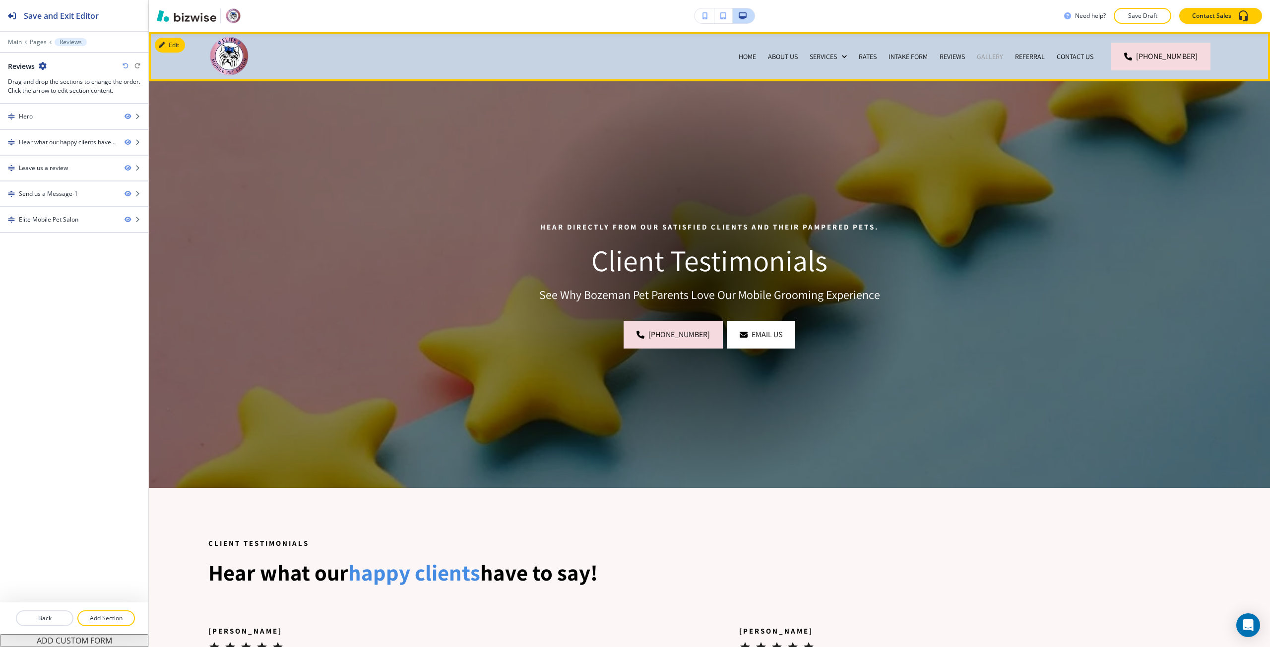
click at [1001, 54] on p "Gallery" at bounding box center [989, 57] width 26 height 10
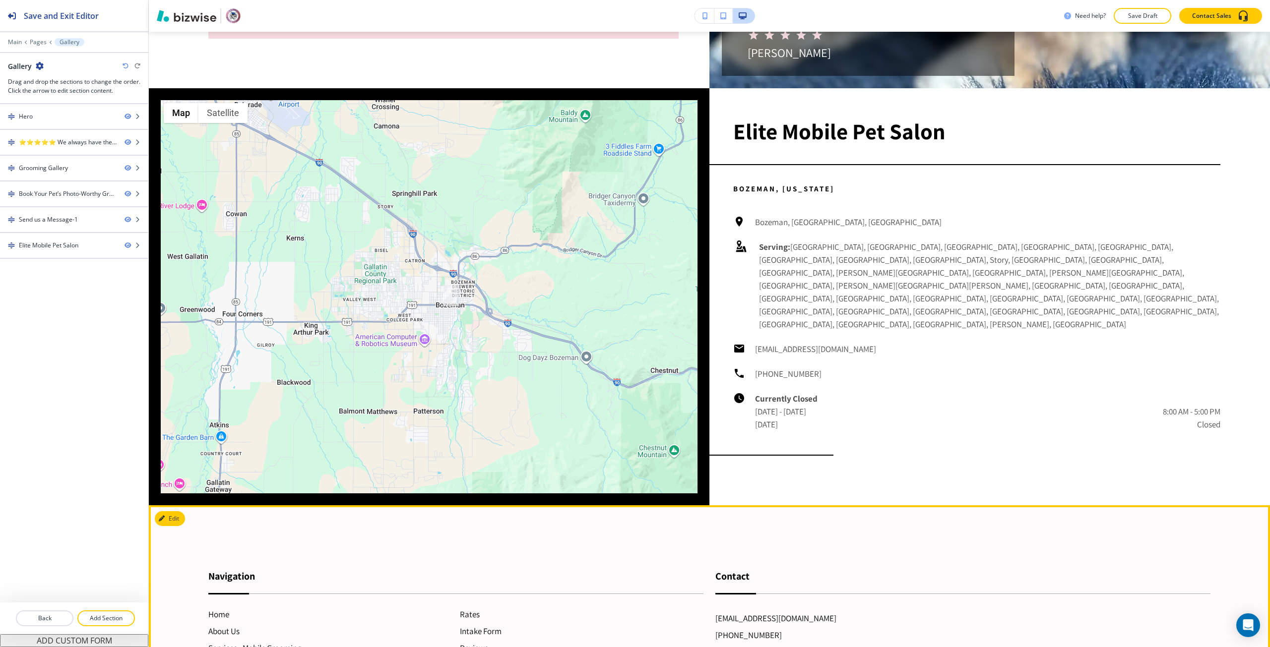
scroll to position [9953, 0]
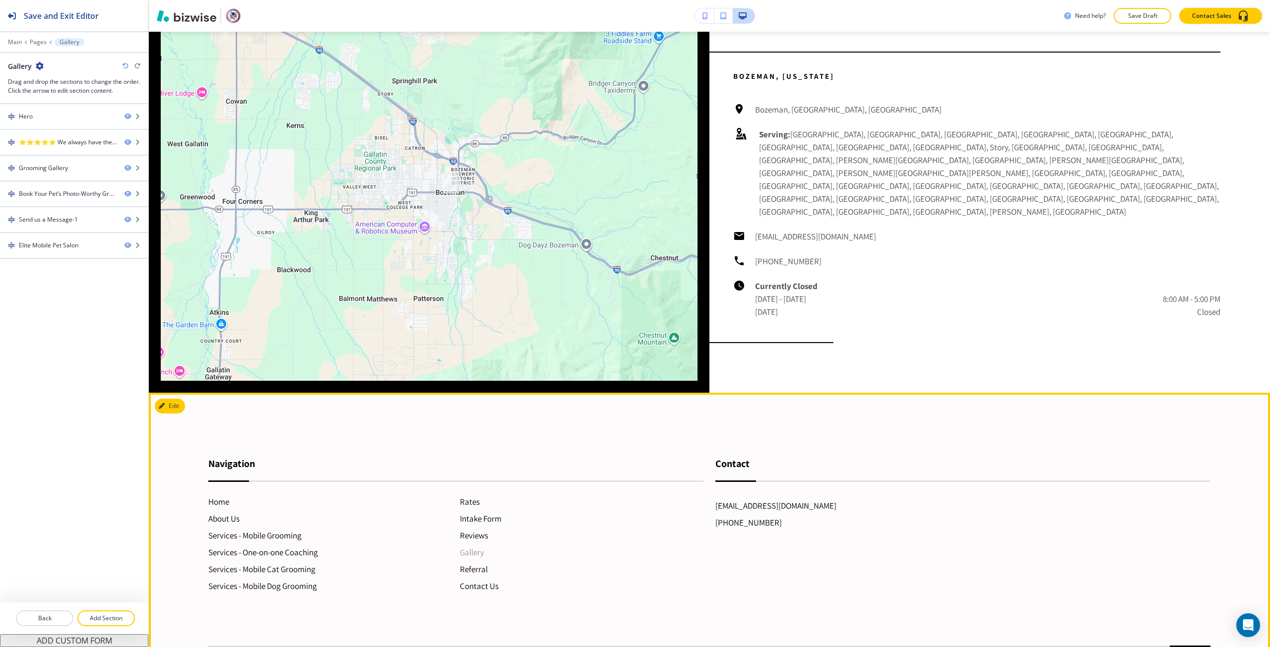
click at [477, 546] on h6 "Gallery" at bounding box center [581, 552] width 243 height 13
click at [469, 563] on h6 "Referral" at bounding box center [581, 569] width 243 height 13
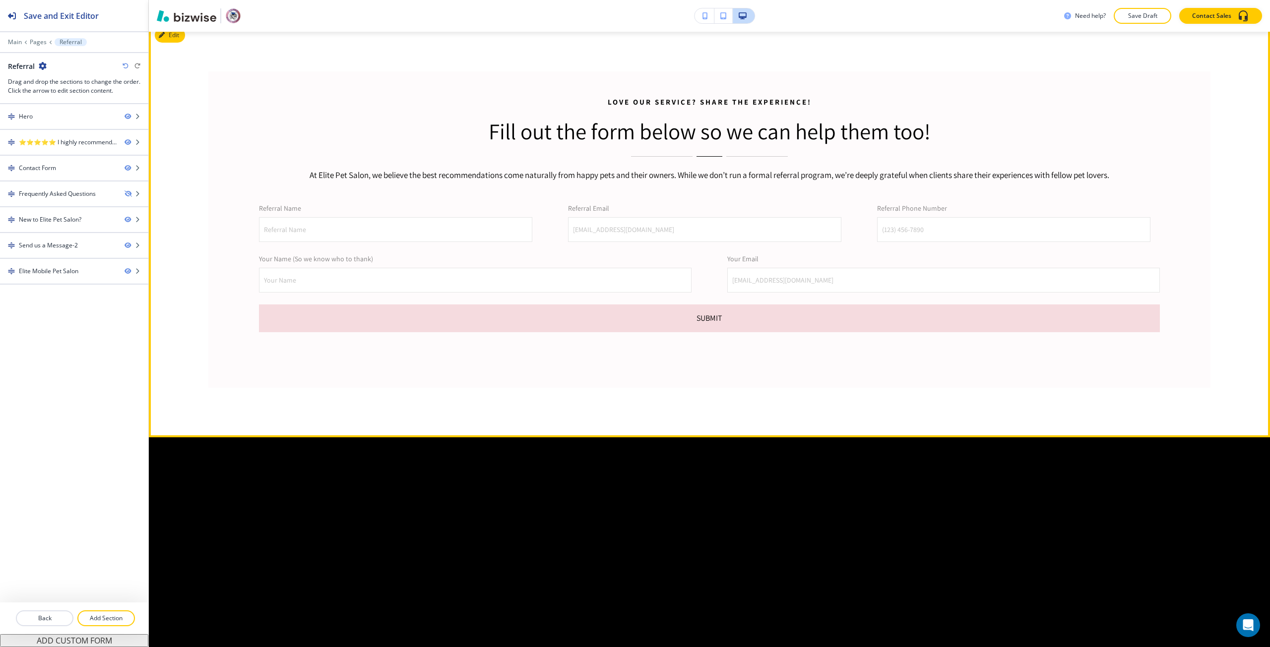
scroll to position [545, 0]
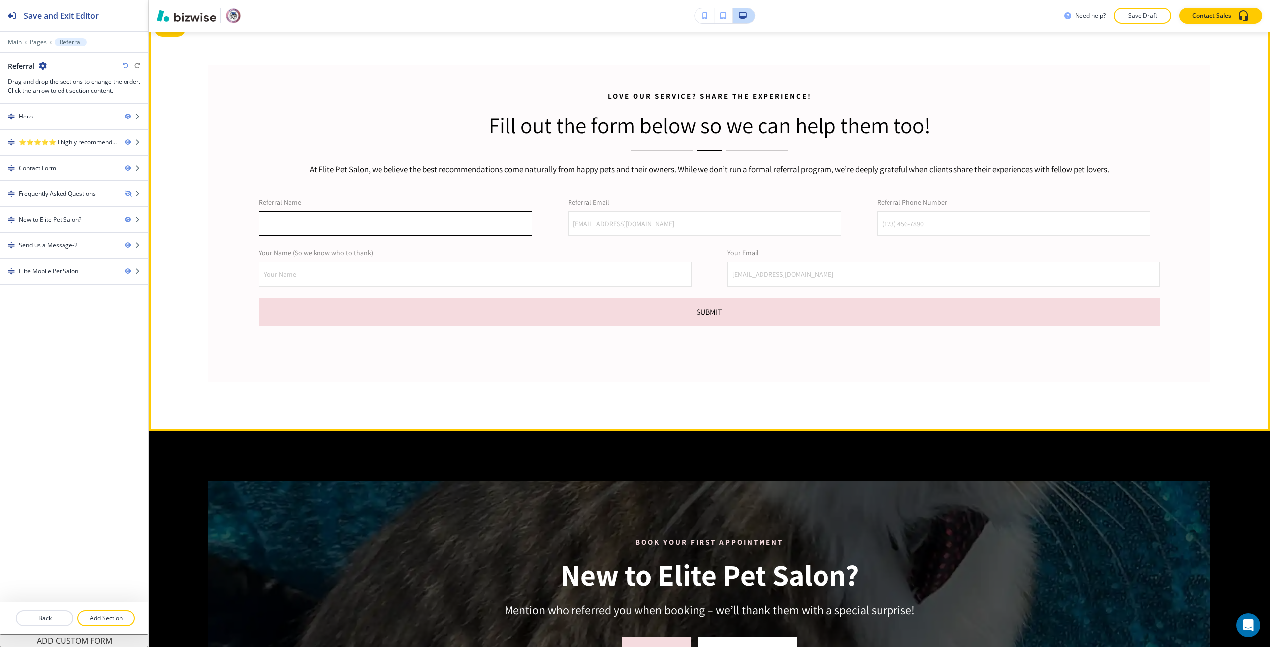
click at [467, 228] on input "Referral Name" at bounding box center [395, 224] width 272 height 24
click at [512, 357] on div "Love Our Service? Share the Experience! Fill out the form below so we can help …" at bounding box center [709, 223] width 1002 height 316
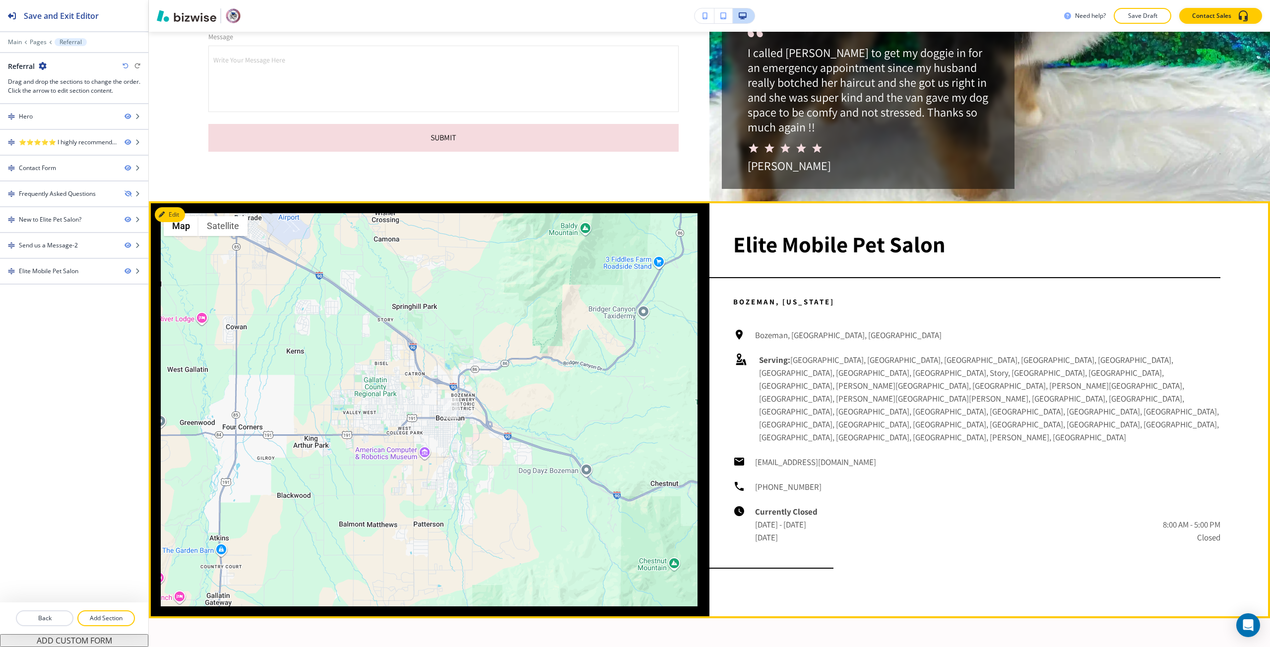
scroll to position [1874, 0]
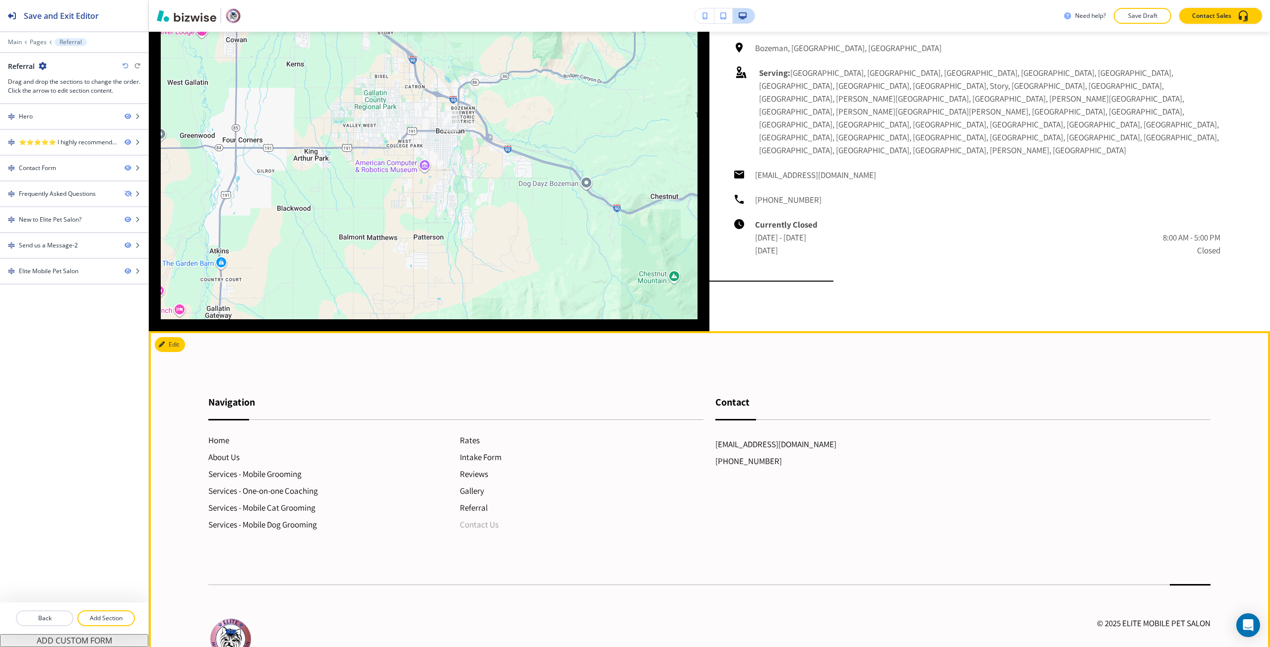
click at [485, 518] on h6 "Contact Us" at bounding box center [581, 524] width 243 height 13
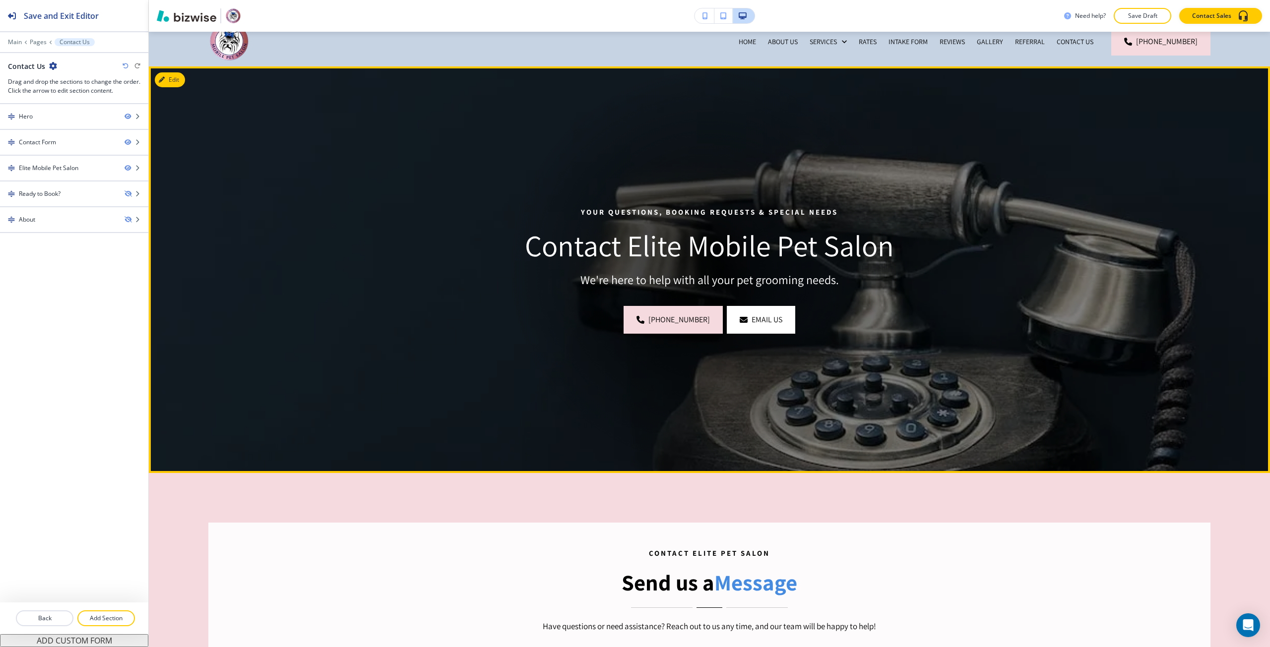
scroll to position [0, 0]
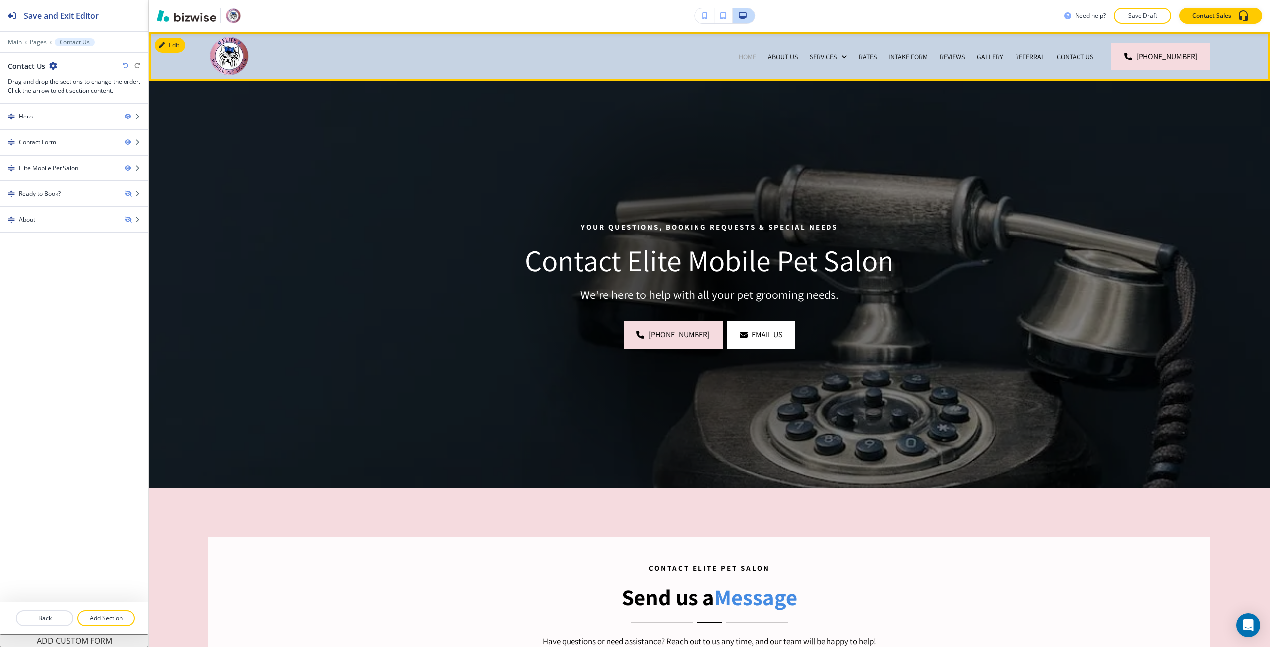
click at [756, 53] on p "Home" at bounding box center [746, 57] width 17 height 10
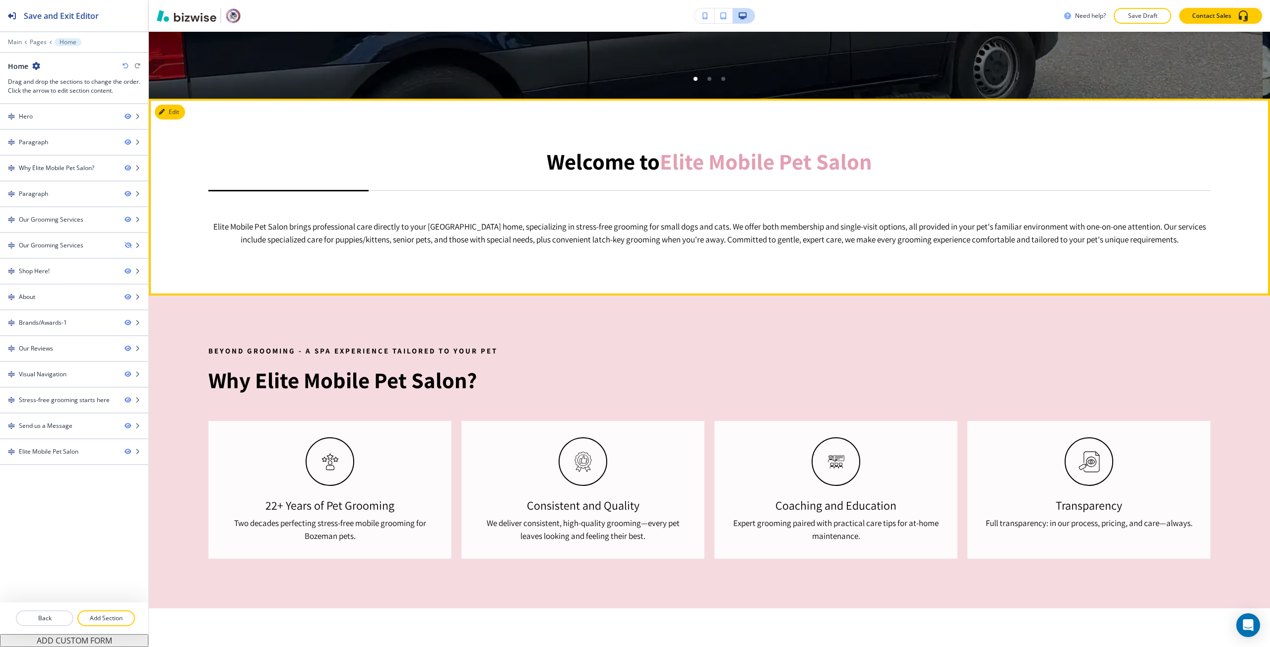
scroll to position [397, 0]
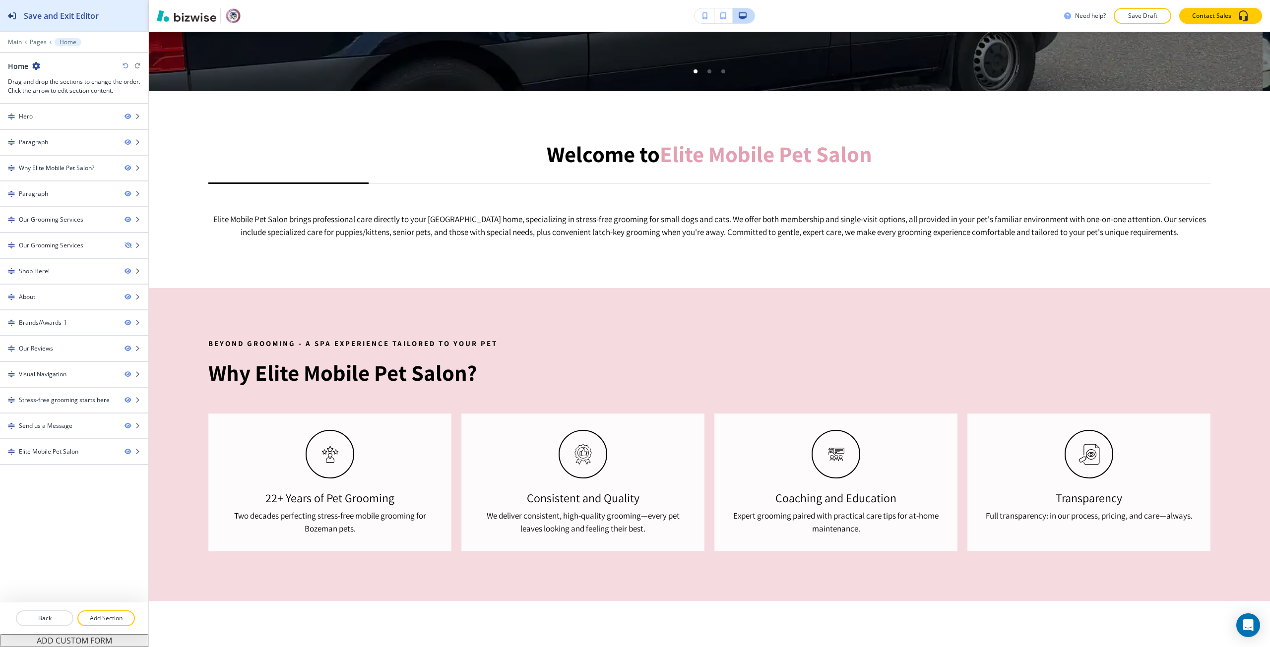
click at [116, 21] on button "Save and Exit Editor" at bounding box center [74, 15] width 148 height 31
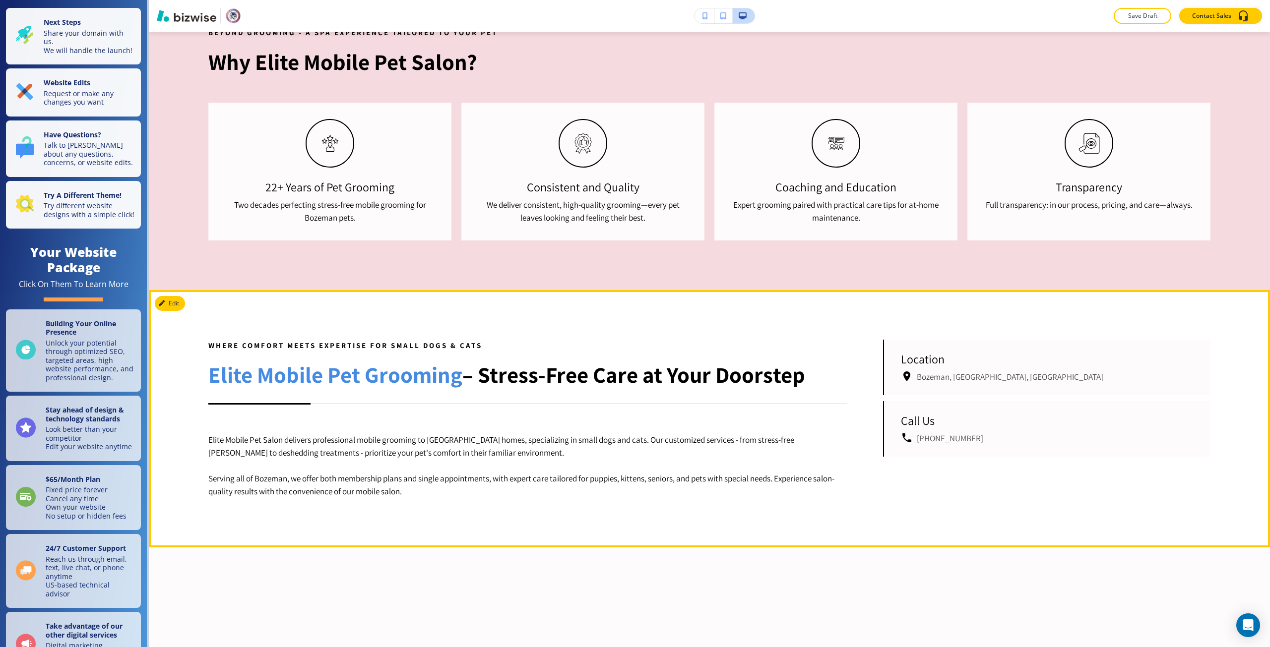
scroll to position [843, 0]
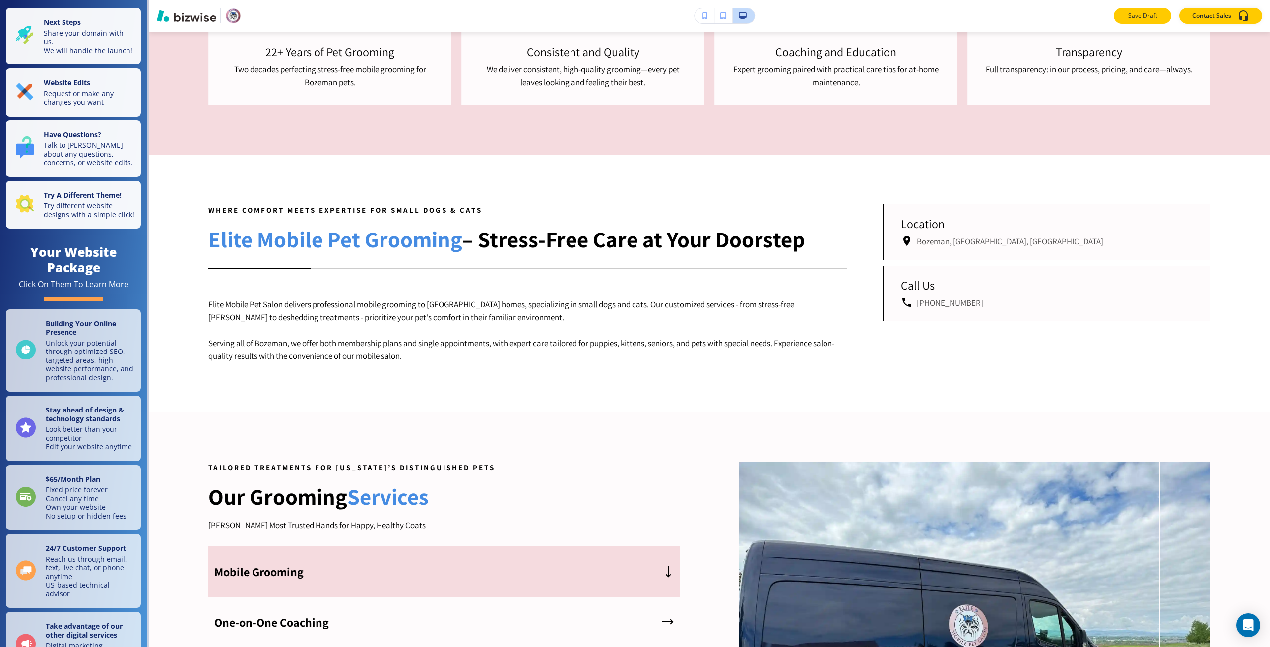
click at [1137, 15] on p "Save Draft" at bounding box center [1142, 15] width 32 height 9
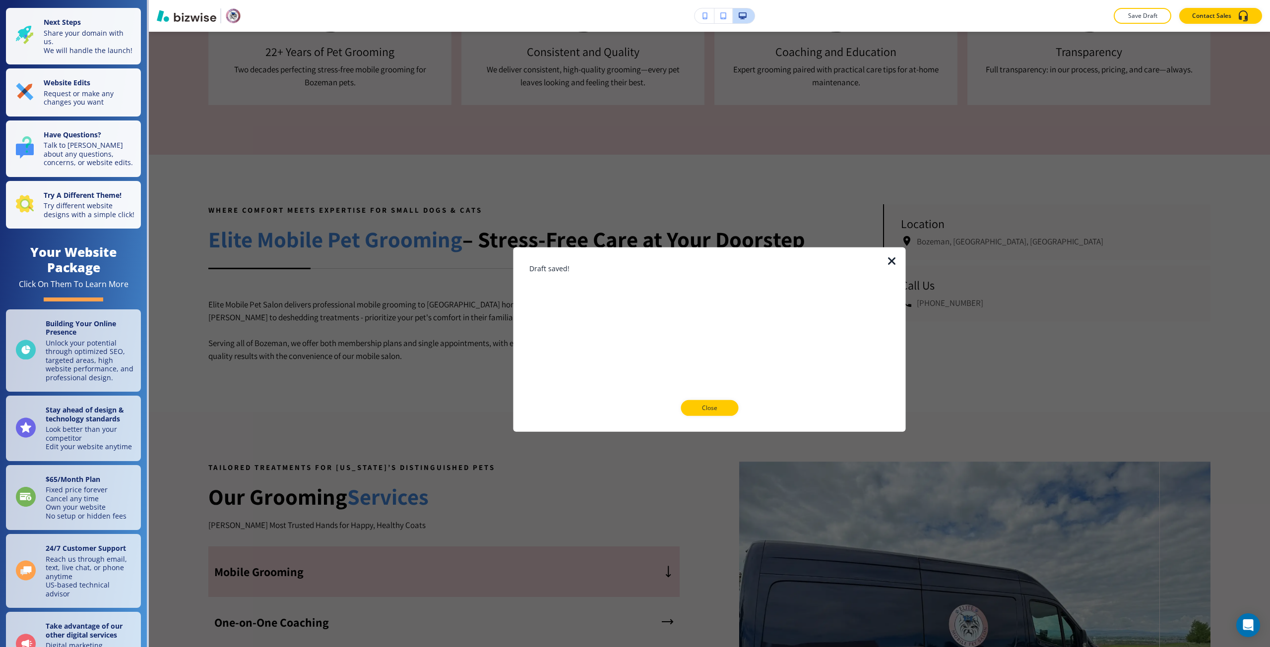
drag, startPoint x: 726, startPoint y: 410, endPoint x: 724, endPoint y: 401, distance: 9.6
click at [725, 404] on button "Close" at bounding box center [709, 408] width 58 height 16
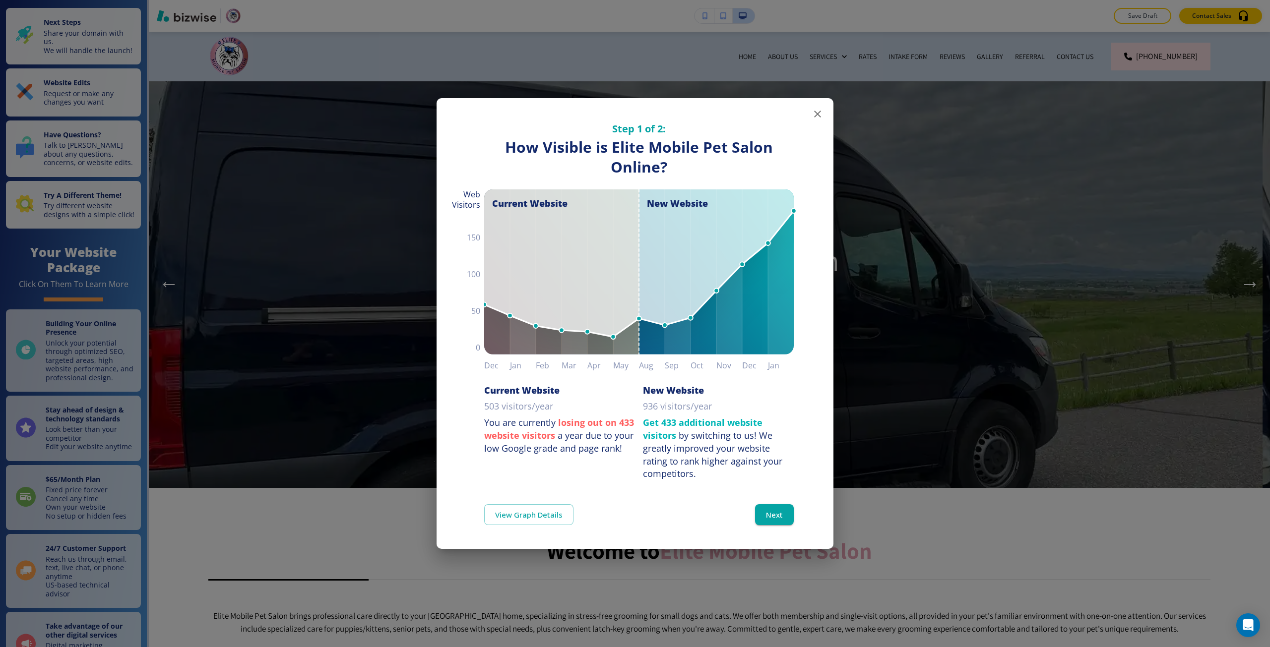
click at [384, 126] on div "Step 1 of 2: How Visible are You Online? How Visible is Elite Mobile Pet Salon …" at bounding box center [635, 323] width 1270 height 647
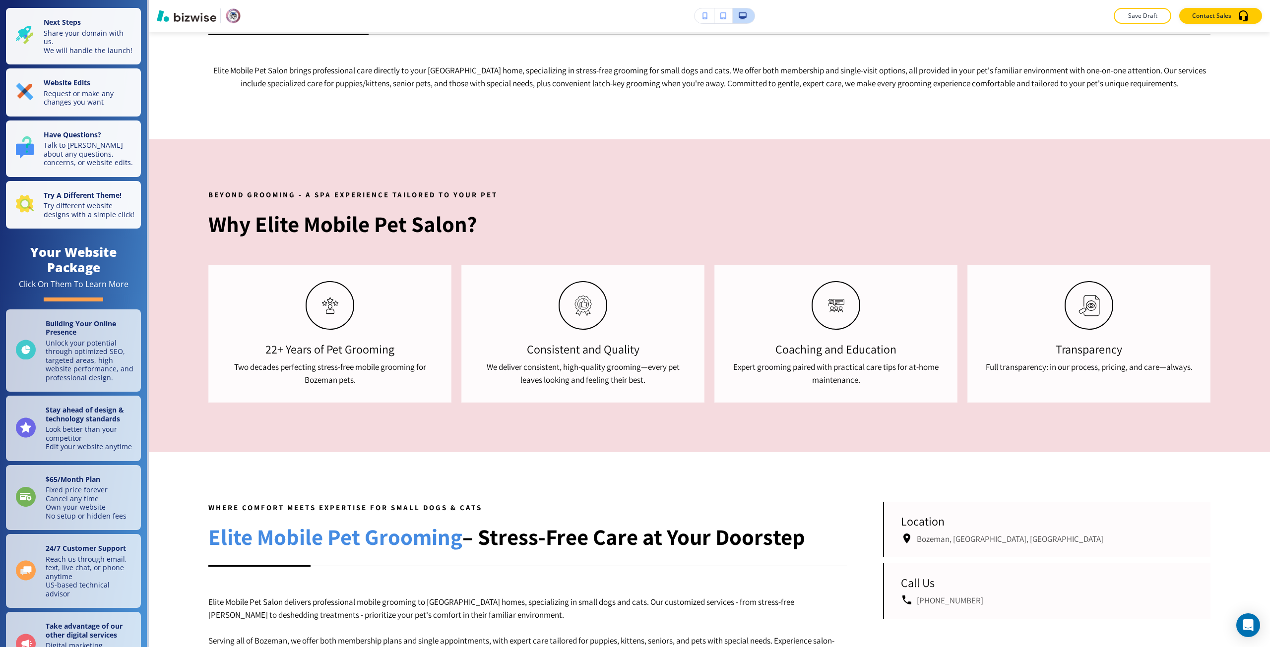
scroll to position [793, 0]
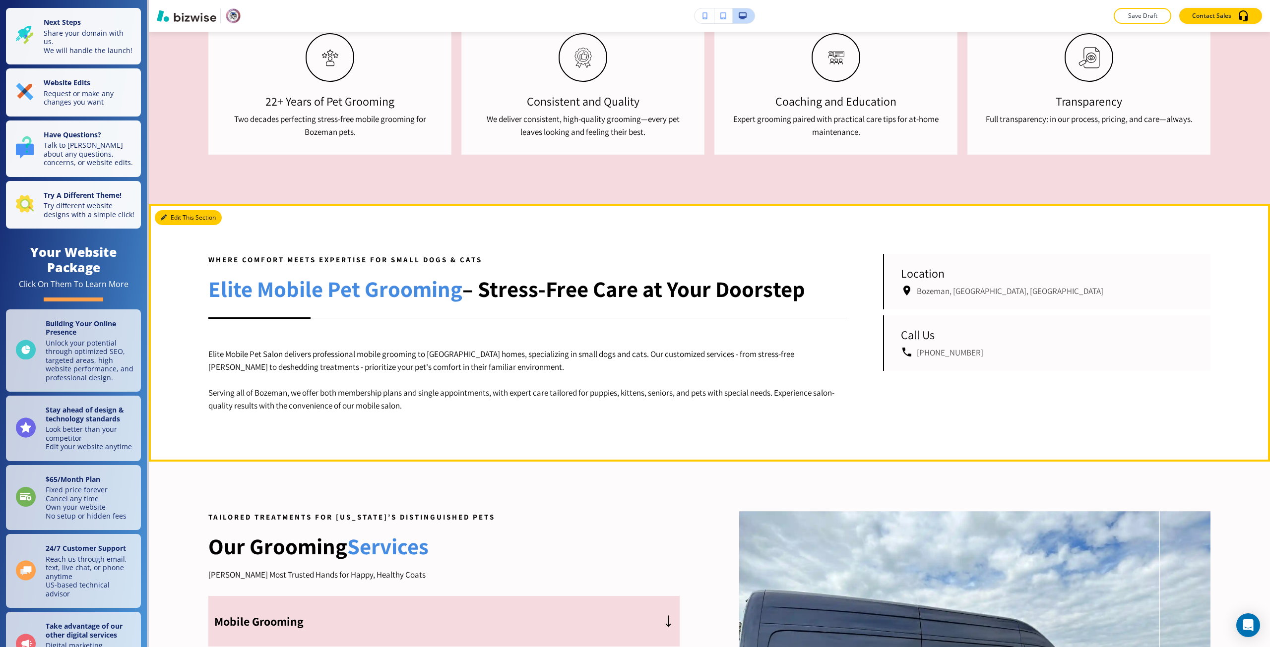
click at [172, 221] on button "Edit This Section" at bounding box center [188, 217] width 67 height 15
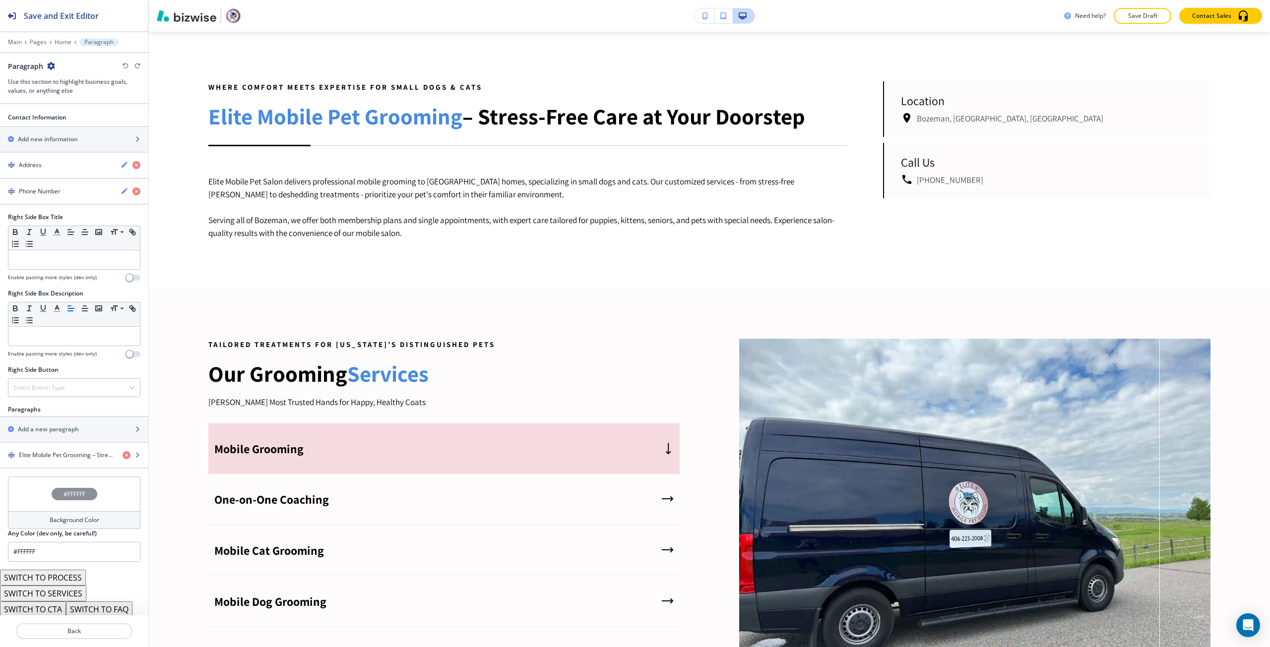
scroll to position [371, 0]
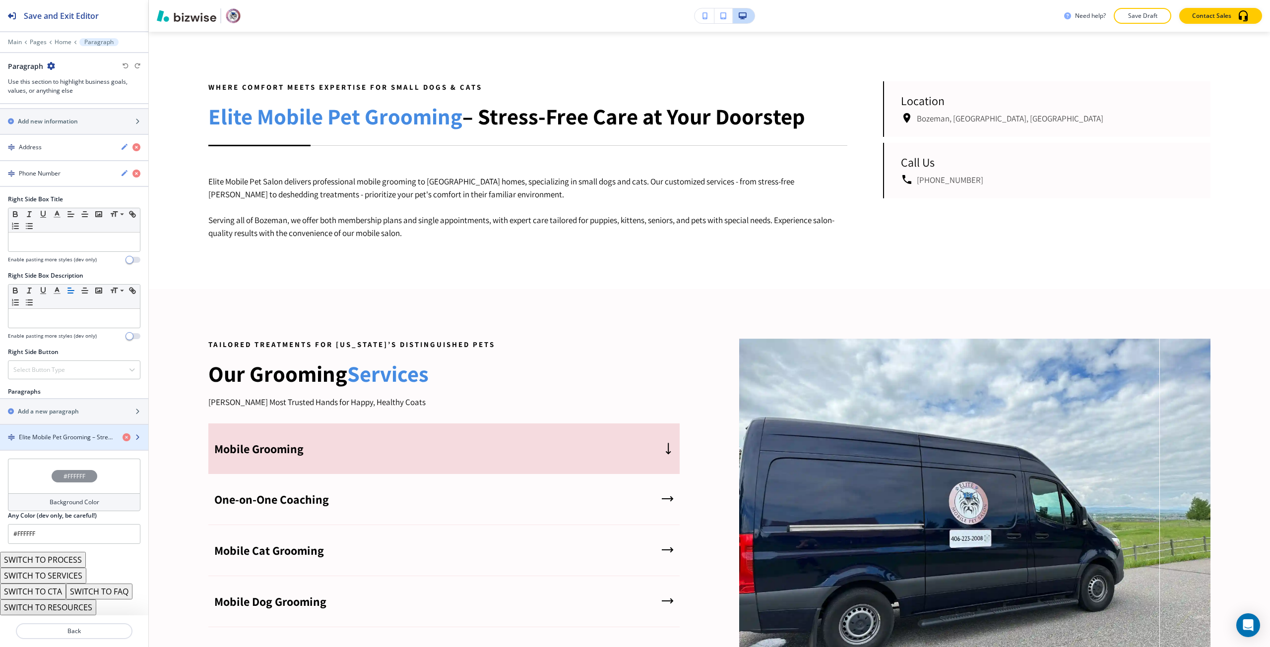
click at [54, 438] on h4 "Elite Mobile Pet Grooming – Stress-Free Care at Your Doorstep" at bounding box center [67, 437] width 96 height 9
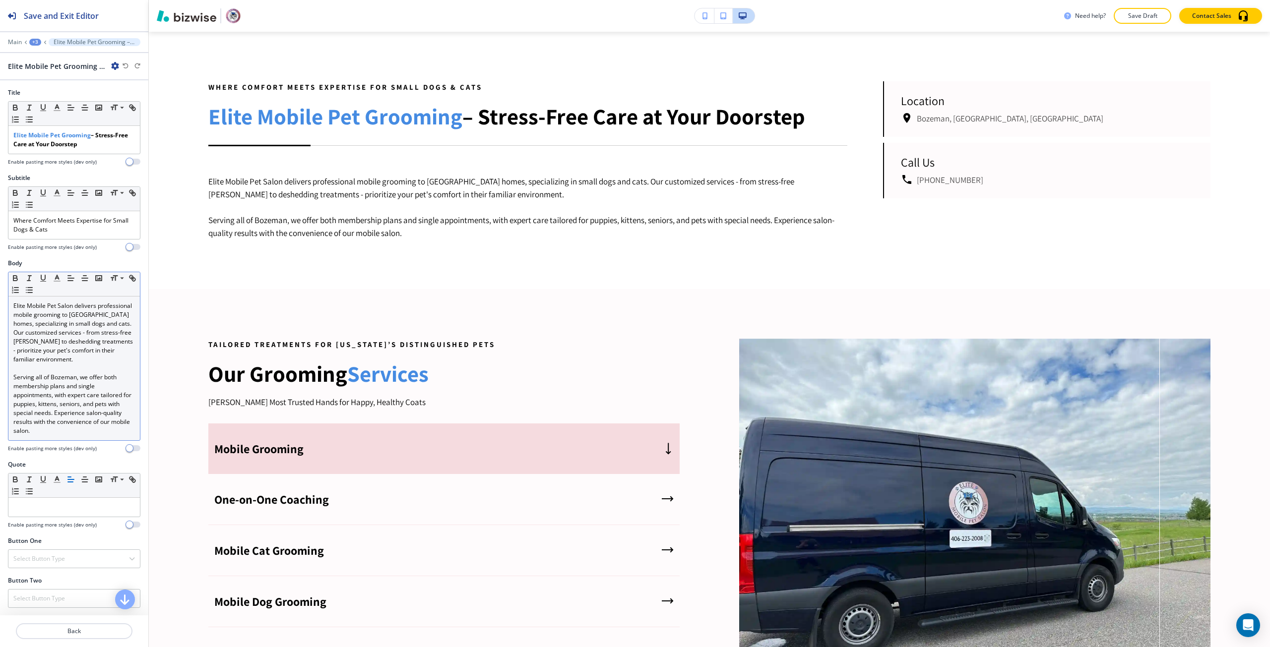
scroll to position [1016, 0]
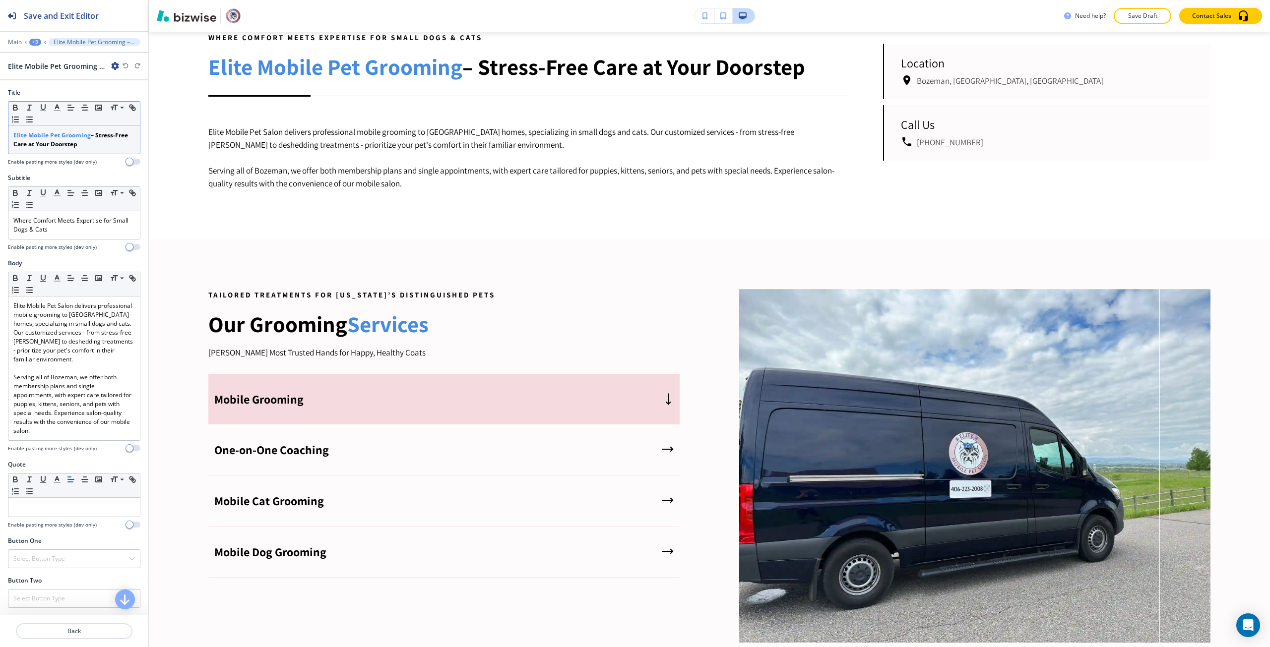
click at [71, 135] on strong "Elite Mobile Pet Grooming" at bounding box center [51, 135] width 77 height 8
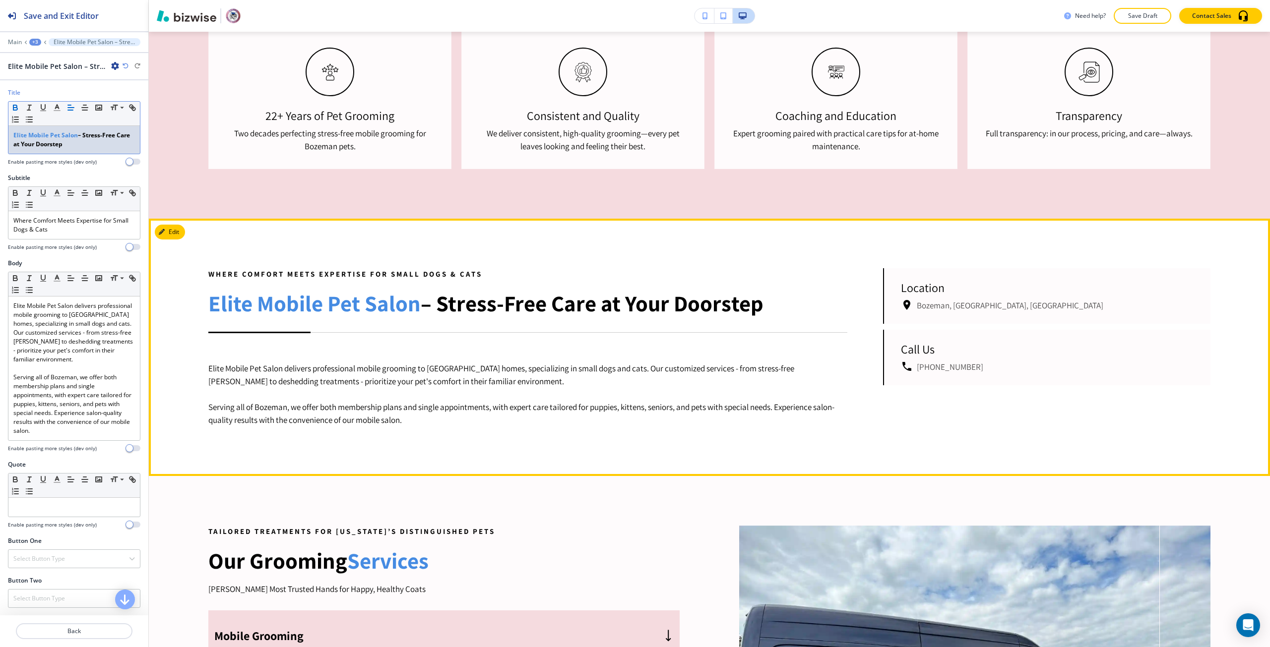
scroll to position [619, 0]
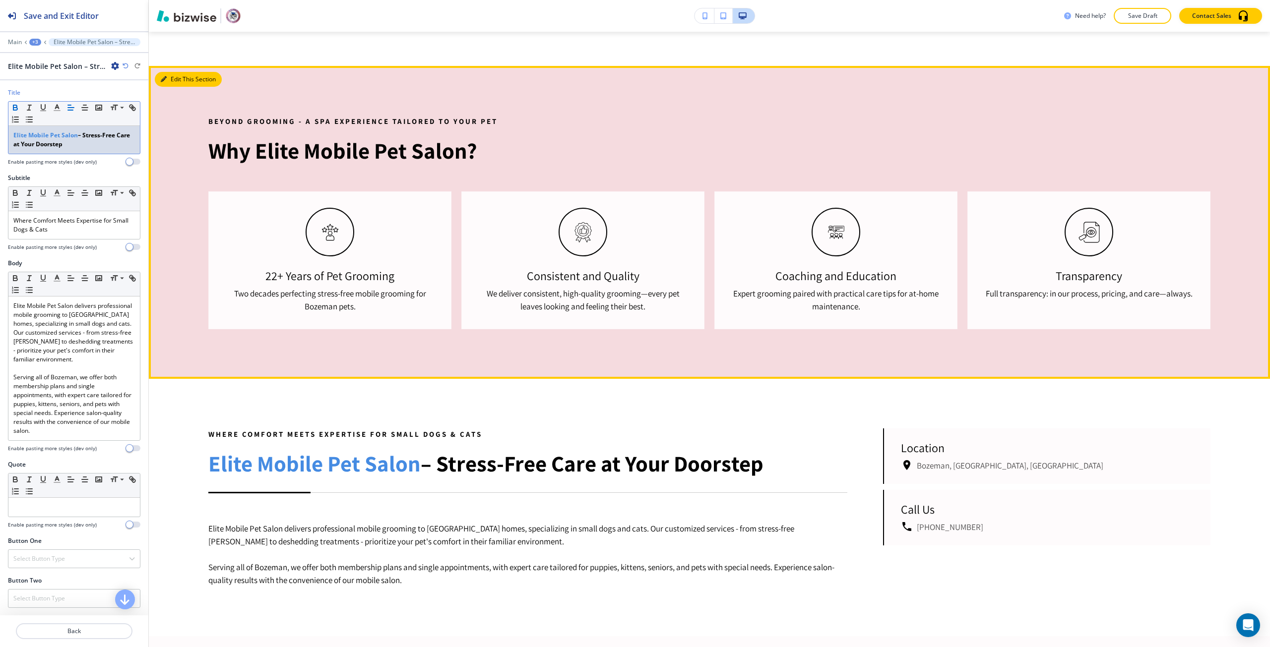
click at [163, 80] on icon "button" at bounding box center [164, 79] width 6 height 6
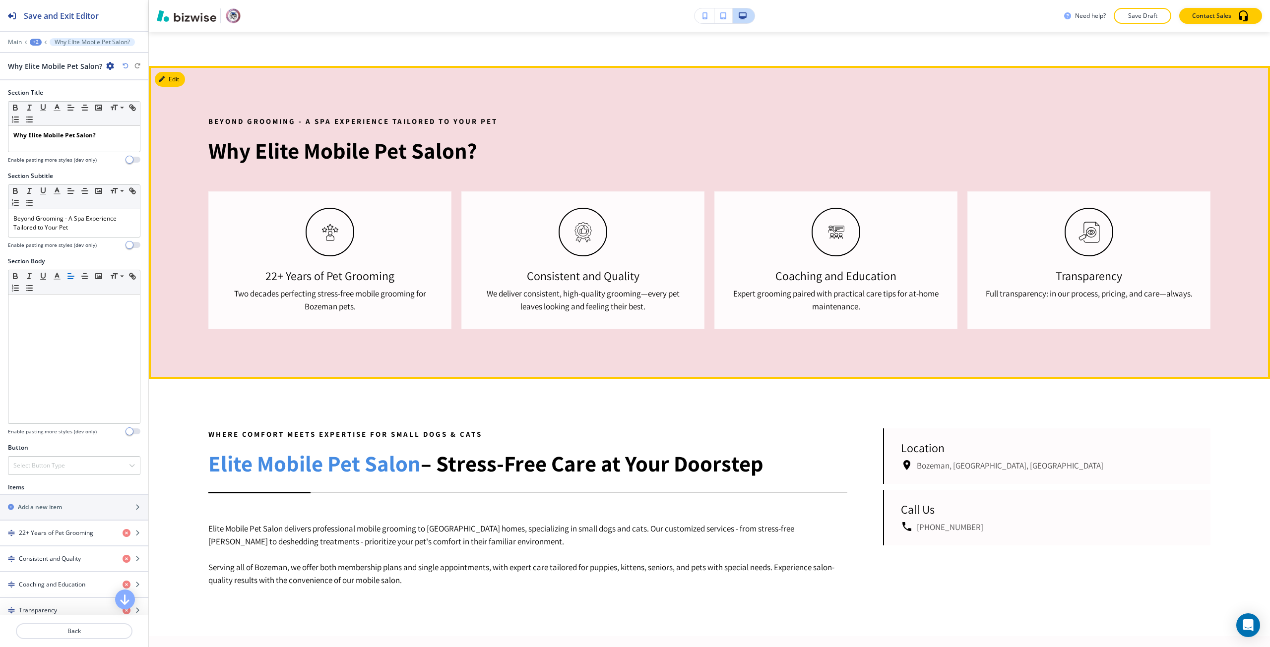
scroll to position [653, 0]
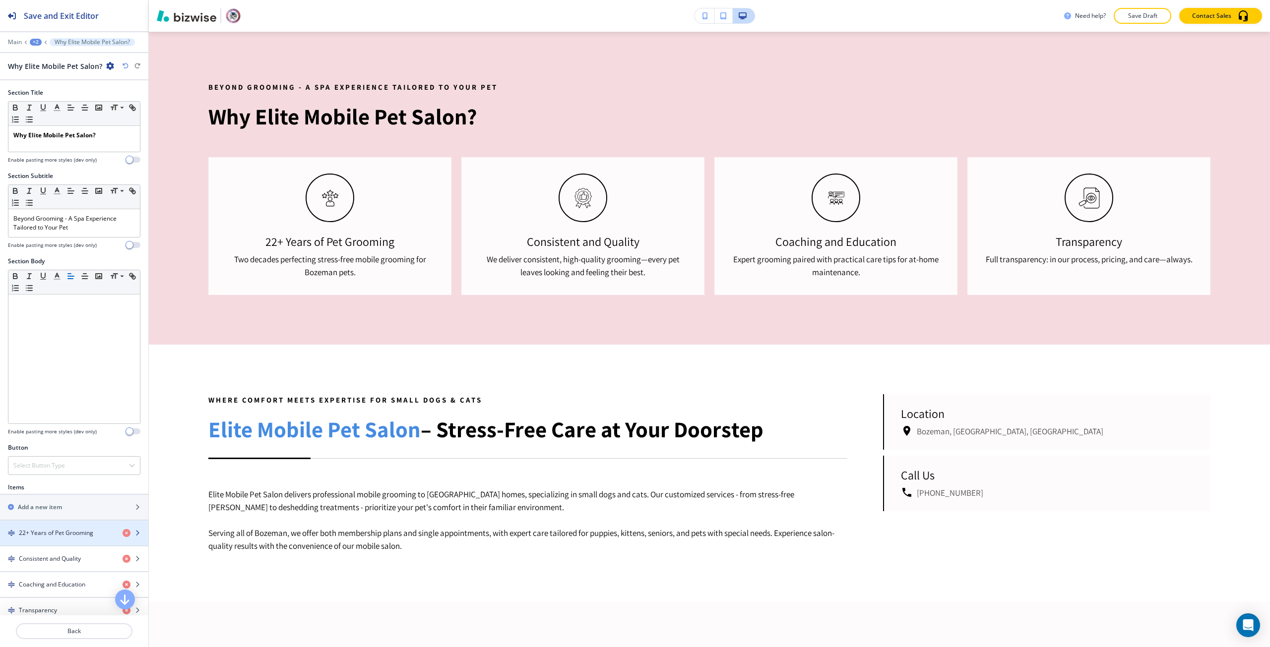
click at [50, 526] on div "button" at bounding box center [74, 525] width 148 height 8
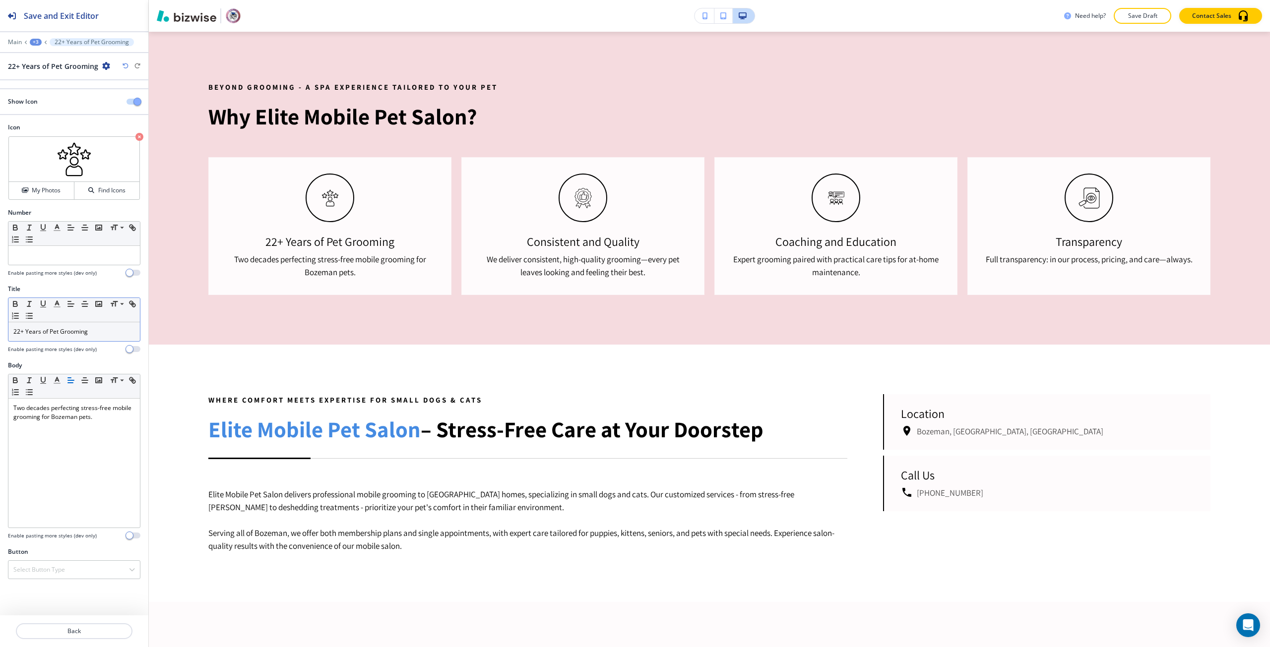
click at [20, 334] on p "22+ Years of Pet Grooming" at bounding box center [73, 331] width 121 height 9
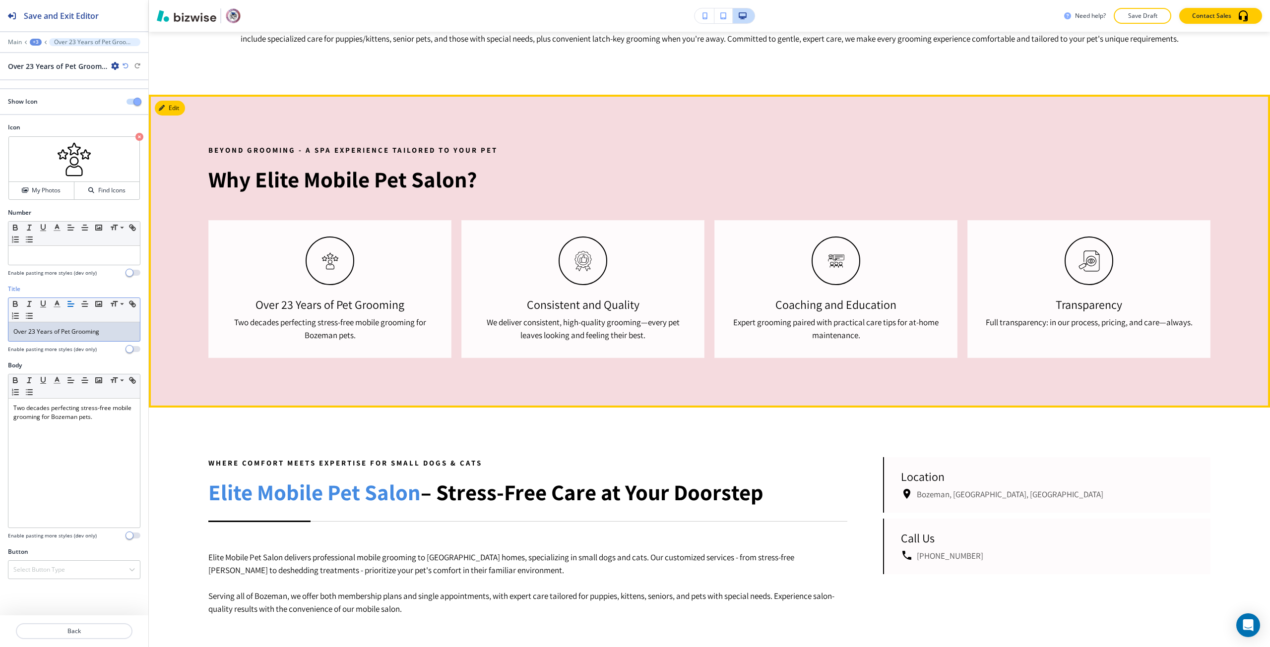
scroll to position [554, 0]
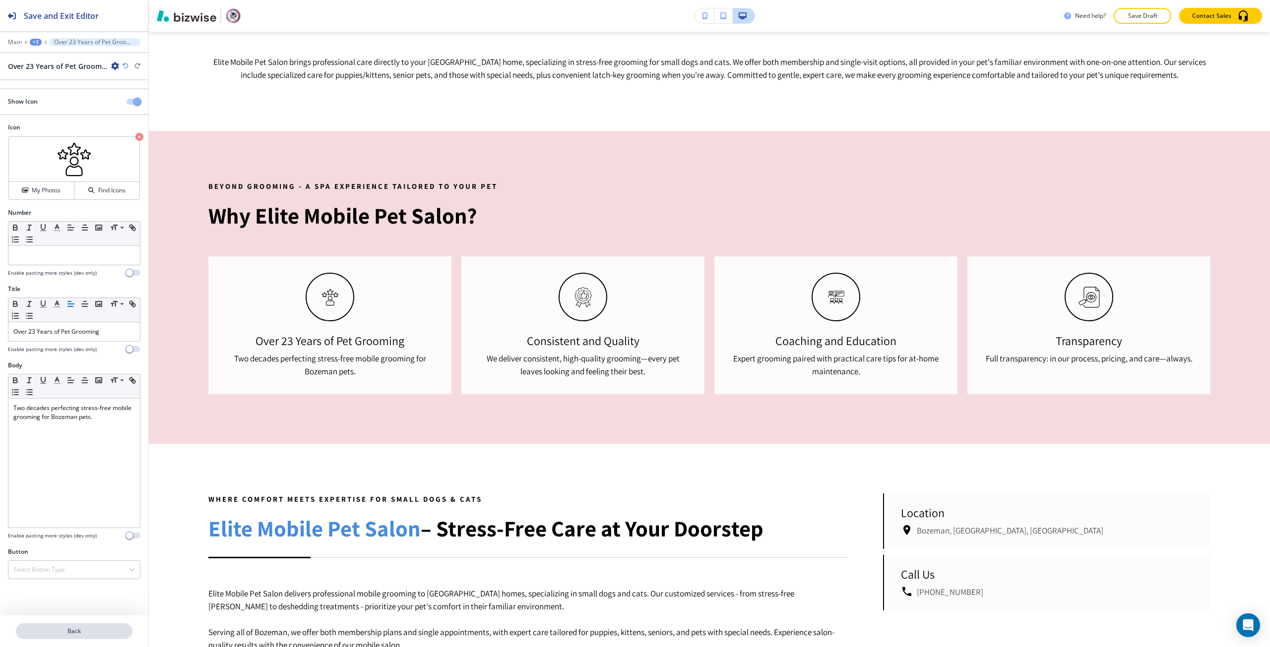
click at [92, 634] on p "Back" at bounding box center [74, 631] width 115 height 9
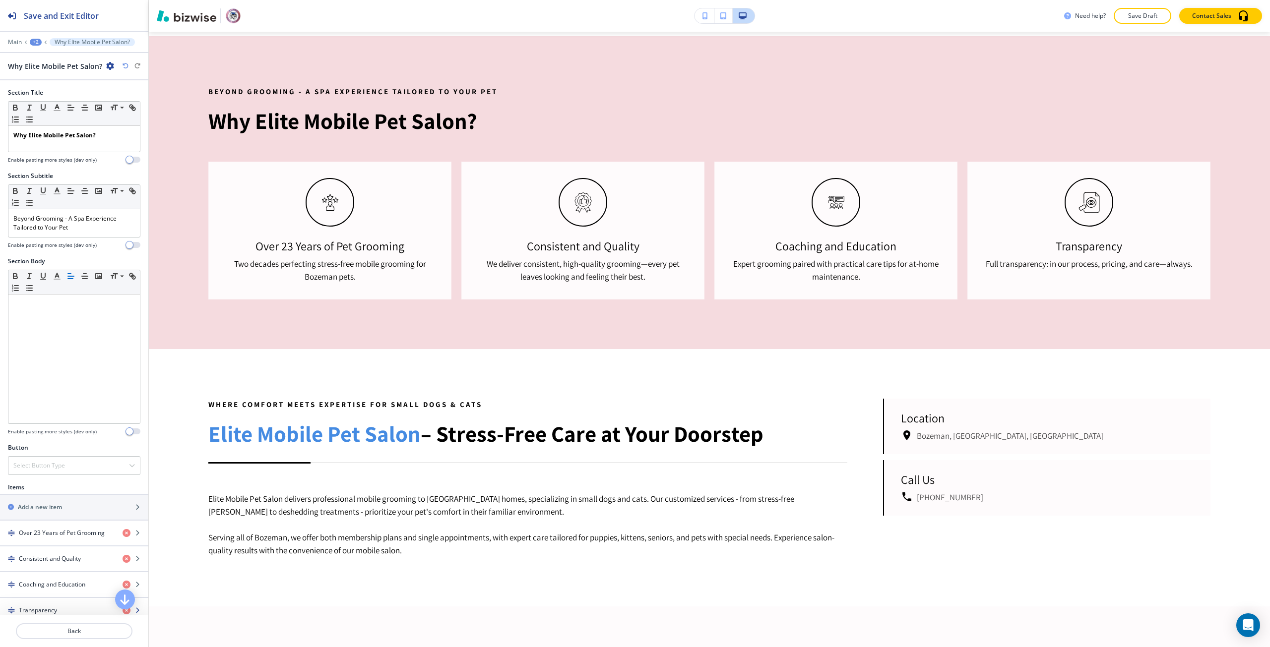
scroll to position [653, 0]
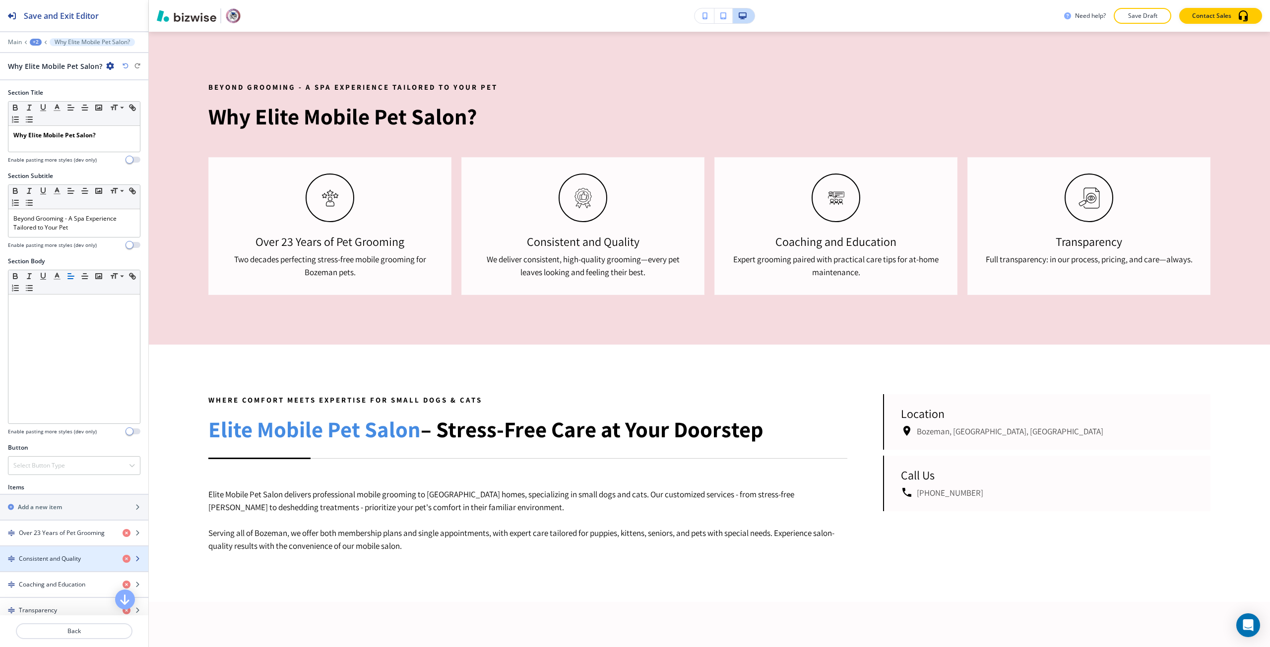
click at [26, 556] on h4 "Consistent and Quality" at bounding box center [50, 558] width 62 height 9
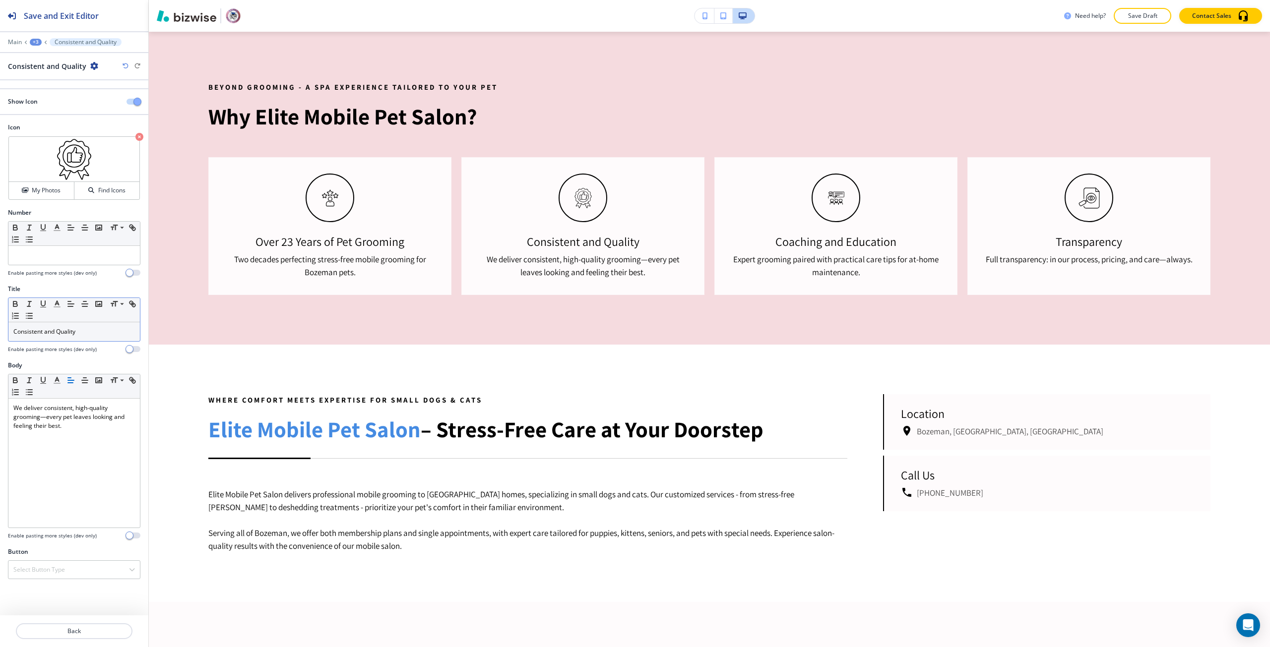
click at [63, 340] on div "Consistent and Quality" at bounding box center [73, 331] width 131 height 19
click at [45, 187] on h4 "My Photos" at bounding box center [46, 190] width 29 height 9
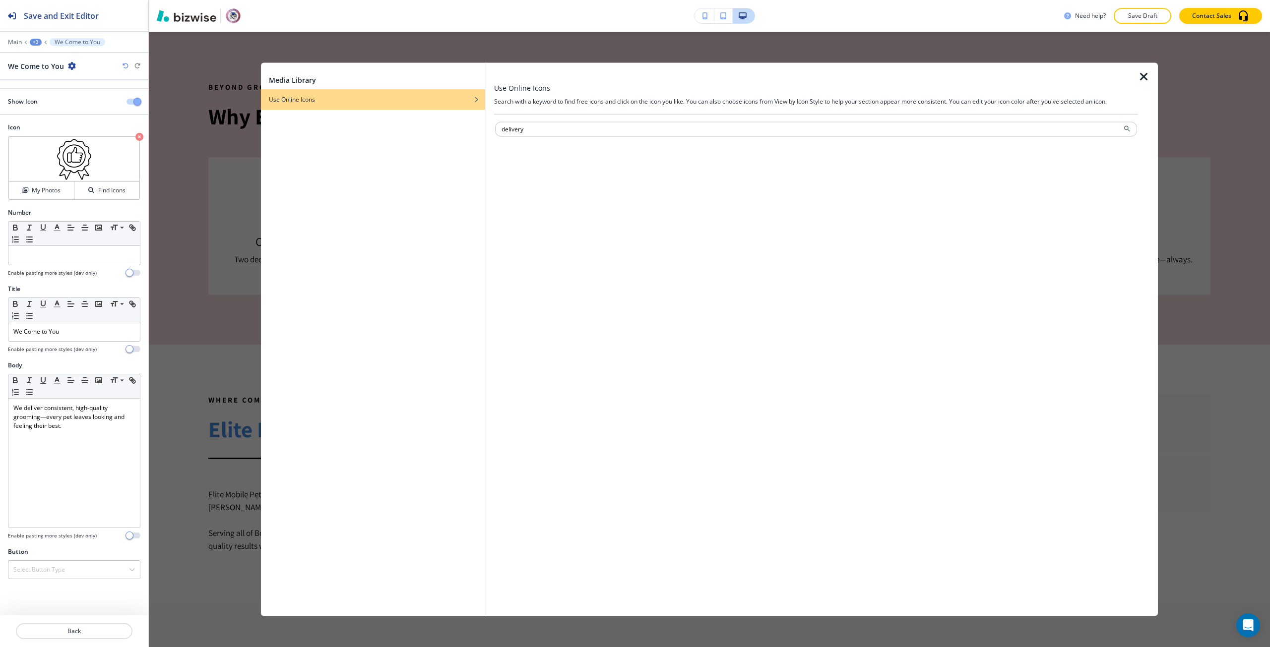
type input "delivery"
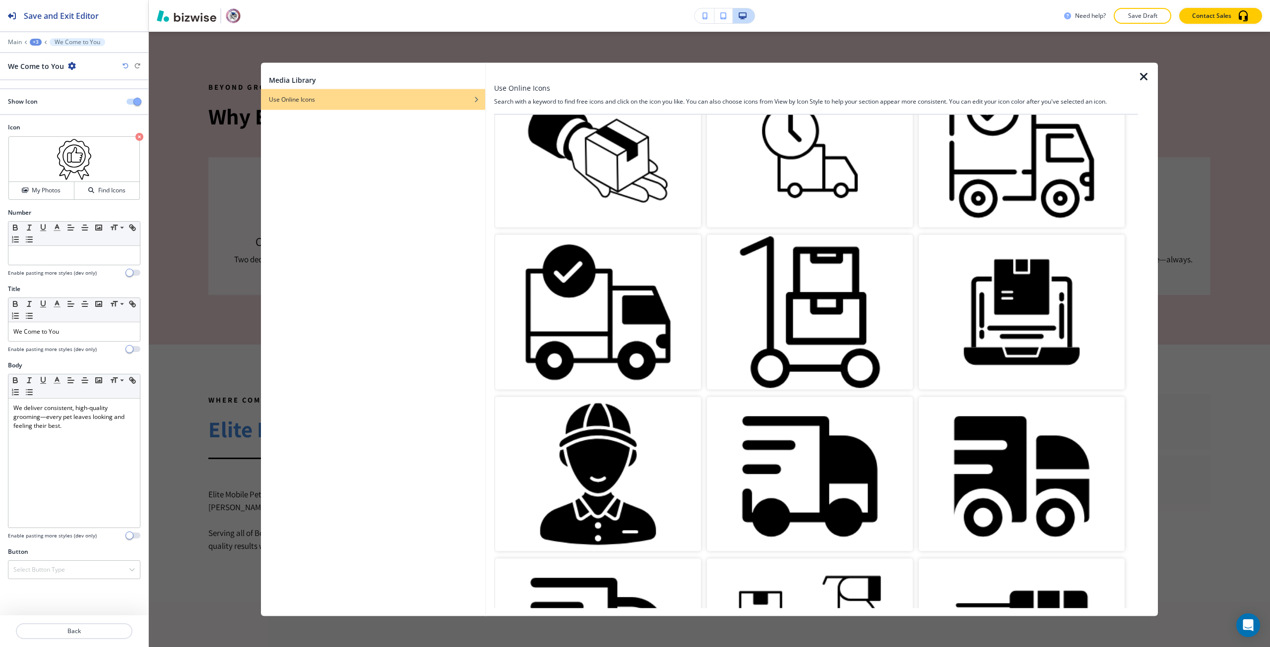
scroll to position [496, 0]
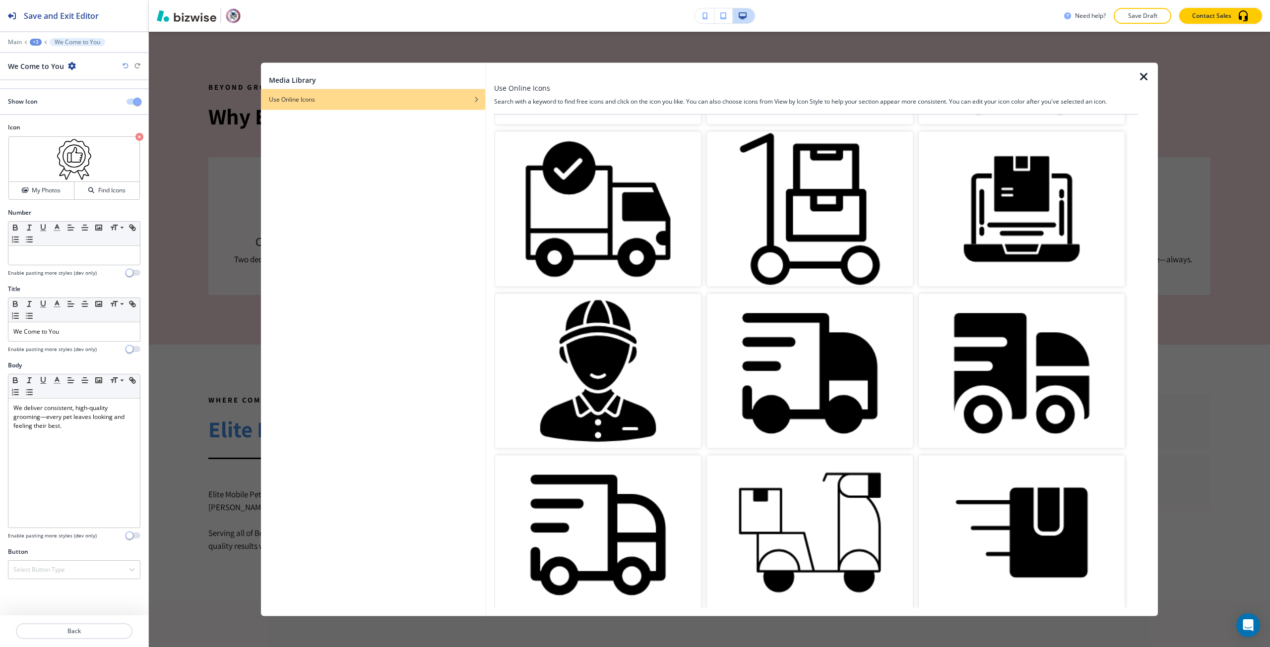
click at [662, 479] on img "button" at bounding box center [598, 532] width 206 height 154
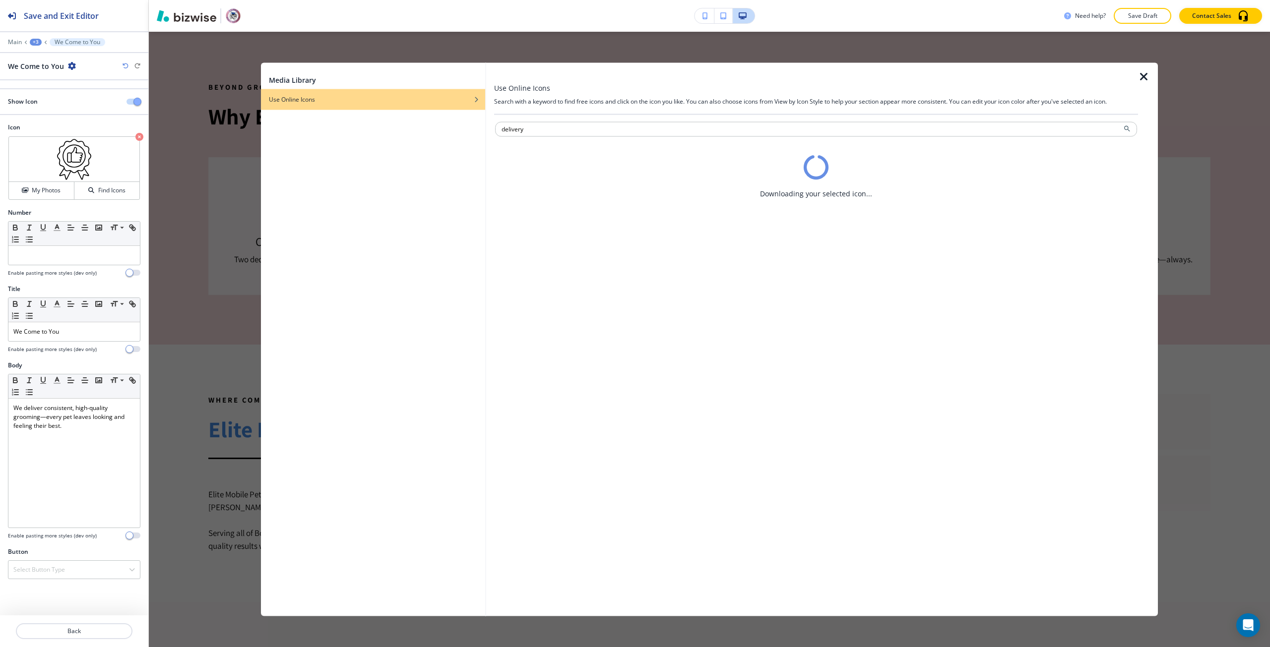
scroll to position [0, 0]
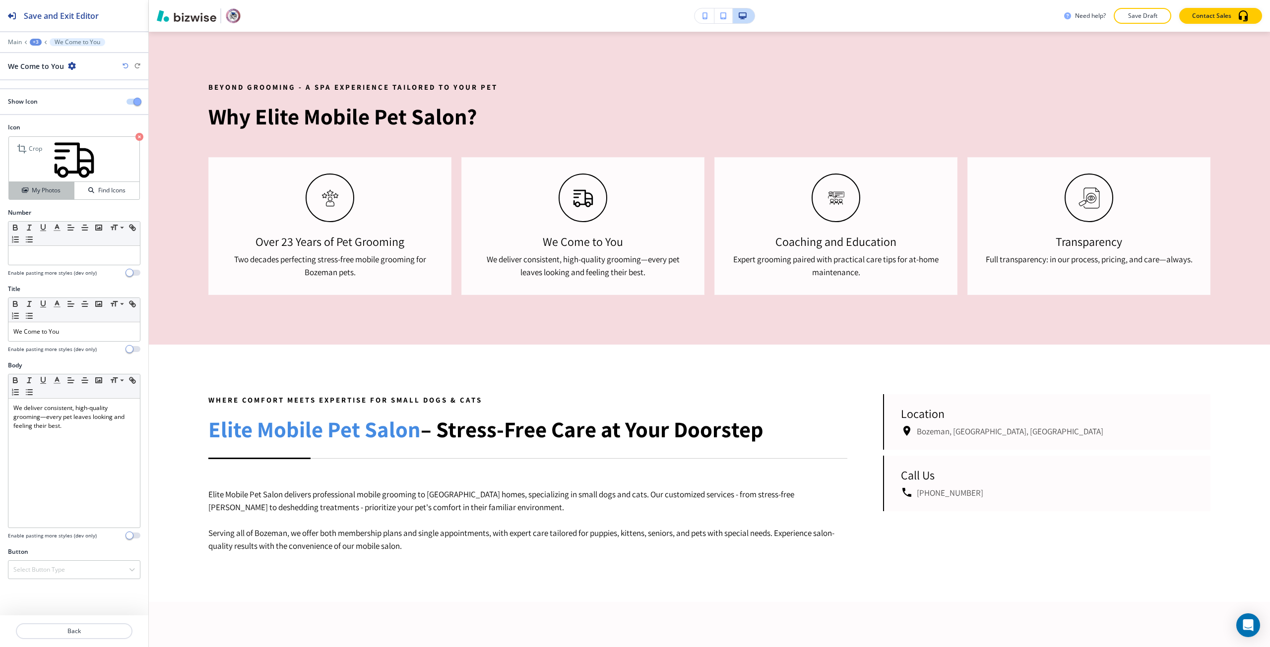
click at [55, 187] on h4 "My Photos" at bounding box center [46, 190] width 29 height 9
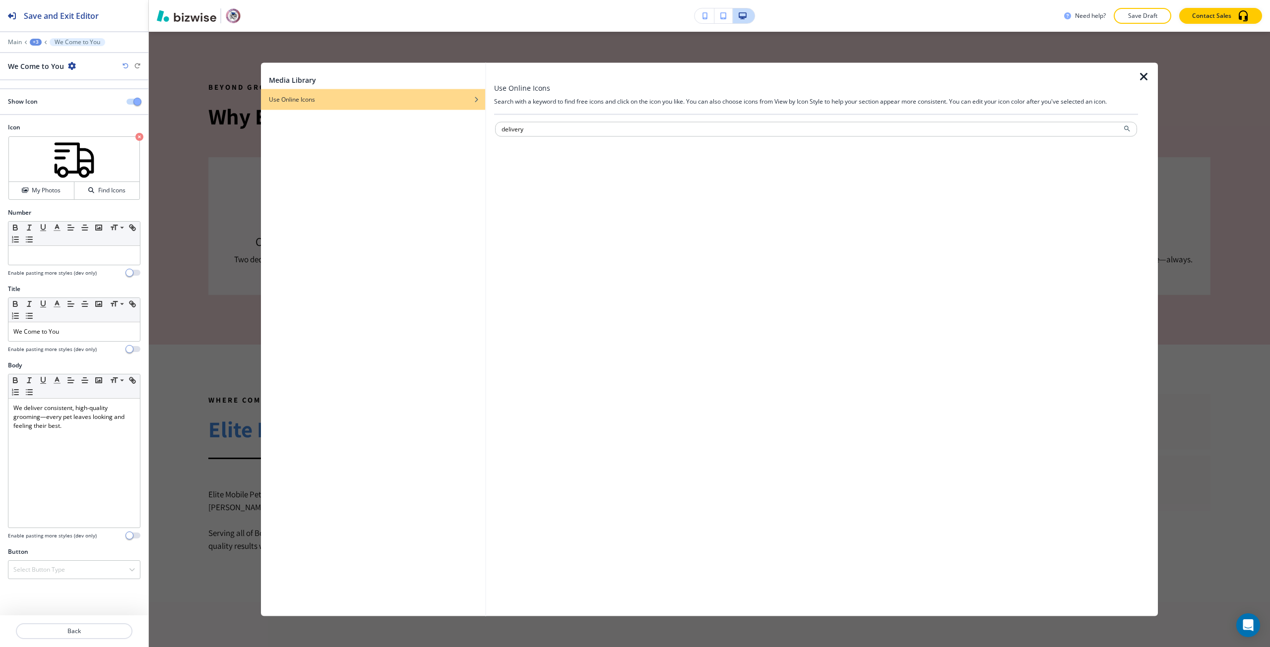
type input "delivery"
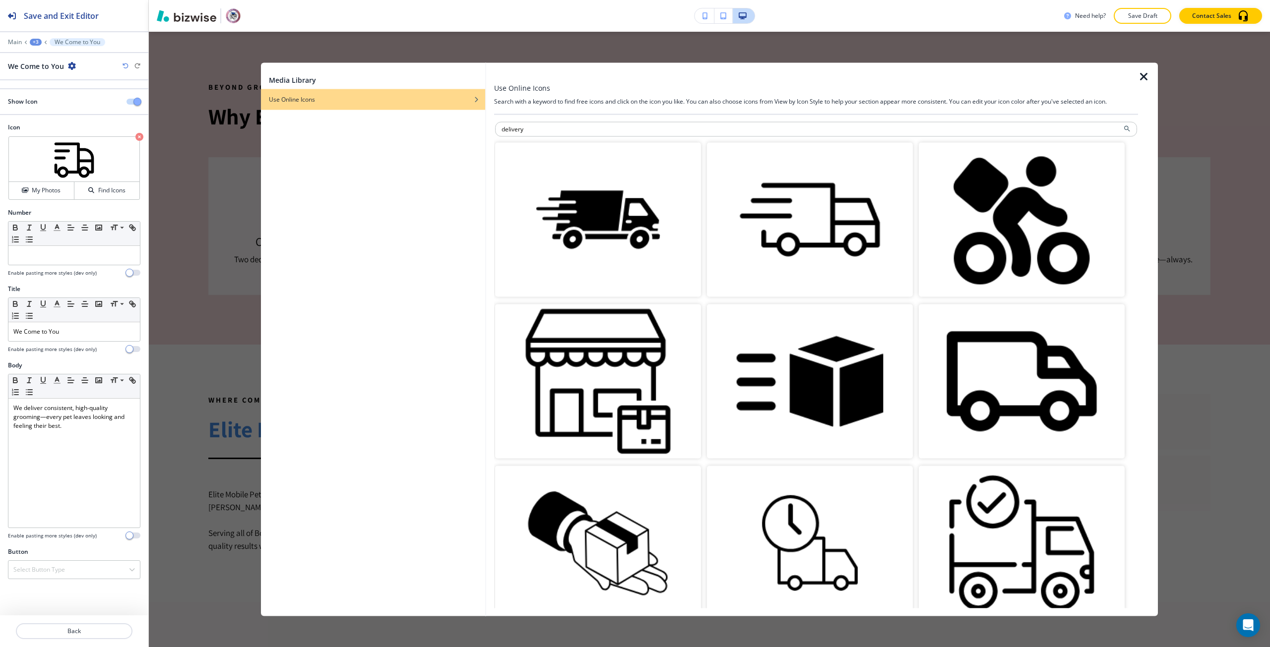
click at [753, 257] on img "button" at bounding box center [810, 219] width 206 height 154
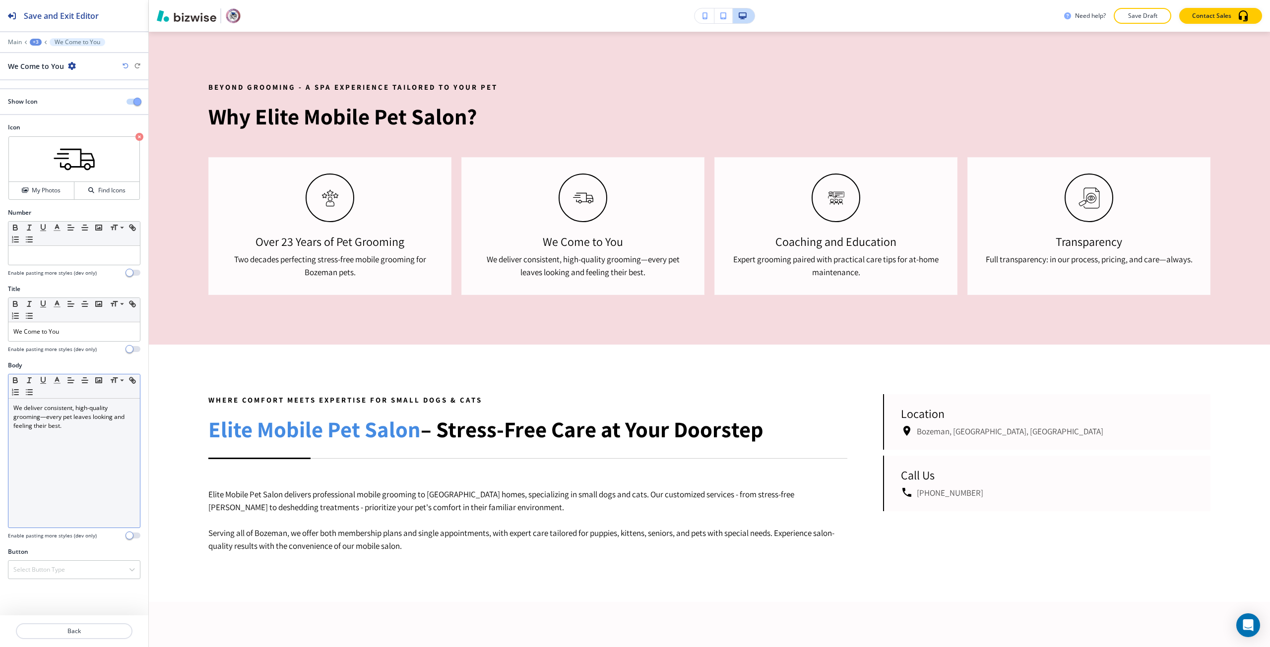
click at [87, 424] on p "We deliver consistent, high-quality grooming—every pet leaves looking and feeli…" at bounding box center [73, 417] width 121 height 27
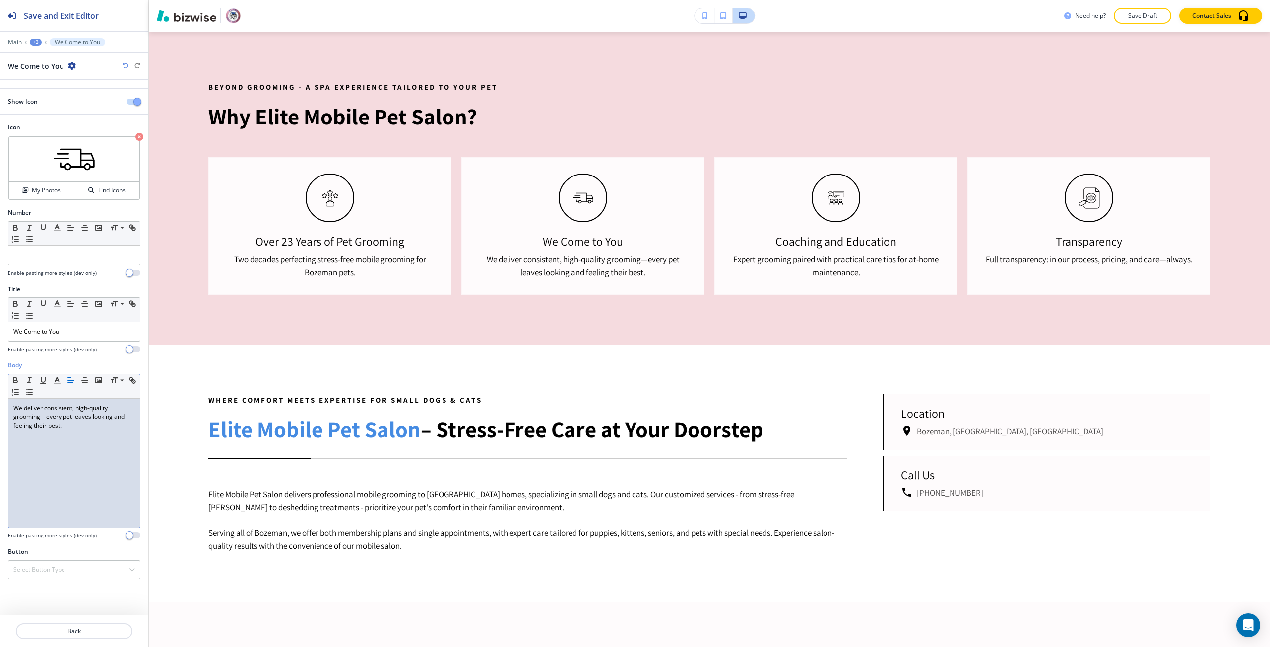
click at [87, 424] on p "We deliver consistent, high-quality grooming—every pet leaves looking and feeli…" at bounding box center [73, 417] width 121 height 27
click at [43, 635] on p "Back" at bounding box center [74, 631] width 115 height 9
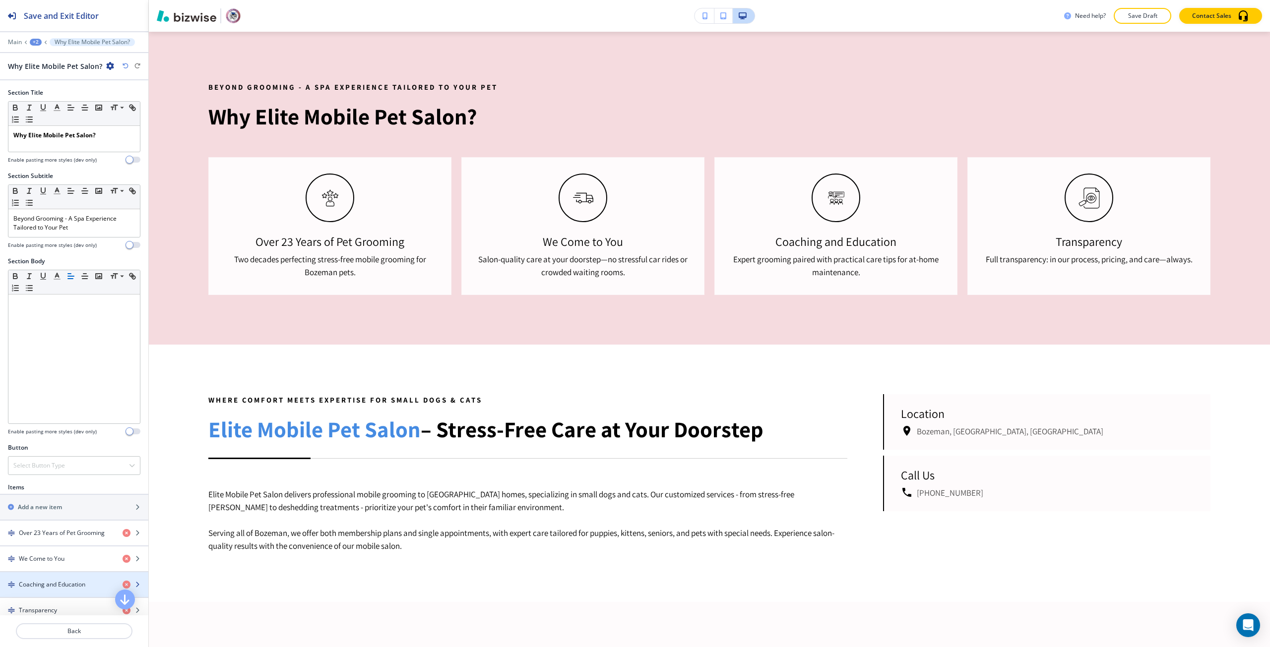
click at [30, 582] on h4 "Coaching and Education" at bounding box center [52, 584] width 66 height 9
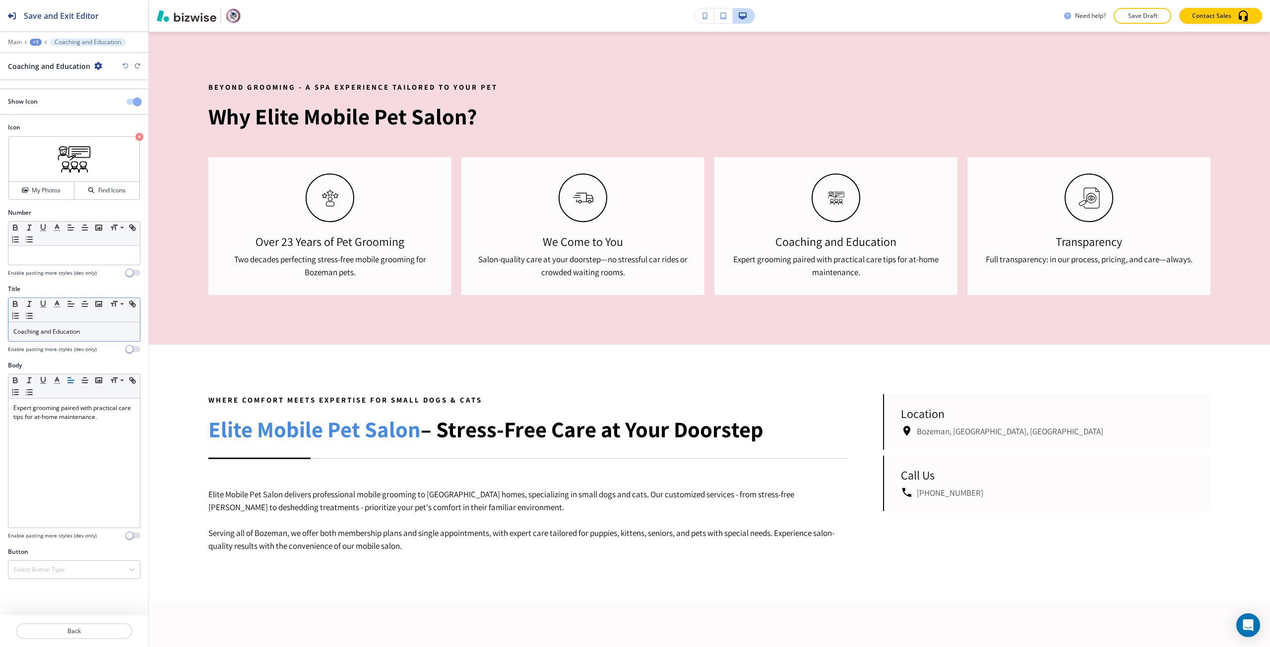
click at [61, 322] on div "Small Normal Large Huge" at bounding box center [73, 310] width 131 height 24
click at [60, 322] on div "Small Normal Large Huge Coaching and Education" at bounding box center [74, 320] width 132 height 44
click at [52, 323] on div "Coaching and Education" at bounding box center [73, 331] width 131 height 19
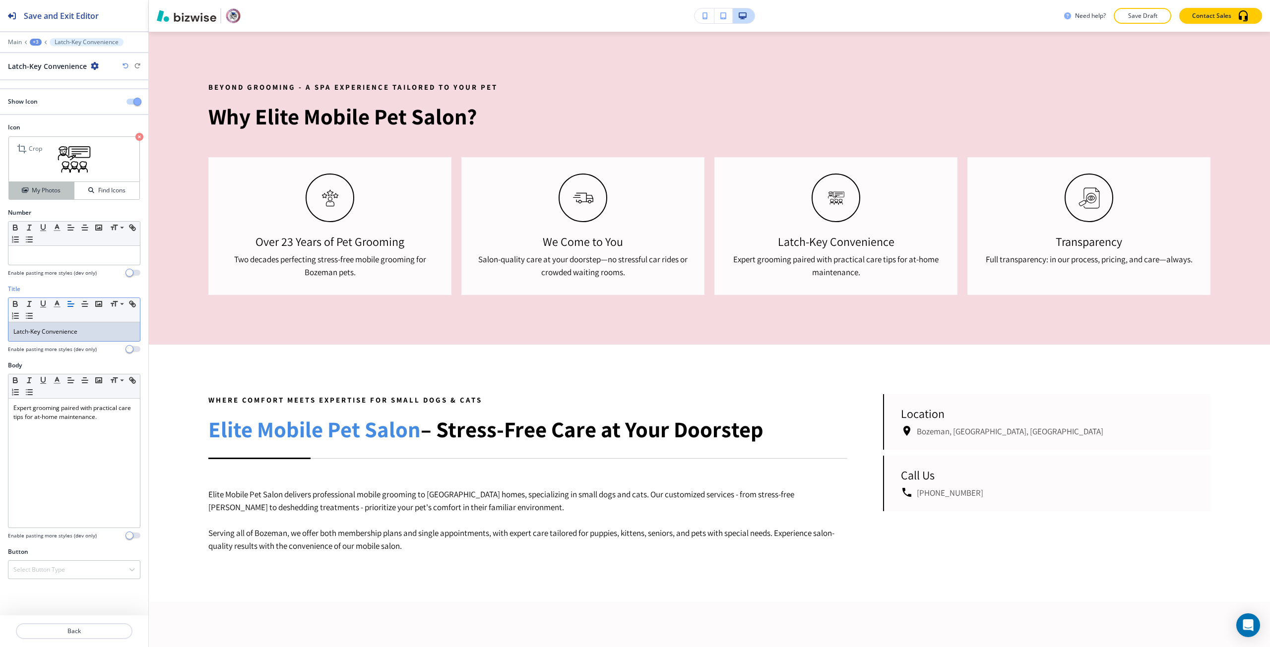
click at [46, 186] on h4 "My Photos" at bounding box center [46, 190] width 29 height 9
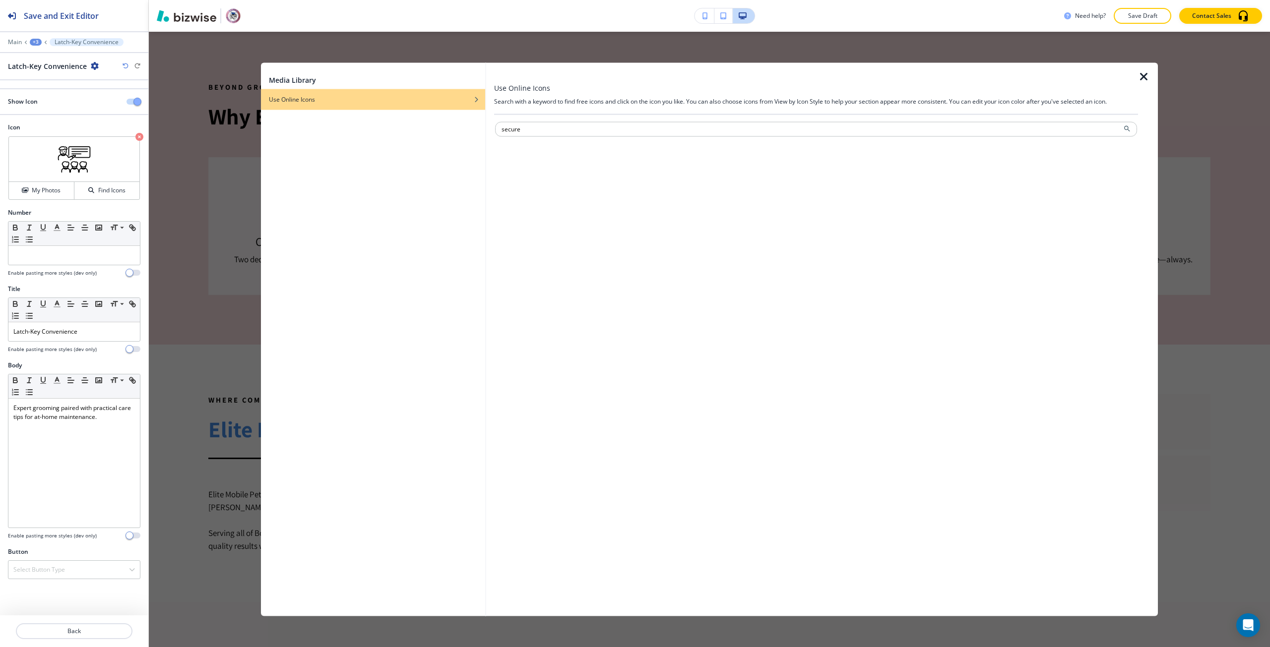
type input "secure"
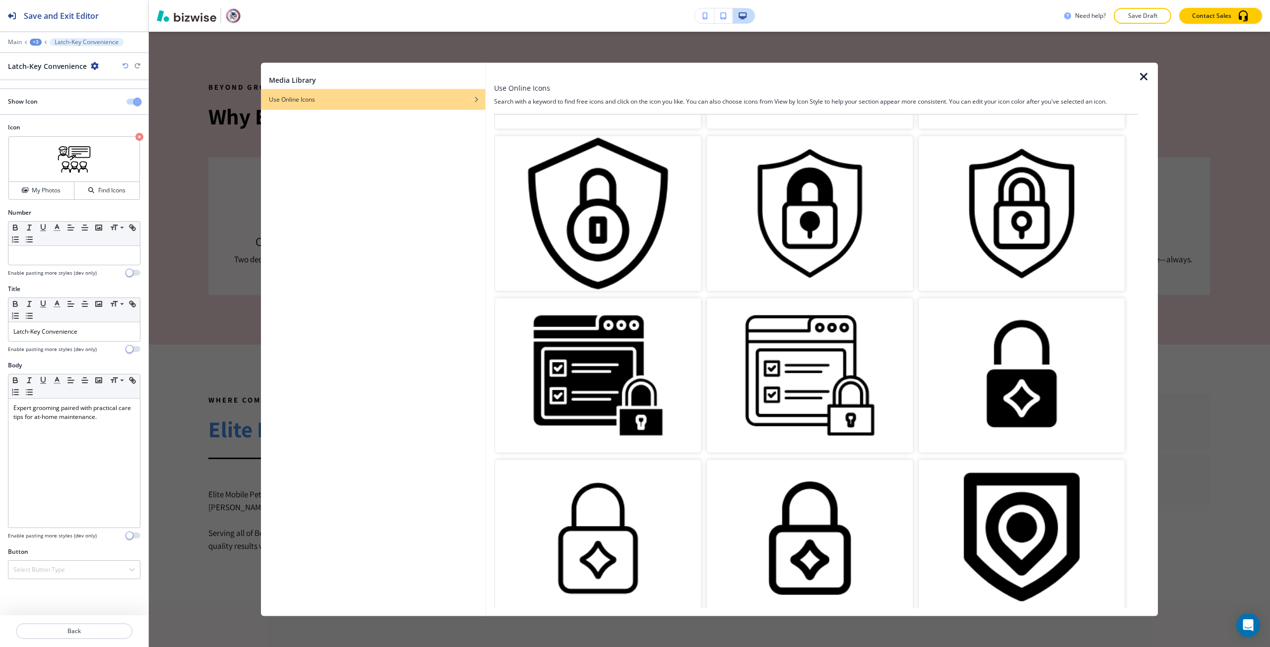
scroll to position [1141, 0]
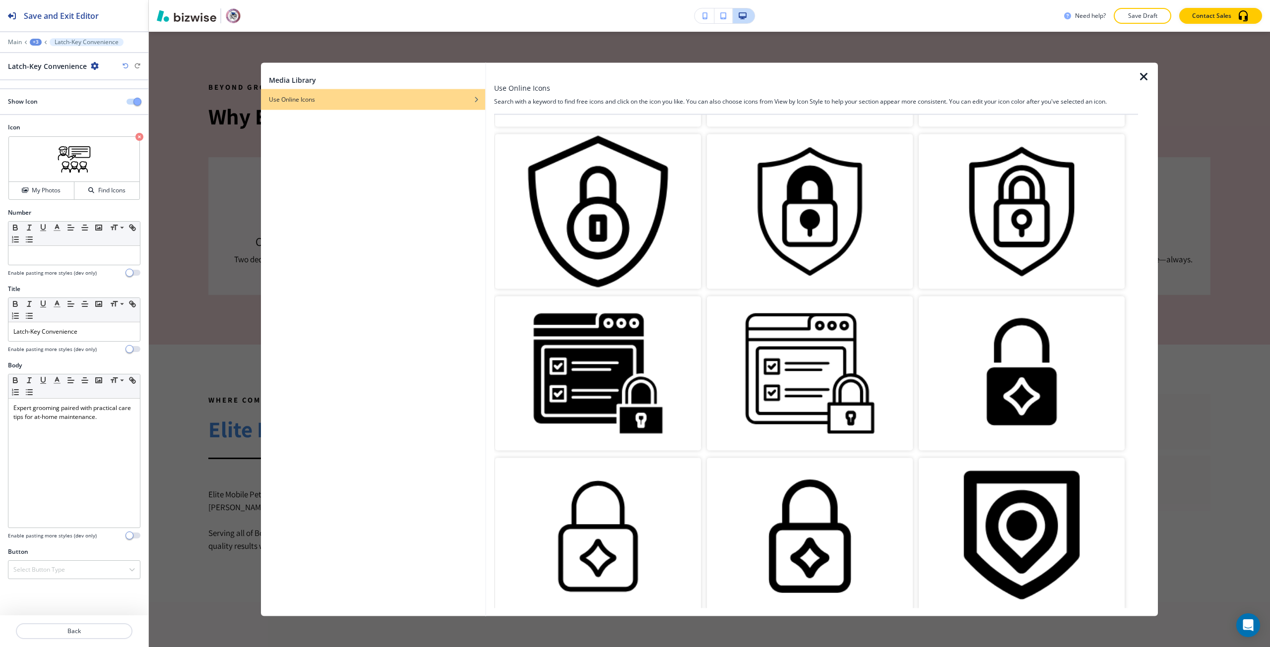
click at [1048, 200] on img "button" at bounding box center [1021, 211] width 206 height 154
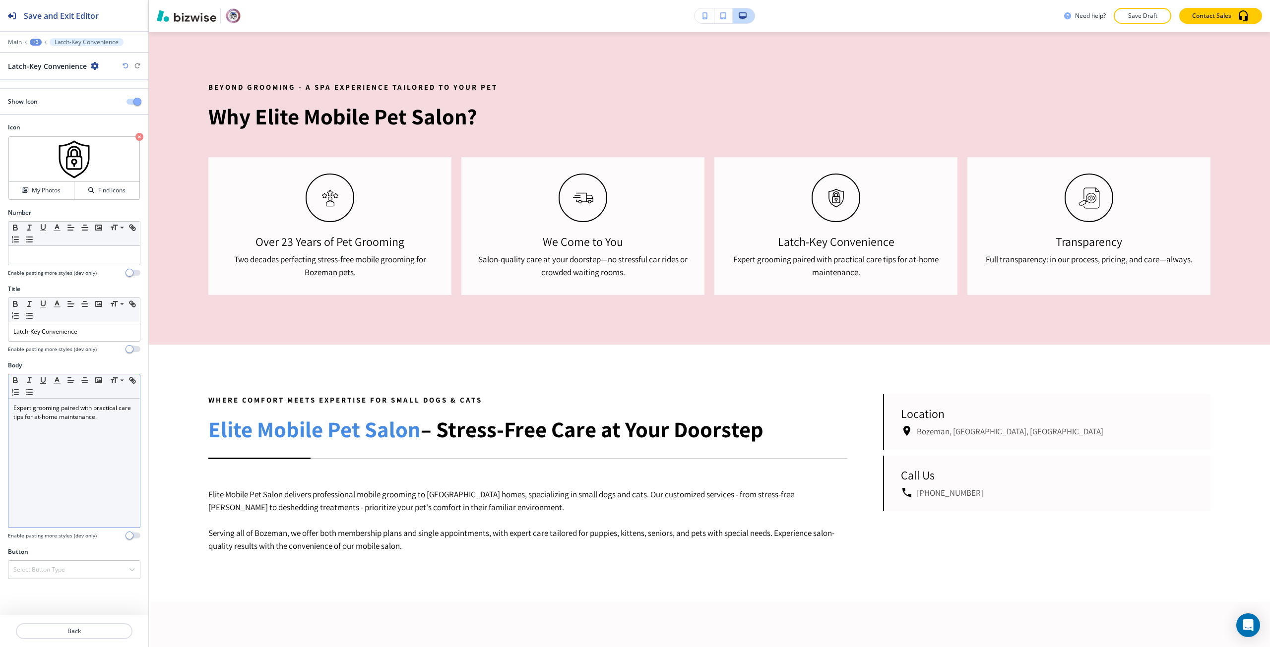
click at [94, 413] on p "Expert grooming paired with practical care tips for at-home maintenance." at bounding box center [73, 413] width 121 height 18
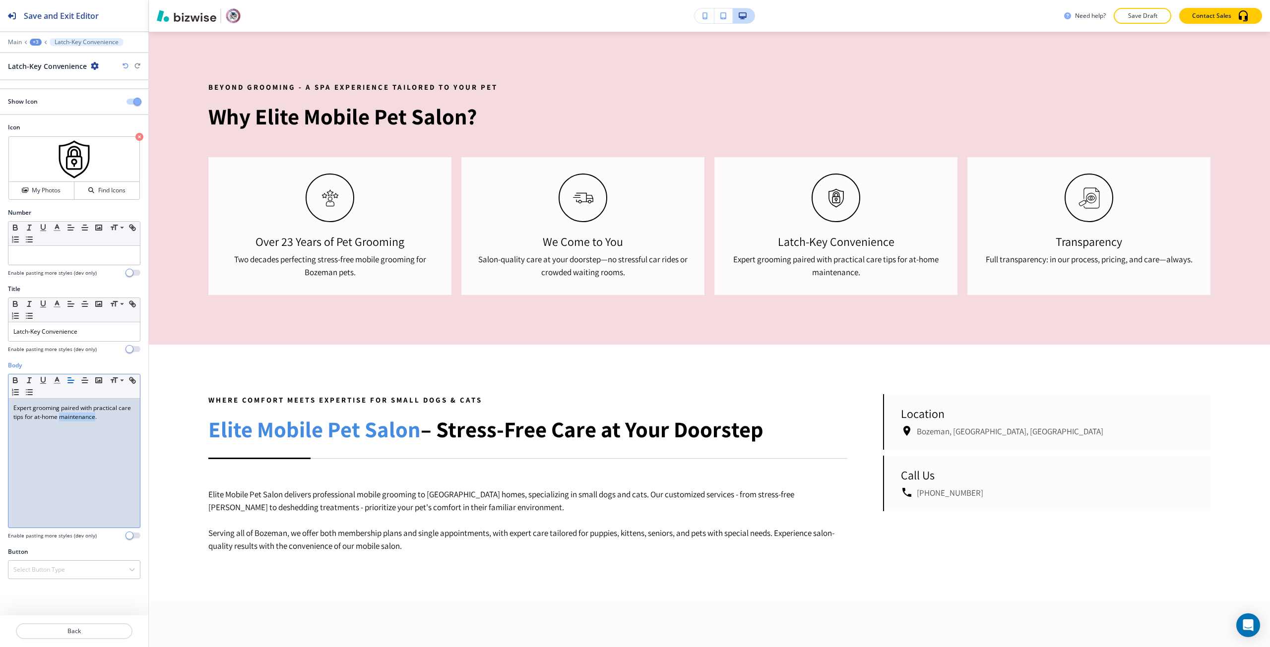
click at [94, 413] on p "Expert grooming paired with practical care tips for at-home maintenance." at bounding box center [73, 413] width 121 height 18
click at [45, 627] on p "Back" at bounding box center [74, 631] width 115 height 9
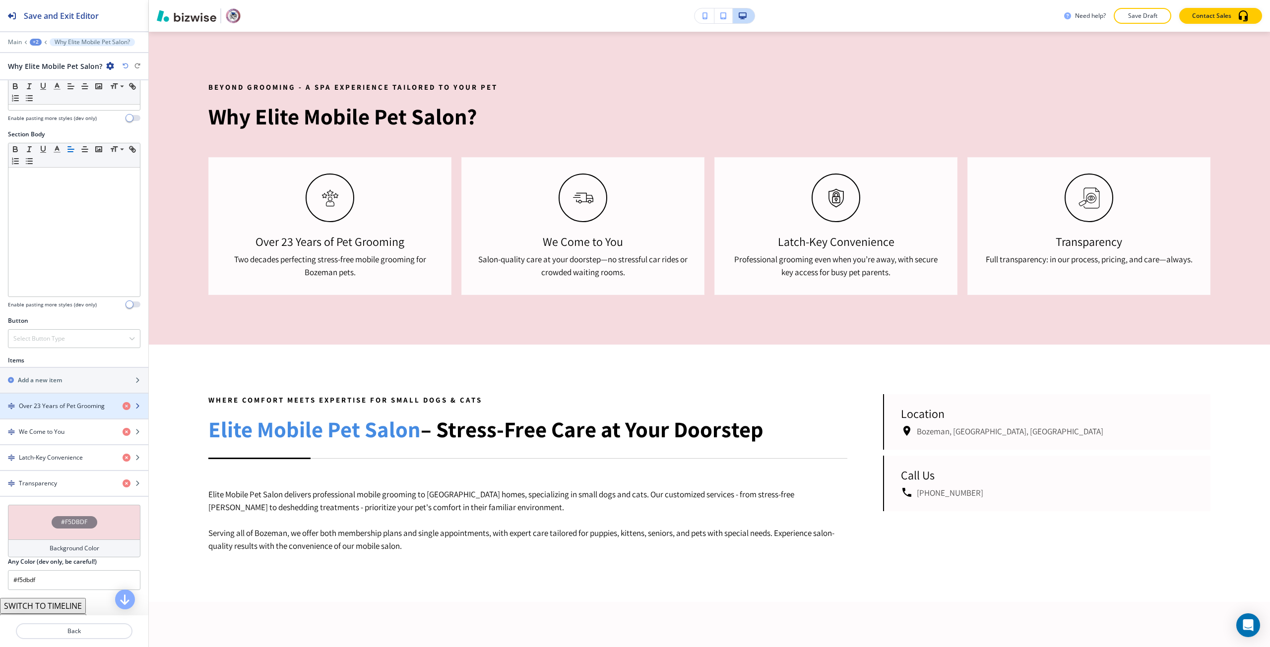
scroll to position [149, 0]
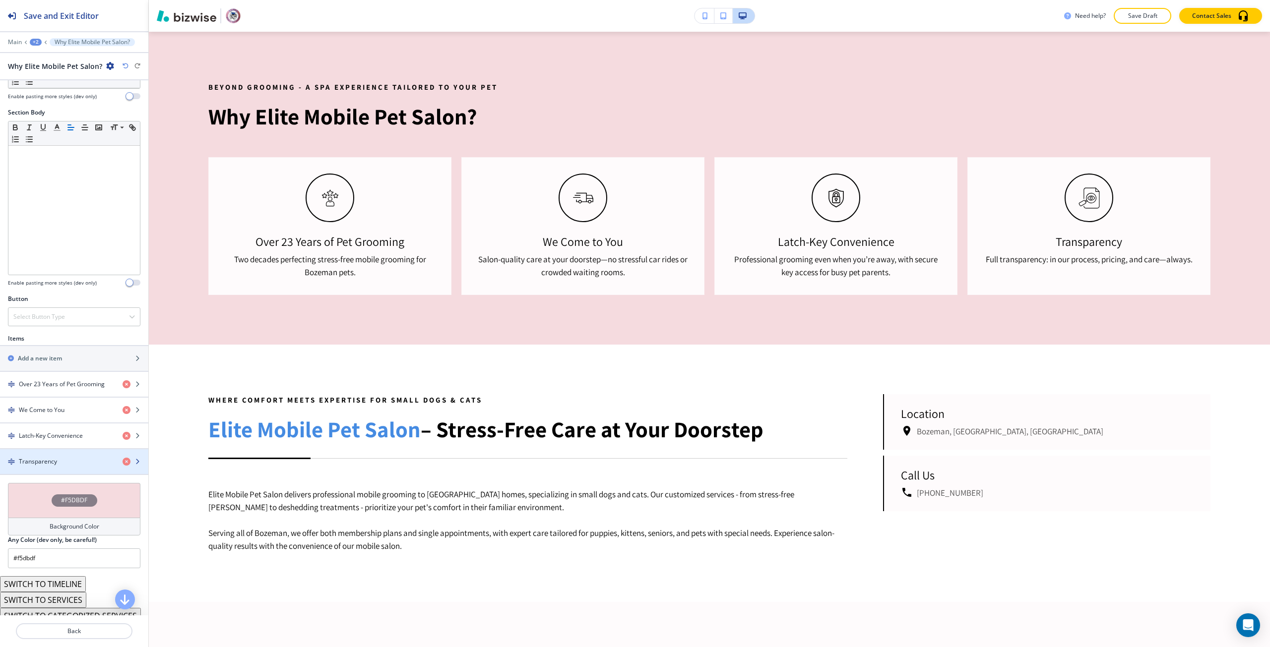
click at [61, 461] on div "Transparency" at bounding box center [57, 461] width 115 height 9
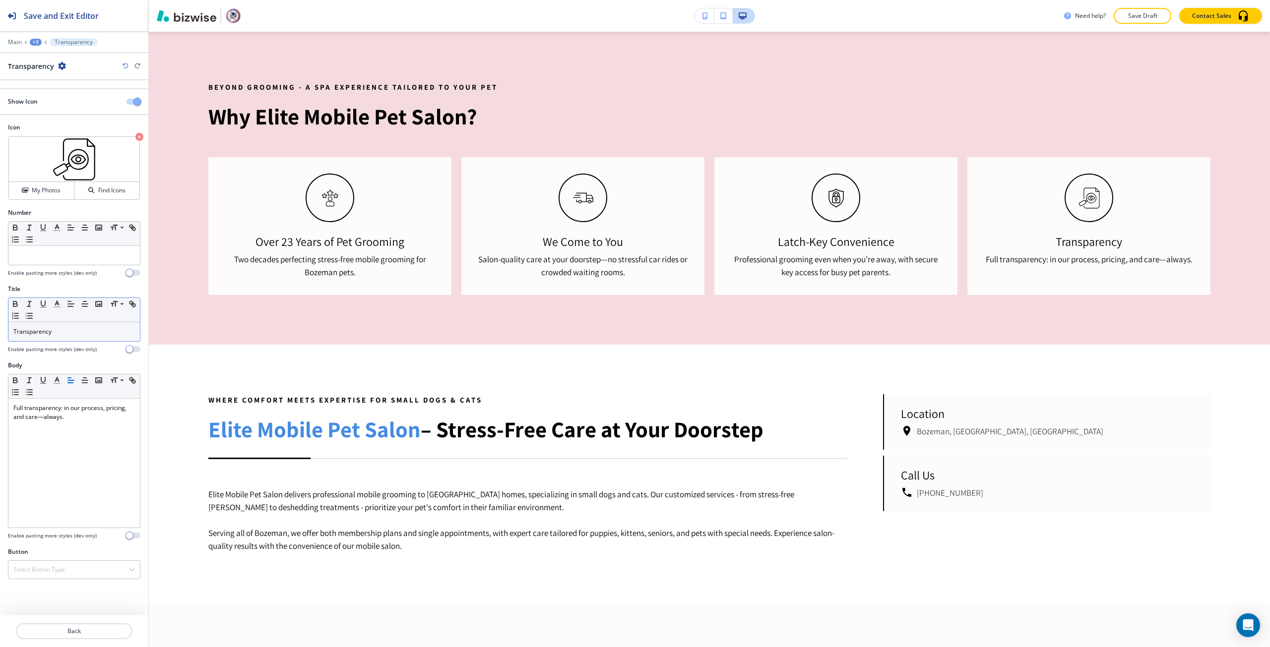
click at [59, 330] on p "Transparency" at bounding box center [73, 331] width 121 height 9
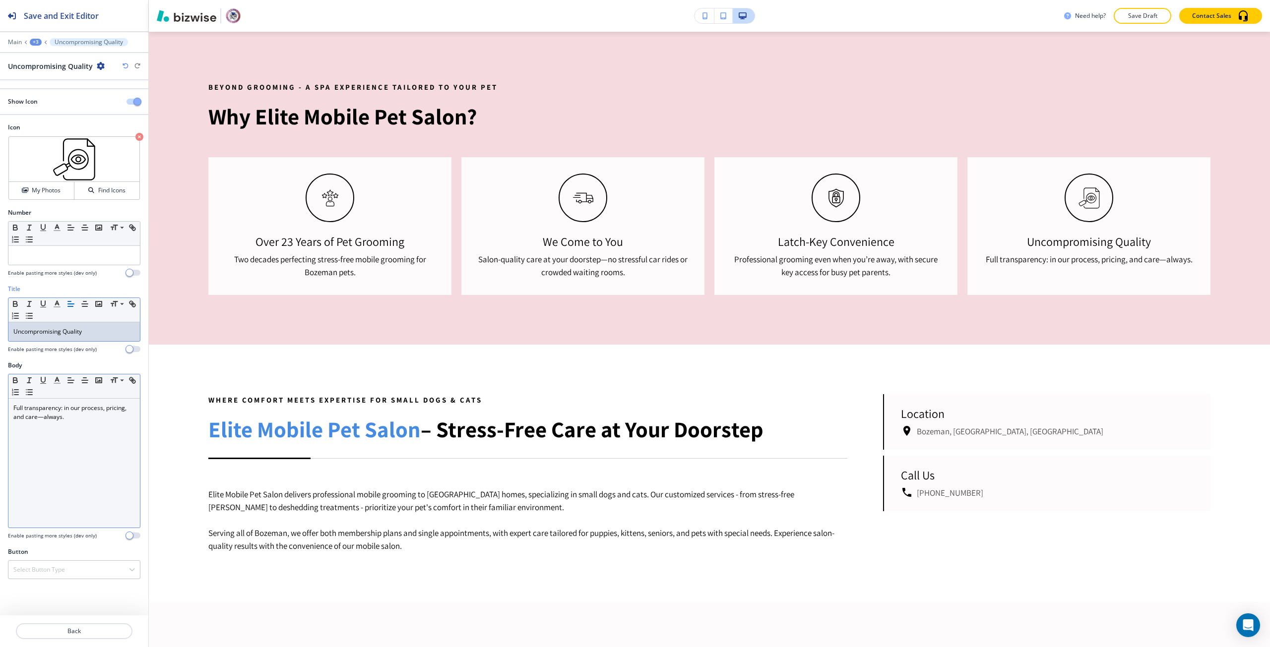
click at [89, 426] on div "Full transparency: in our process, pricing, and care—always." at bounding box center [73, 463] width 131 height 129
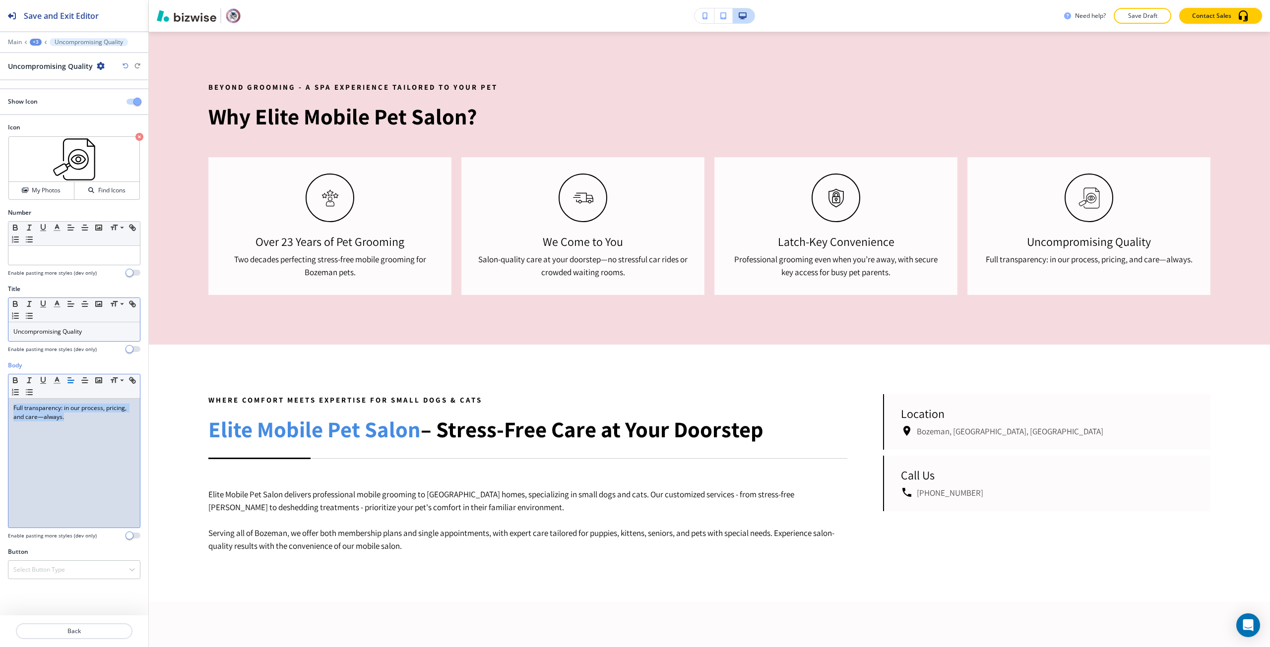
click at [89, 426] on div "Full transparency: in our process, pricing, and care—always." at bounding box center [73, 463] width 131 height 129
click at [60, 197] on button "My Photos" at bounding box center [41, 190] width 65 height 17
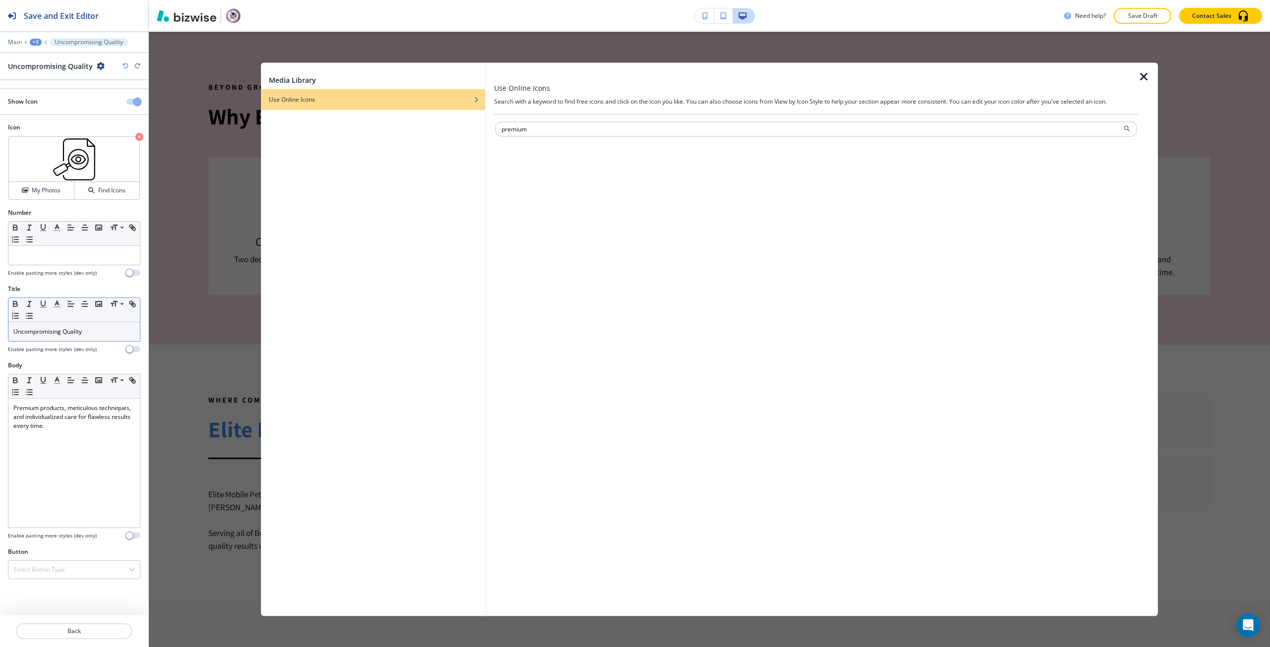
type input "premium"
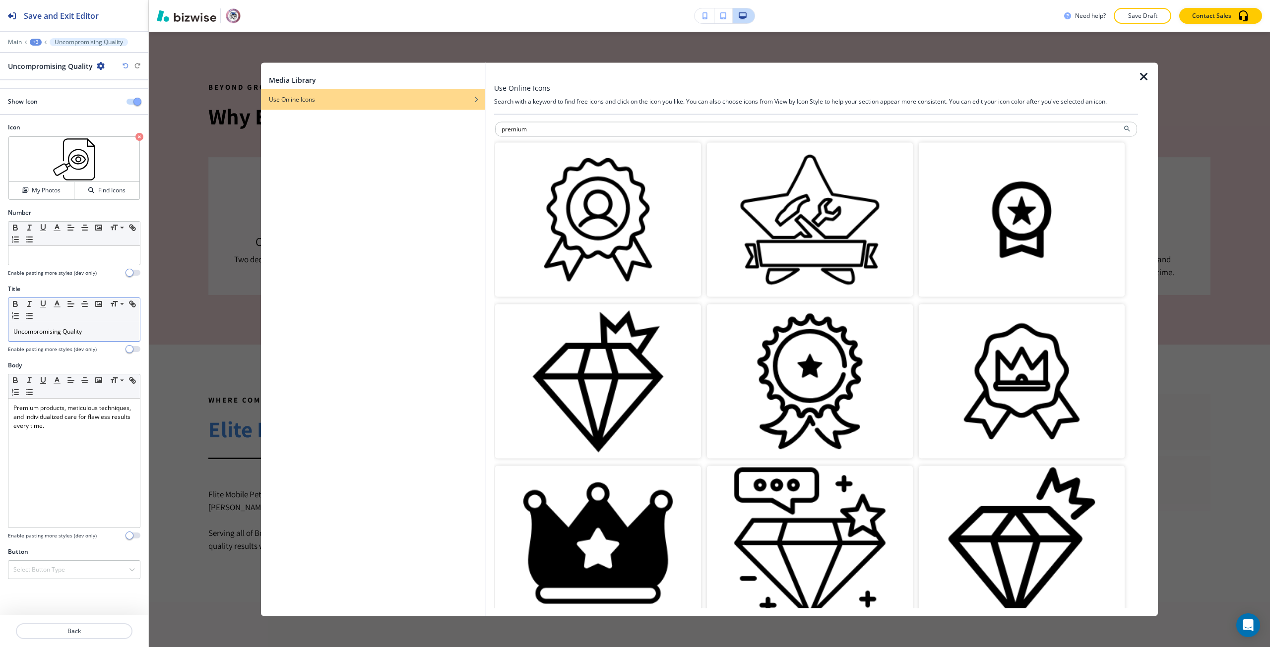
click at [595, 194] on img "button" at bounding box center [598, 219] width 206 height 154
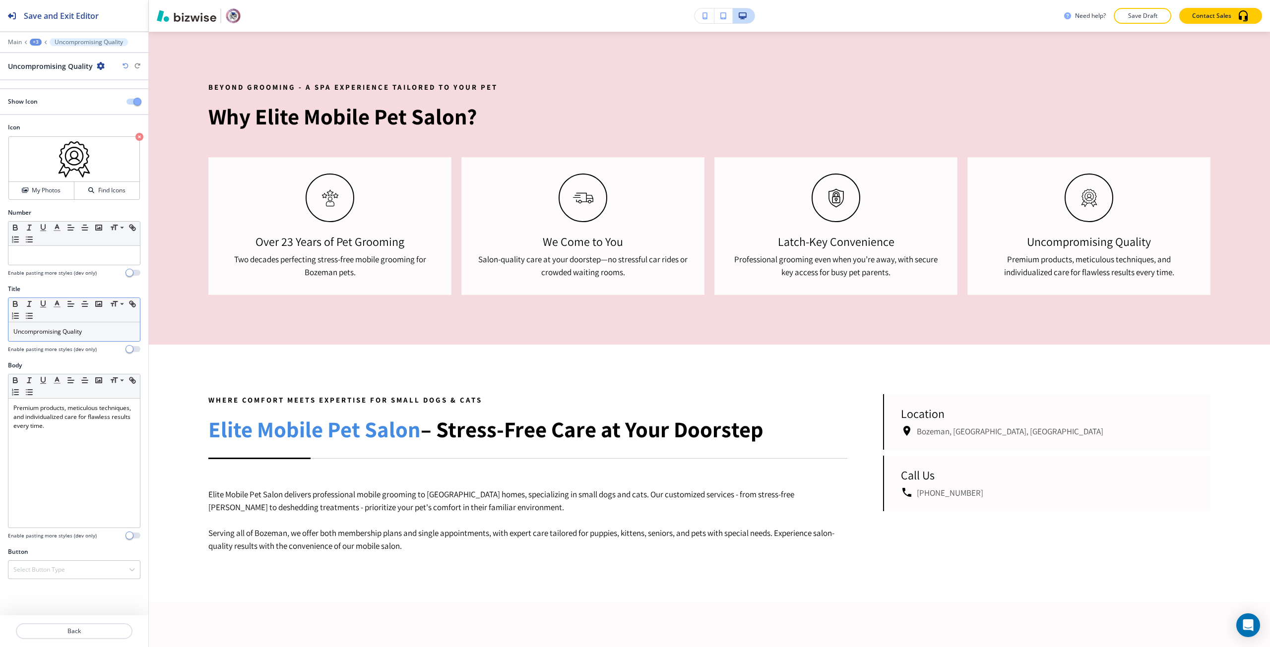
click at [705, 18] on icon "button" at bounding box center [704, 15] width 5 height 7
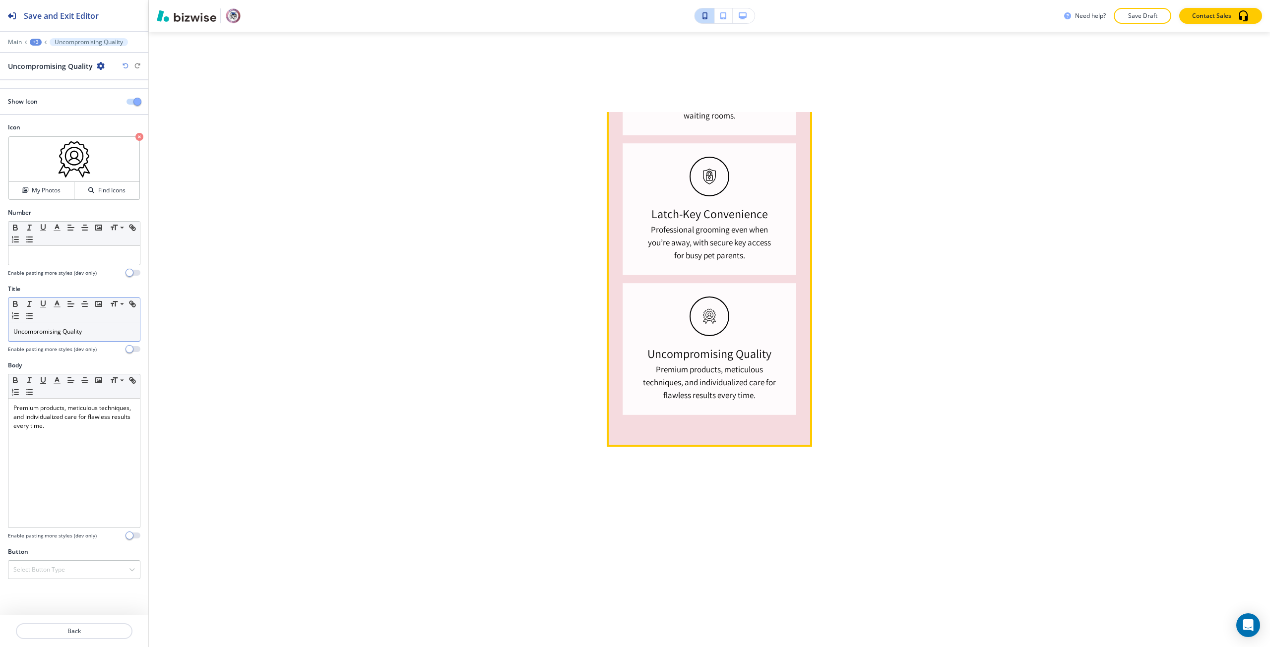
scroll to position [1000, 0]
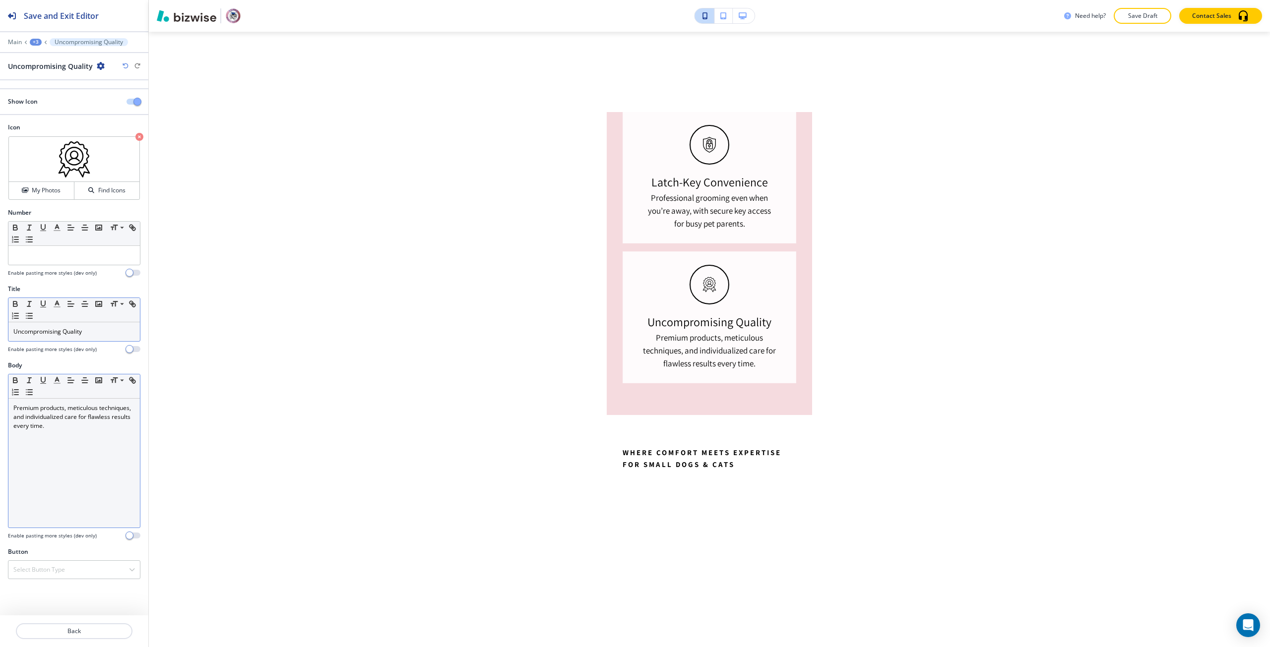
click at [77, 409] on p "Premium products, meticulous techniques, and individualized care for flawless r…" at bounding box center [73, 417] width 121 height 27
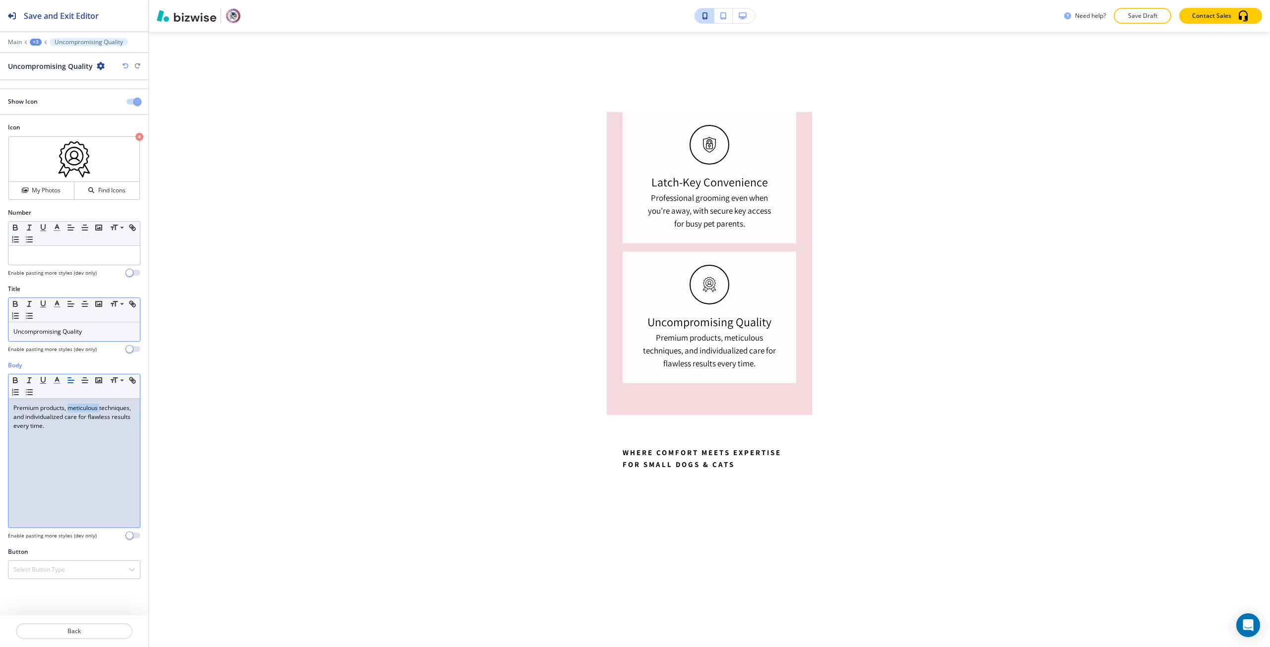
click at [77, 409] on p "Premium products, meticulous techniques, and individualized care for flawless r…" at bounding box center [73, 417] width 121 height 27
click at [39, 417] on p "Premium products, techniques, and individualized care for flawless results ever…" at bounding box center [73, 417] width 121 height 27
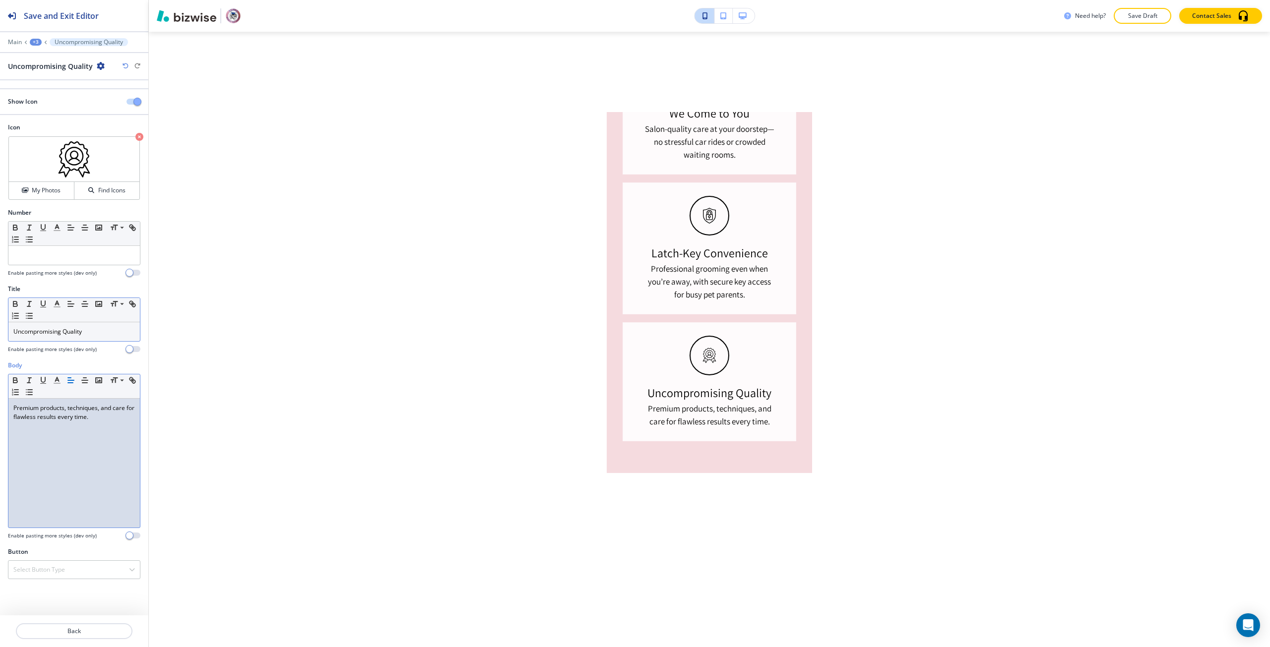
scroll to position [901, 0]
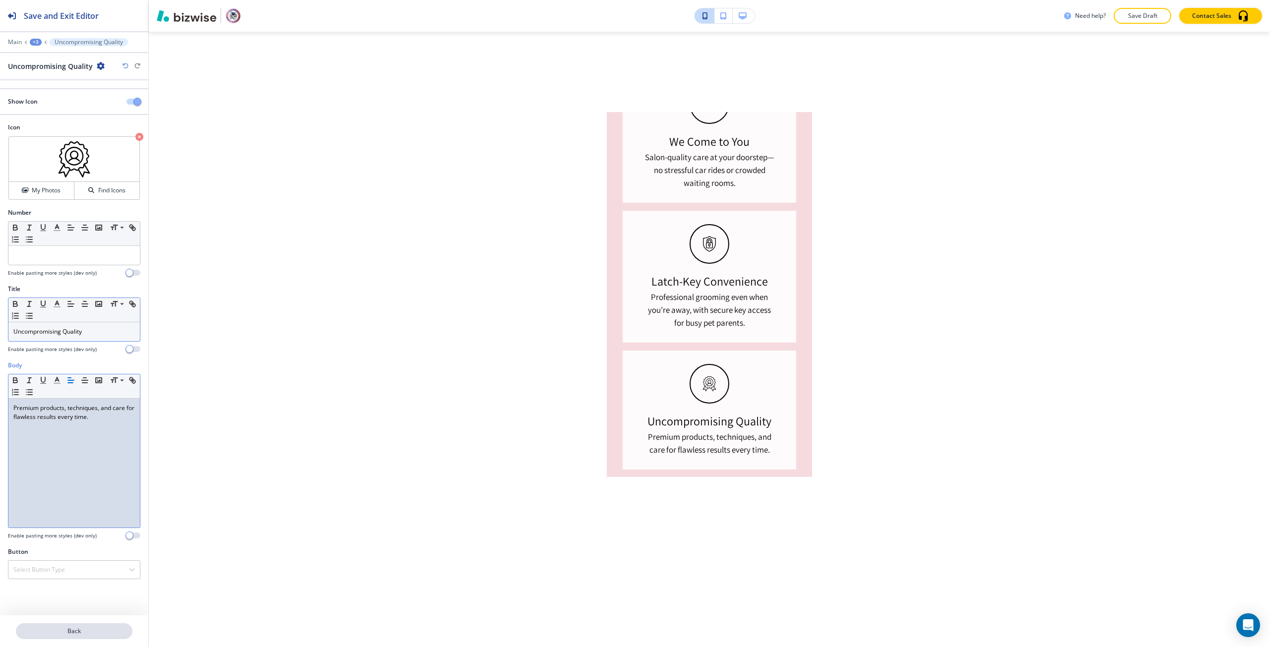
click at [64, 636] on button "Back" at bounding box center [74, 631] width 117 height 16
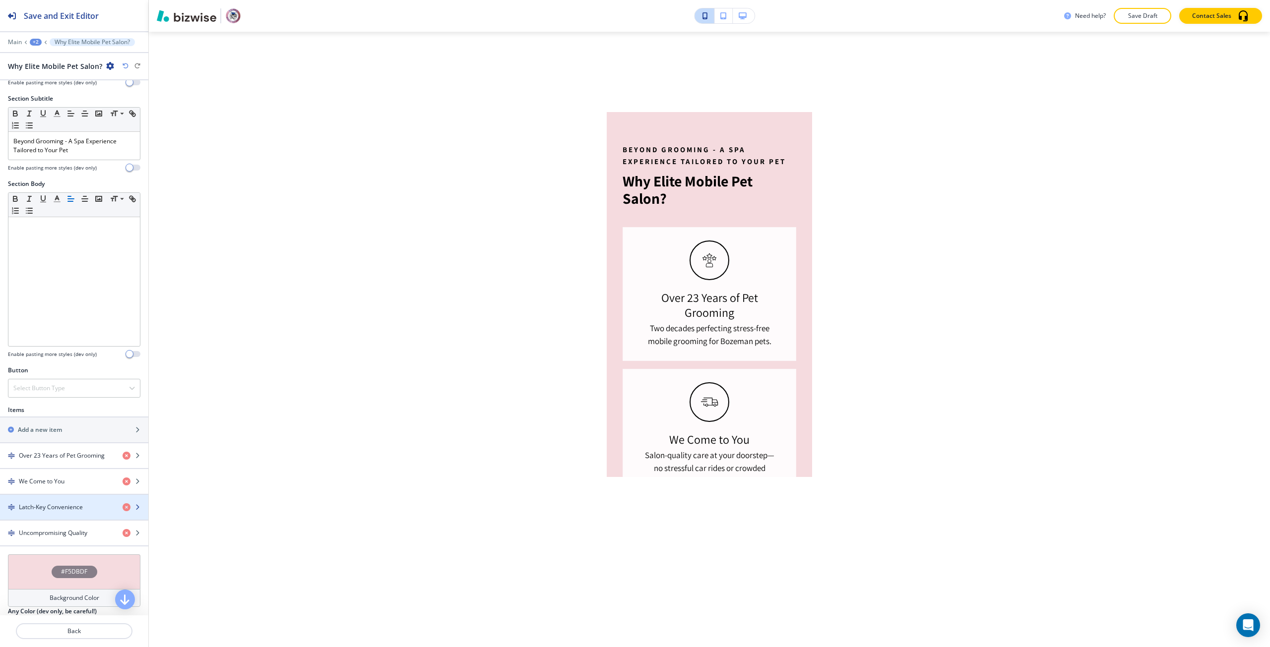
scroll to position [99, 0]
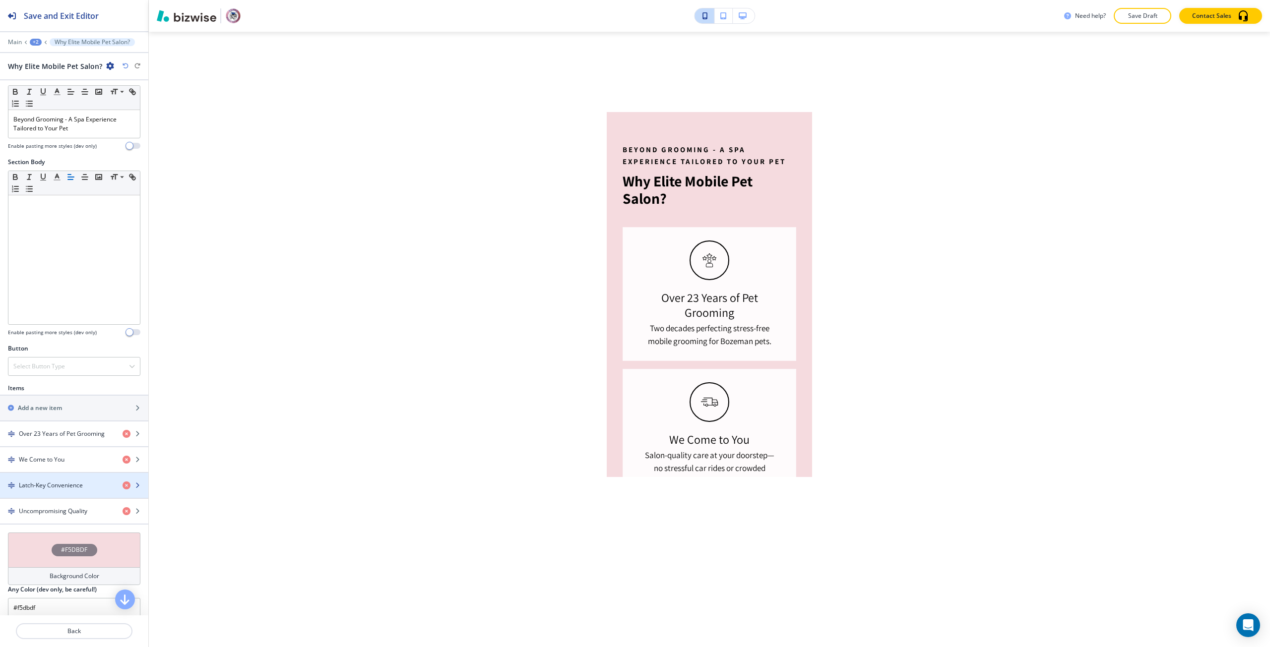
click at [64, 490] on div "button" at bounding box center [74, 494] width 148 height 8
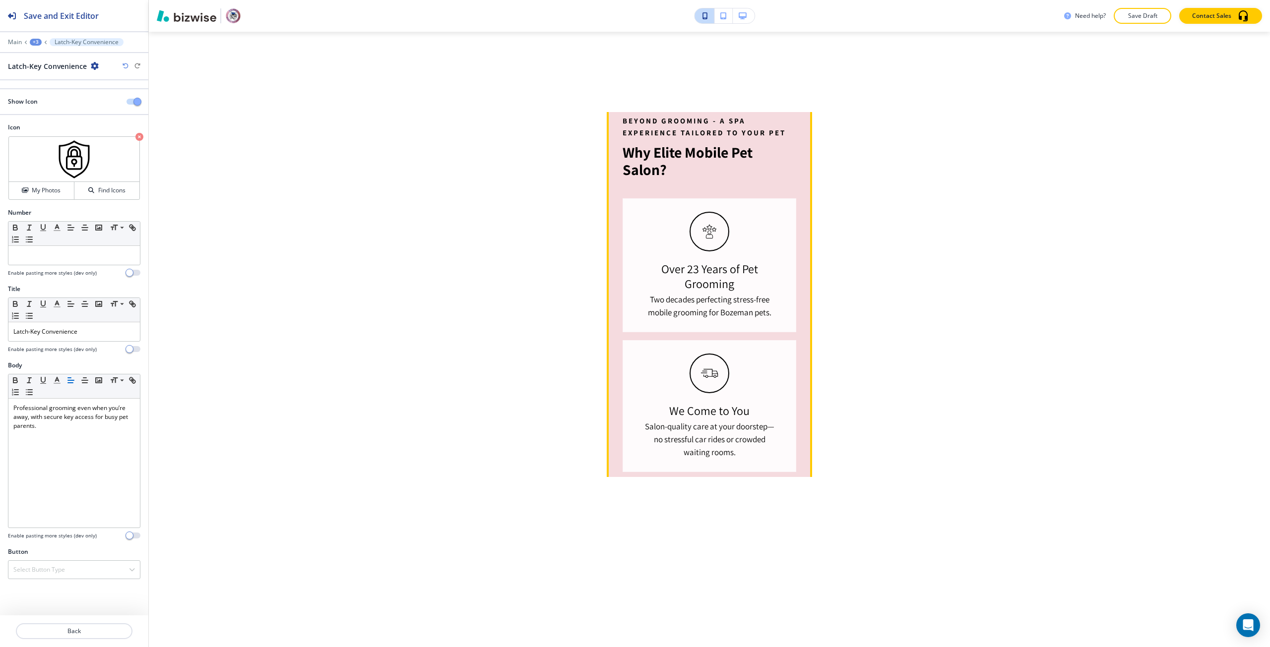
scroll to position [603, 0]
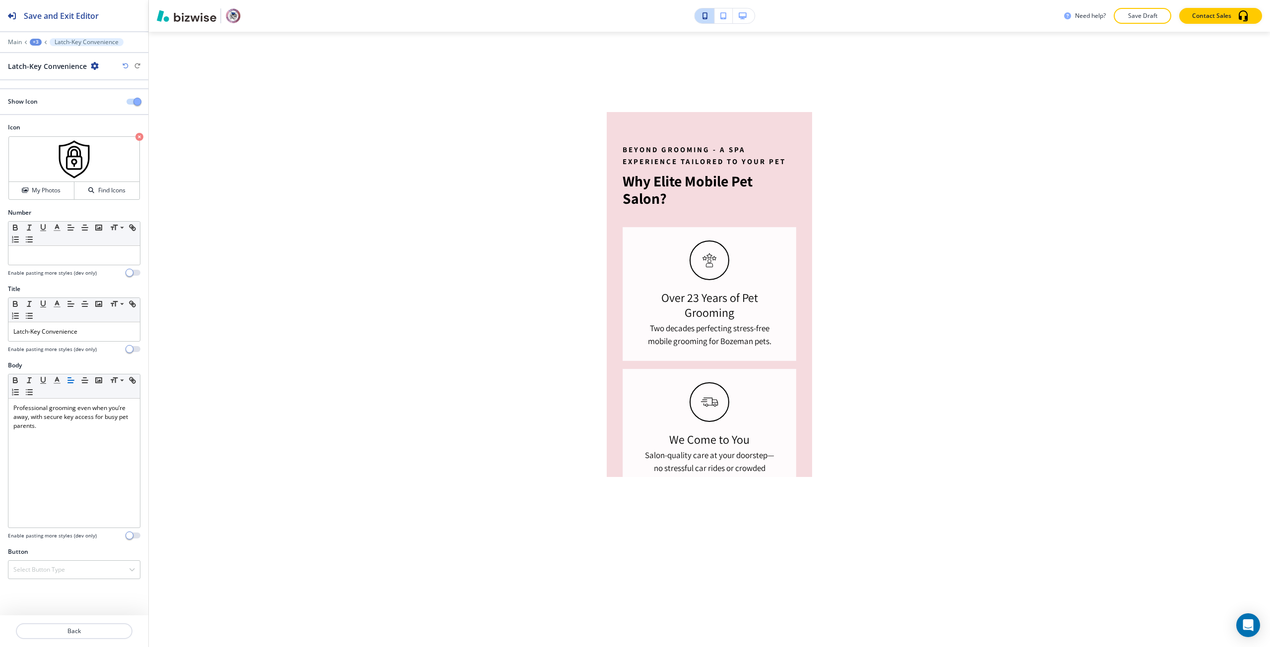
click at [744, 19] on button "button" at bounding box center [743, 15] width 22 height 15
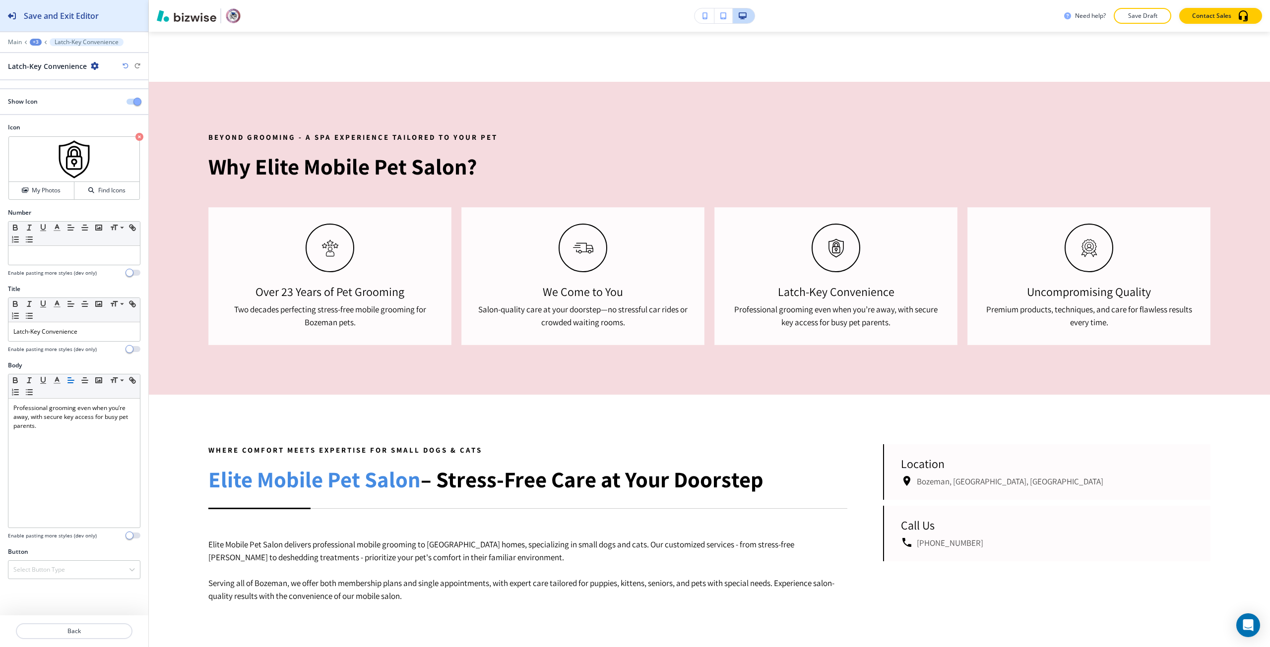
scroll to position [812, 0]
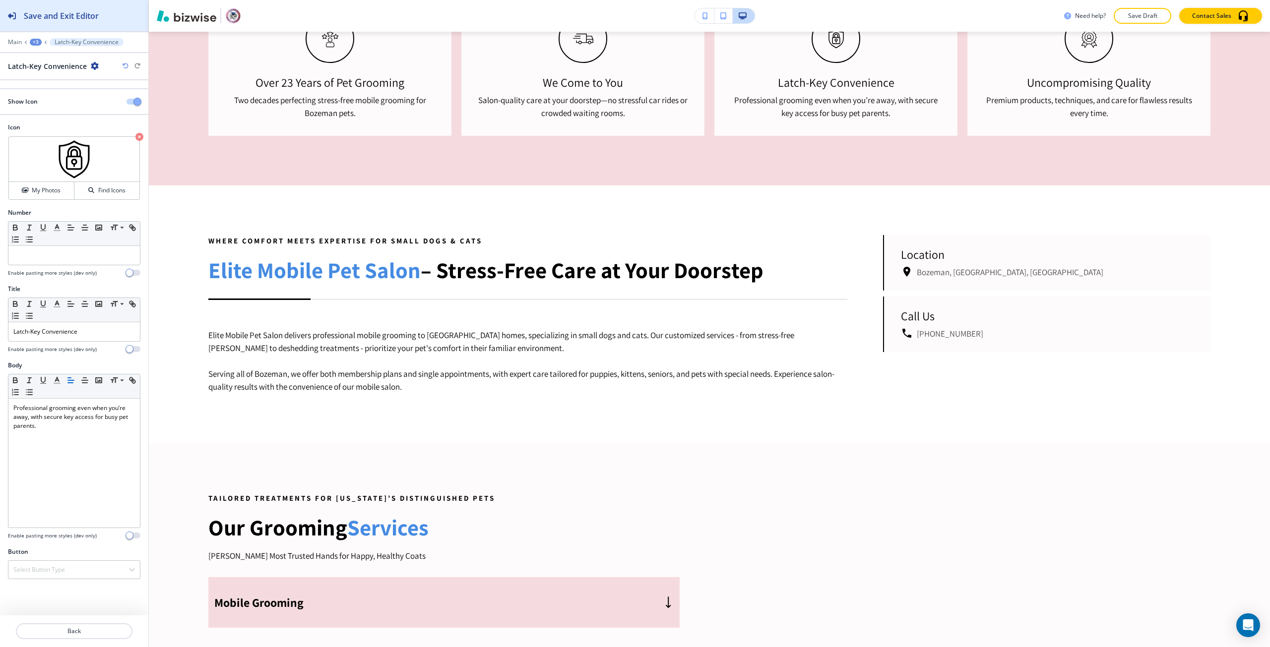
click at [117, 21] on button "Save and Exit Editor" at bounding box center [74, 15] width 148 height 31
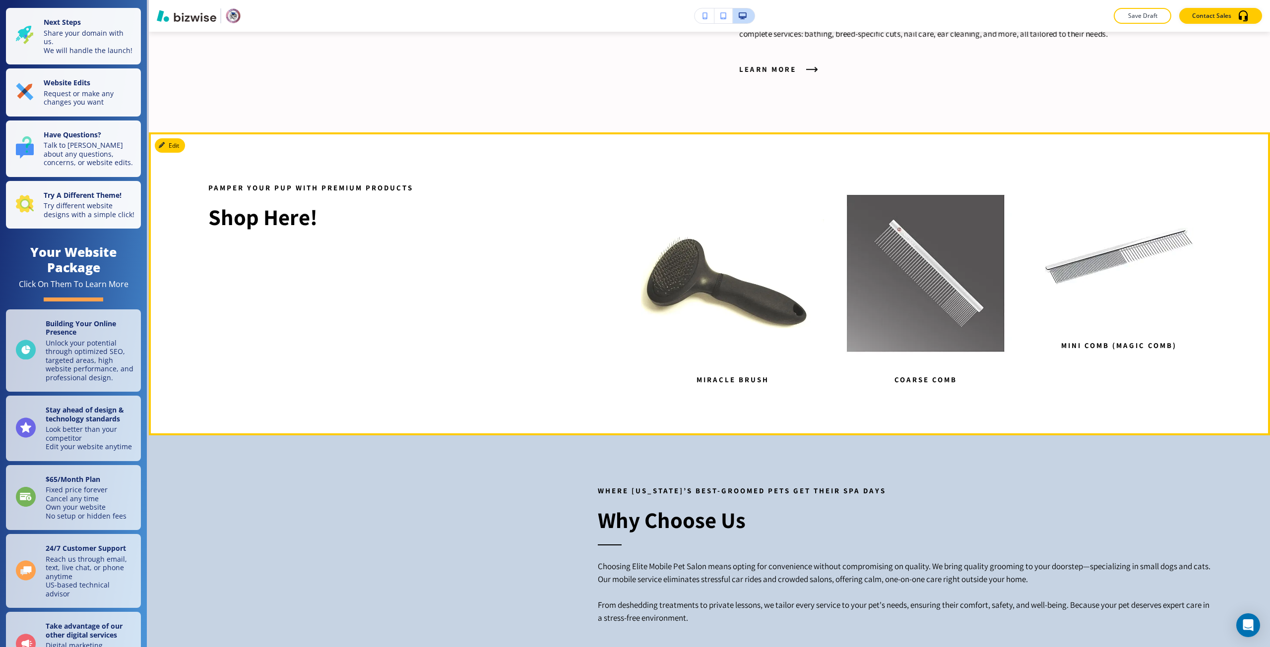
scroll to position [1755, 0]
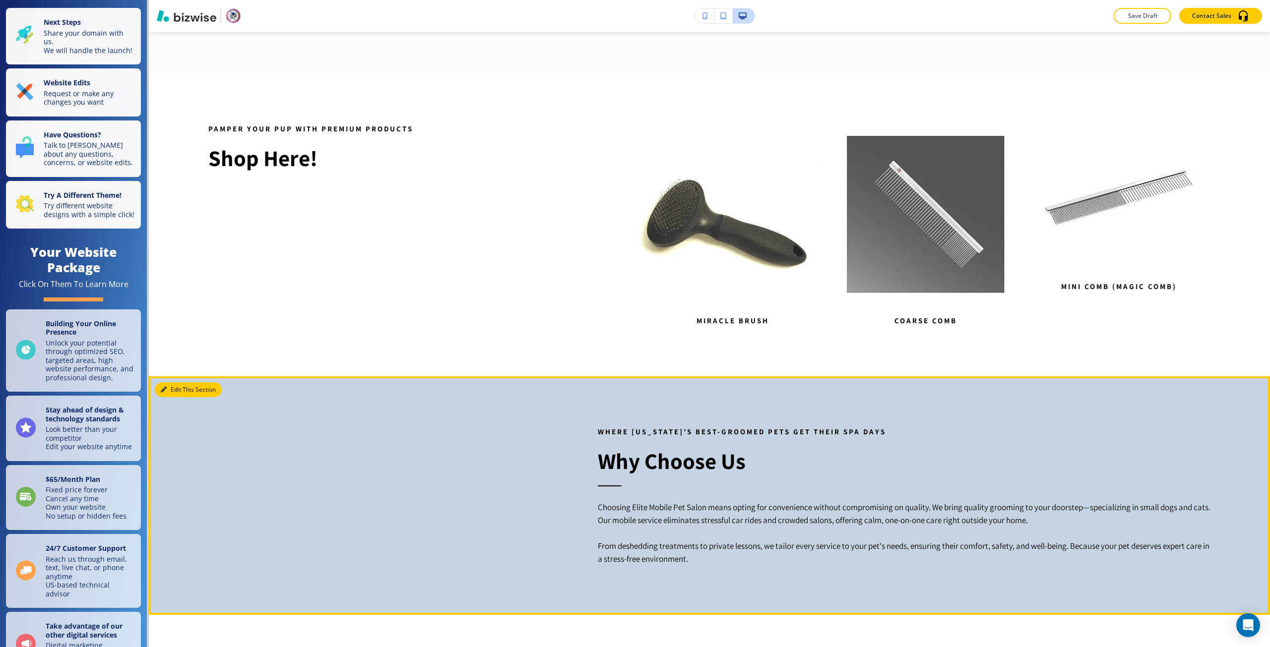
click at [168, 384] on button "Edit This Section" at bounding box center [188, 389] width 67 height 15
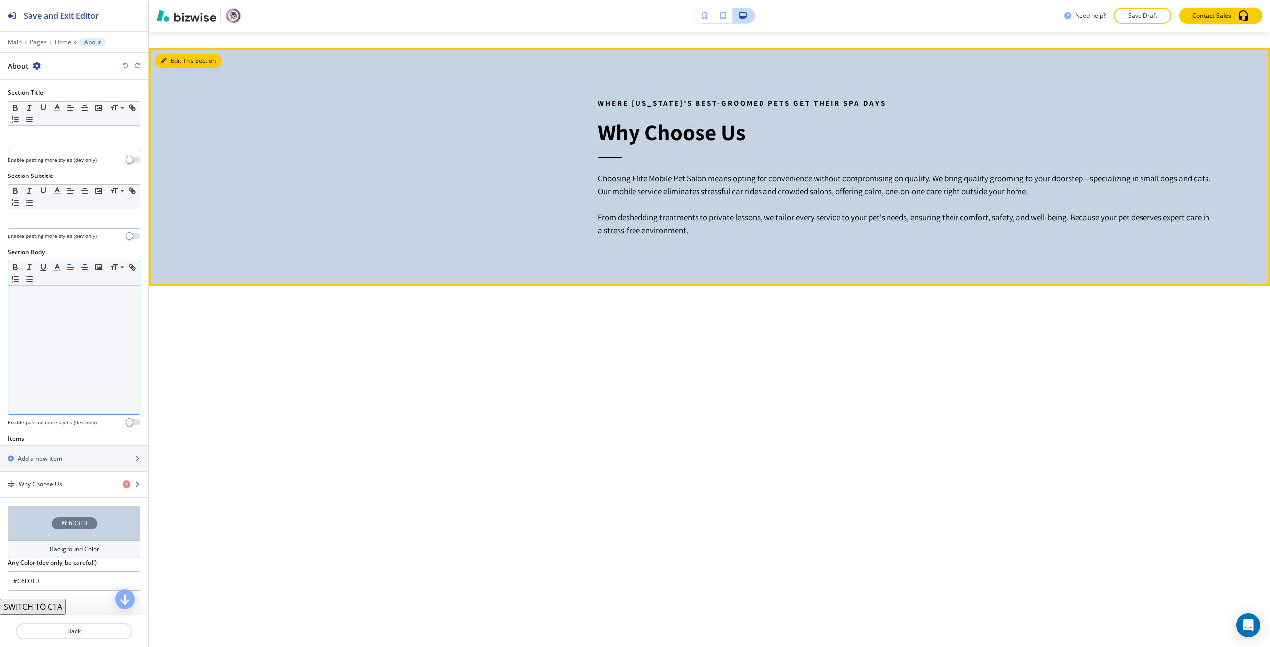
scroll to position [2095, 0]
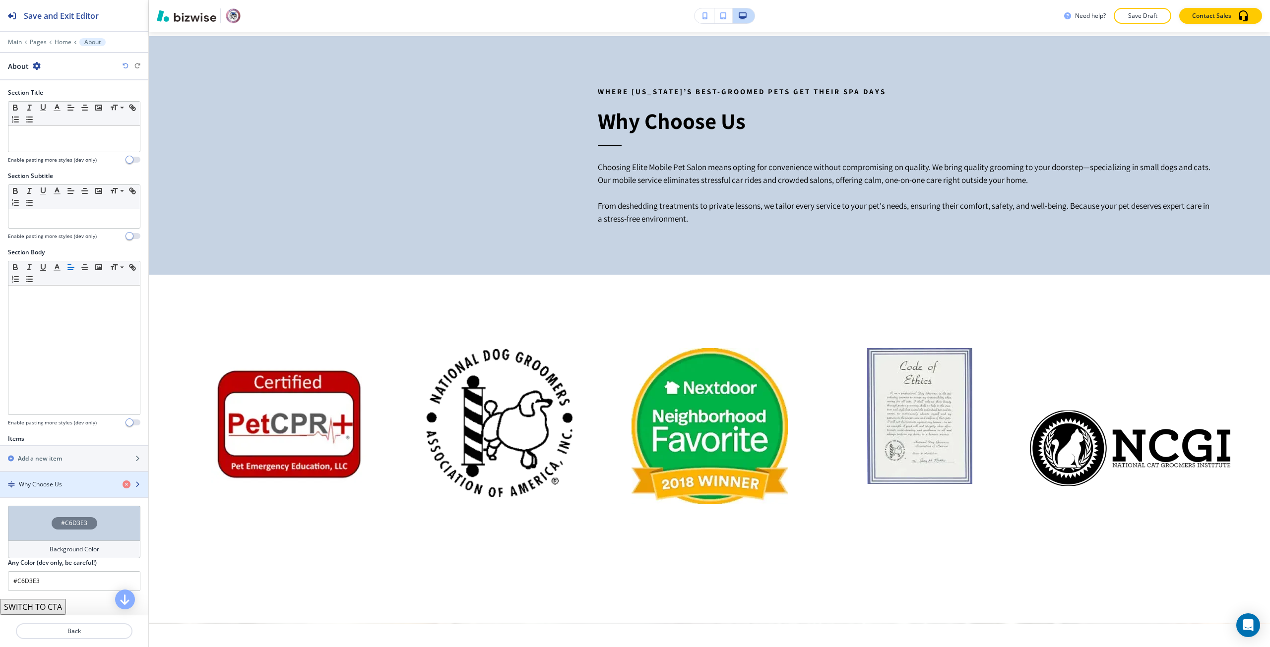
click at [39, 480] on h4 "Why Choose Us﻿" at bounding box center [40, 484] width 43 height 9
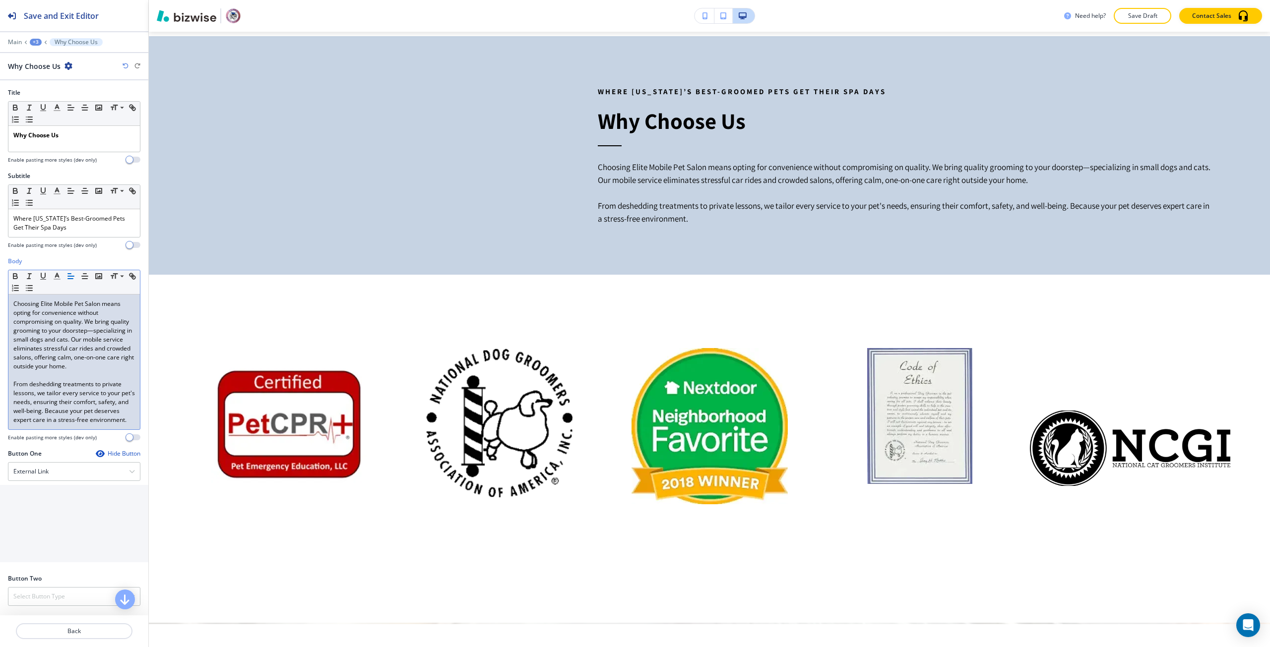
click at [45, 303] on p "Choosing Elite Mobile Pet Salon means opting for convenience without compromisi…" at bounding box center [73, 335] width 121 height 71
drag, startPoint x: 45, startPoint y: 303, endPoint x: 88, endPoint y: 306, distance: 43.7
click at [88, 306] on p "Choosing Elite Mobile Pet Salon means opting for convenience without compromisi…" at bounding box center [73, 335] width 121 height 71
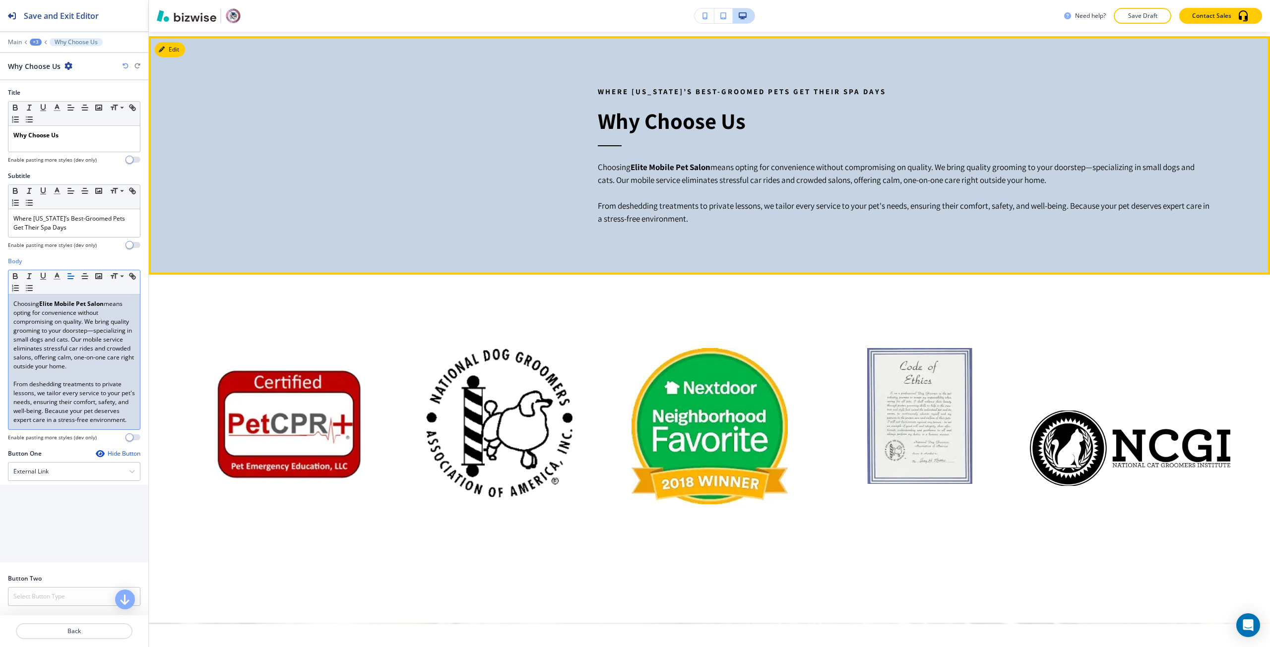
click at [644, 225] on div "Where Montana’s Best-Groomed Pets Get Their Spa Days Why Choose Us﻿ Choosing El…" at bounding box center [886, 130] width 649 height 189
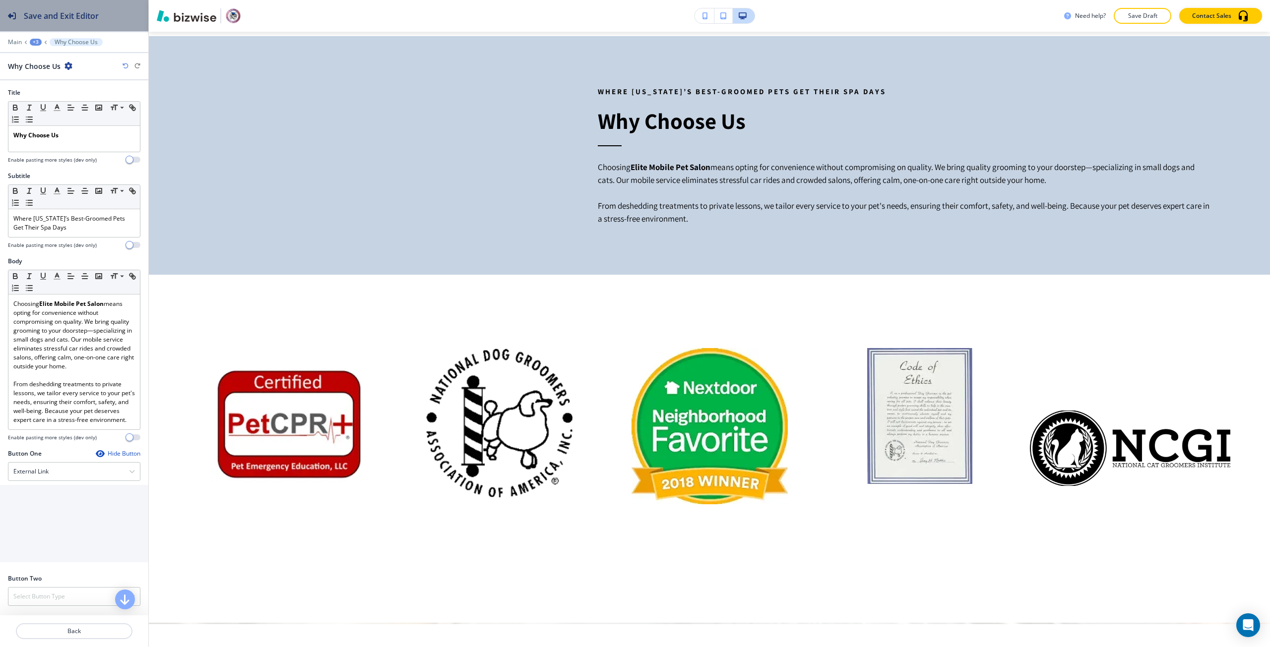
click at [136, 17] on button "Save and Exit Editor" at bounding box center [74, 15] width 148 height 31
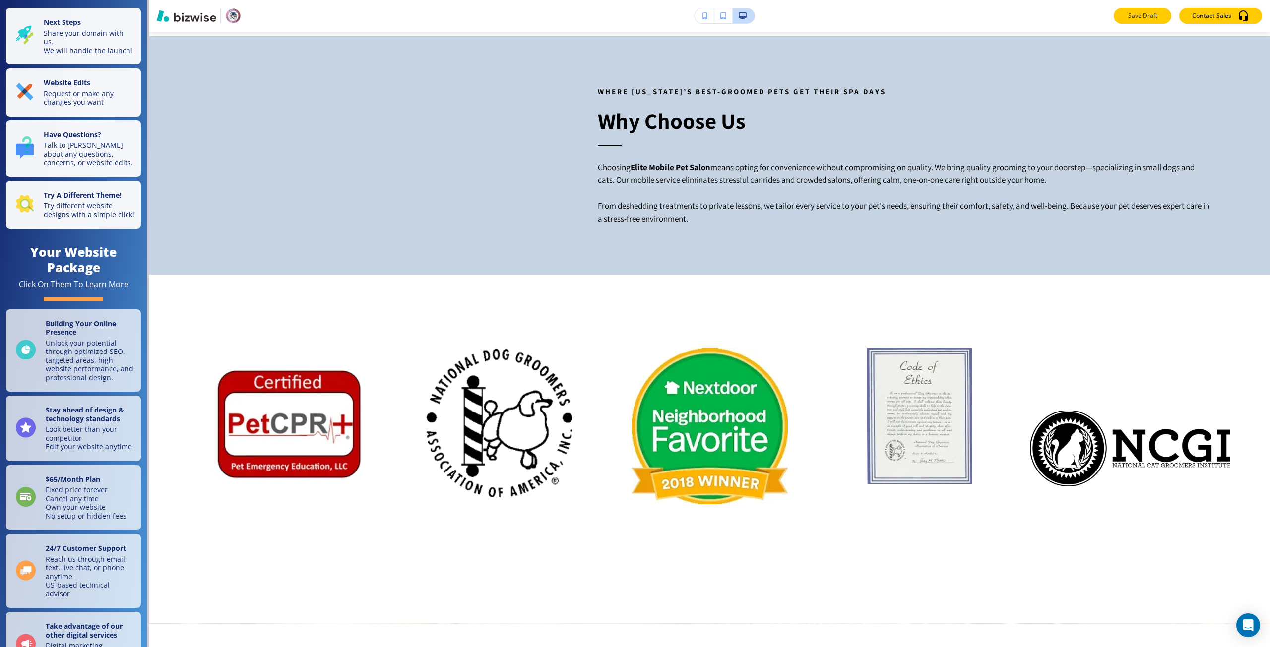
click at [1144, 17] on p "Save Draft" at bounding box center [1142, 15] width 32 height 9
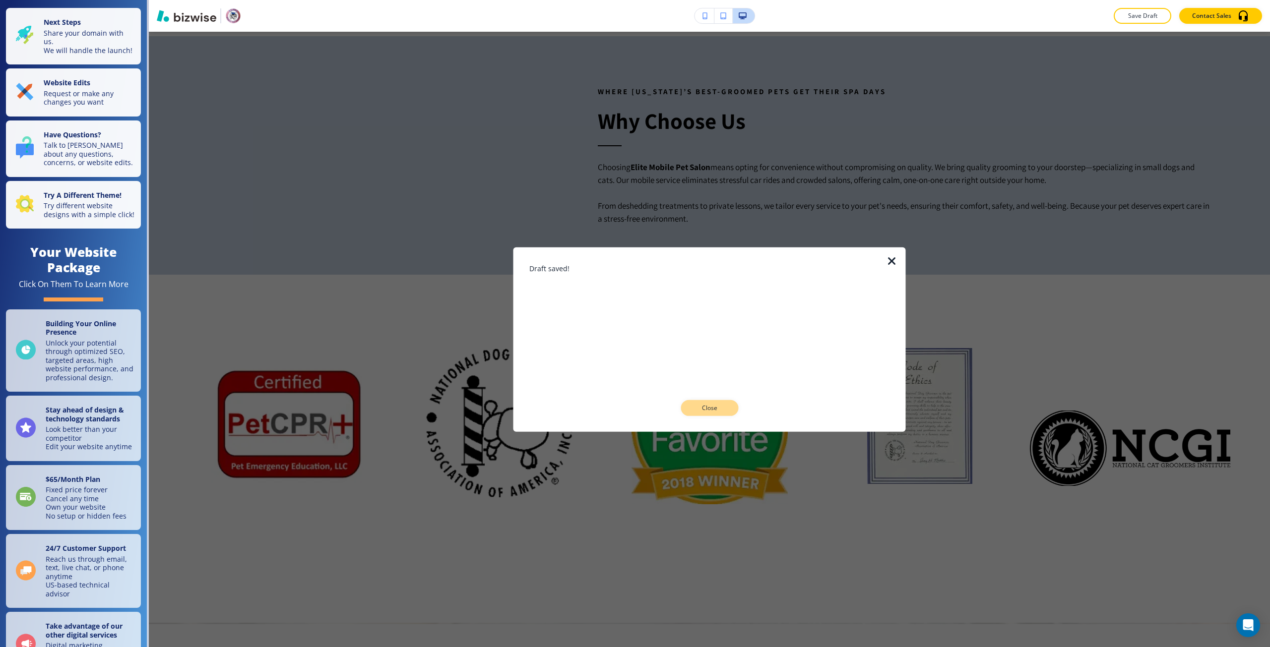
click at [725, 412] on button "Close" at bounding box center [709, 408] width 58 height 16
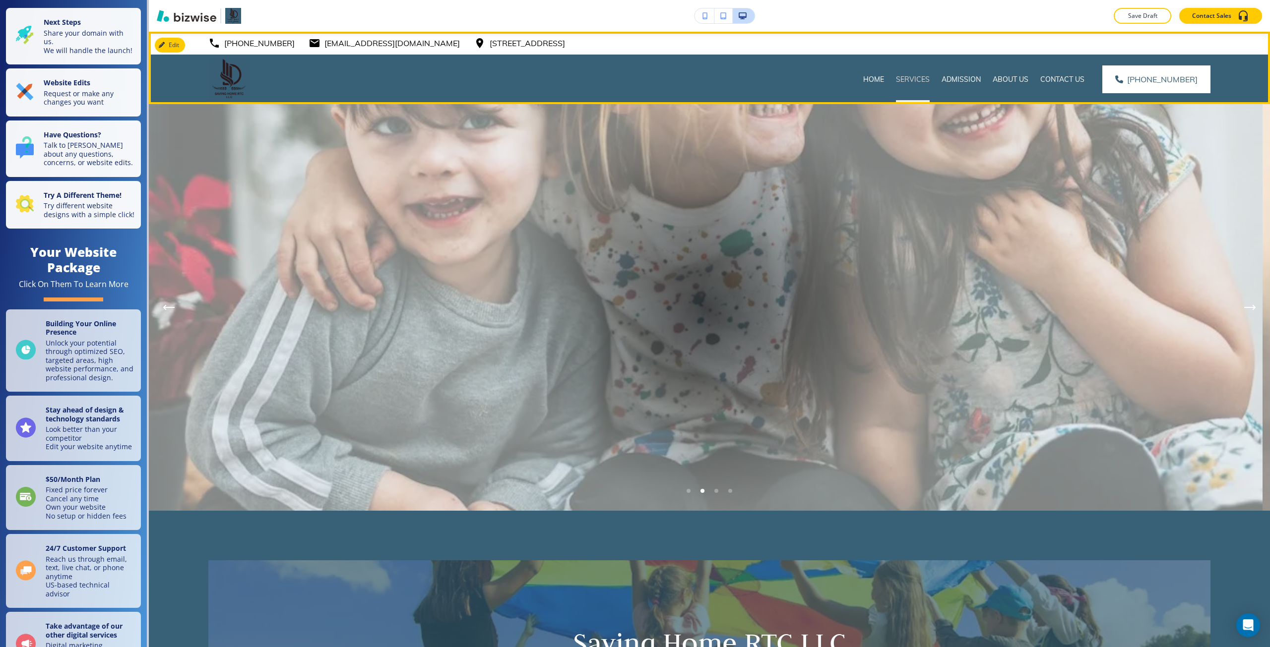
click at [914, 79] on p "Services" at bounding box center [913, 79] width 34 height 10
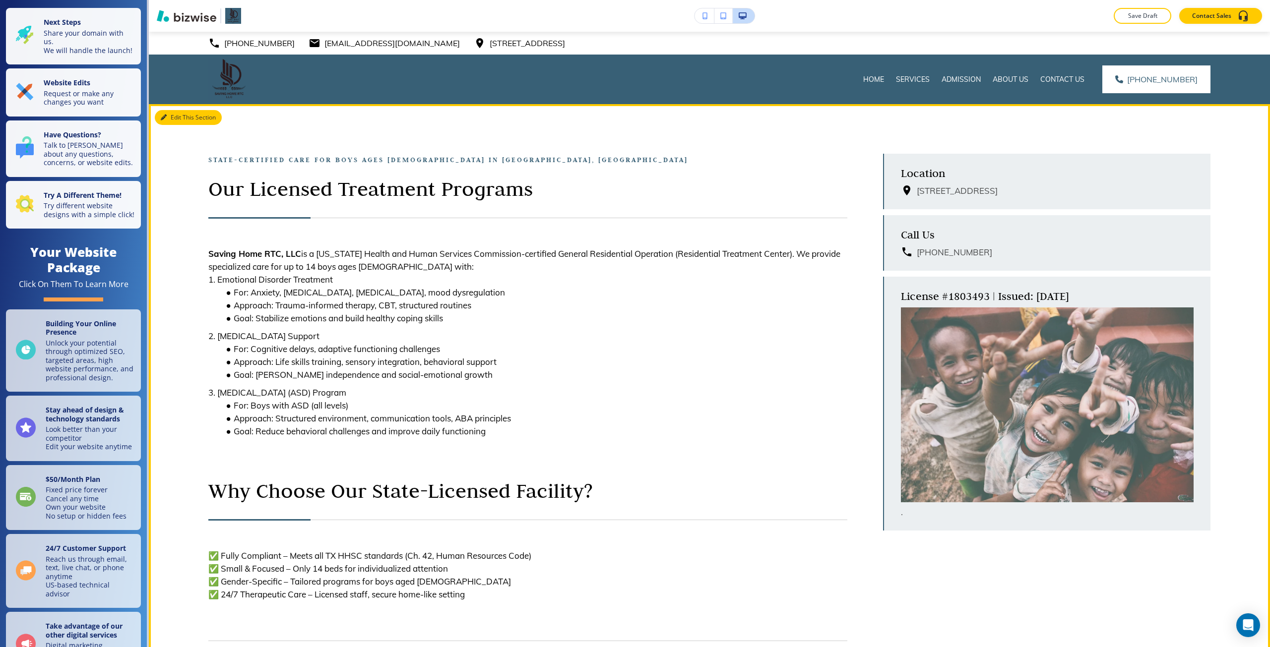
click at [162, 115] on icon "button" at bounding box center [164, 118] width 6 height 6
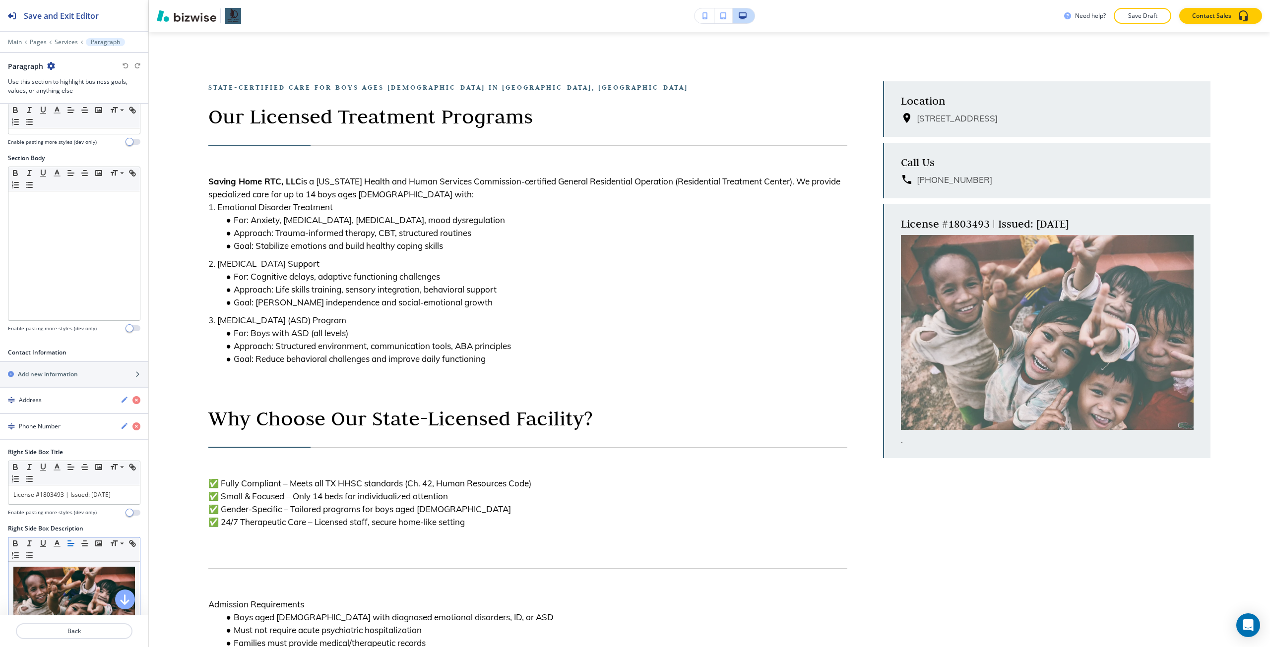
scroll to position [149, 0]
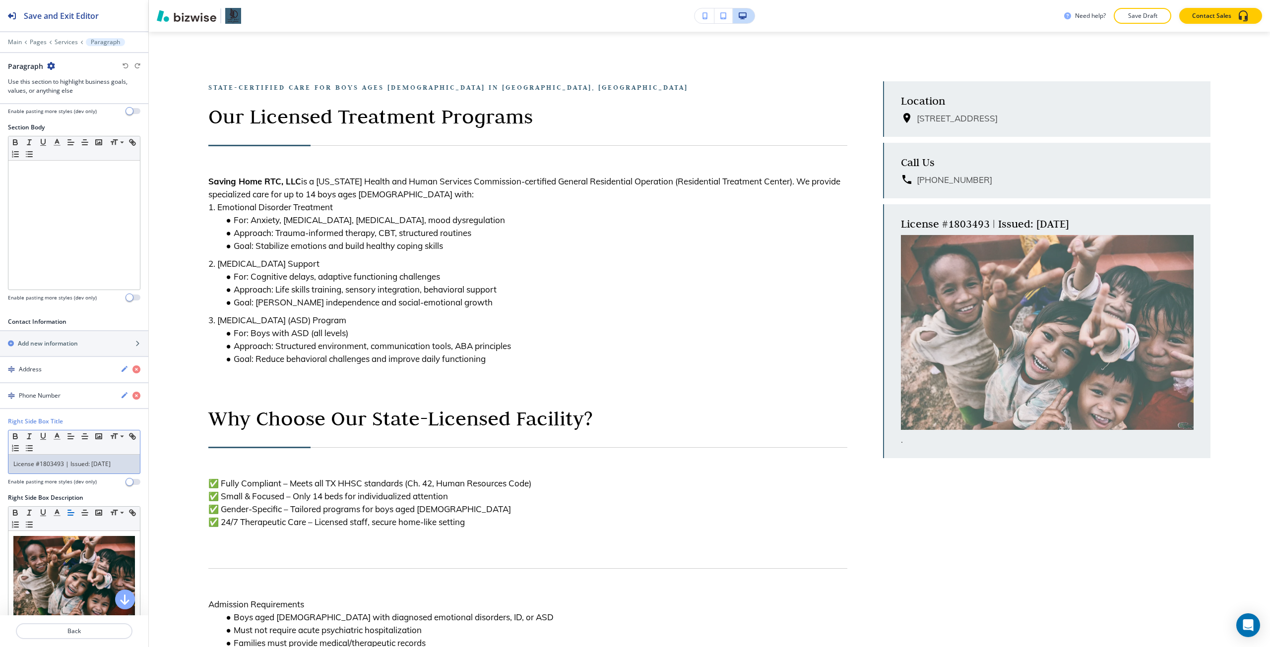
click at [97, 469] on p "License #1803493 | Issued: March 17, 2025" at bounding box center [73, 464] width 121 height 9
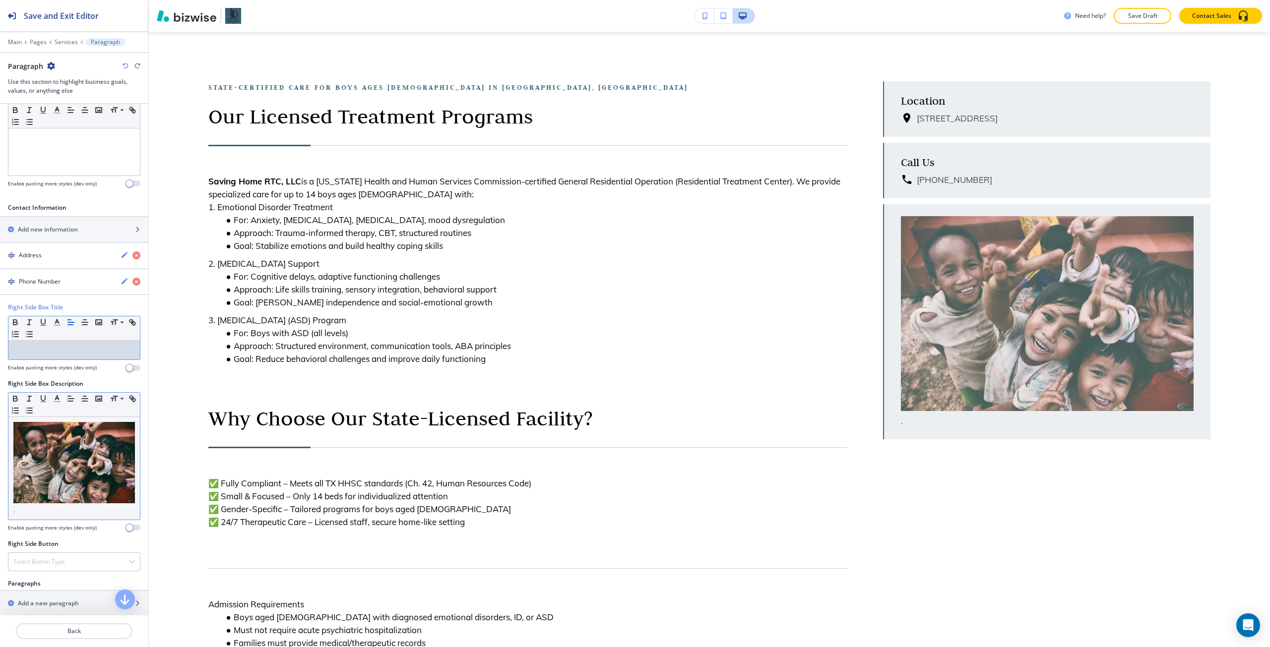
scroll to position [298, 0]
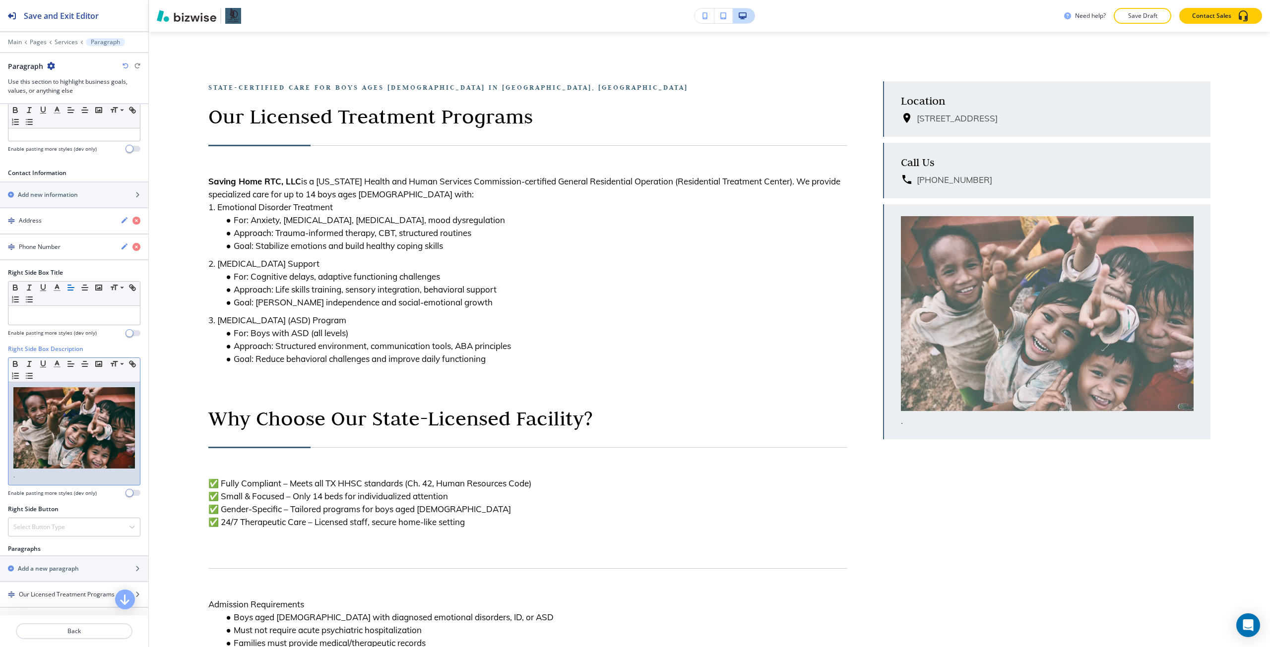
click at [78, 472] on p "." at bounding box center [73, 433] width 121 height 92
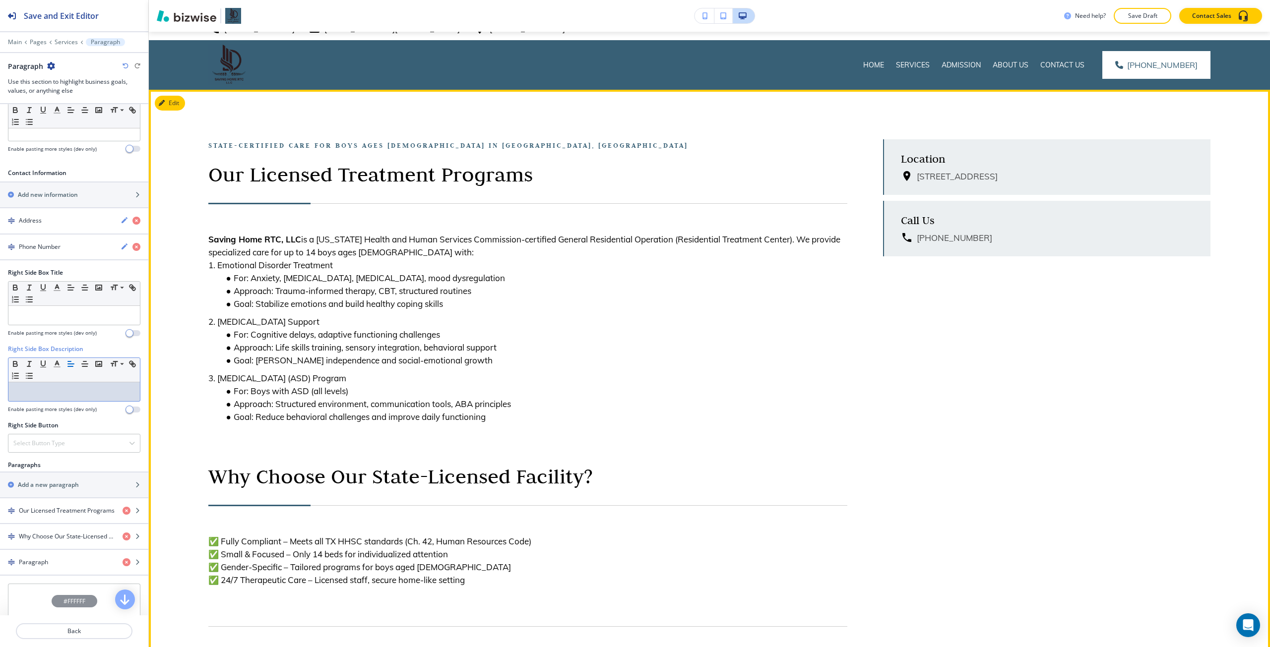
scroll to position [0, 0]
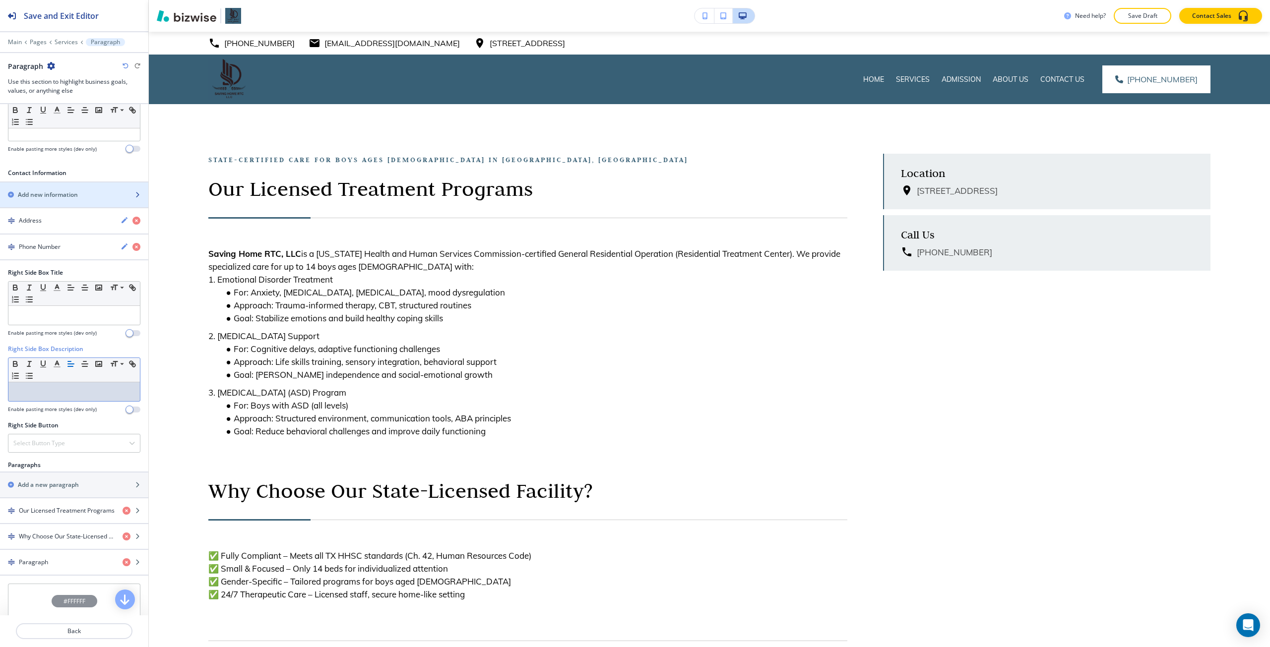
click at [66, 198] on h2 "Add new information" at bounding box center [48, 194] width 60 height 9
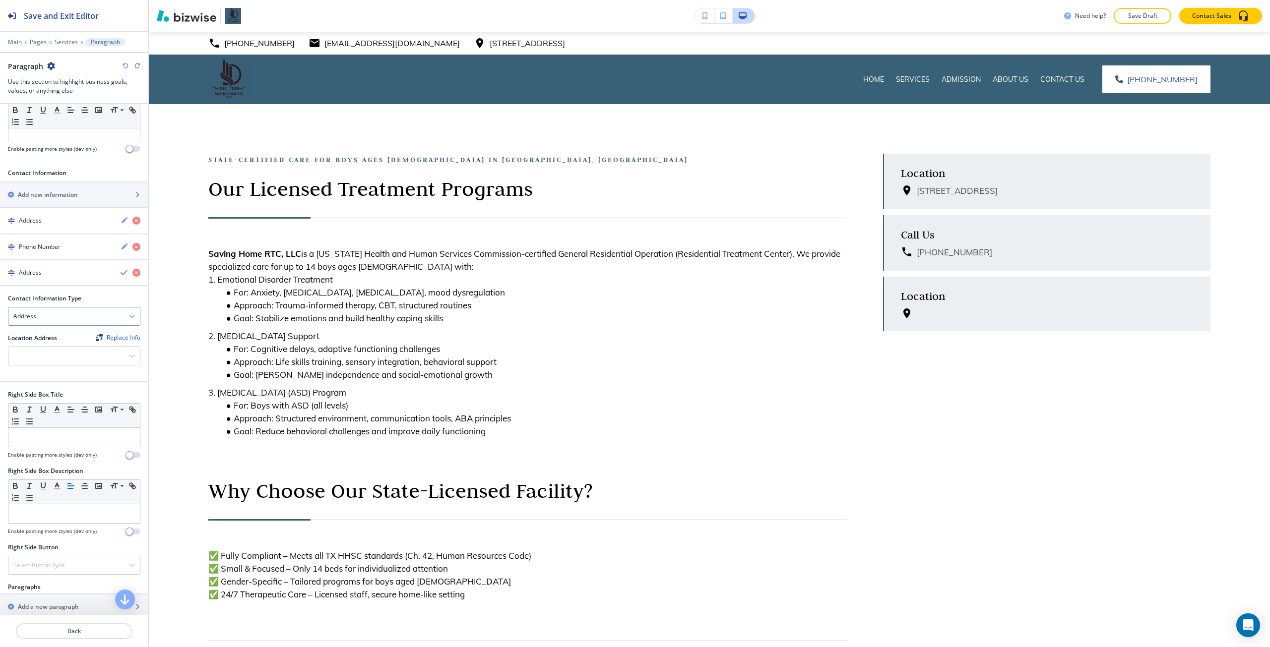
click at [81, 317] on div "Address" at bounding box center [73, 316] width 131 height 18
click at [77, 347] on h4 "Phone Number" at bounding box center [73, 350] width 121 height 9
click at [53, 350] on input "text" at bounding box center [74, 357] width 132 height 20
paste input "281 762 2038"
click at [23, 355] on input "281 762 2038" at bounding box center [74, 357] width 132 height 20
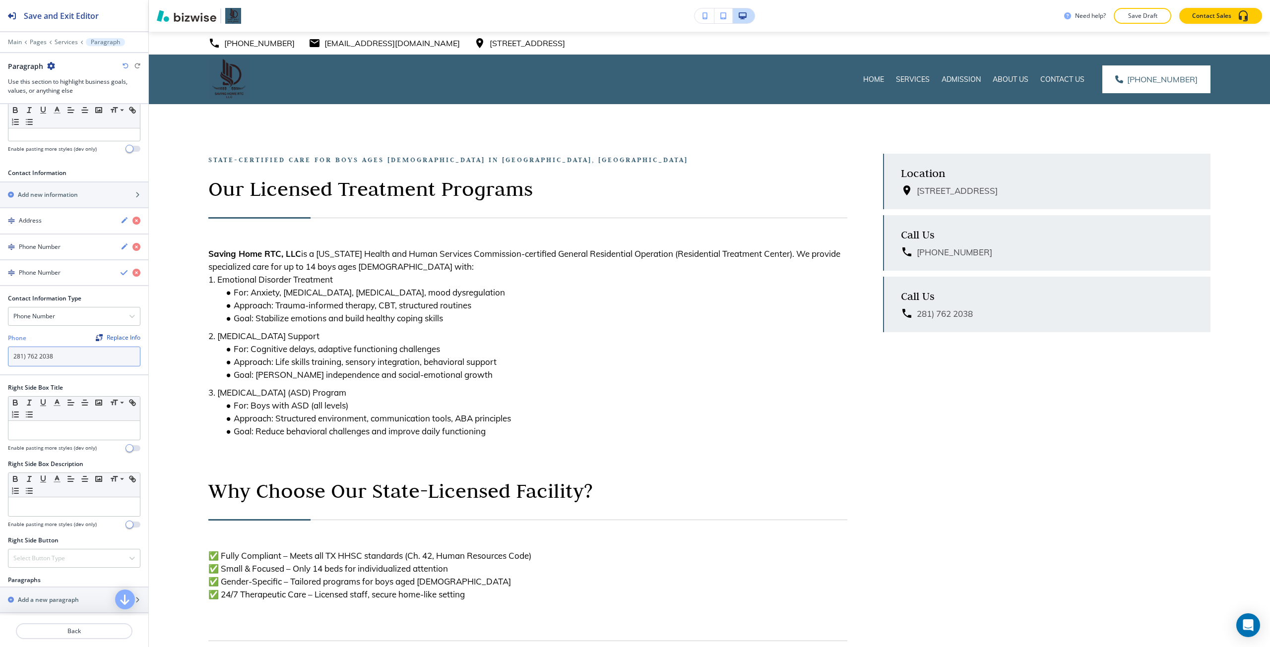
click at [12, 357] on input "281) 762 2038" at bounding box center [74, 357] width 132 height 20
click at [42, 360] on input "(281) 762 2038" at bounding box center [74, 357] width 132 height 20
type input "(281) 762-2038"
click at [121, 272] on icon "button" at bounding box center [125, 273] width 8 height 8
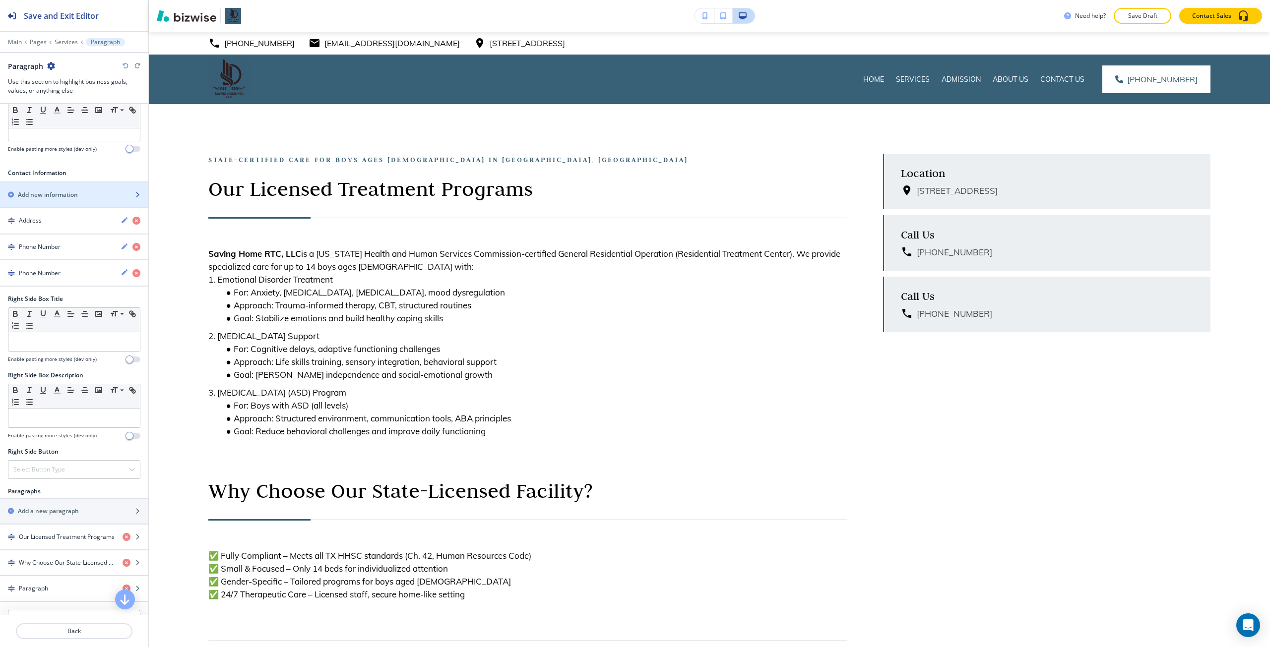
click at [103, 204] on div "button" at bounding box center [74, 203] width 148 height 8
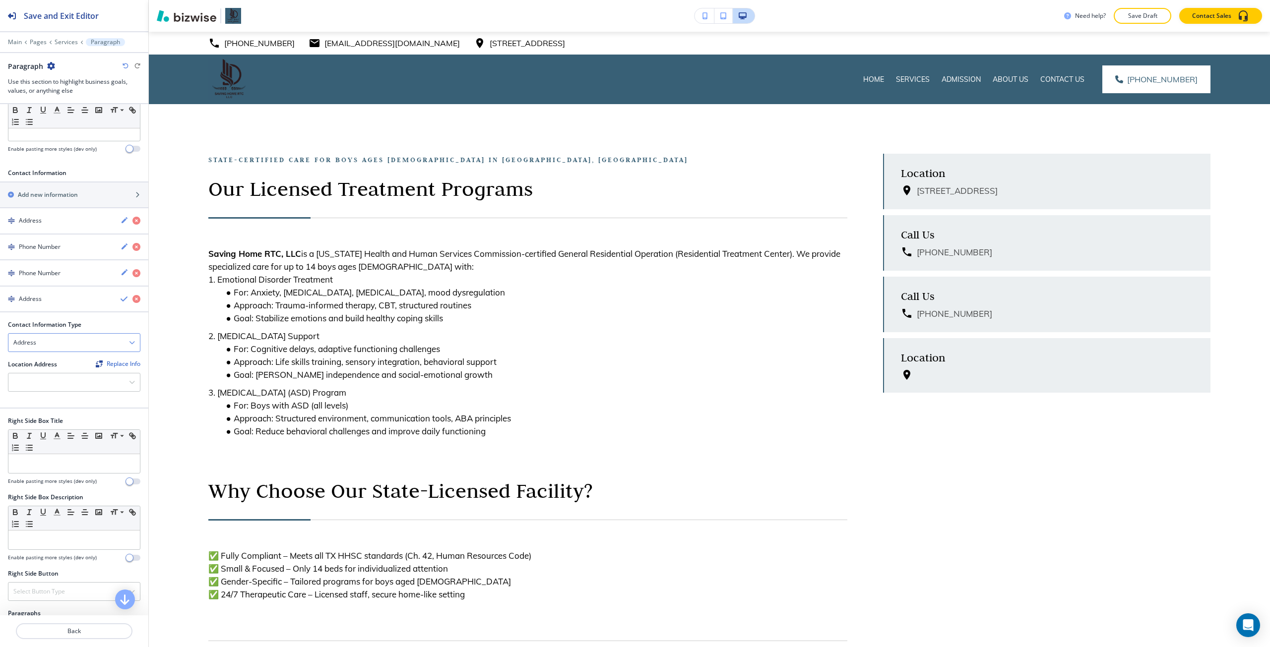
click at [81, 337] on div "Address" at bounding box center [73, 343] width 131 height 18
click at [75, 371] on div "Phone Number" at bounding box center [73, 376] width 131 height 17
click at [74, 379] on input "text" at bounding box center [74, 383] width 132 height 20
paste input "346 793 7682."
click at [40, 383] on input "346 793 7682" at bounding box center [74, 383] width 132 height 20
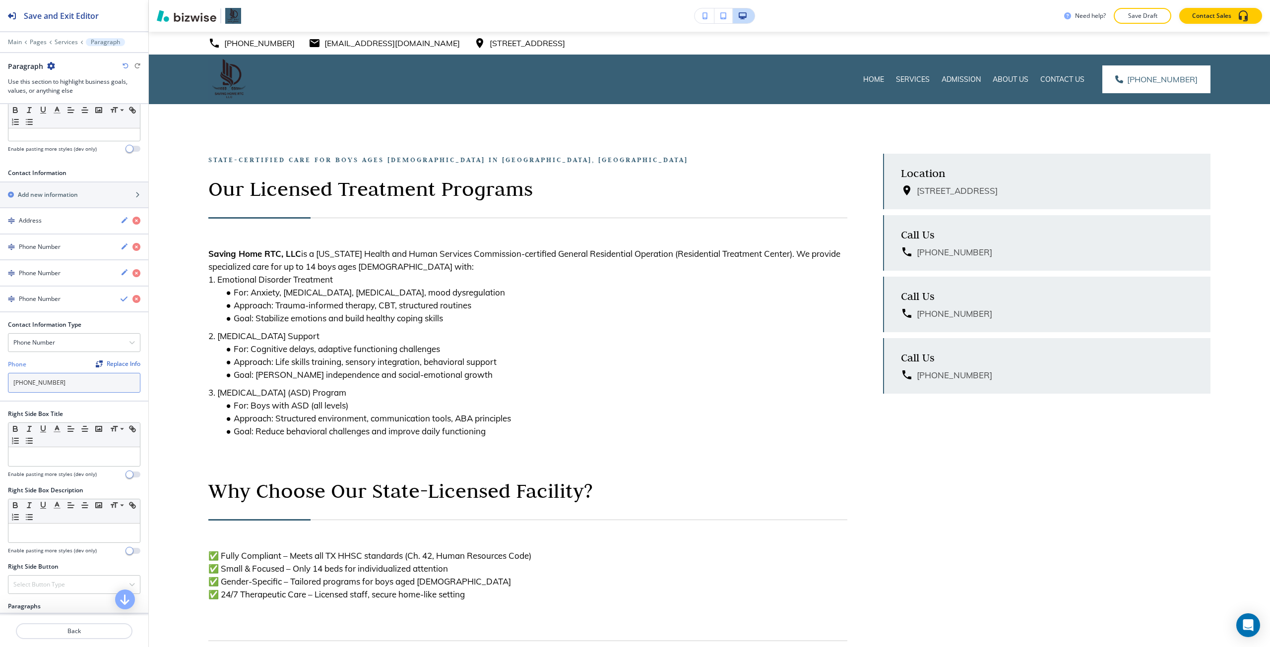
click at [23, 384] on input "346 793-7682" at bounding box center [74, 383] width 132 height 20
type input "(346) 793-7682"
click at [121, 301] on icon "button" at bounding box center [125, 299] width 8 height 8
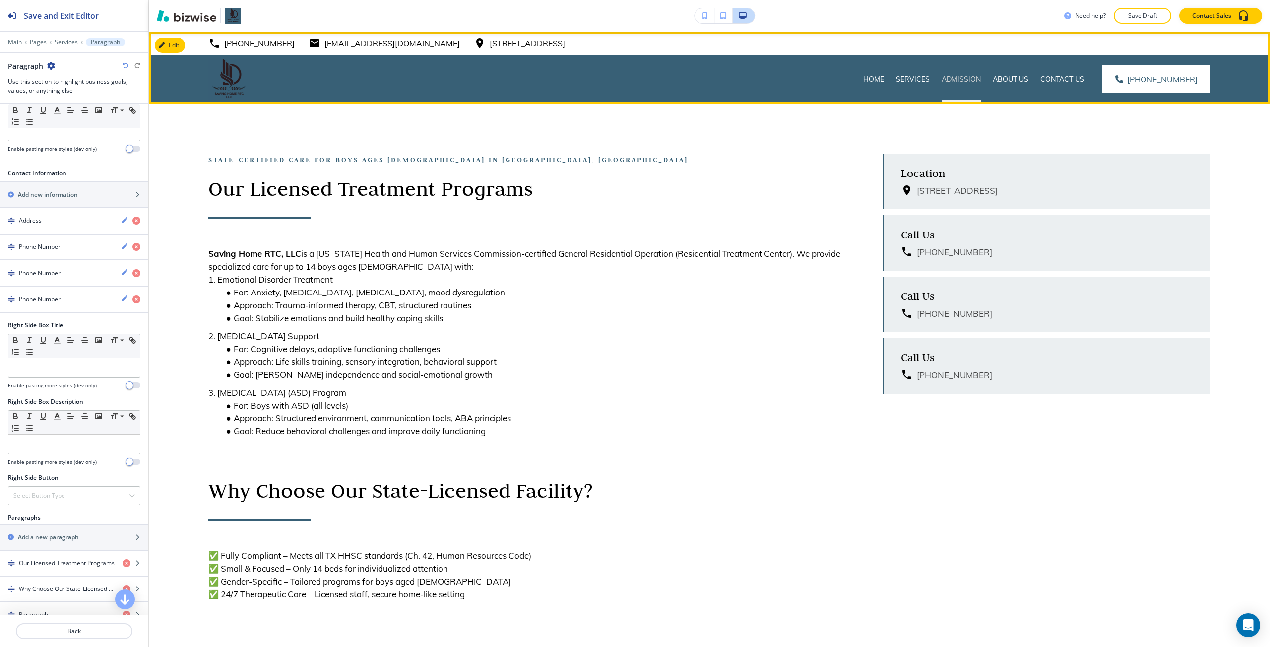
click at [952, 82] on p "Admission" at bounding box center [960, 79] width 39 height 10
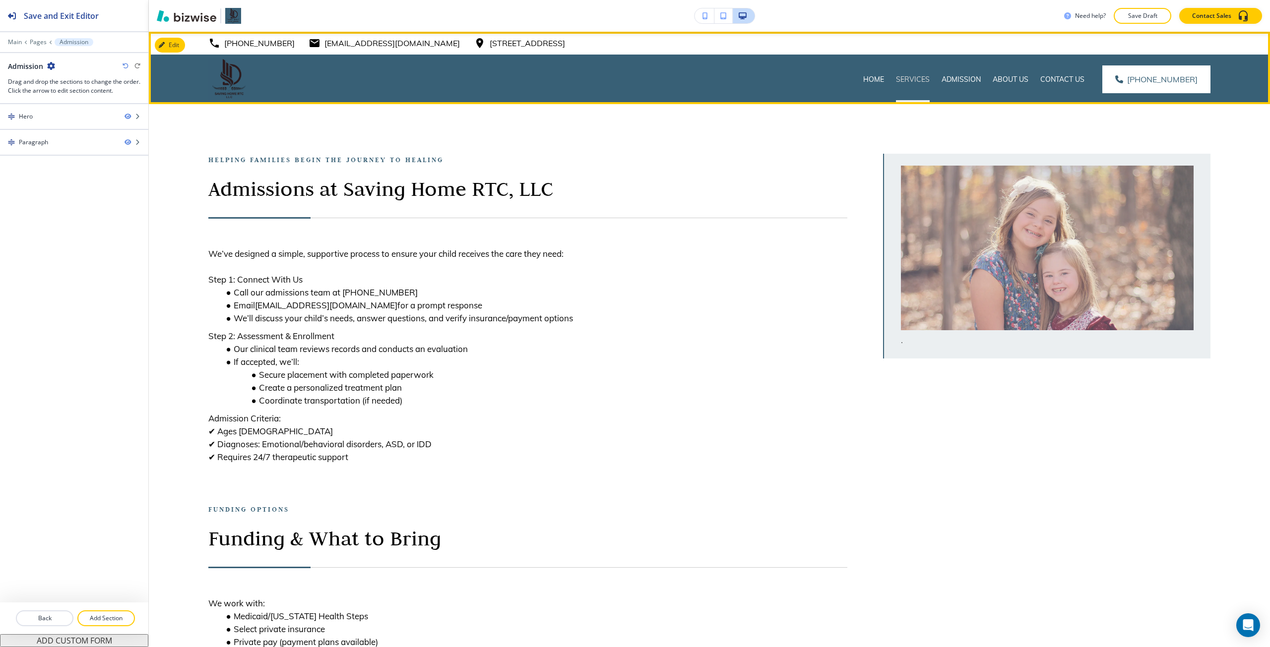
click at [923, 81] on p "Services" at bounding box center [913, 79] width 34 height 10
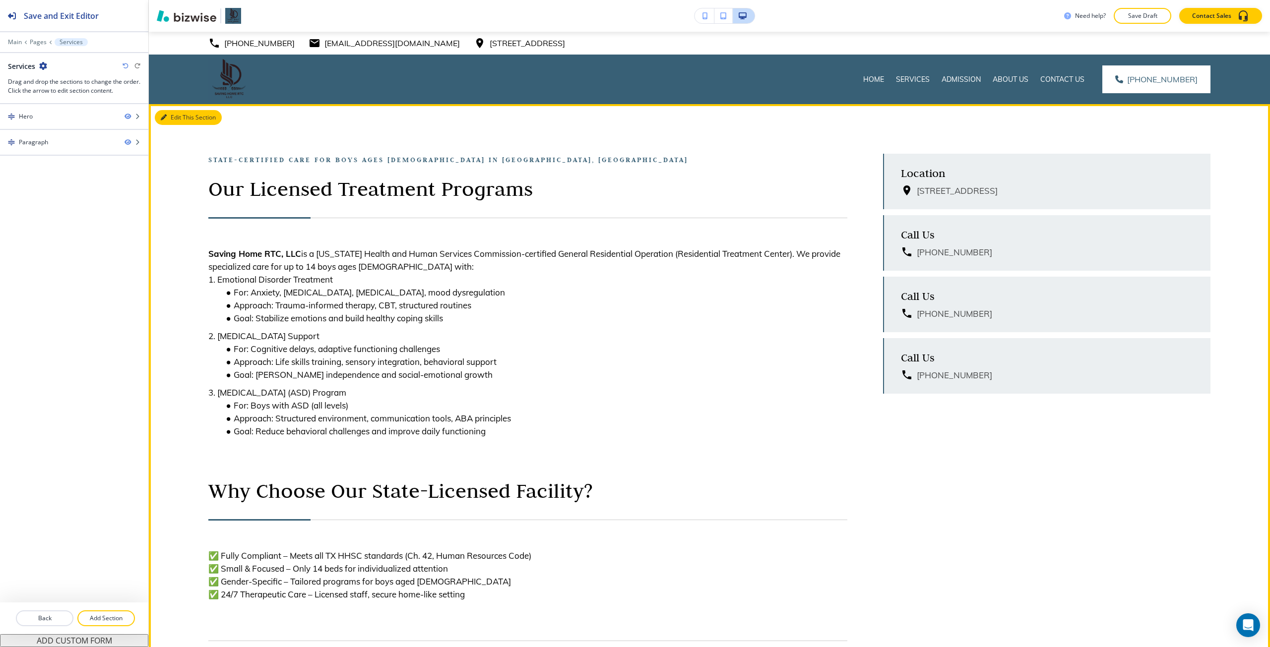
click at [175, 119] on button "Edit This Section" at bounding box center [188, 117] width 67 height 15
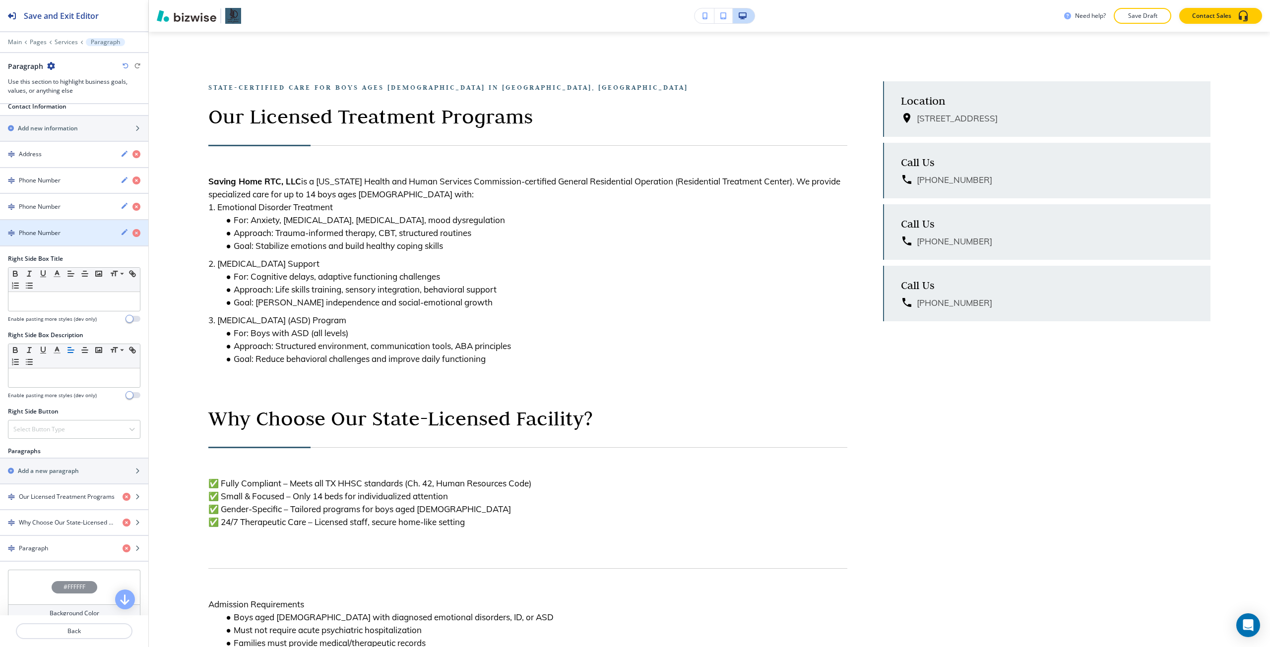
scroll to position [397, 0]
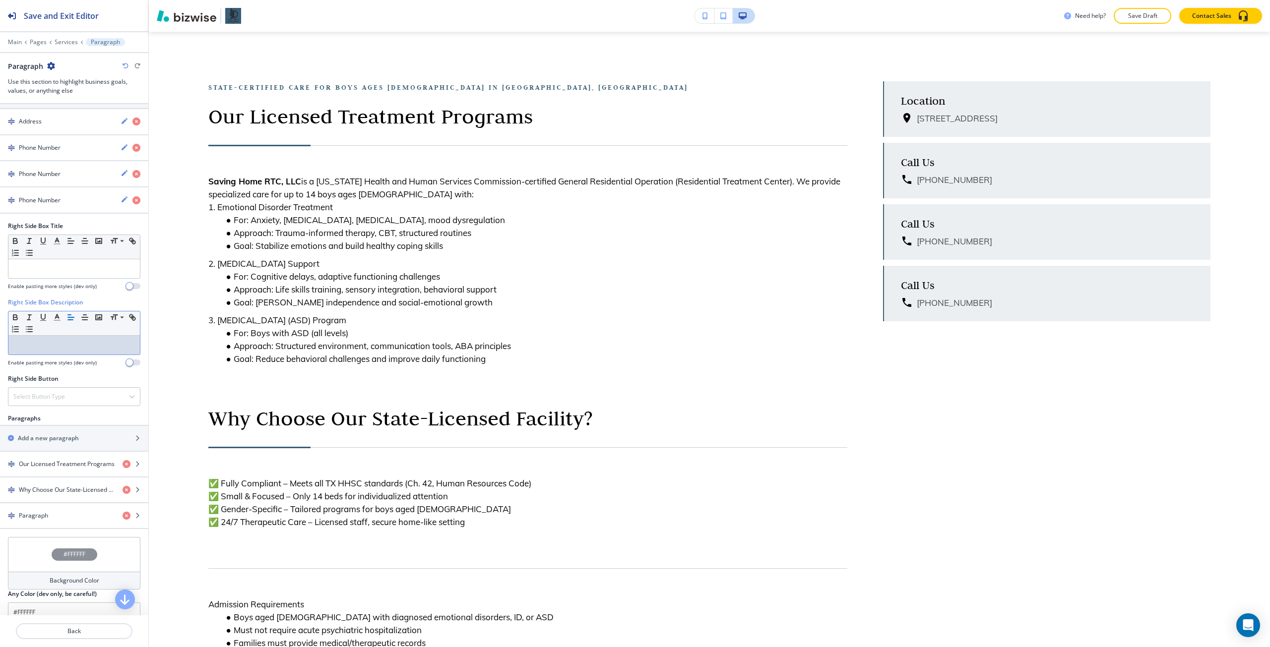
click at [60, 350] on div at bounding box center [73, 345] width 131 height 19
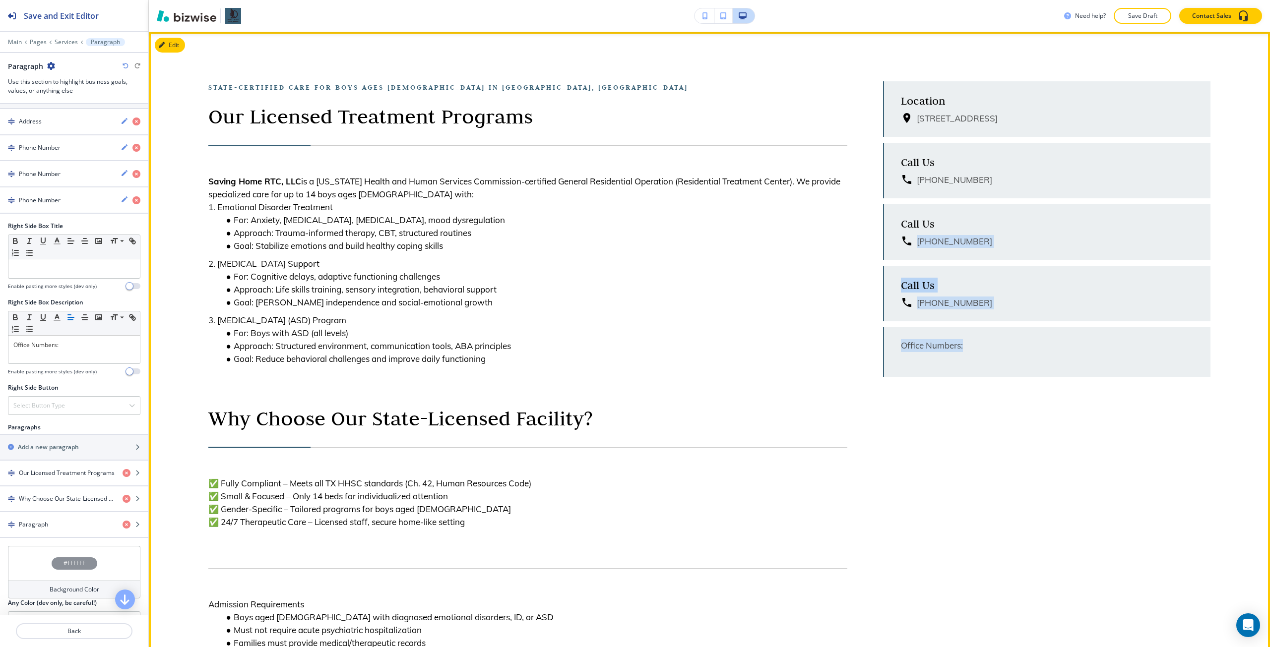
drag, startPoint x: 981, startPoint y: 326, endPoint x: 856, endPoint y: 239, distance: 152.4
click at [856, 239] on div "Location 21234 Rush Hollow Ct, Richmond, TX 77407, USA Call Us (832) 461-3938 C…" at bounding box center [1028, 229] width 363 height 296
copy div "(281) 762-2038 Call Us (346) 793-7682 Office Numbers:"
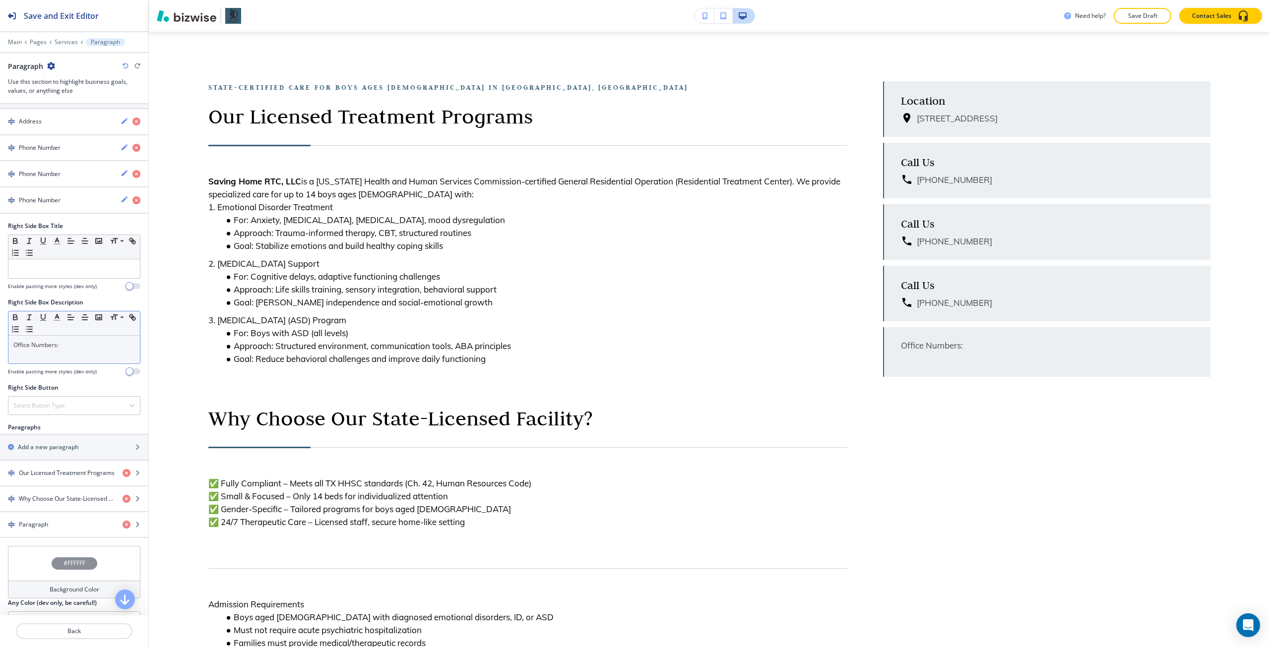
click at [78, 354] on p at bounding box center [73, 354] width 121 height 9
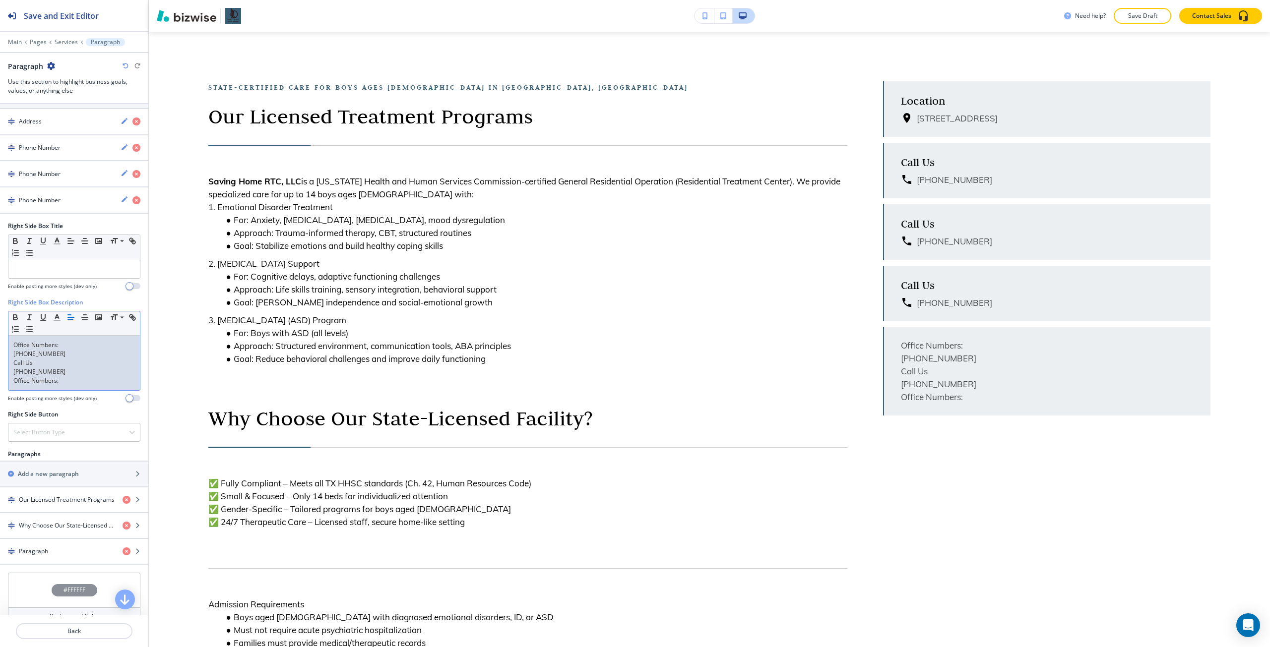
click at [28, 361] on p "Call Us" at bounding box center [73, 363] width 121 height 9
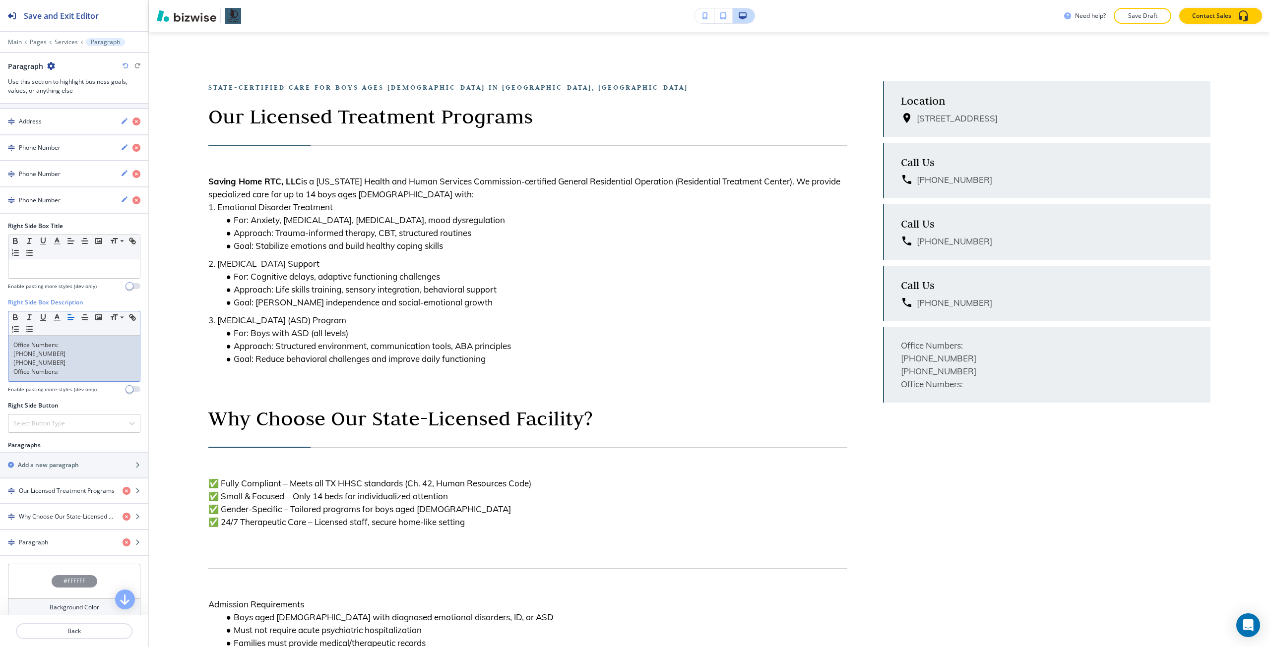
click at [14, 350] on p "(281) 762-2038" at bounding box center [73, 354] width 121 height 9
click at [14, 345] on p "Office Numbers:" at bounding box center [73, 345] width 121 height 9
click at [13, 345] on p "Call Our Office Numbers:" at bounding box center [73, 345] width 121 height 9
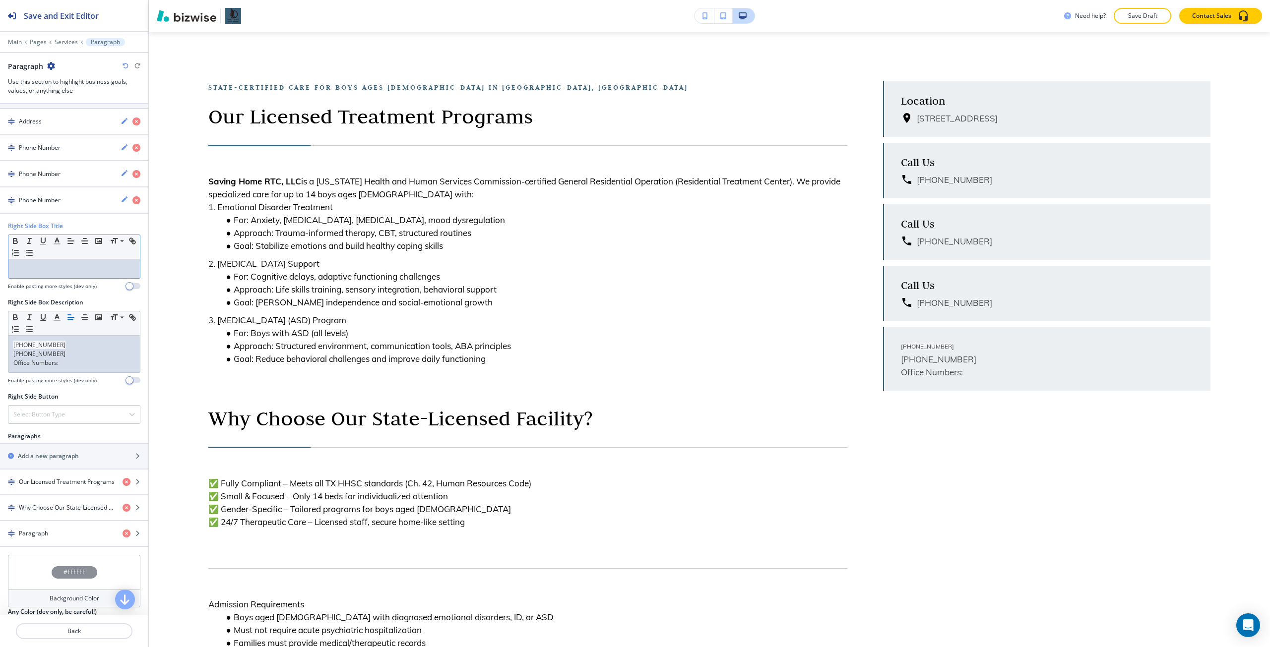
click at [49, 271] on p at bounding box center [73, 268] width 121 height 9
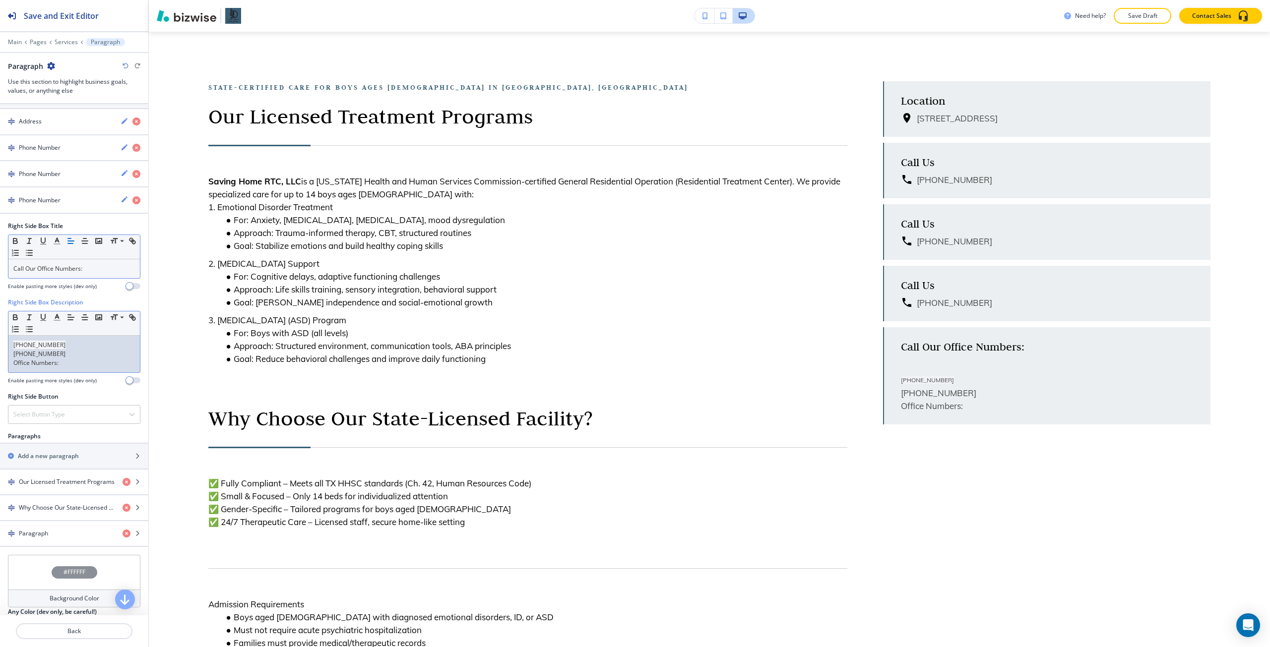
click at [73, 339] on div "(281) 762-2038 (346) 793-7682 Office Numbers:" at bounding box center [73, 354] width 131 height 37
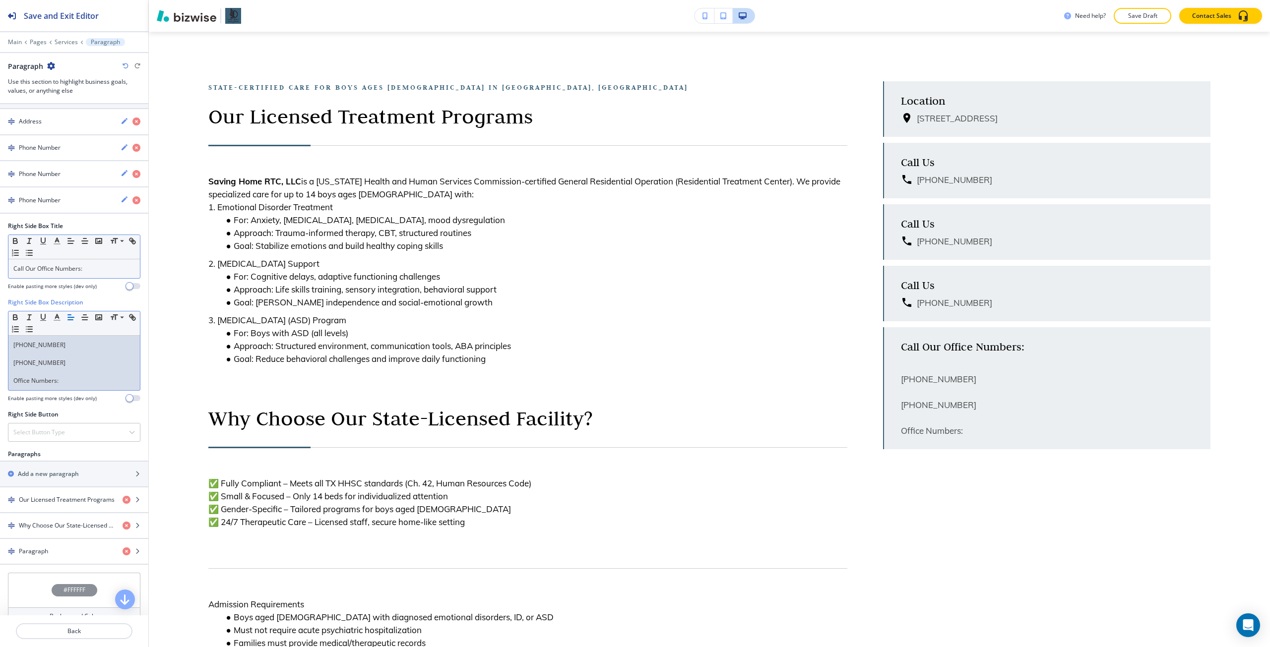
click at [50, 379] on p "Office Numbers:" at bounding box center [73, 380] width 121 height 9
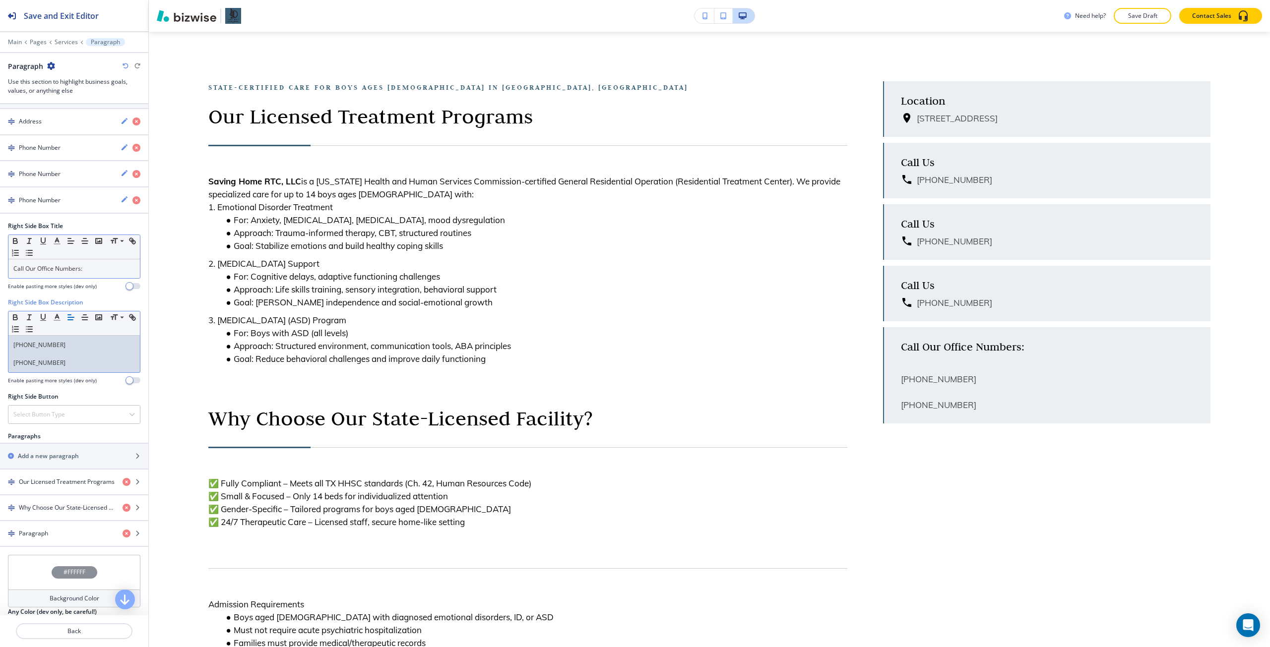
click at [39, 347] on p "(281) 762-2038" at bounding box center [73, 345] width 121 height 9
click at [51, 354] on p at bounding box center [73, 354] width 121 height 9
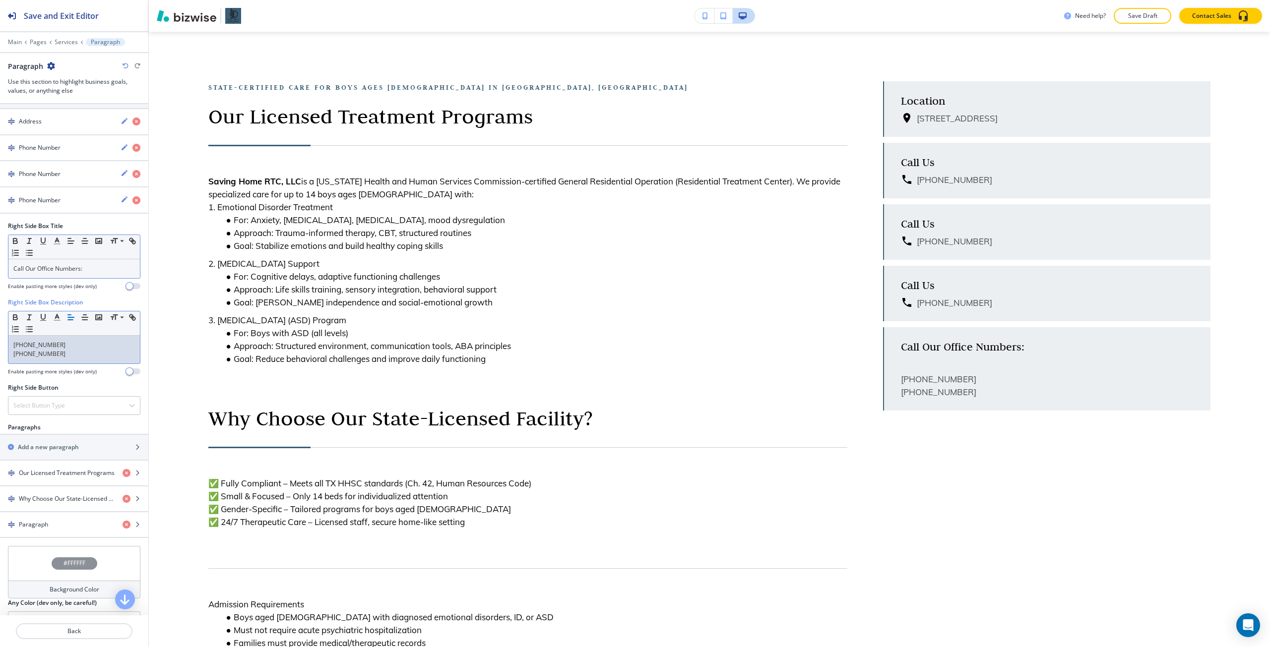
click at [44, 343] on p "(281) 762-2038" at bounding box center [73, 345] width 121 height 9
click at [44, 344] on p "(281) 762-2038" at bounding box center [73, 345] width 121 height 9
click at [128, 322] on icon "button" at bounding box center [132, 317] width 9 height 9
paste input "tel:"
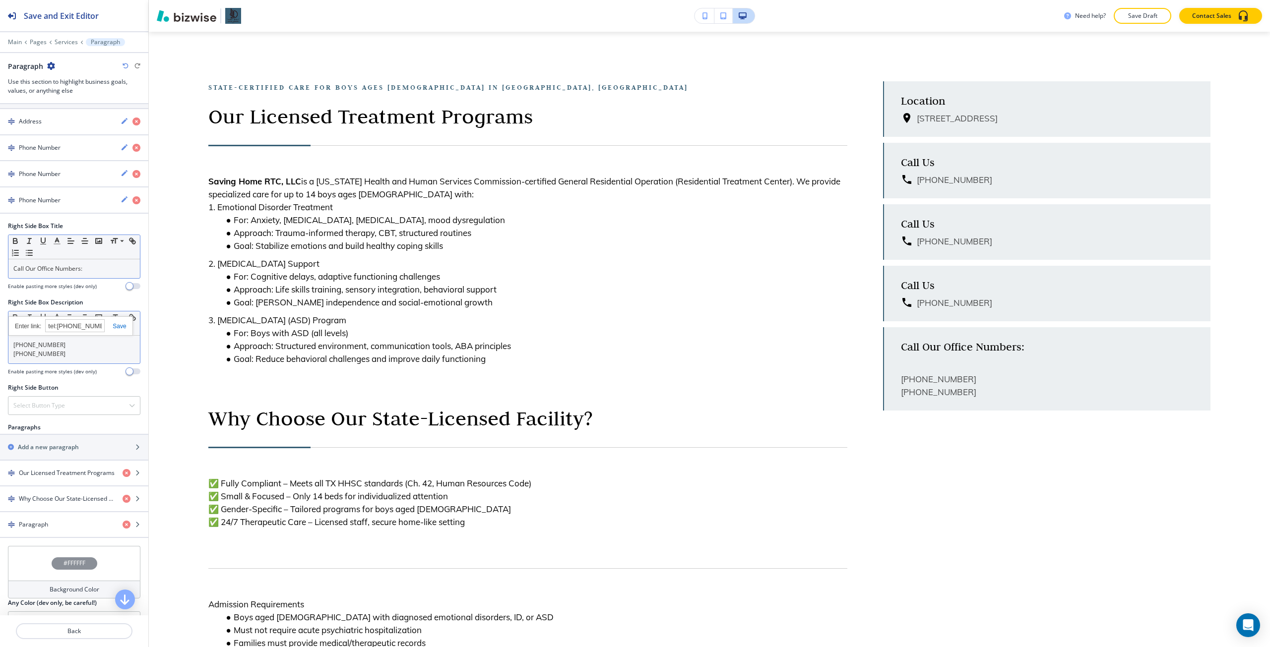
click at [119, 326] on link at bounding box center [115, 326] width 21 height 7
click at [41, 350] on p "(346) 793-7682" at bounding box center [73, 354] width 121 height 9
click at [128, 322] on icon "button" at bounding box center [132, 317] width 9 height 9
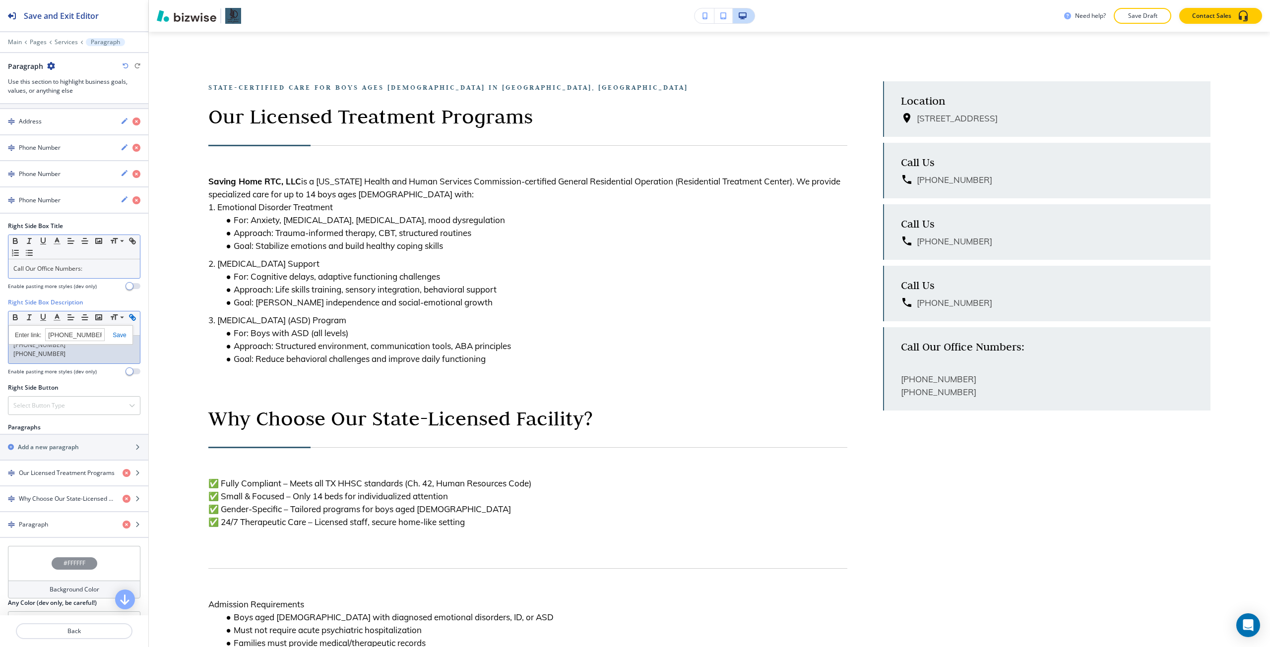
paste input "tel:"
type input "tel:(346) 793-7682"
click at [119, 334] on link at bounding box center [115, 335] width 21 height 7
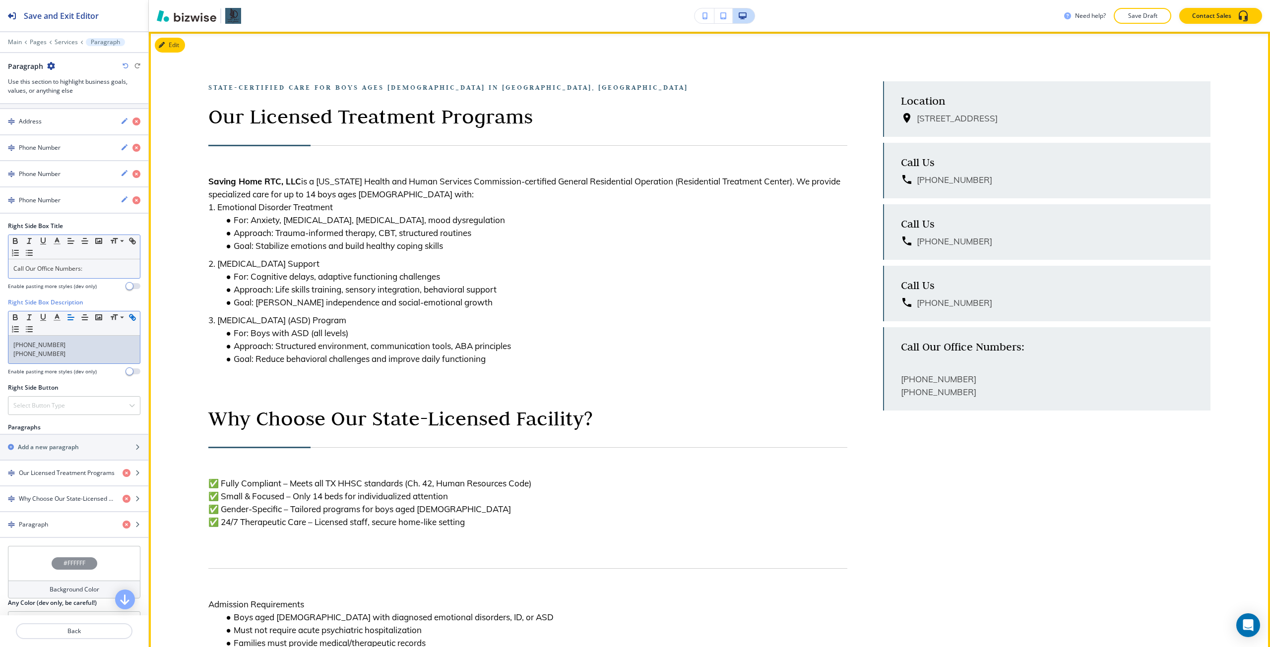
click at [182, 388] on div "State-Certified Care for Boys Ages 6–17 in Richmond, TX Our Licensed Treatment …" at bounding box center [510, 374] width 674 height 586
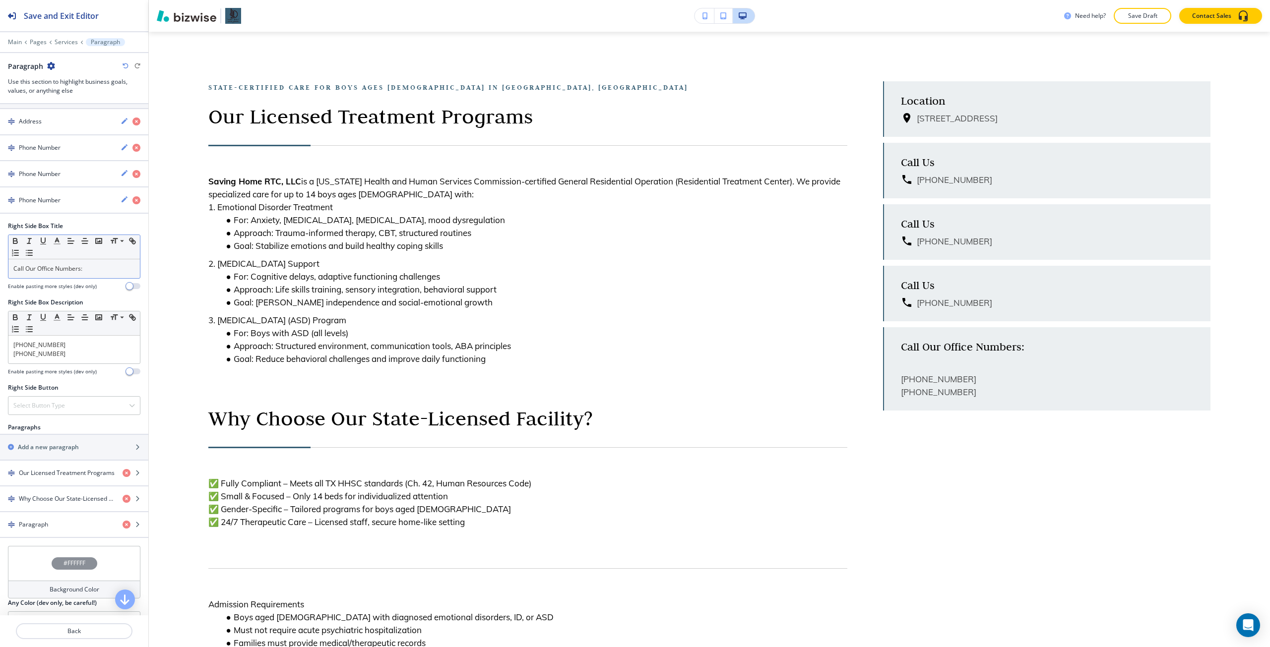
click at [84, 267] on p "Call Our Office Numbers:" at bounding box center [73, 268] width 121 height 9
click at [132, 175] on icon "button" at bounding box center [136, 174] width 8 height 8
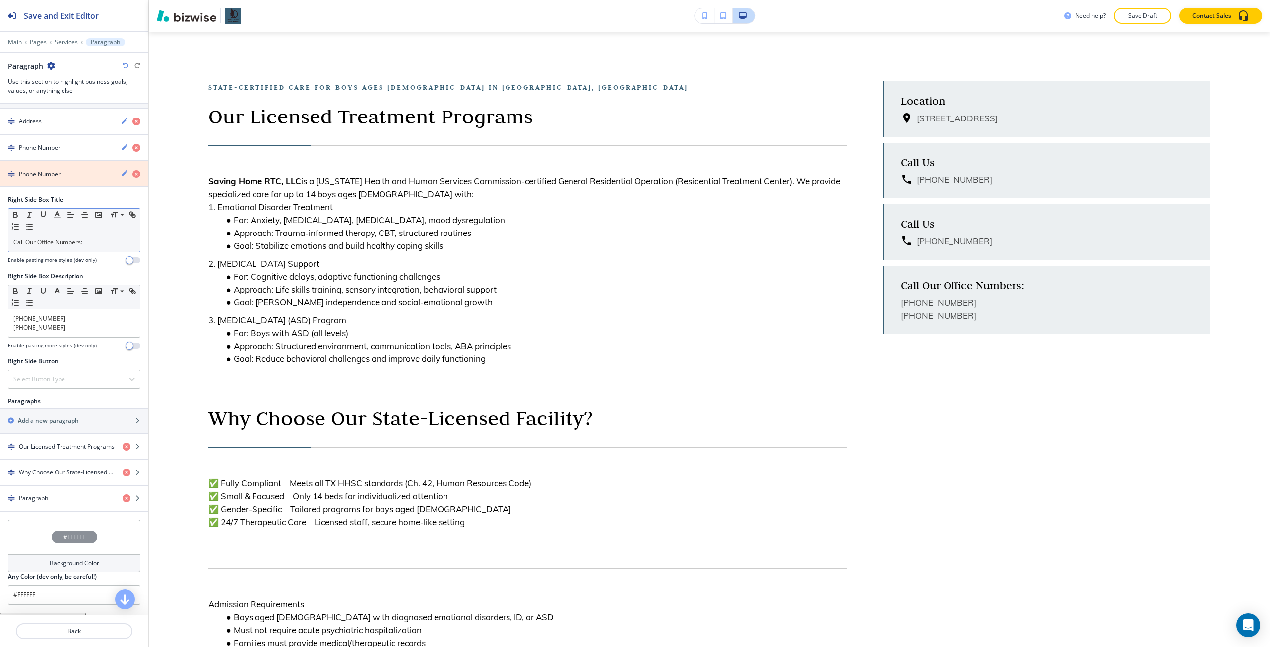
click at [132, 172] on icon "button" at bounding box center [136, 174] width 8 height 8
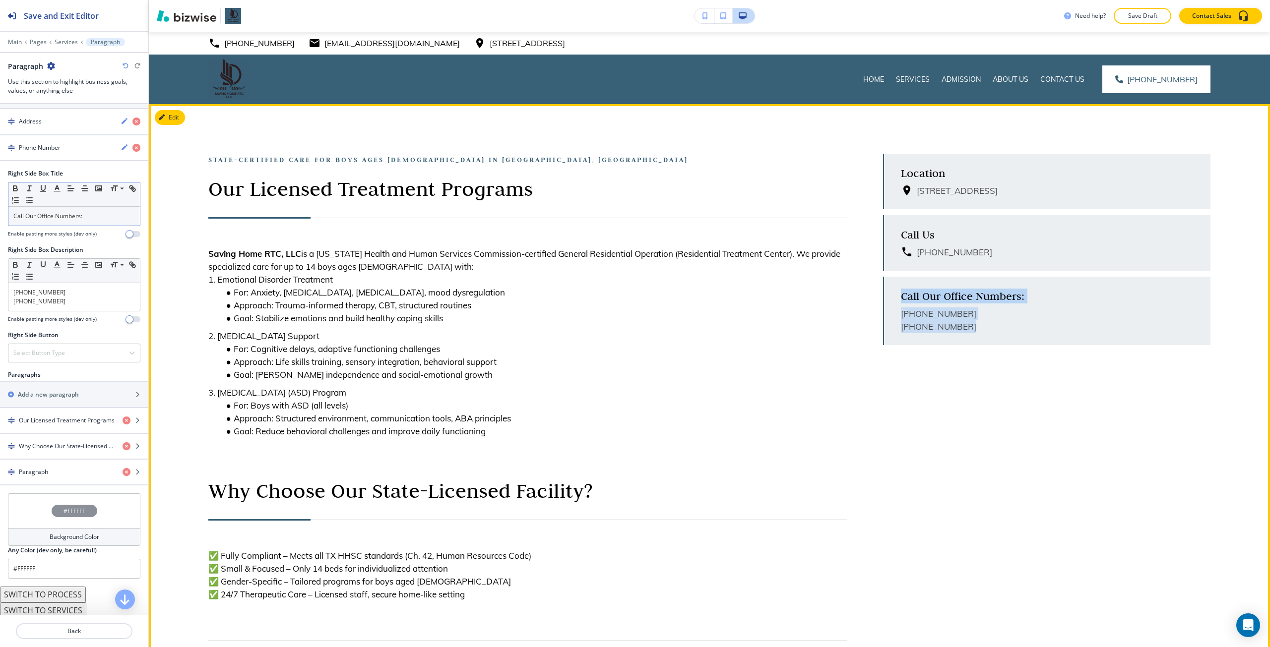
drag, startPoint x: 966, startPoint y: 323, endPoint x: 898, endPoint y: 297, distance: 72.2
click at [898, 297] on div "Call Our Office Numbers: (281) 762-2038 (346) 793-7682" at bounding box center [1046, 311] width 327 height 68
copy div "Call Our Office Numbers: (281) 762-2038 (346) 793-7682"
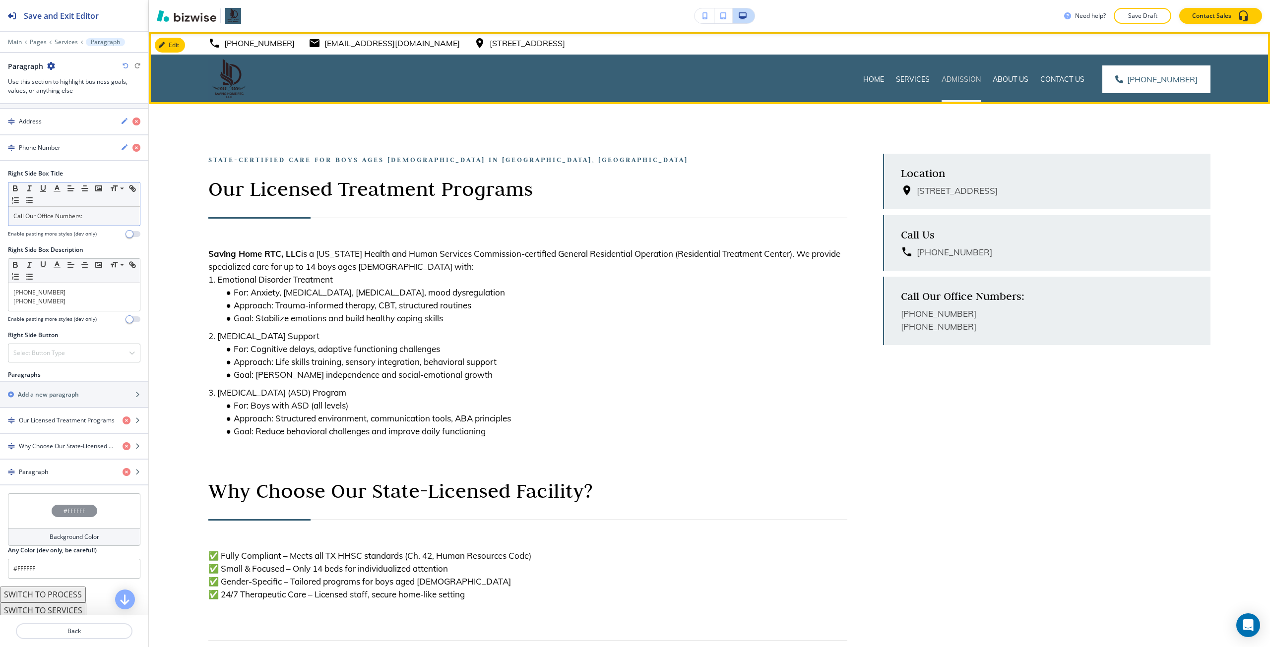
click at [955, 79] on p "Admission" at bounding box center [960, 79] width 39 height 10
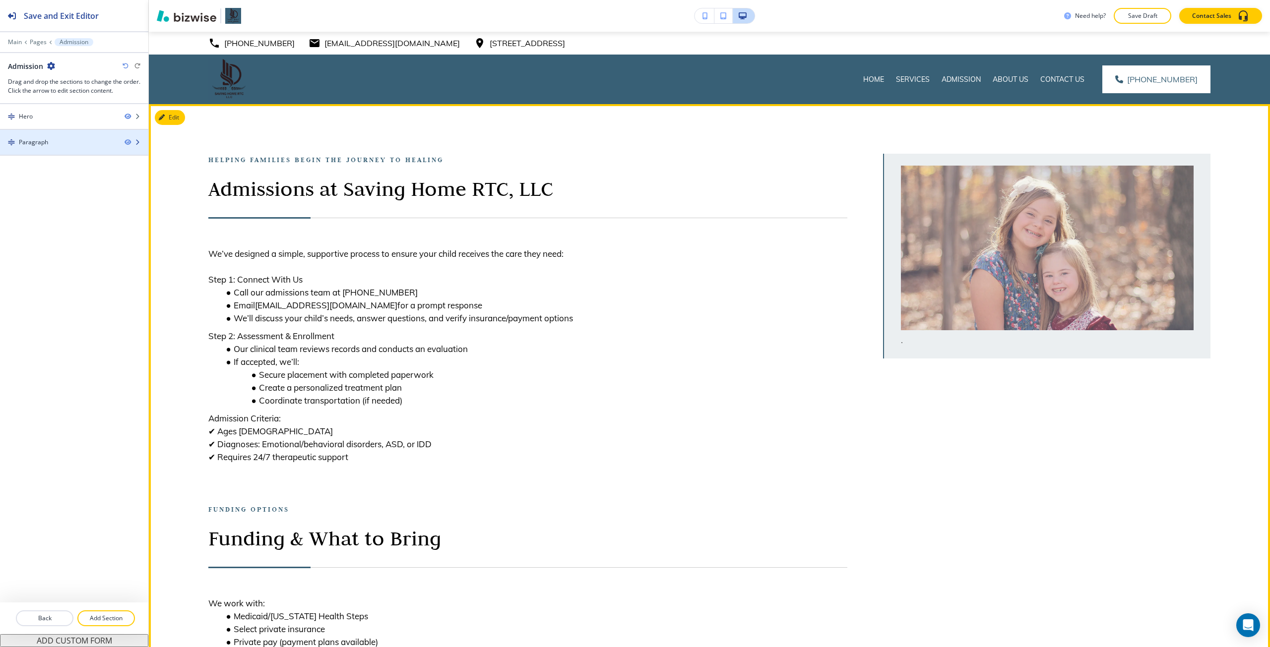
click at [90, 134] on div at bounding box center [74, 134] width 148 height 8
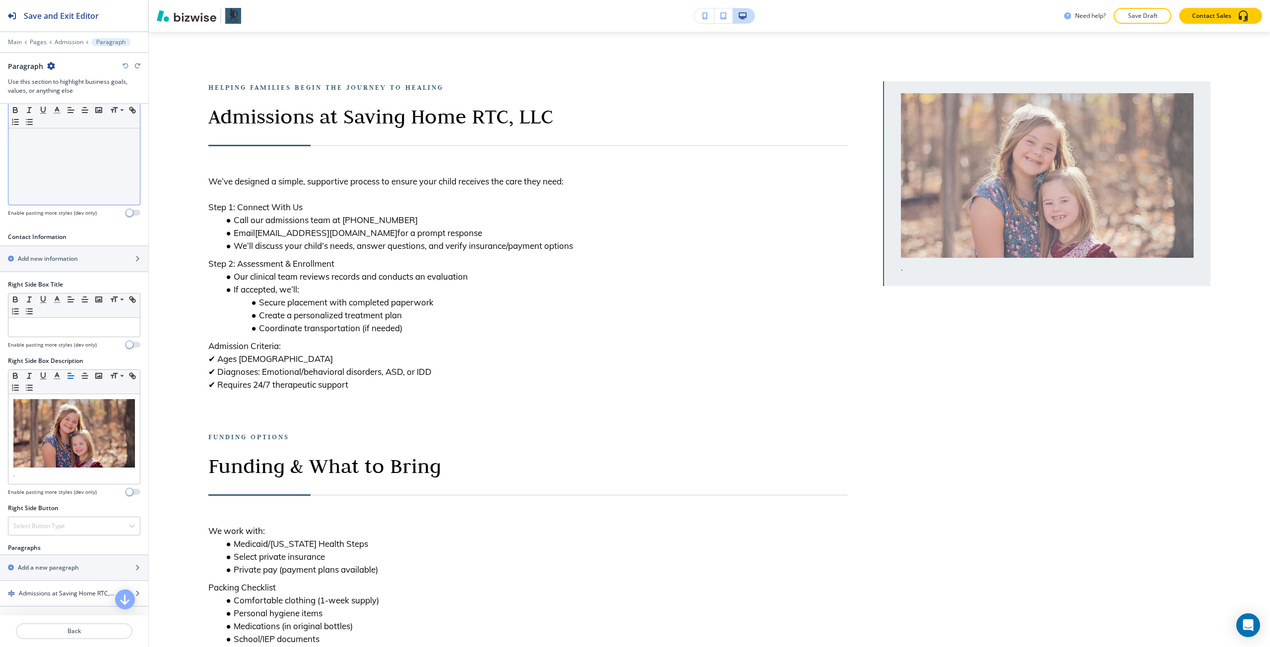
scroll to position [248, 0]
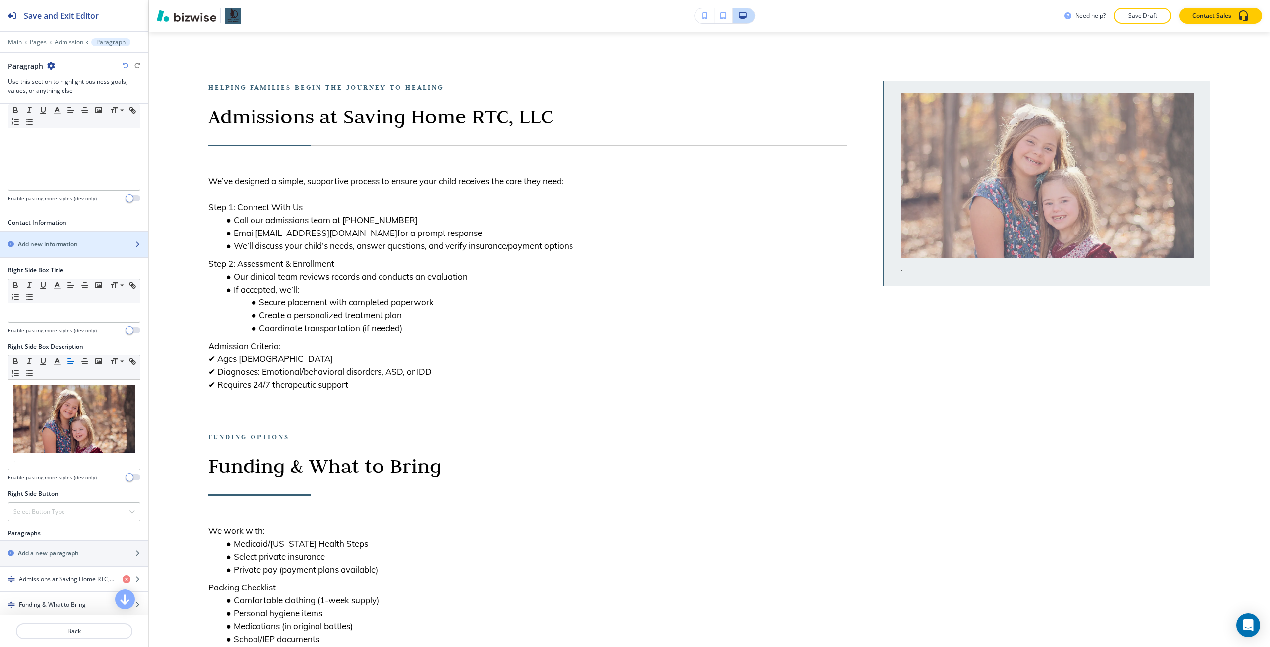
click at [57, 251] on div "button" at bounding box center [74, 253] width 148 height 8
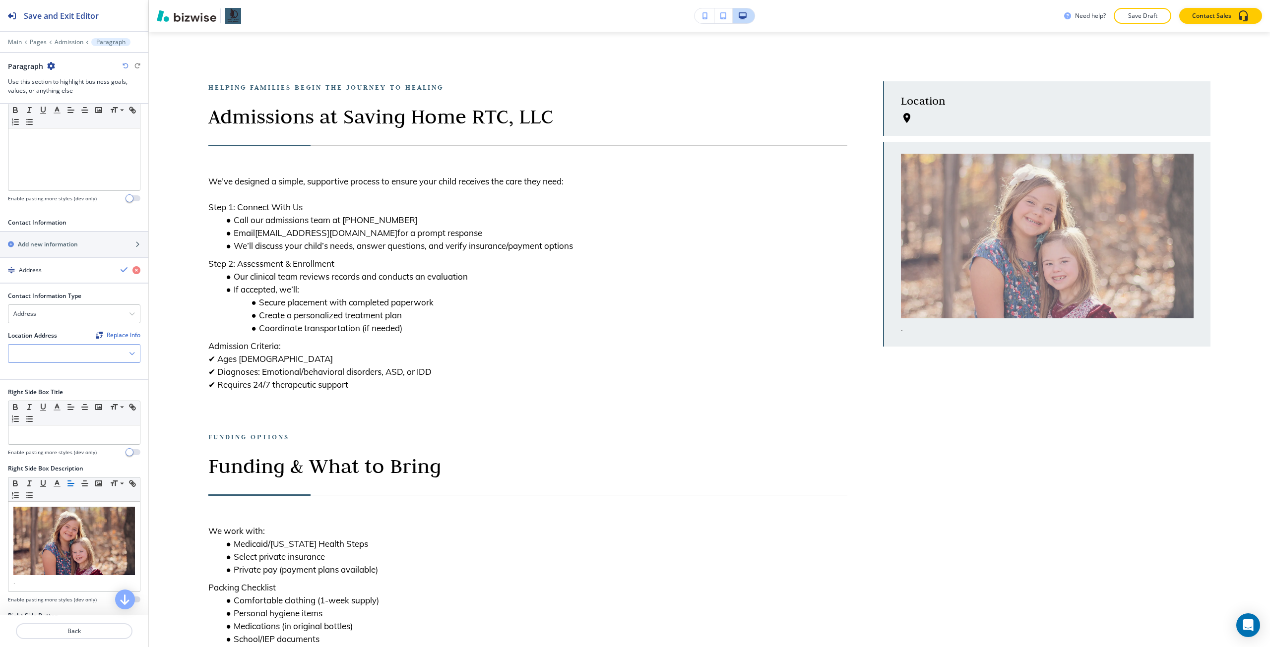
click at [66, 357] on div at bounding box center [73, 354] width 131 height 18
click at [66, 370] on h4 "21234 Rush Hollow Ct, Richmond, TX 77407, USA" at bounding box center [73, 370] width 121 height 9
click at [121, 266] on icon "button" at bounding box center [125, 270] width 8 height 8
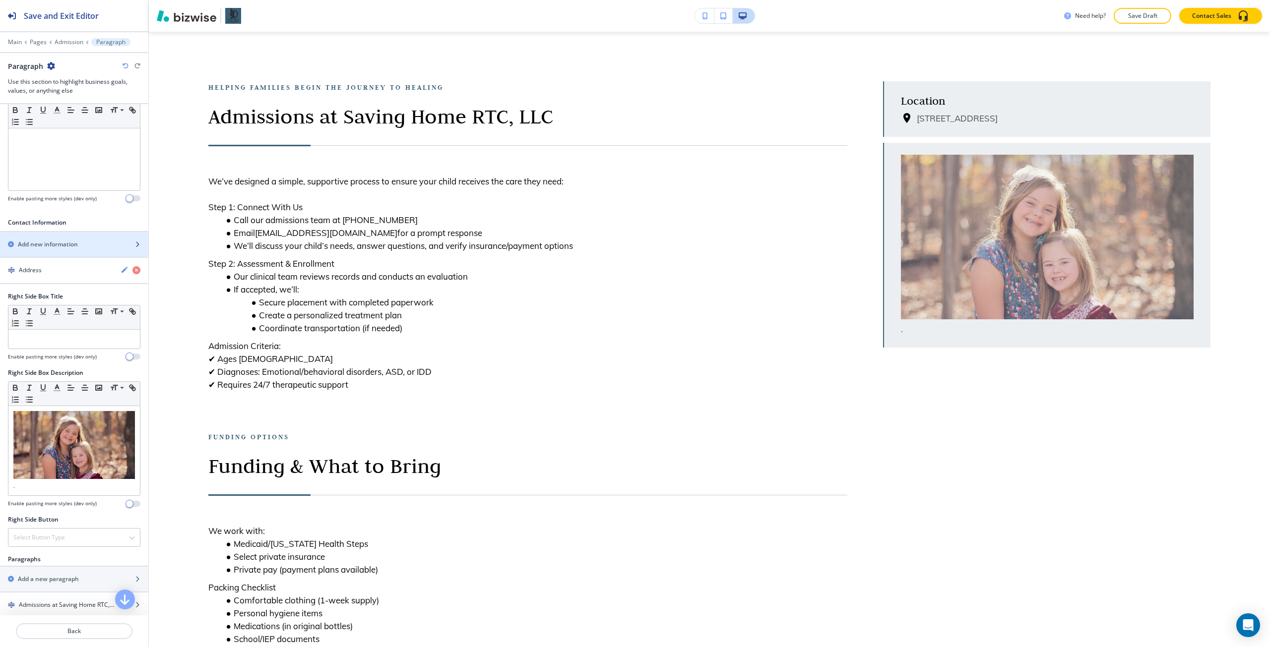
click at [99, 242] on div "Add new information" at bounding box center [63, 244] width 126 height 9
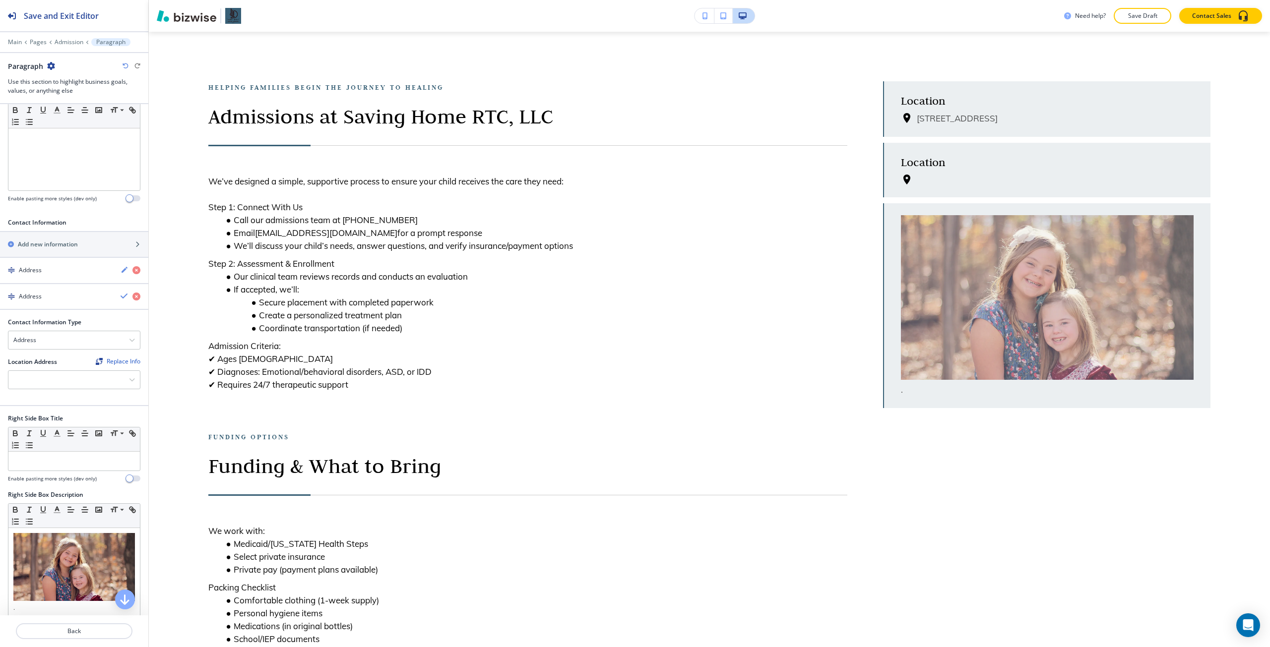
click at [55, 350] on div "Contact Information Type Address Email Address Phone Number Location Address Re…" at bounding box center [74, 361] width 132 height 87
click at [52, 346] on div "Address" at bounding box center [73, 340] width 131 height 18
click at [132, 297] on icon "button" at bounding box center [136, 297] width 8 height 8
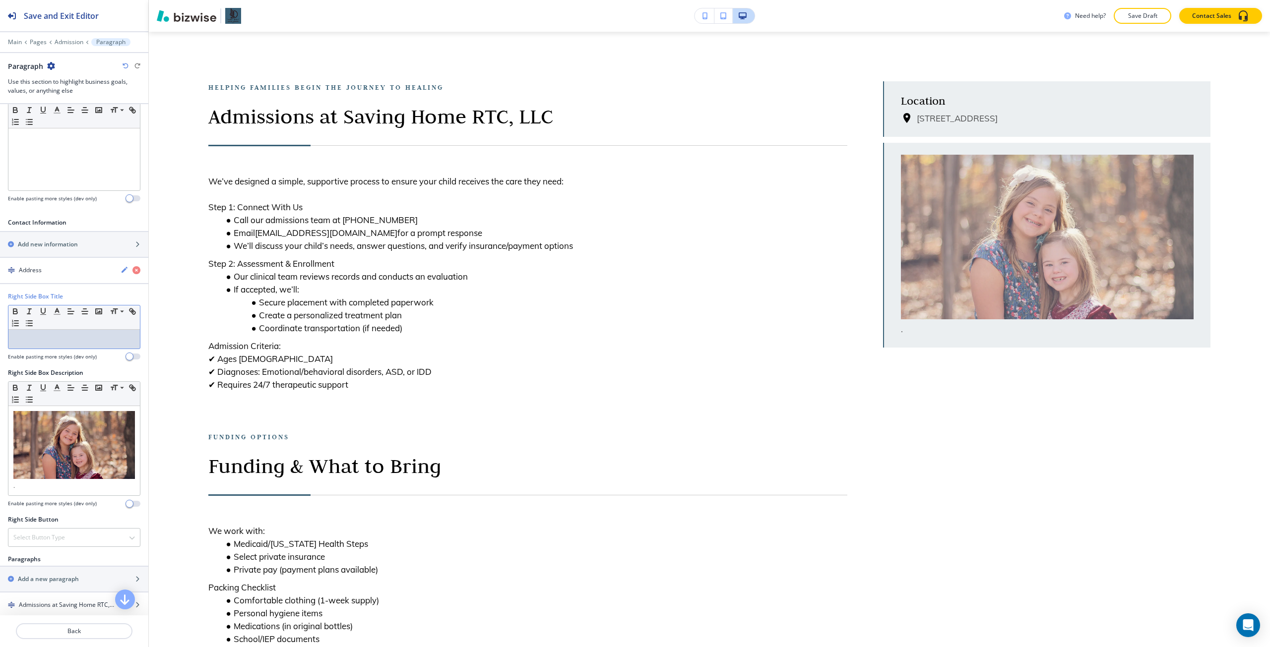
click at [95, 335] on p at bounding box center [73, 339] width 121 height 9
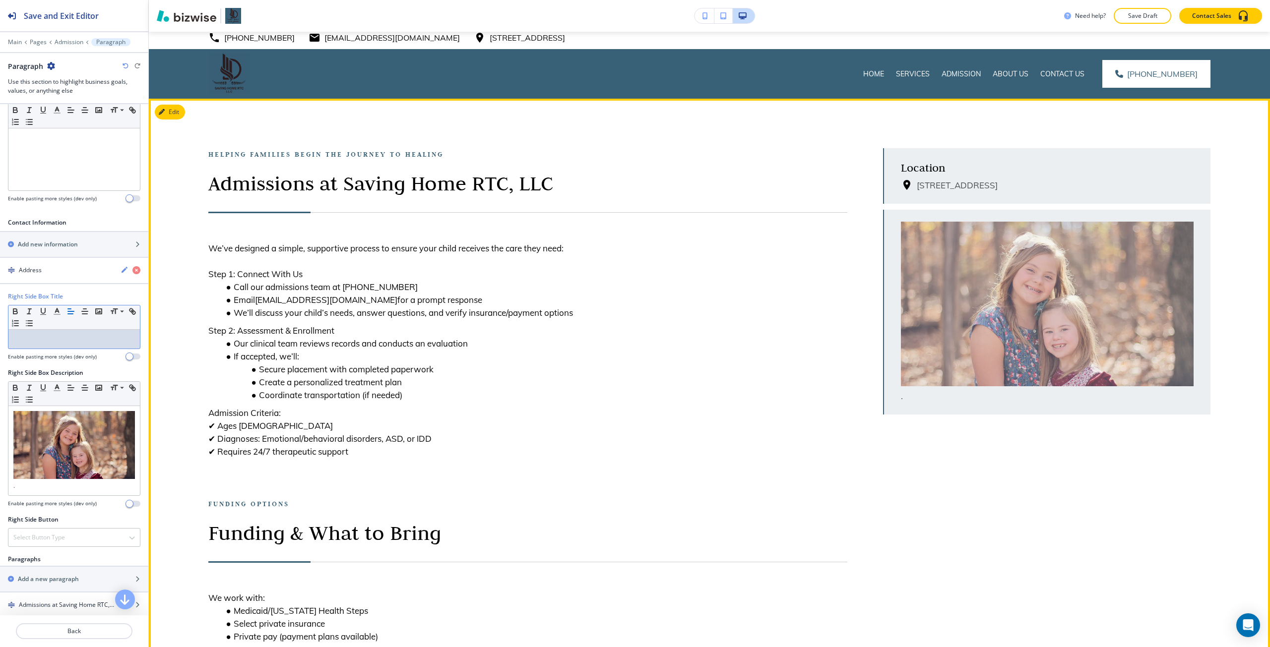
scroll to position [0, 0]
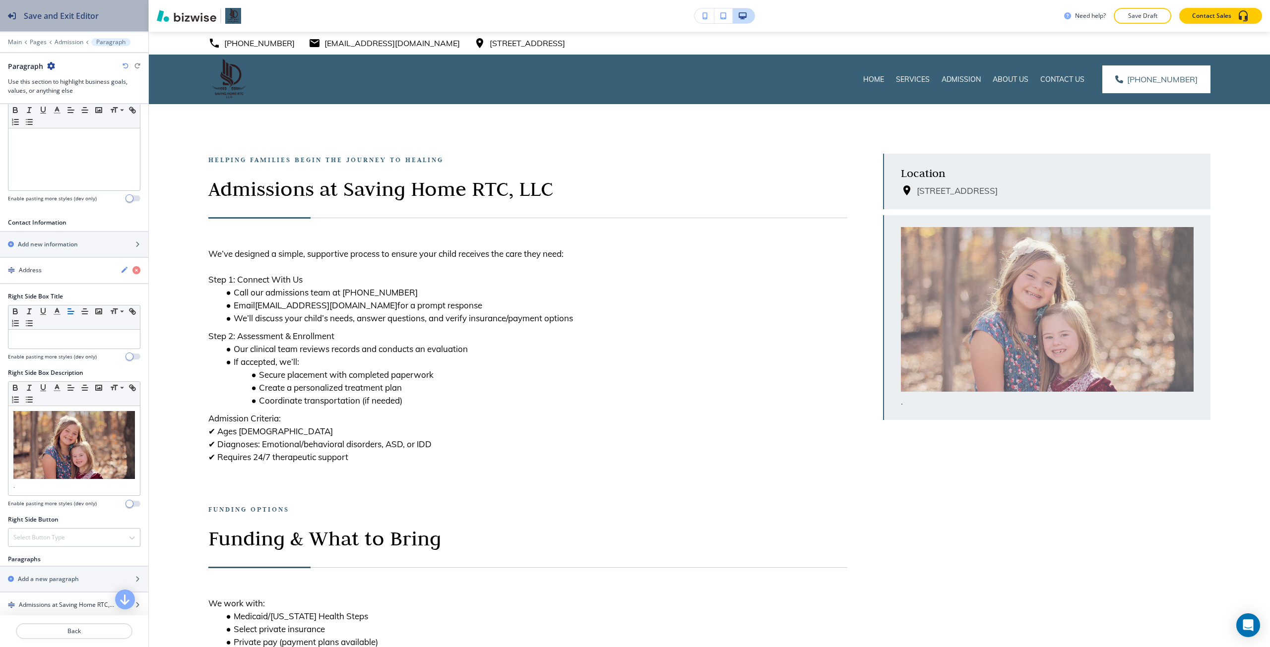
click at [105, 19] on button "Save and Exit Editor" at bounding box center [74, 15] width 148 height 31
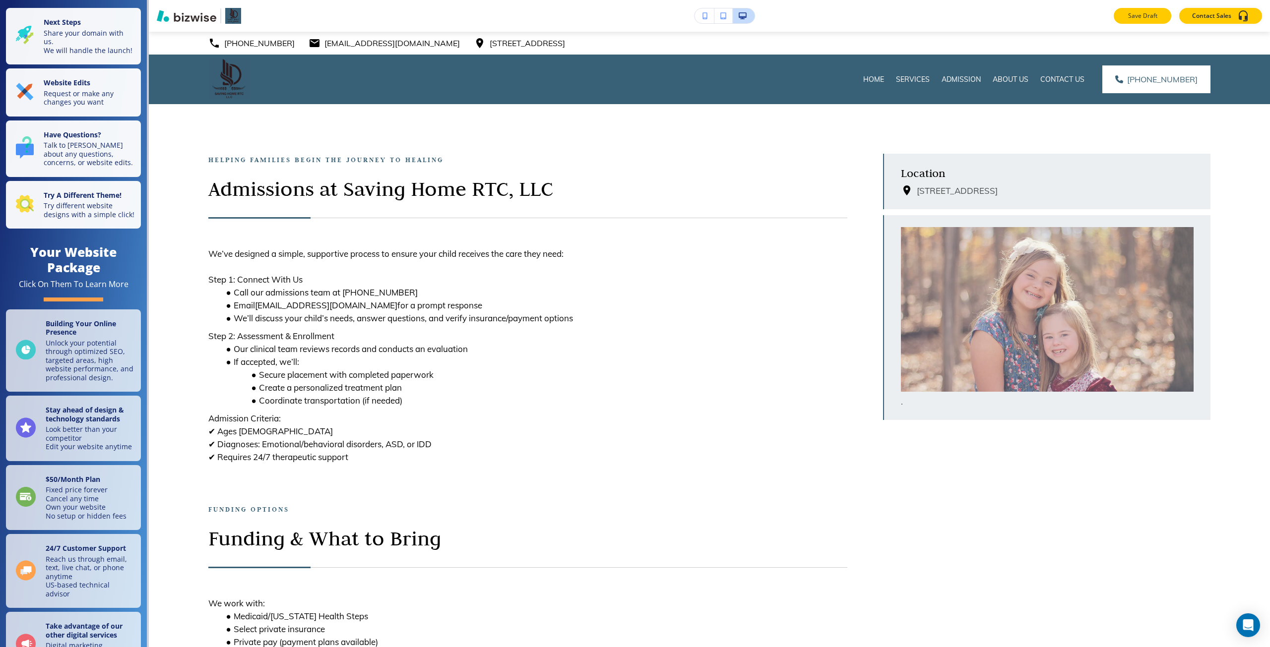
click at [1135, 14] on p "Save Draft" at bounding box center [1142, 15] width 32 height 9
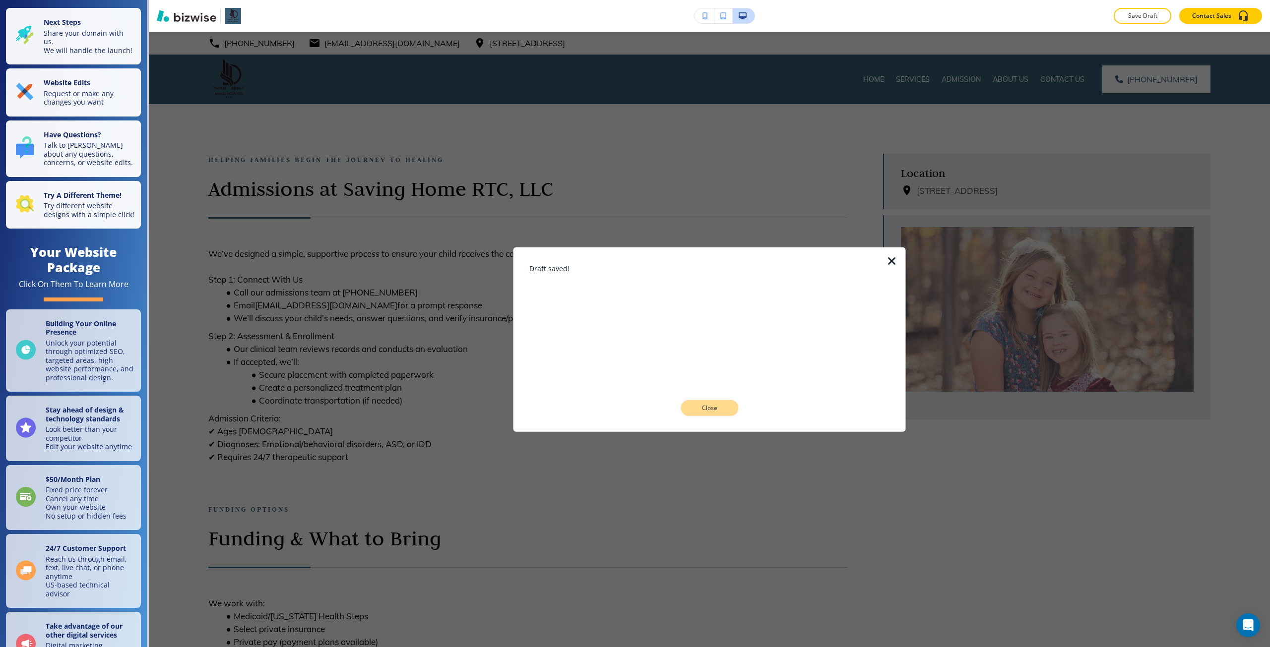
click at [701, 413] on button "Close" at bounding box center [709, 408] width 58 height 16
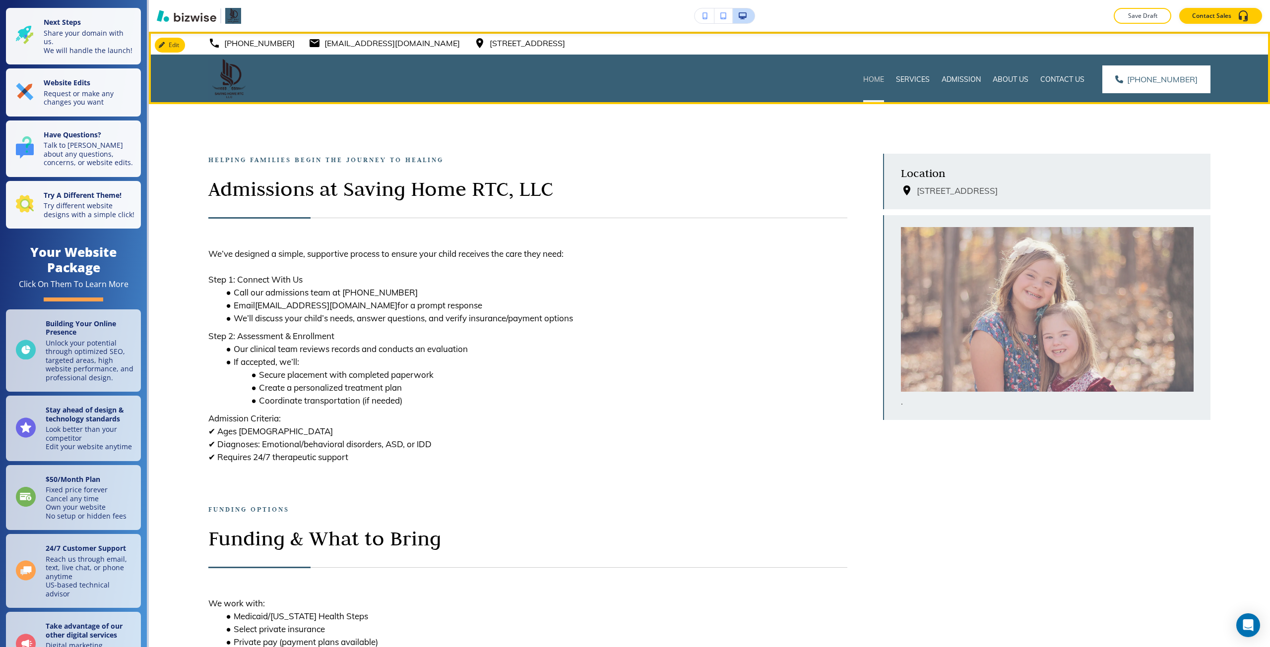
click at [883, 80] on p "Home" at bounding box center [873, 79] width 21 height 10
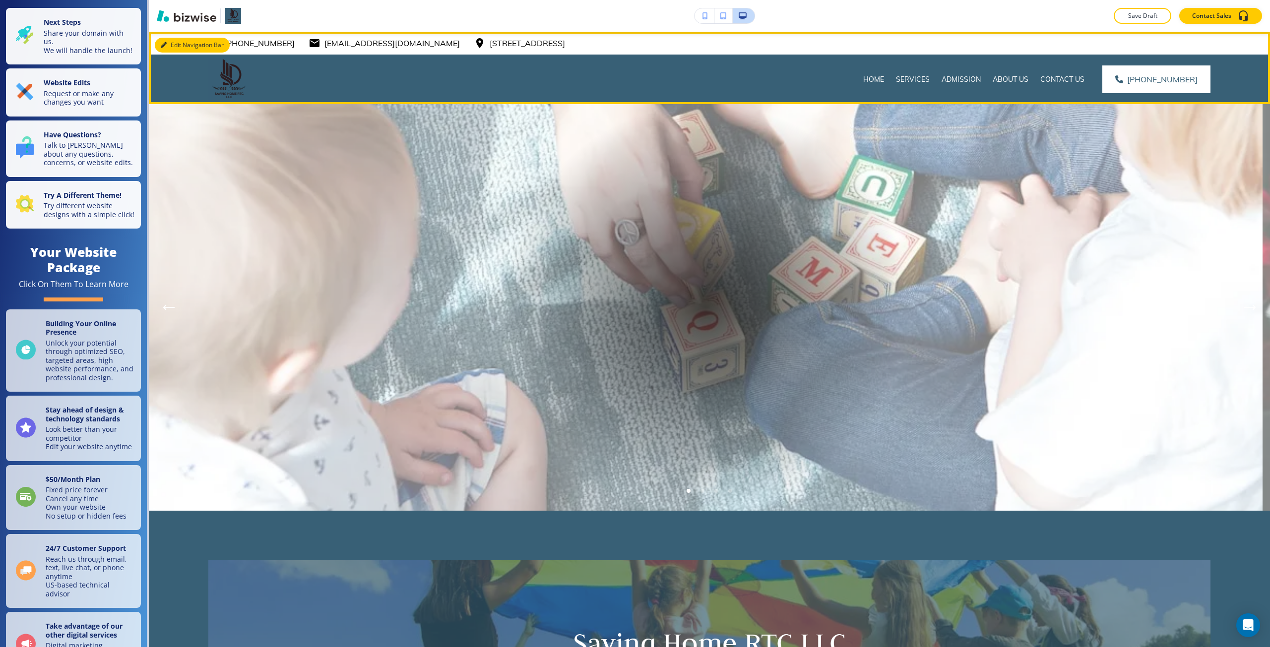
click at [165, 40] on button "Edit Navigation Bar" at bounding box center [192, 45] width 75 height 15
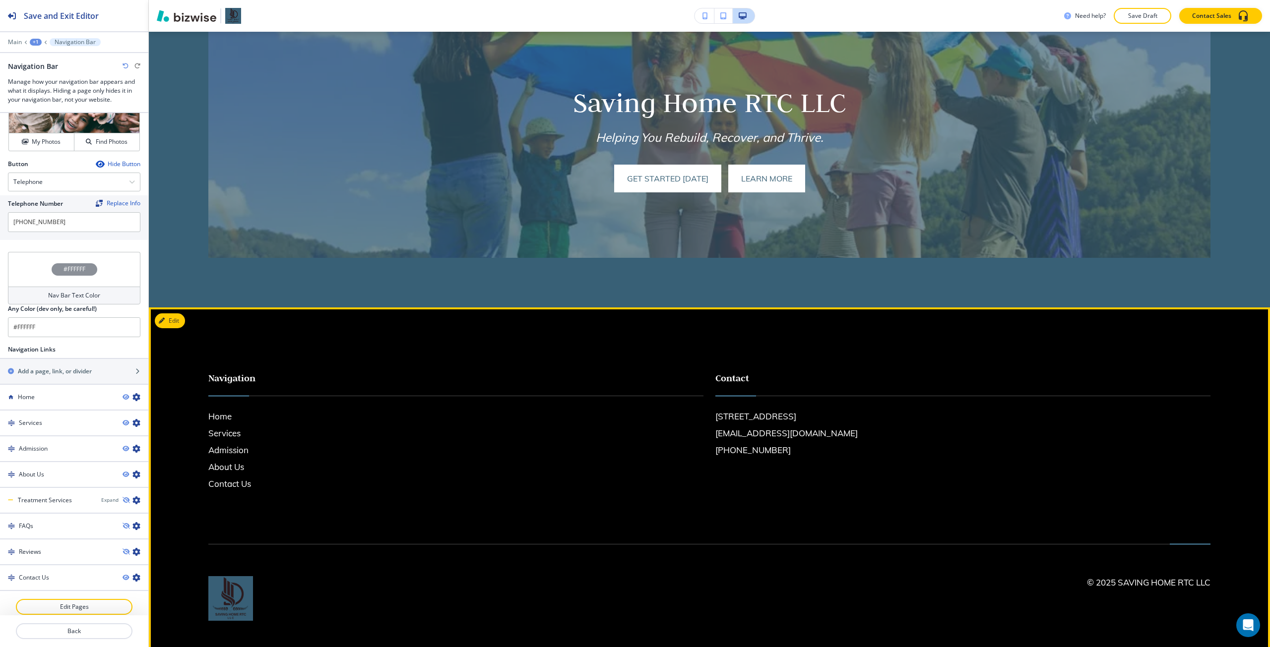
scroll to position [550, 0]
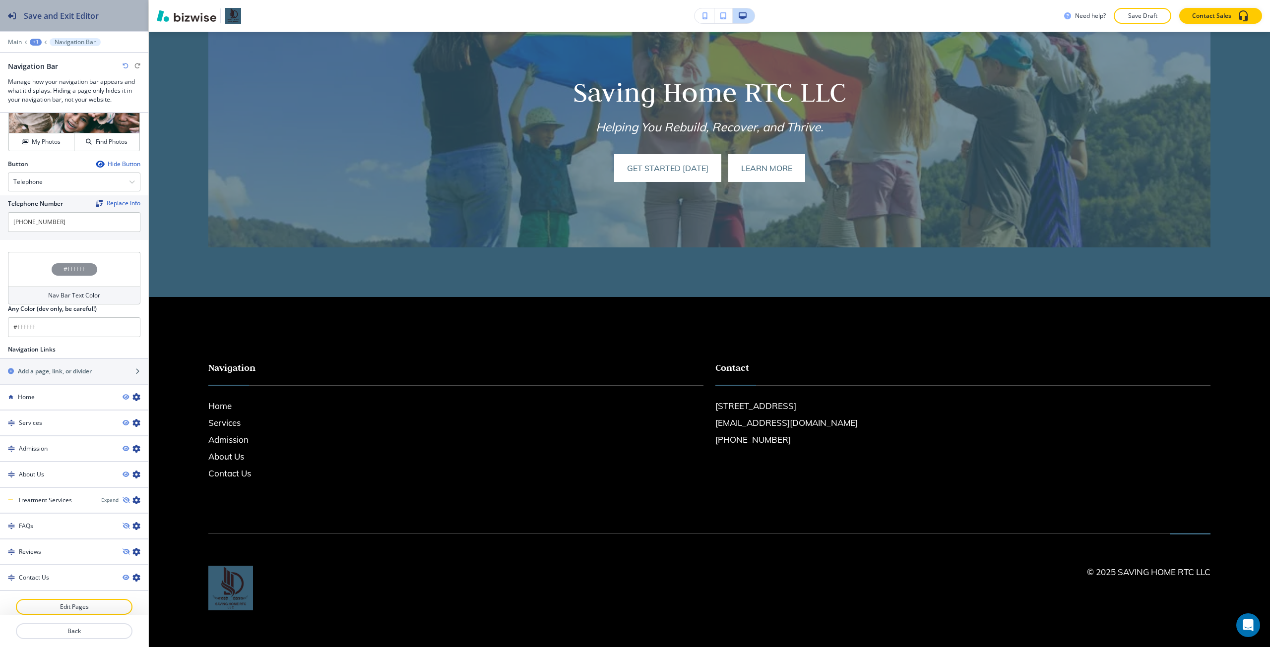
click at [140, 24] on button "Save and Exit Editor" at bounding box center [74, 15] width 148 height 31
